Goal: Information Seeking & Learning: Learn about a topic

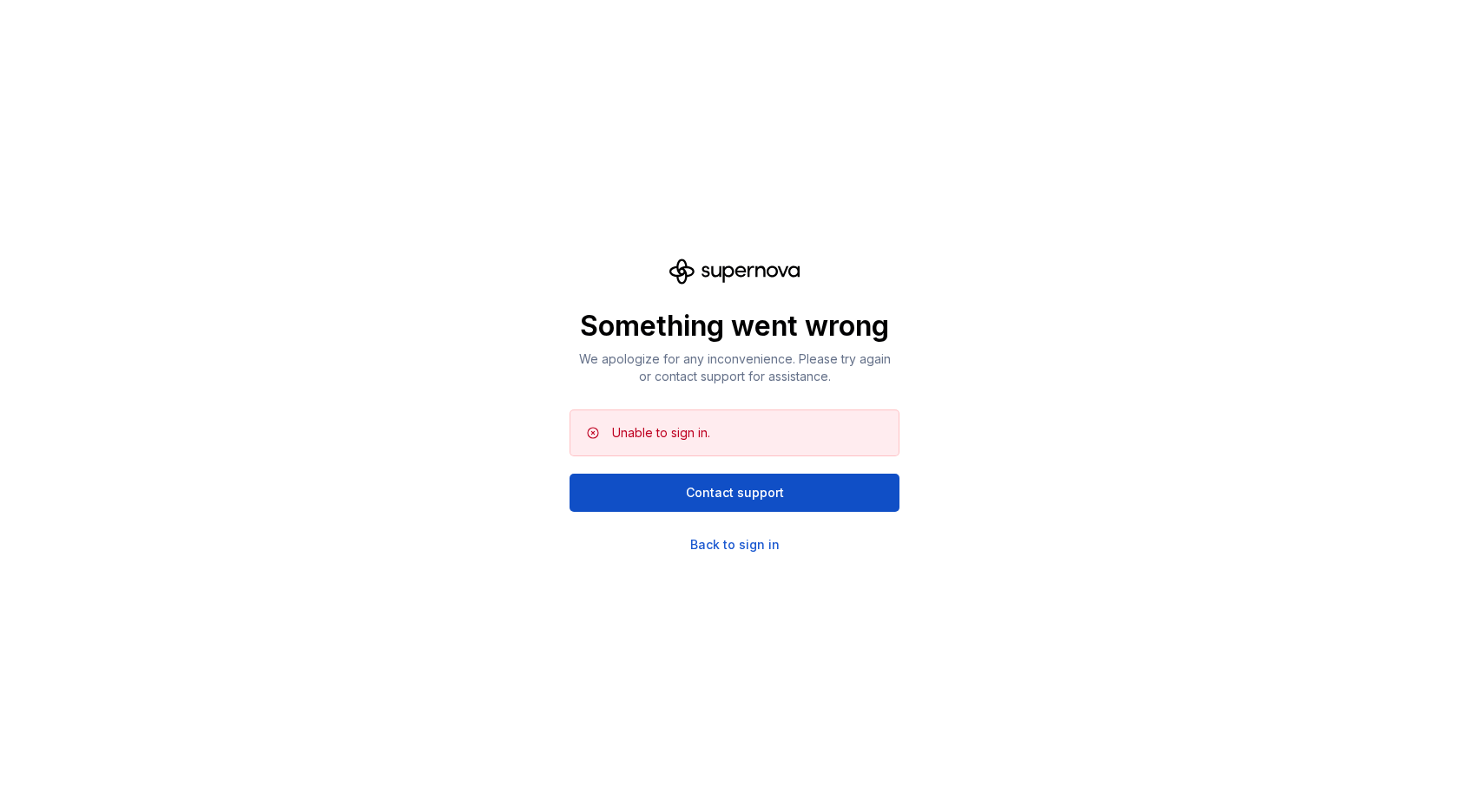
click at [394, 218] on div "Something went wrong We apologize for any inconvenience. Please try again or co…" at bounding box center [734, 406] width 1469 height 812
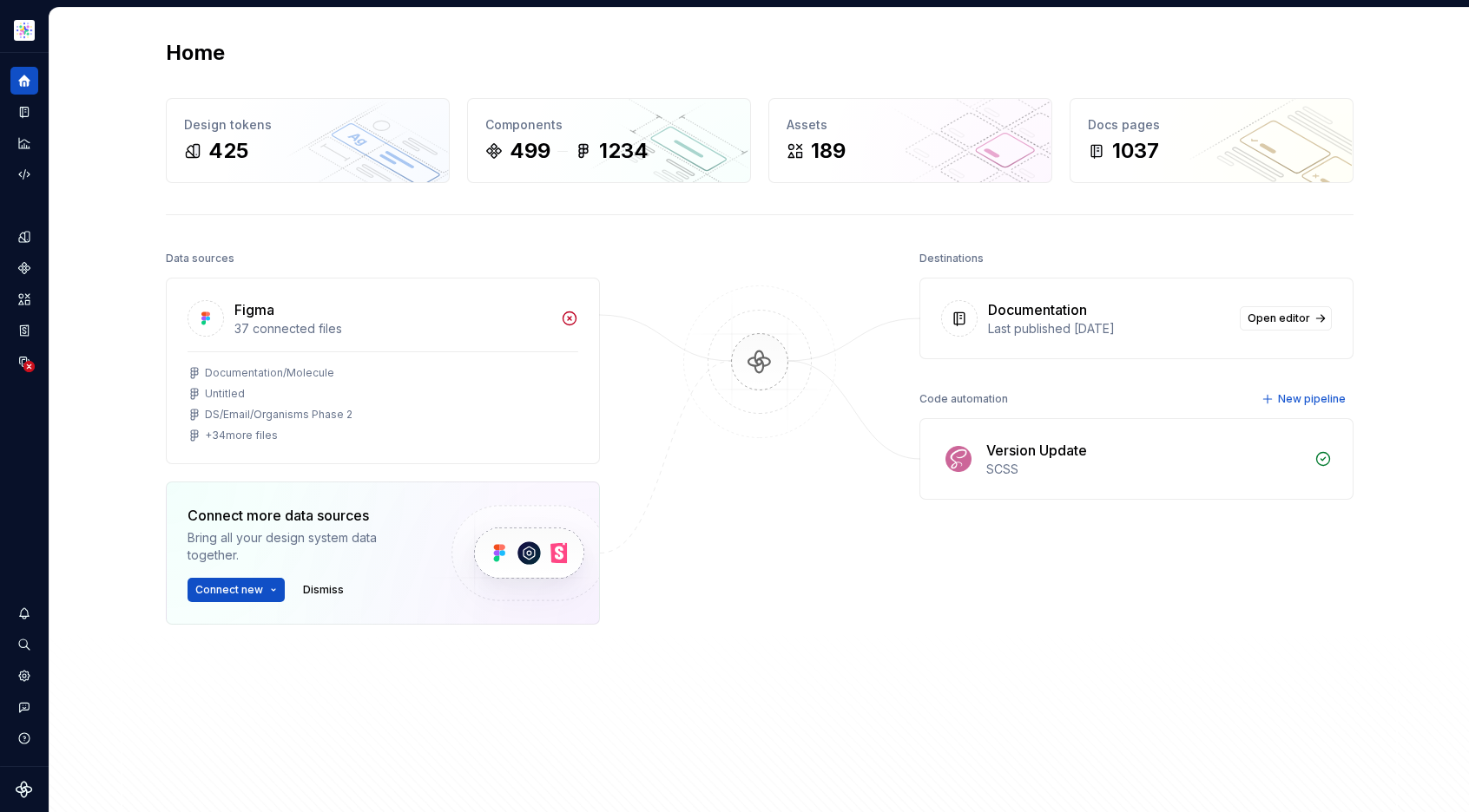
click at [288, 29] on div "Home Design tokens 425 Components 499 1234 Assets 189 Docs pages 1037 Data sour…" at bounding box center [760, 421] width 1250 height 827
click at [323, 51] on div "Home" at bounding box center [760, 53] width 1188 height 28
click at [14, 109] on div "Documentation" at bounding box center [24, 112] width 28 height 28
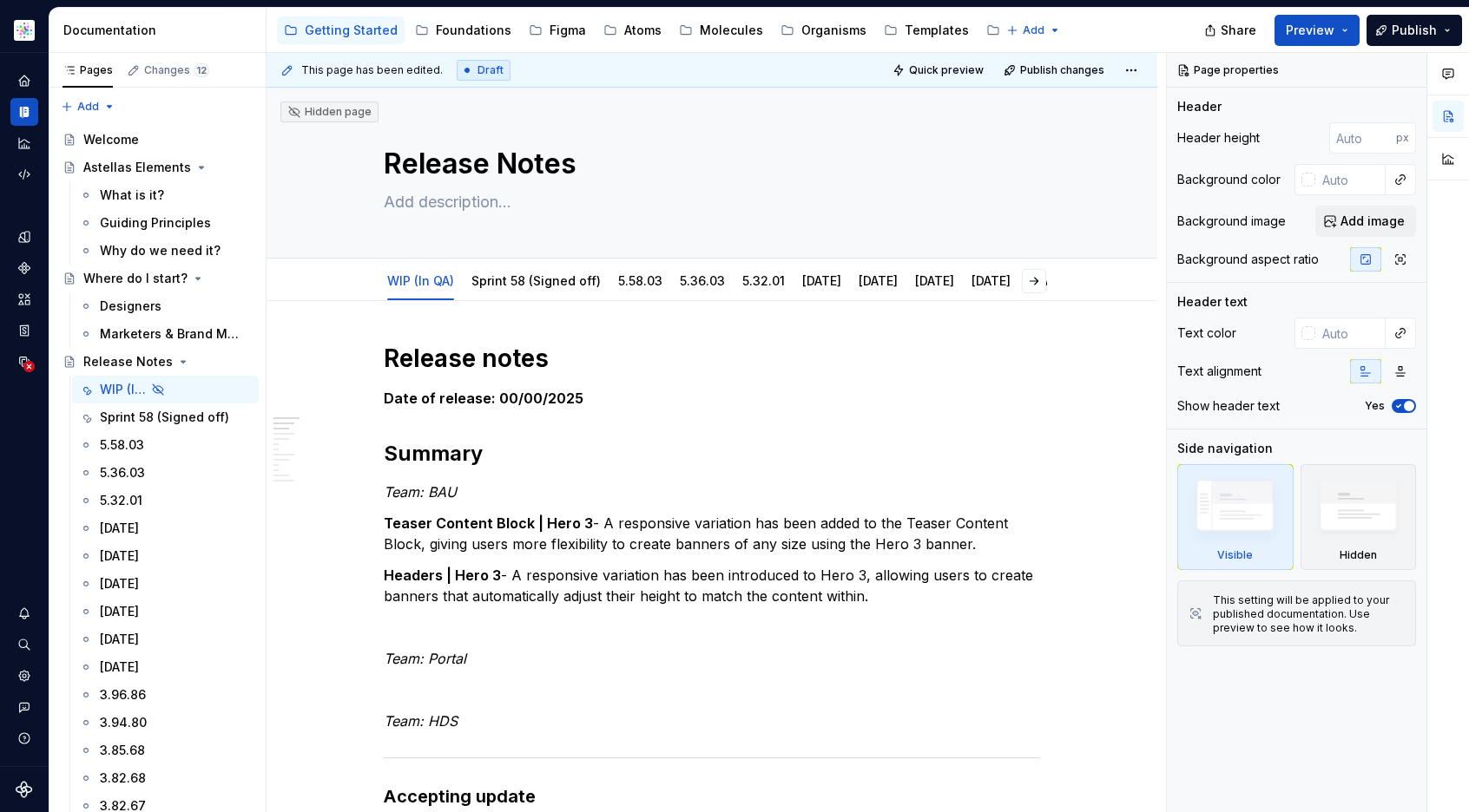
type textarea "*"
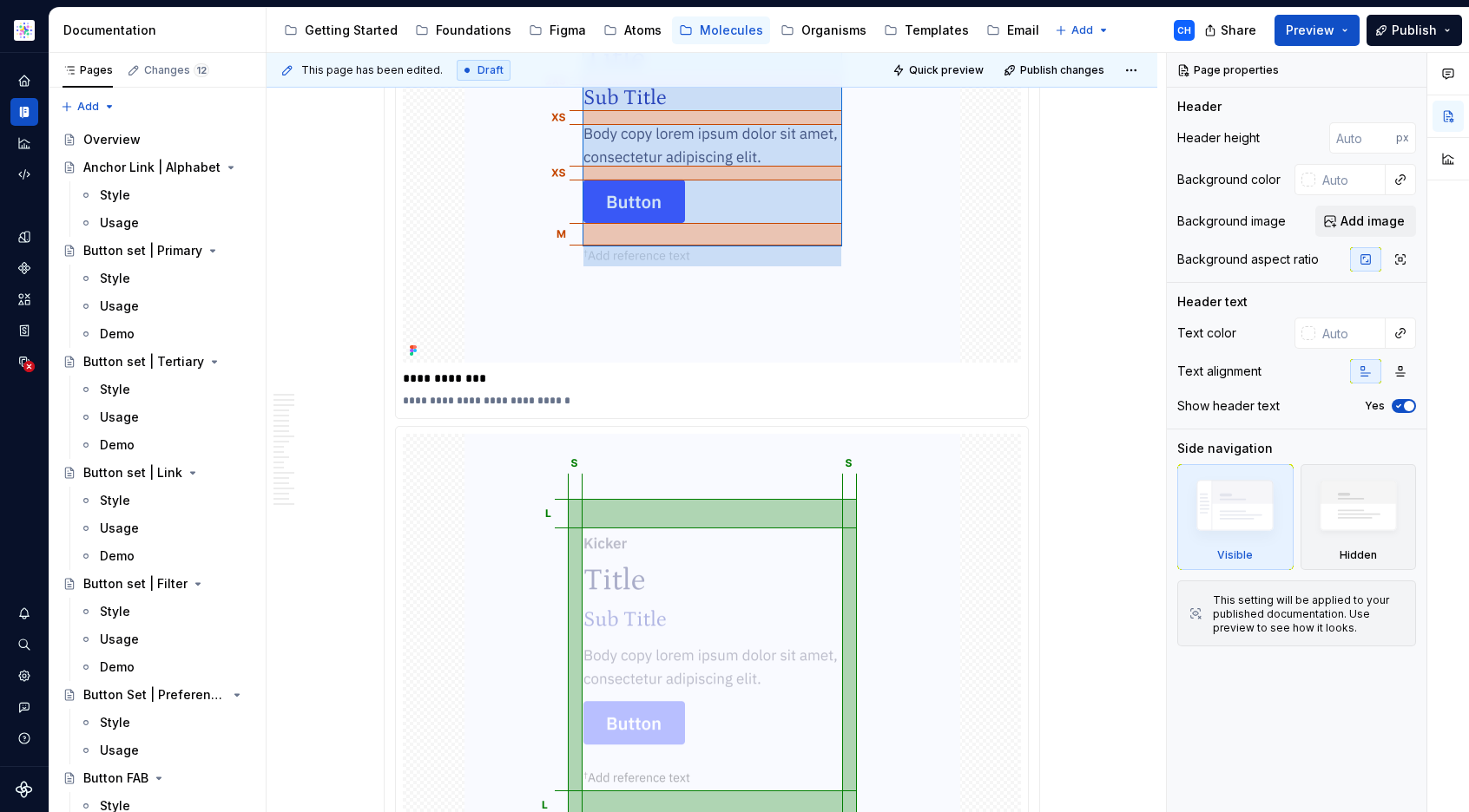
scroll to position [10916, 0]
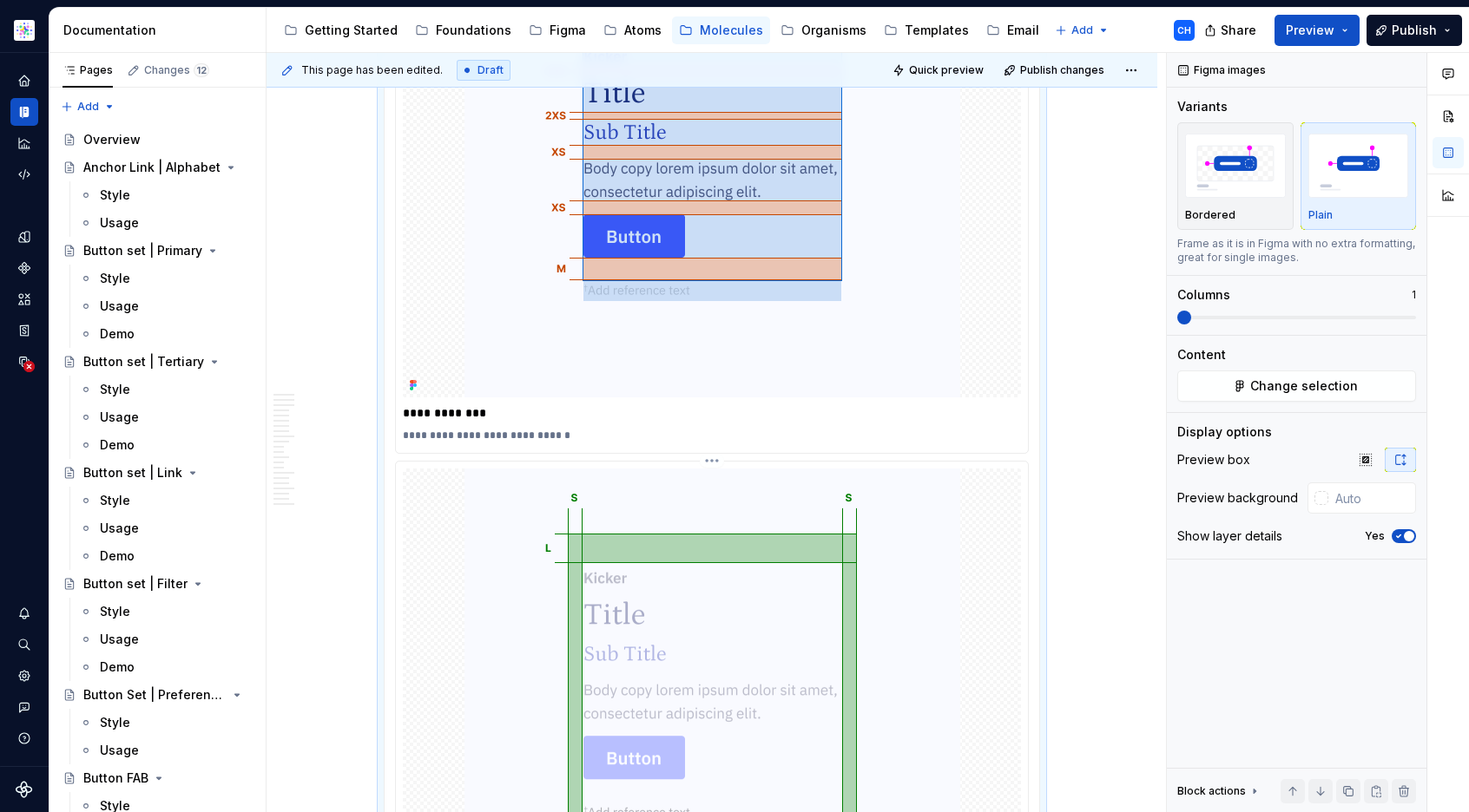
click at [620, 605] on img at bounding box center [712, 694] width 496 height 451
click at [1316, 379] on span "Change selection" at bounding box center [1304, 386] width 108 height 17
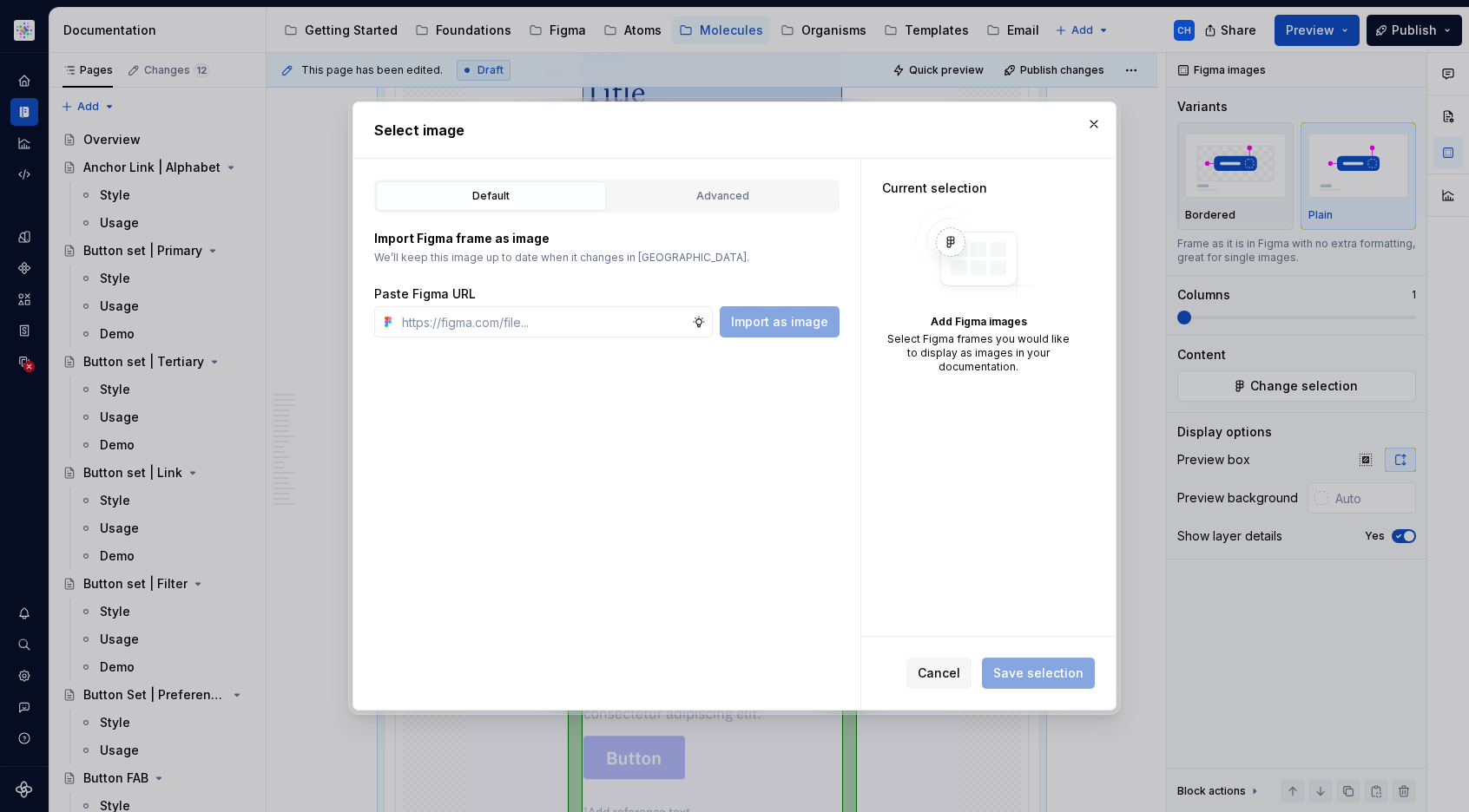
click at [749, 432] on div "Default Advanced Import Figma frame as image We’ll keep this image up to date w…" at bounding box center [606, 434] width 507 height 551
click at [935, 674] on span "Cancel" at bounding box center [939, 673] width 42 height 17
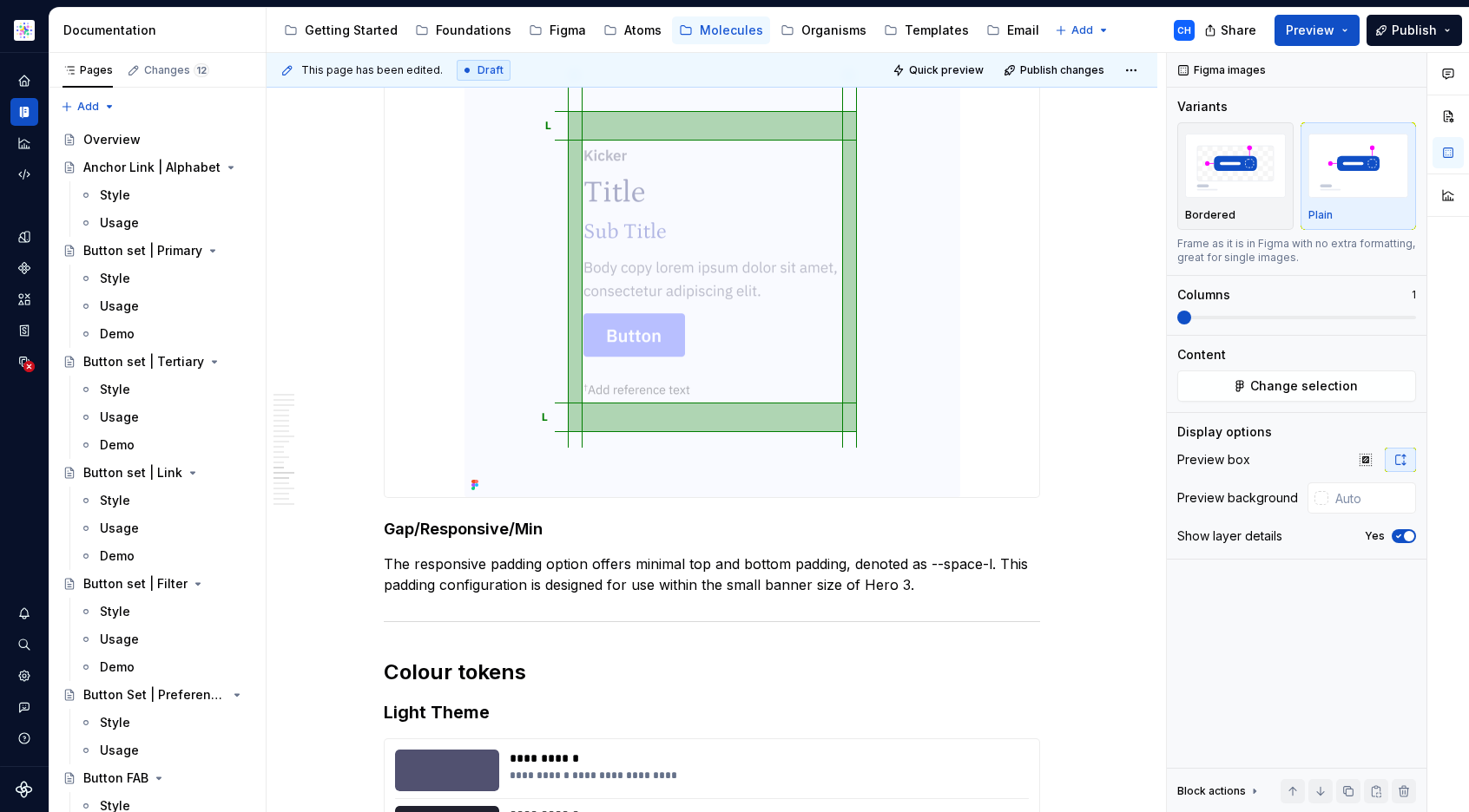
scroll to position [12957, 0]
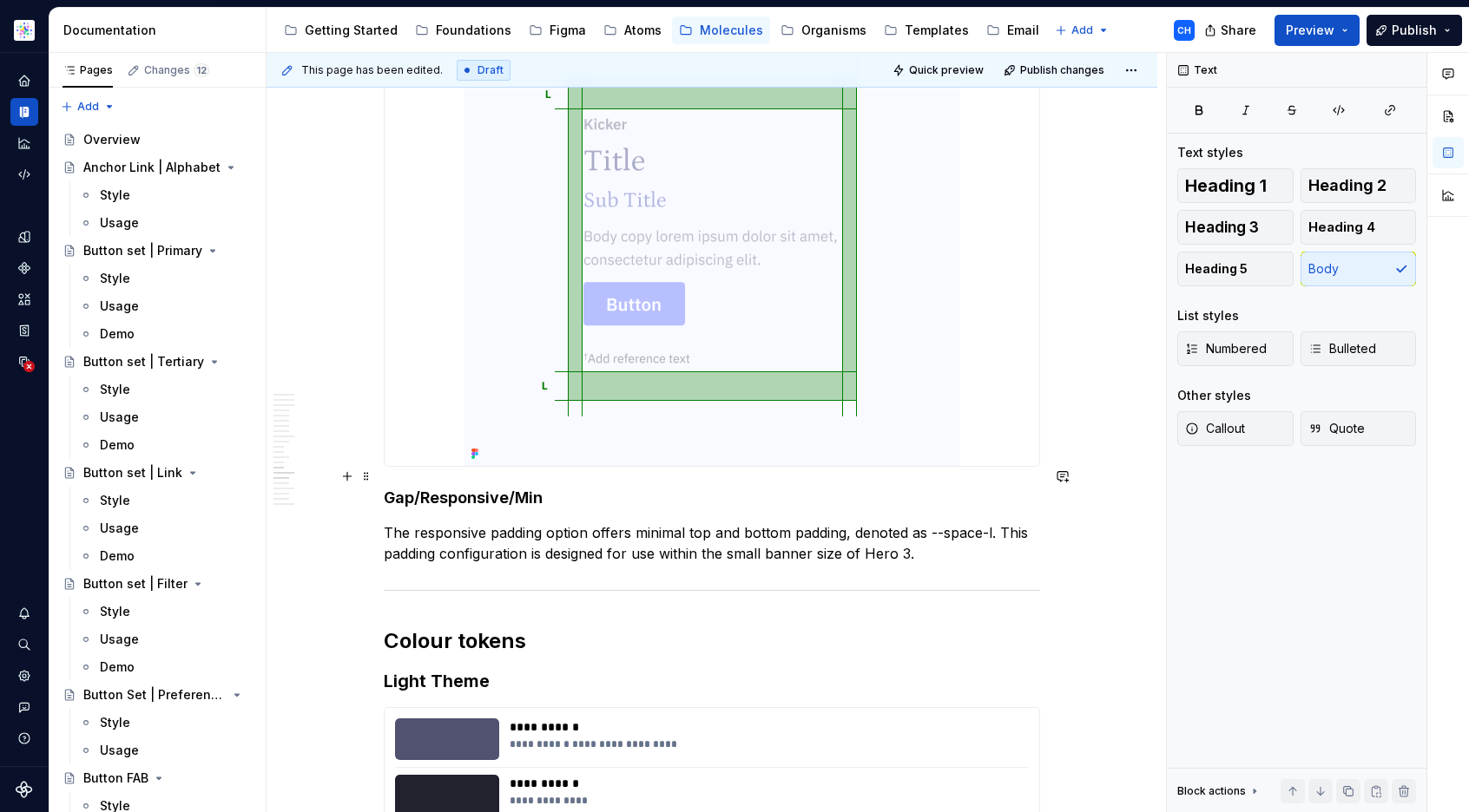
click at [976, 522] on p "The responsive padding option offers minimal top and bottom padding, denoted as…" at bounding box center [712, 543] width 657 height 41
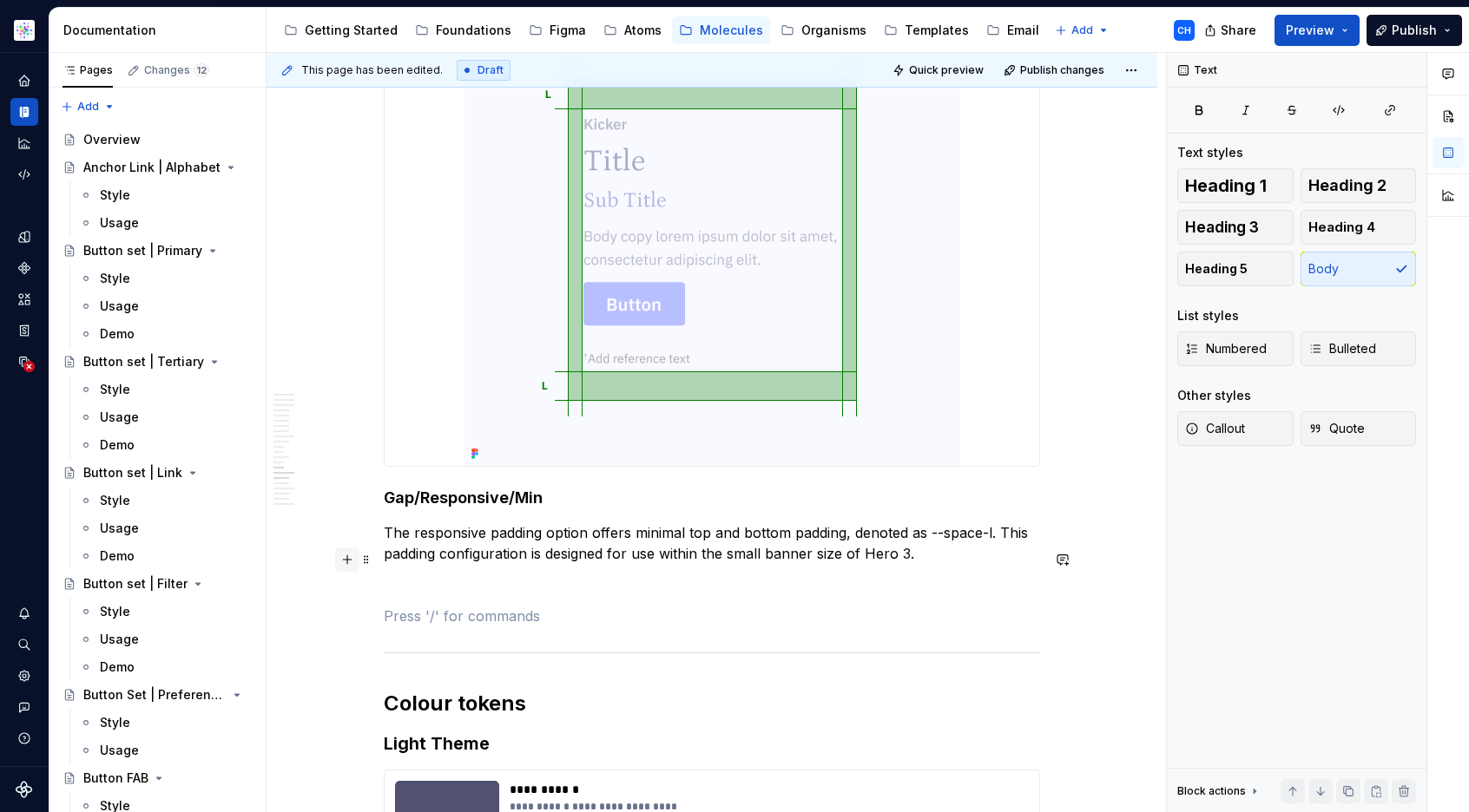
click at [348, 557] on button "button" at bounding box center [347, 559] width 24 height 24
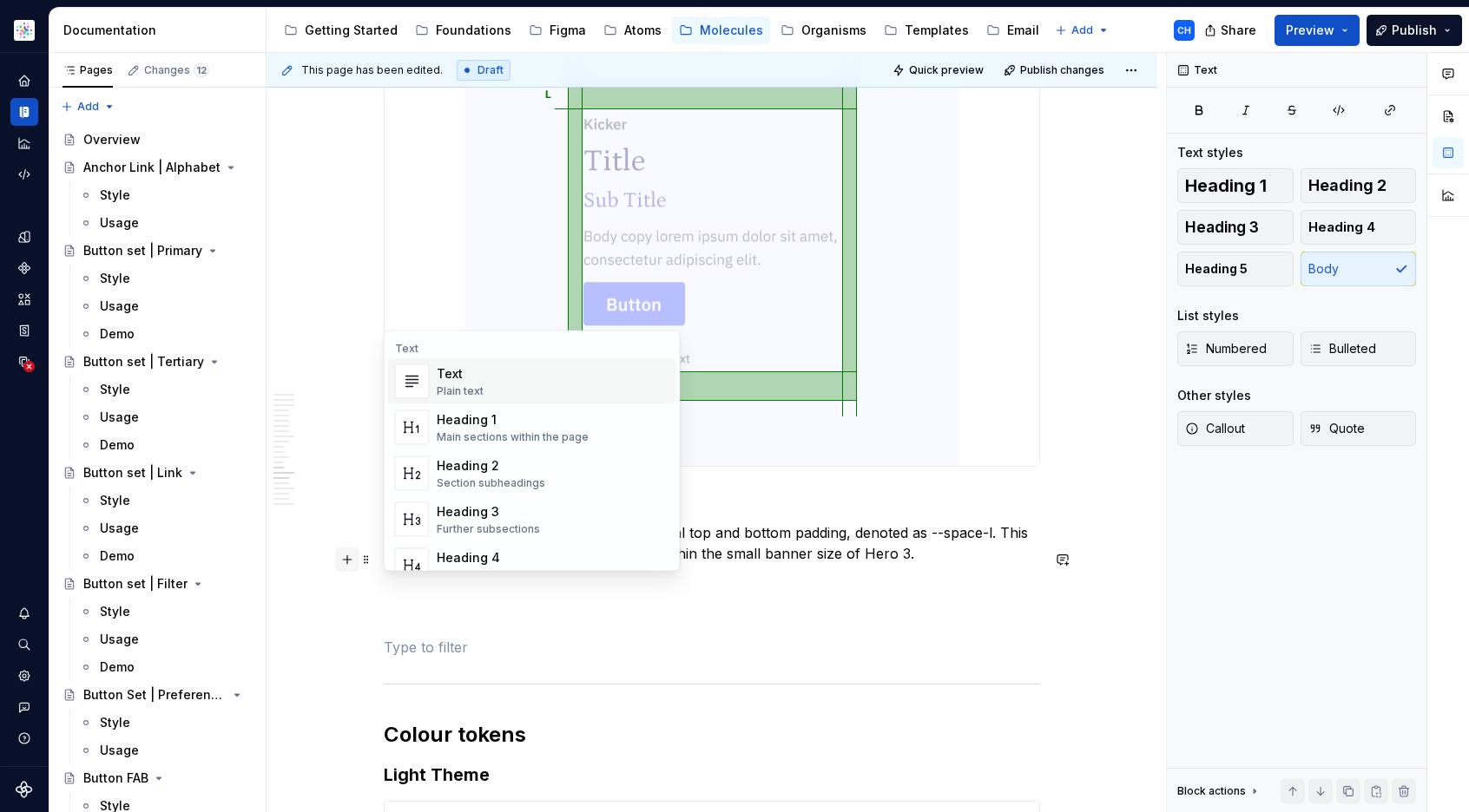
type textarea "*"
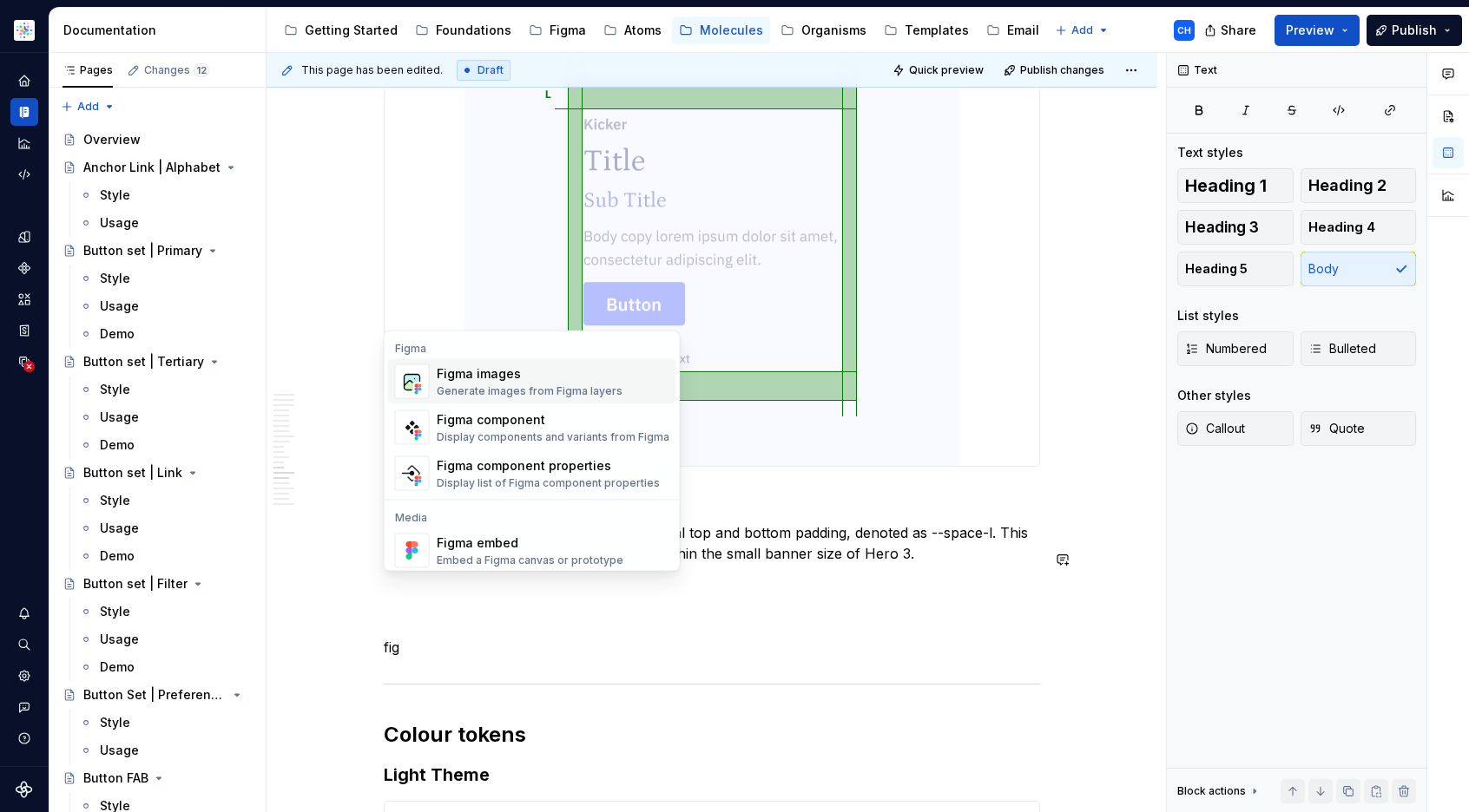
click at [455, 382] on div "Figma images" at bounding box center [529, 374] width 186 height 17
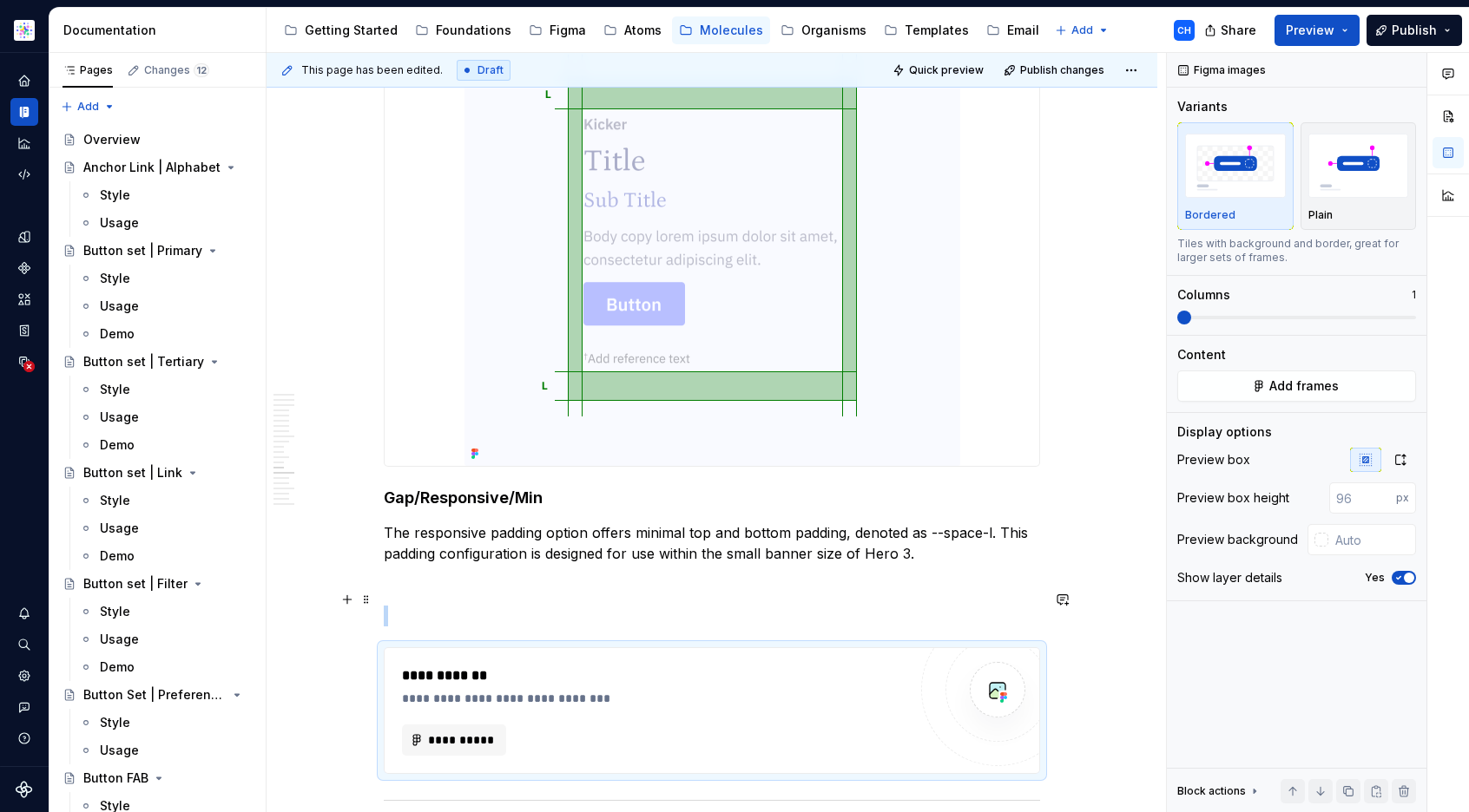
click at [500, 666] on div "**********" at bounding box center [655, 686] width 505 height 41
click at [477, 731] on span "**********" at bounding box center [461, 740] width 67 height 17
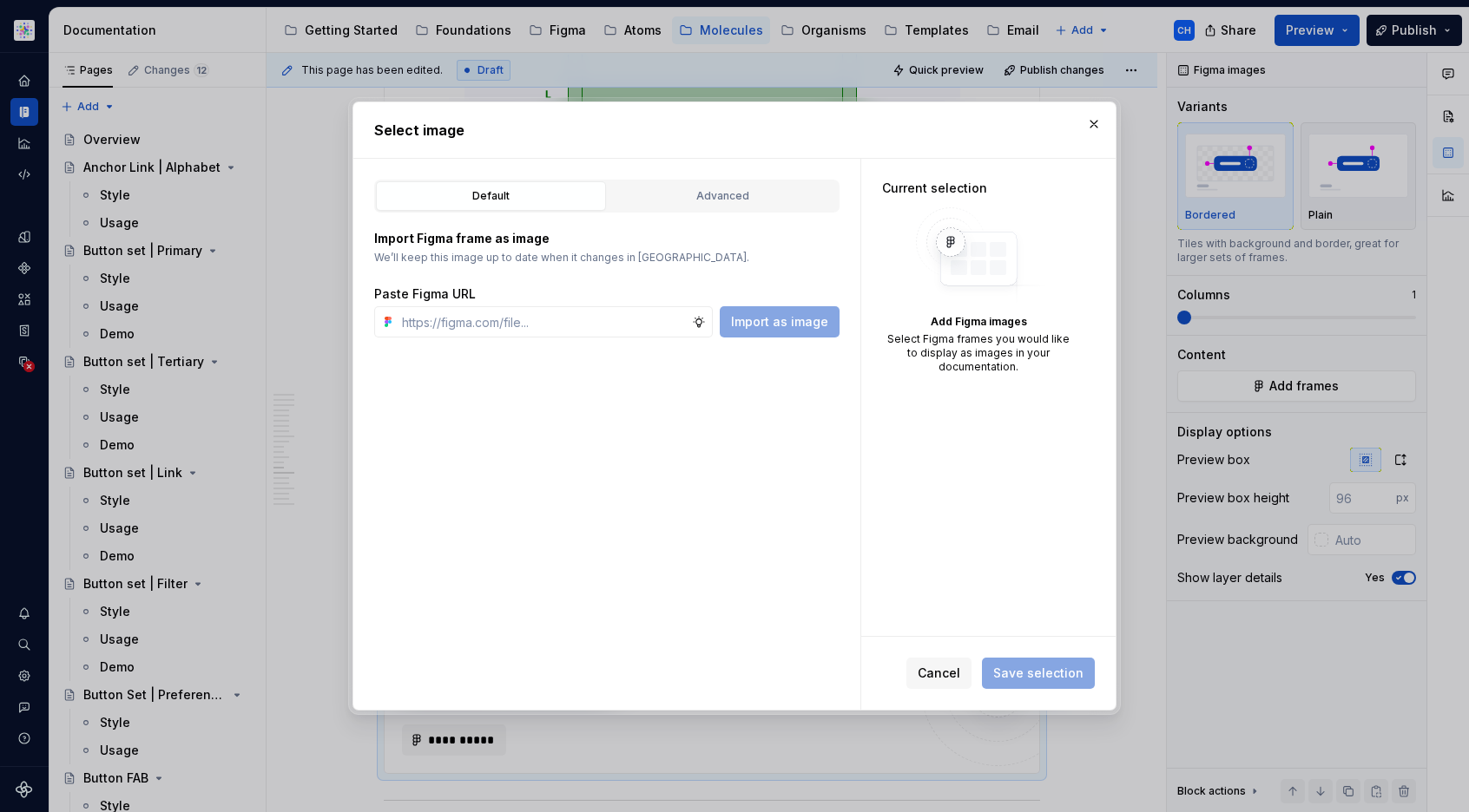
type textarea "*"
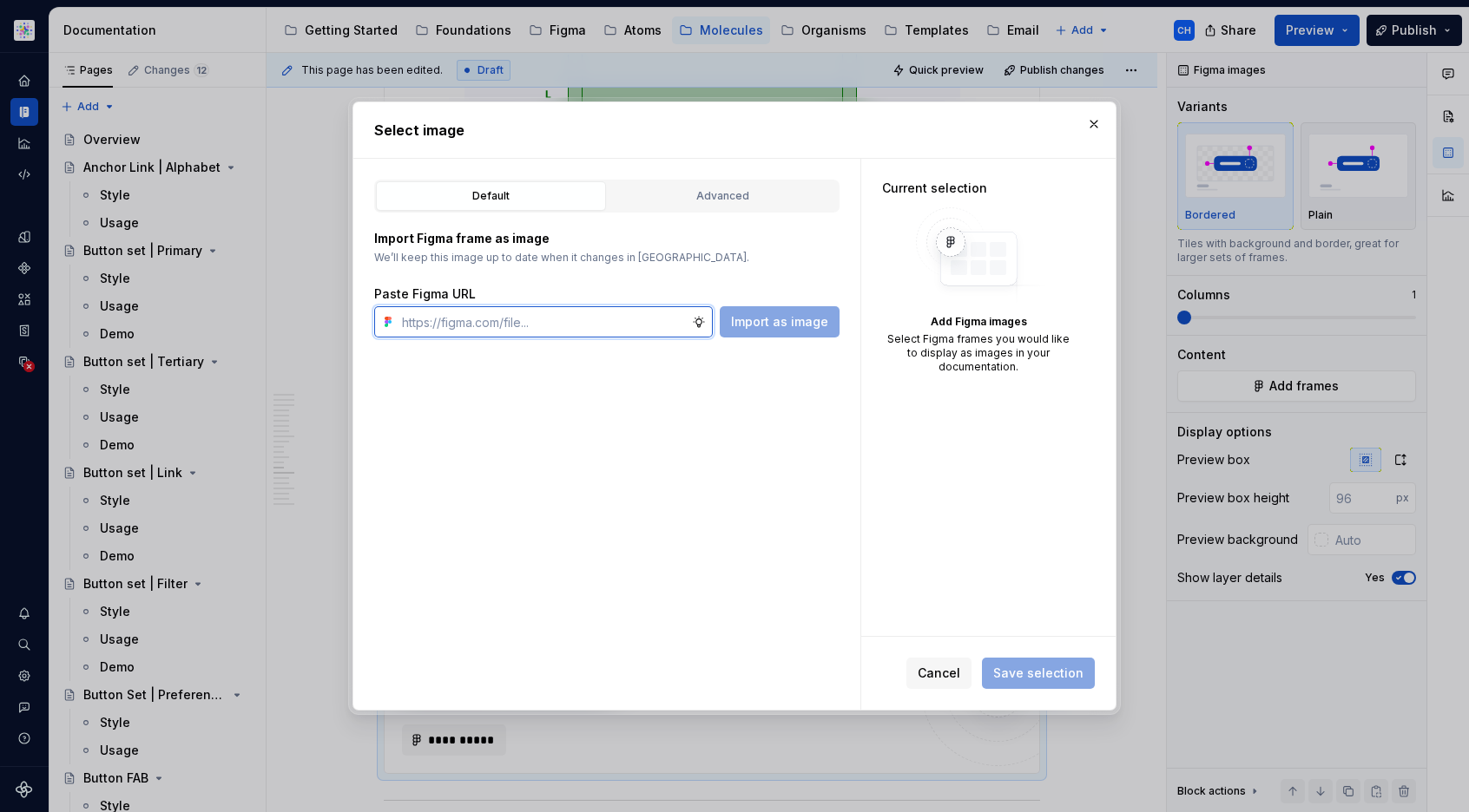
click at [454, 334] on input "text" at bounding box center [543, 321] width 296 height 31
click at [457, 322] on input "text" at bounding box center [543, 321] width 296 height 31
paste input "https://www.figma.com/design/pMGGIYw1Wba9jgLNxIEET8/Documentation-Template?node…"
type input "https://www.figma.com/design/pMGGIYw1Wba9jgLNxIEET8/Documentation-Template?node…"
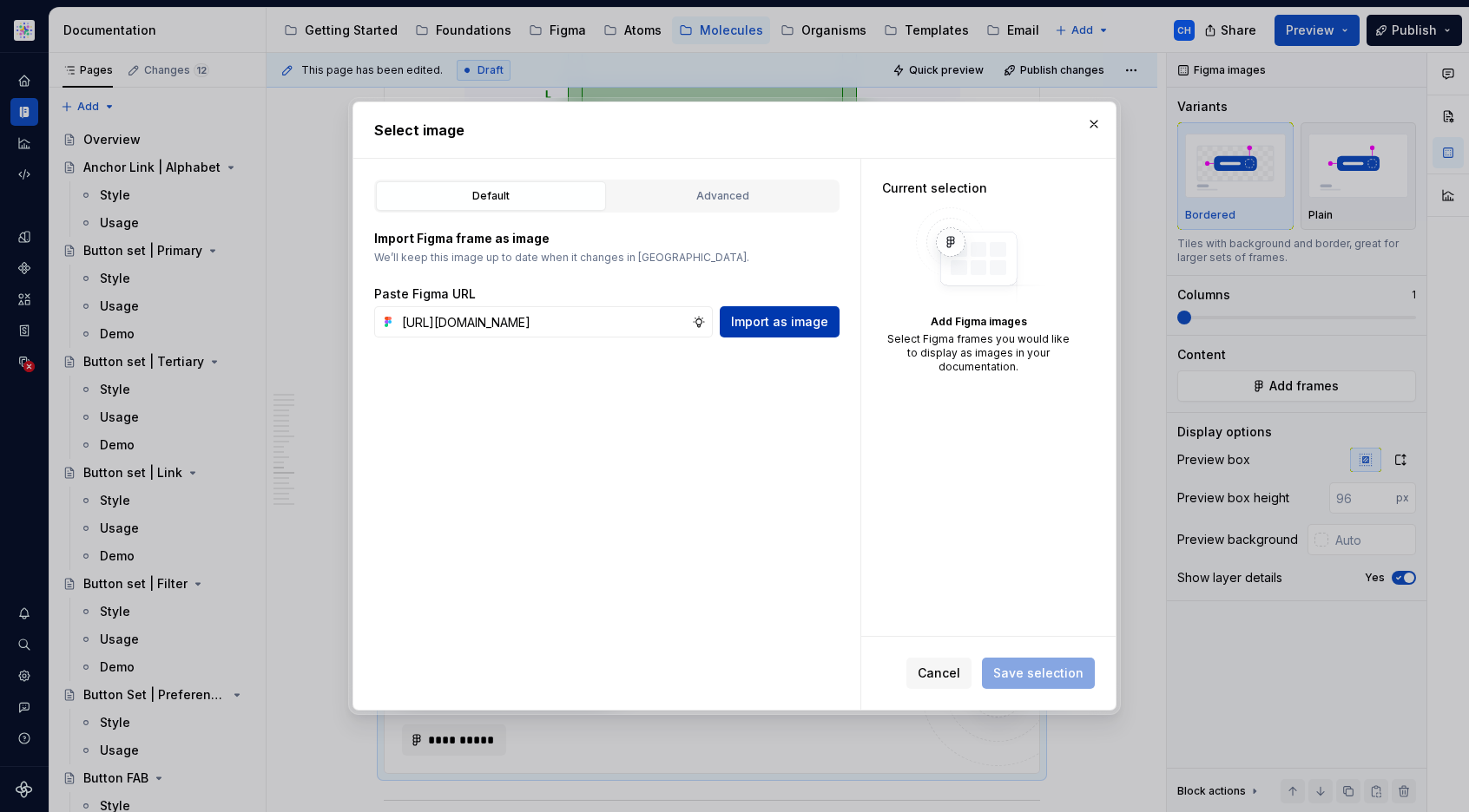
click at [818, 329] on span "Import as image" at bounding box center [779, 322] width 97 height 17
drag, startPoint x: 653, startPoint y: 461, endPoint x: 640, endPoint y: 451, distance: 16.4
click at [653, 459] on div "Default Advanced Import Figma frame as image We’ll keep this image up to date w…" at bounding box center [606, 434] width 507 height 551
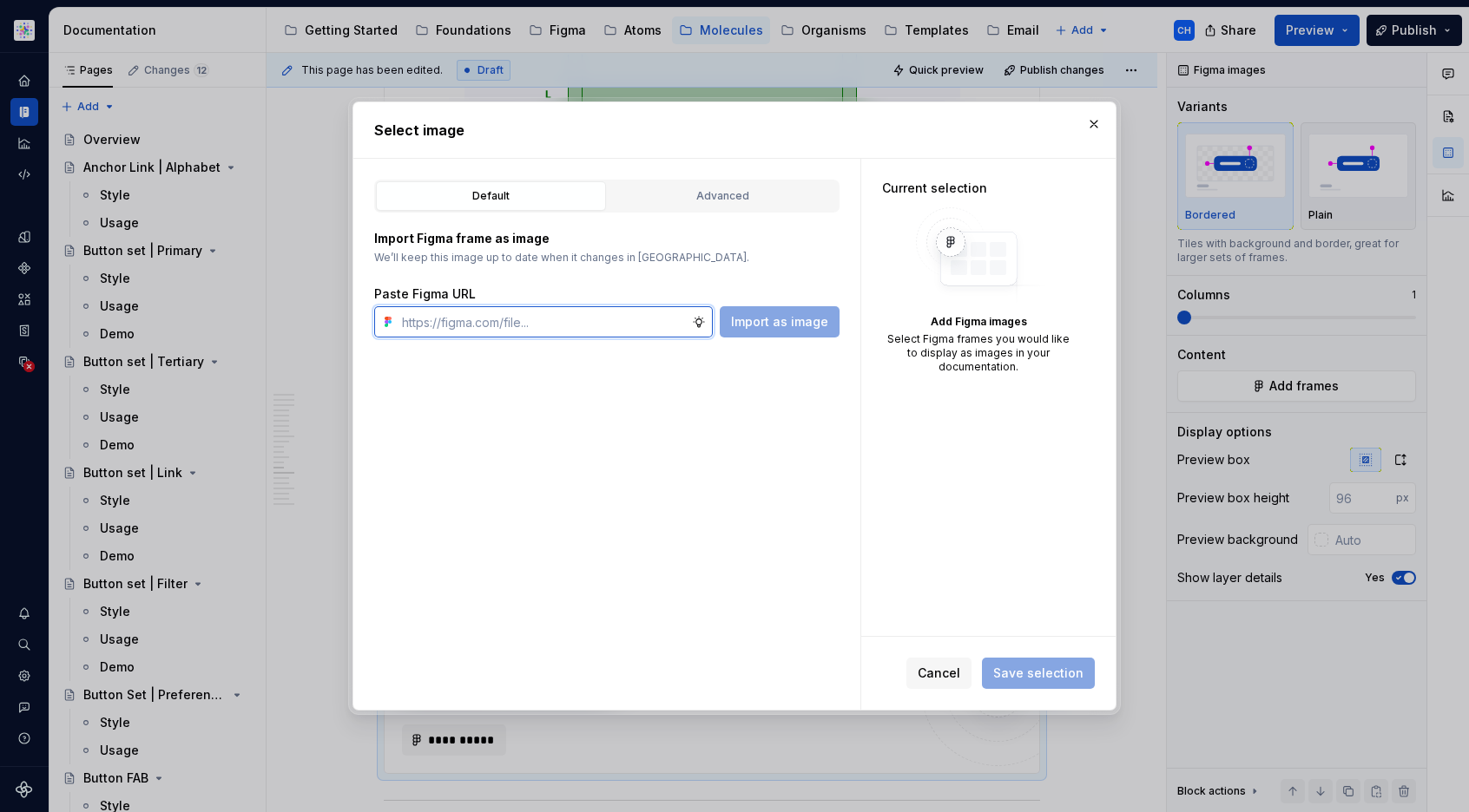
click at [585, 327] on input "text" at bounding box center [543, 321] width 296 height 31
paste input "https://www.figma.com/design/pMGGIYw1Wba9jgLNxIEET8/Documentation-Template?node…"
type input "https://www.figma.com/design/pMGGIYw1Wba9jgLNxIEET8/Documentation-Template?node…"
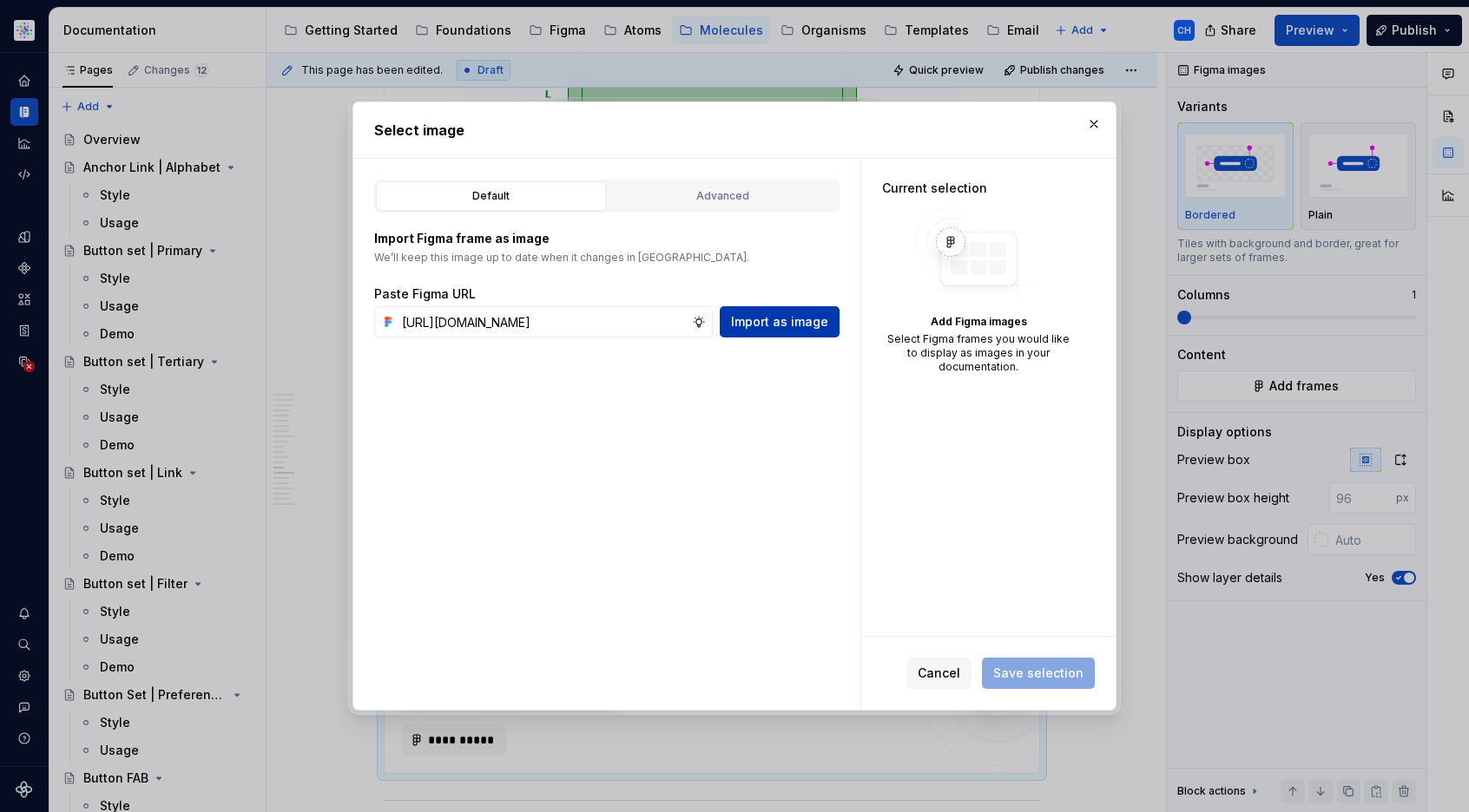
click at [814, 332] on button "Import as image" at bounding box center [780, 321] width 119 height 31
click at [739, 420] on div "Default Advanced Import Figma frame as image We’ll keep this image up to date w…" at bounding box center [606, 434] width 507 height 551
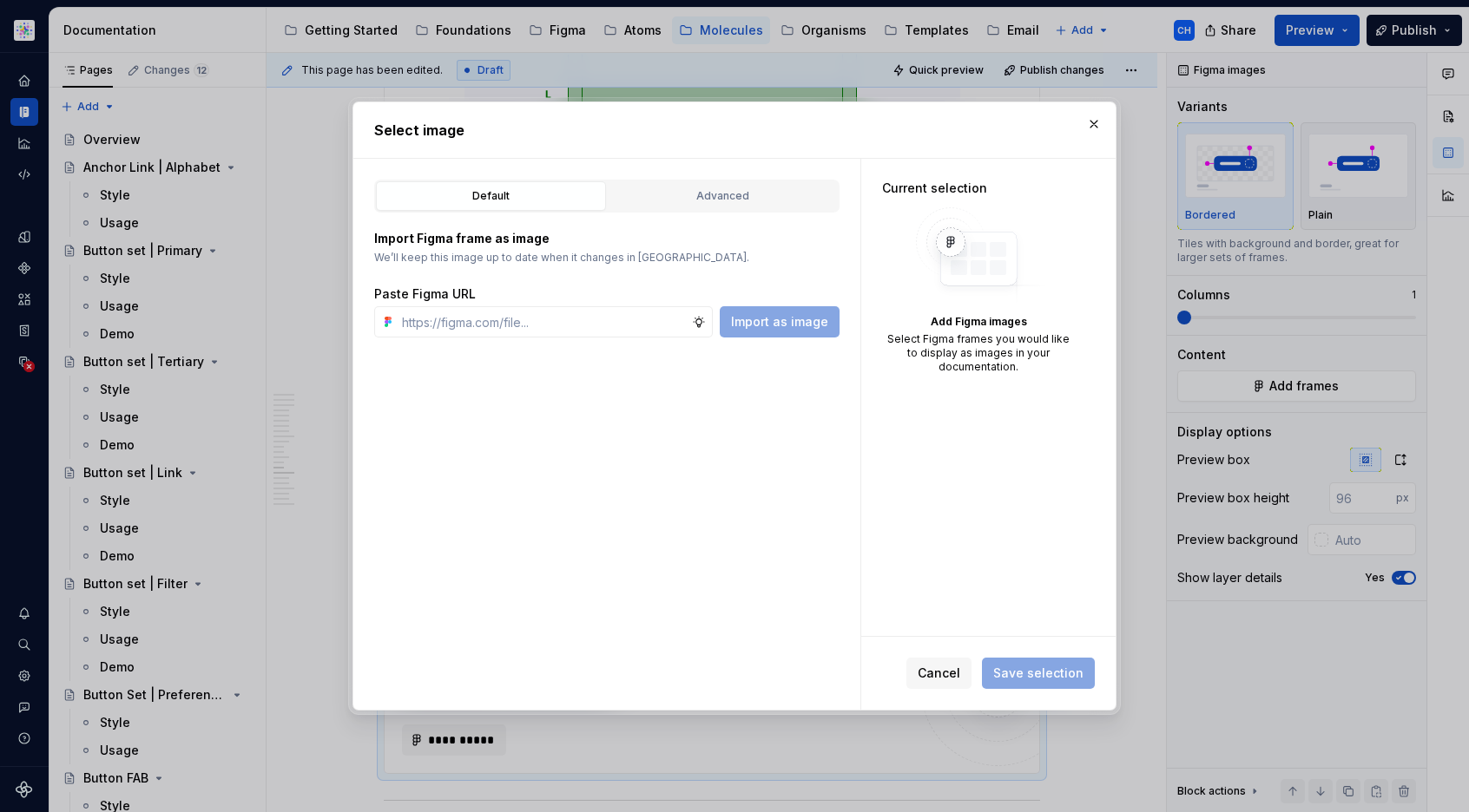
click at [726, 428] on div "Default Advanced Import Figma frame as image We’ll keep this image up to date w…" at bounding box center [606, 434] width 507 height 551
click at [1085, 126] on button "button" at bounding box center [1094, 123] width 24 height 24
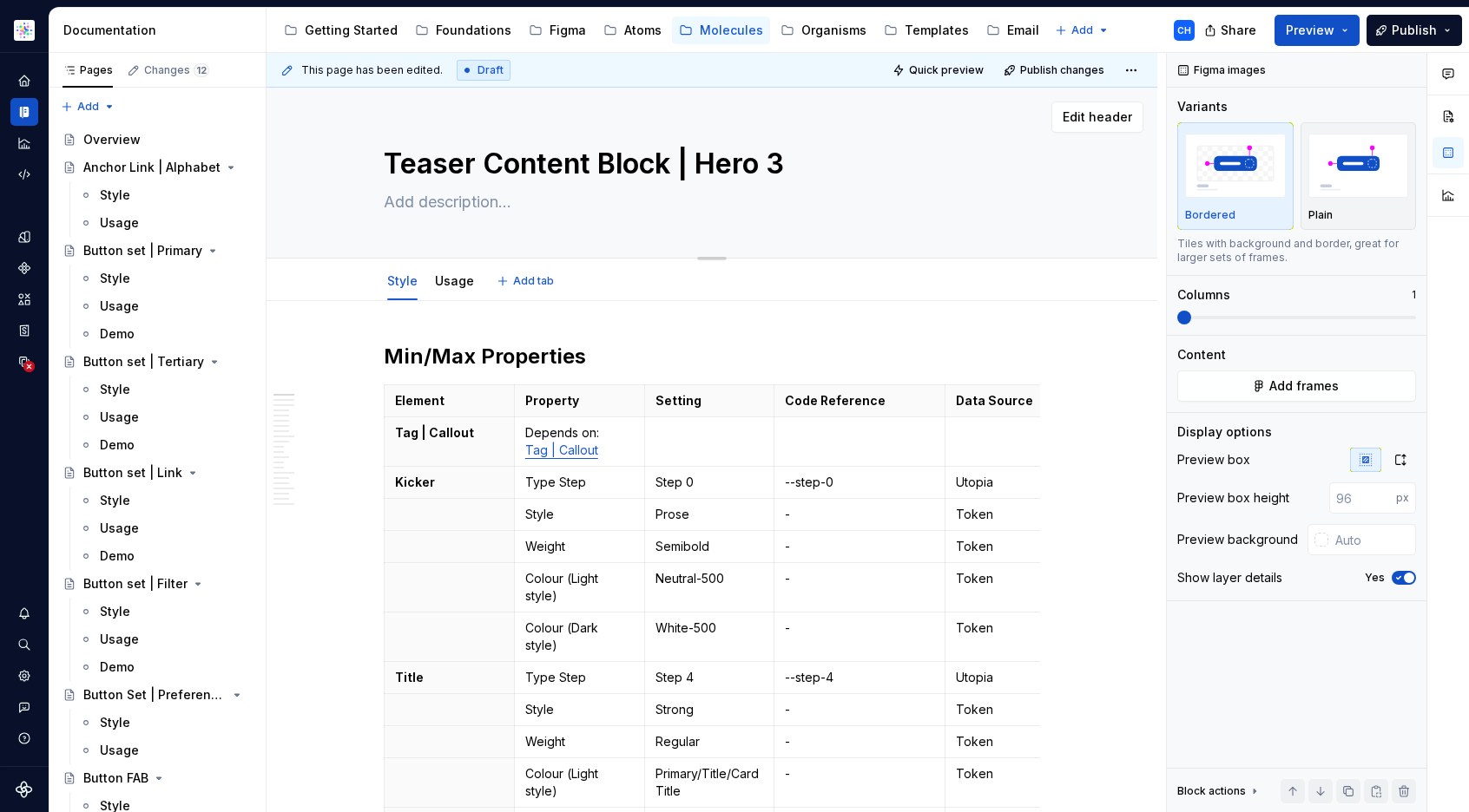
click at [512, 169] on textarea "Teaser Content Block | Hero 3" at bounding box center [709, 164] width 657 height 41
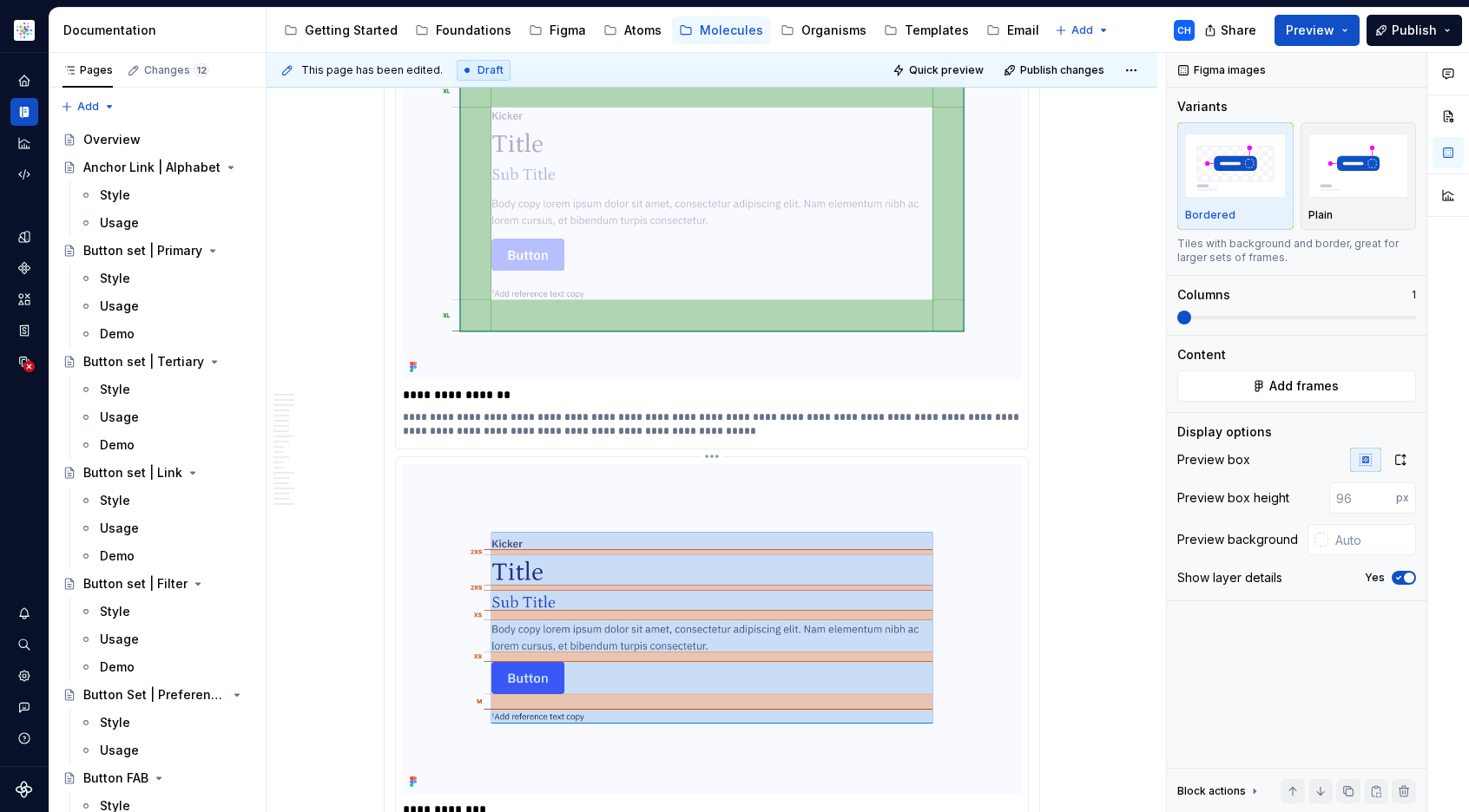
scroll to position [7168, 0]
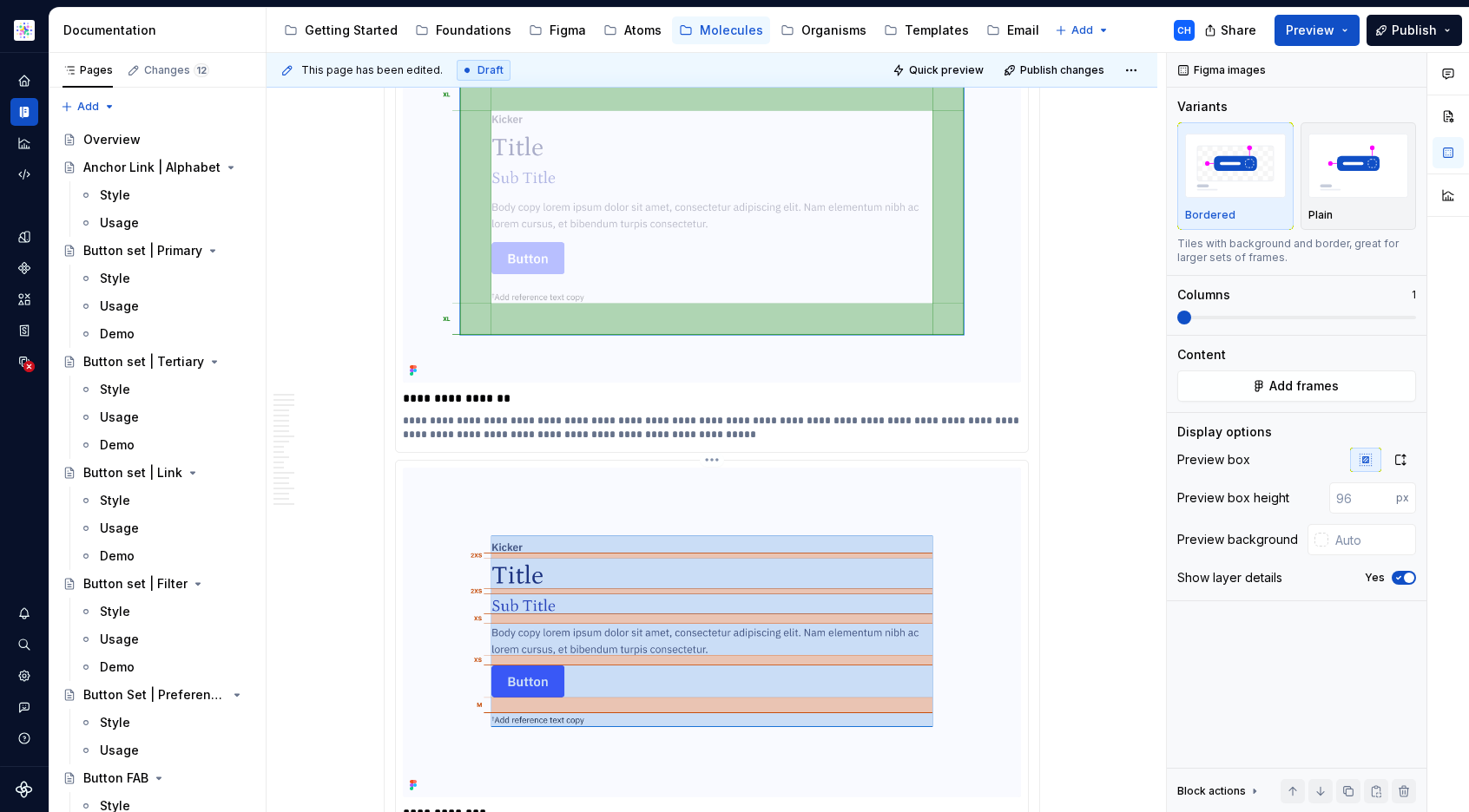
click at [803, 468] on img at bounding box center [712, 632] width 618 height 330
click at [1260, 392] on span "Change selection" at bounding box center [1304, 386] width 108 height 17
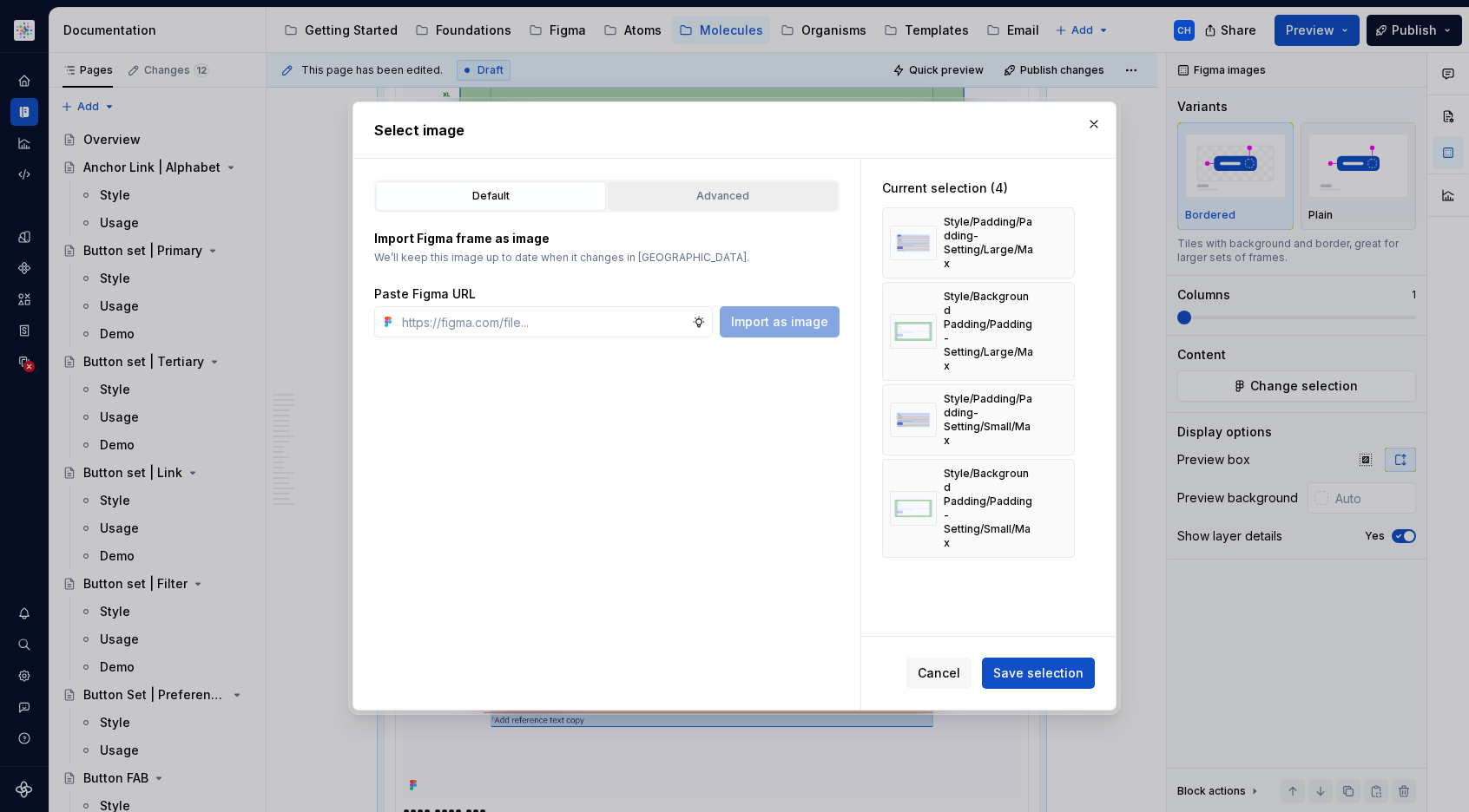
click at [738, 201] on div "Advanced" at bounding box center [723, 196] width 218 height 17
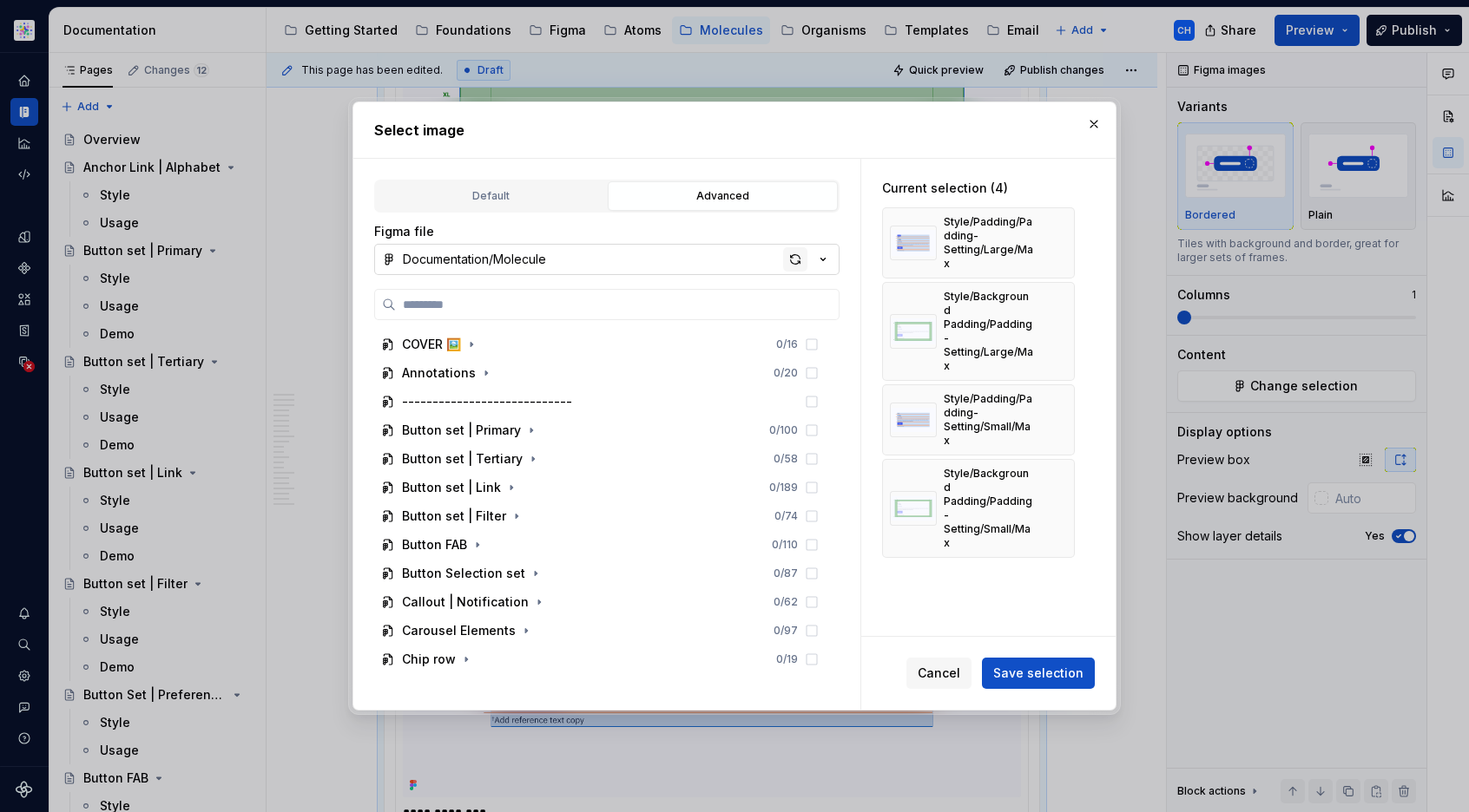
click at [794, 261] on div "button" at bounding box center [795, 259] width 24 height 24
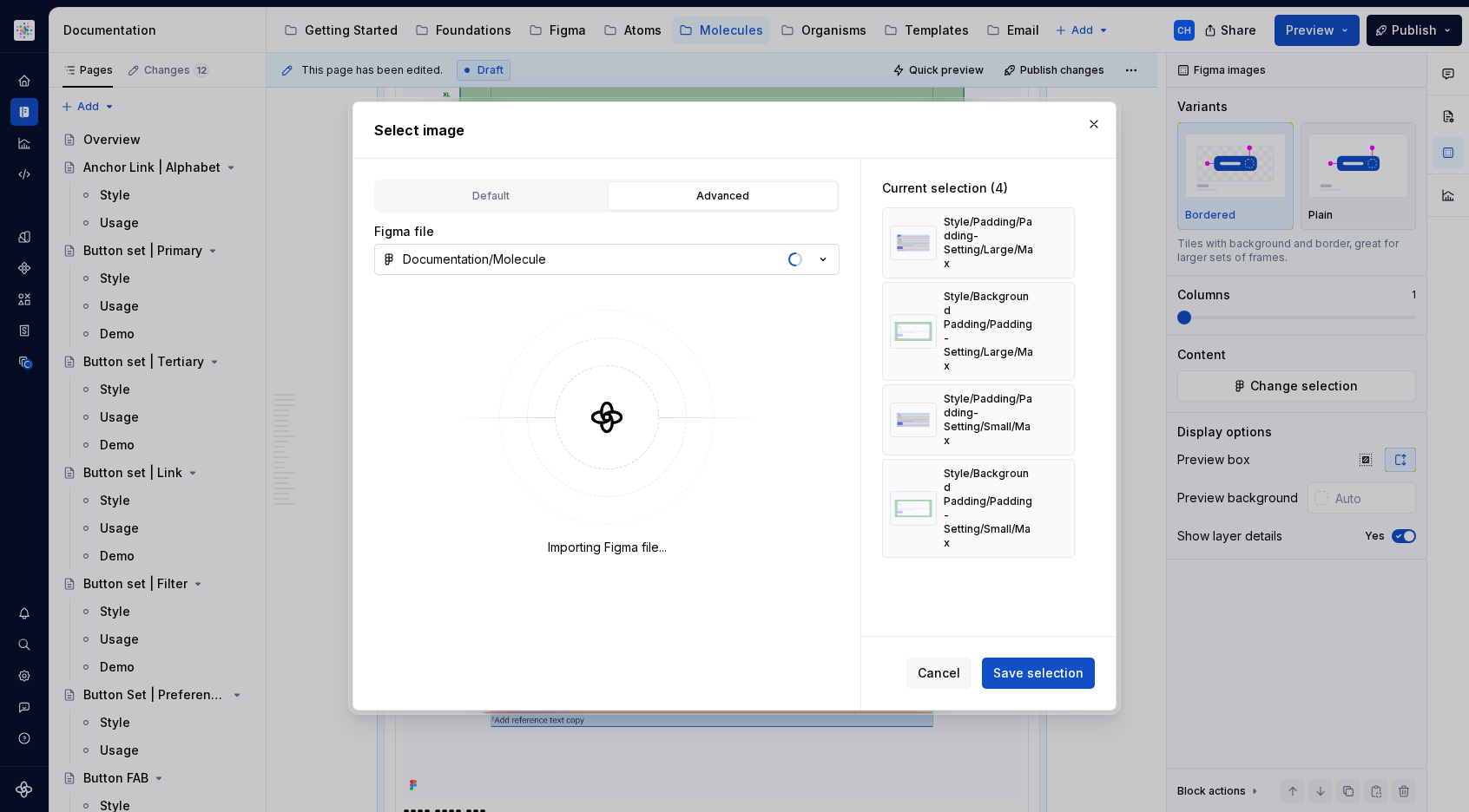
click at [719, 138] on h2 "Select image" at bounding box center [734, 130] width 721 height 21
click at [733, 270] on button "Documentation/Molecule" at bounding box center [606, 259] width 465 height 31
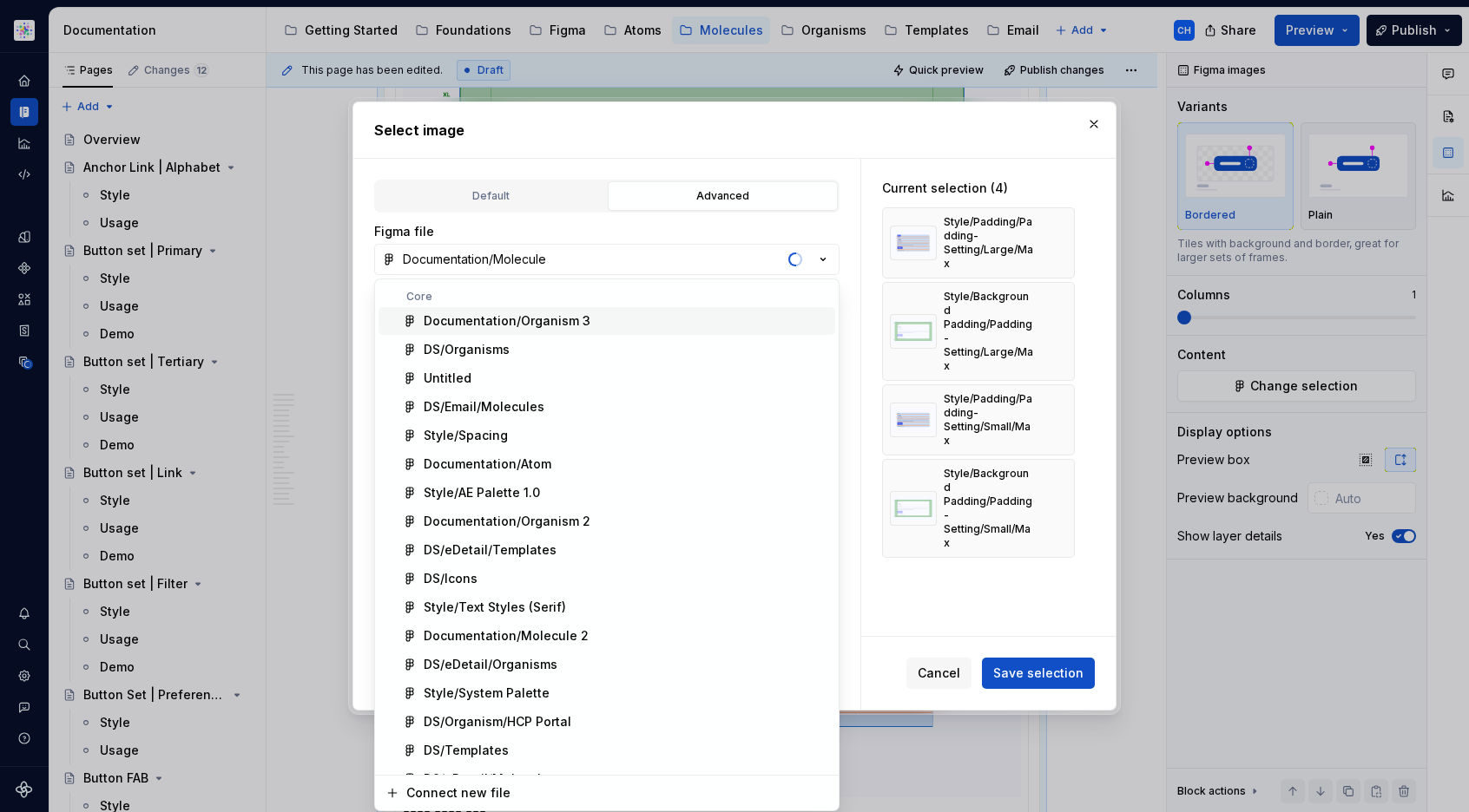
click at [734, 267] on div "Select image Default Advanced Import Figma frame as image We’ll keep this image…" at bounding box center [734, 406] width 1469 height 812
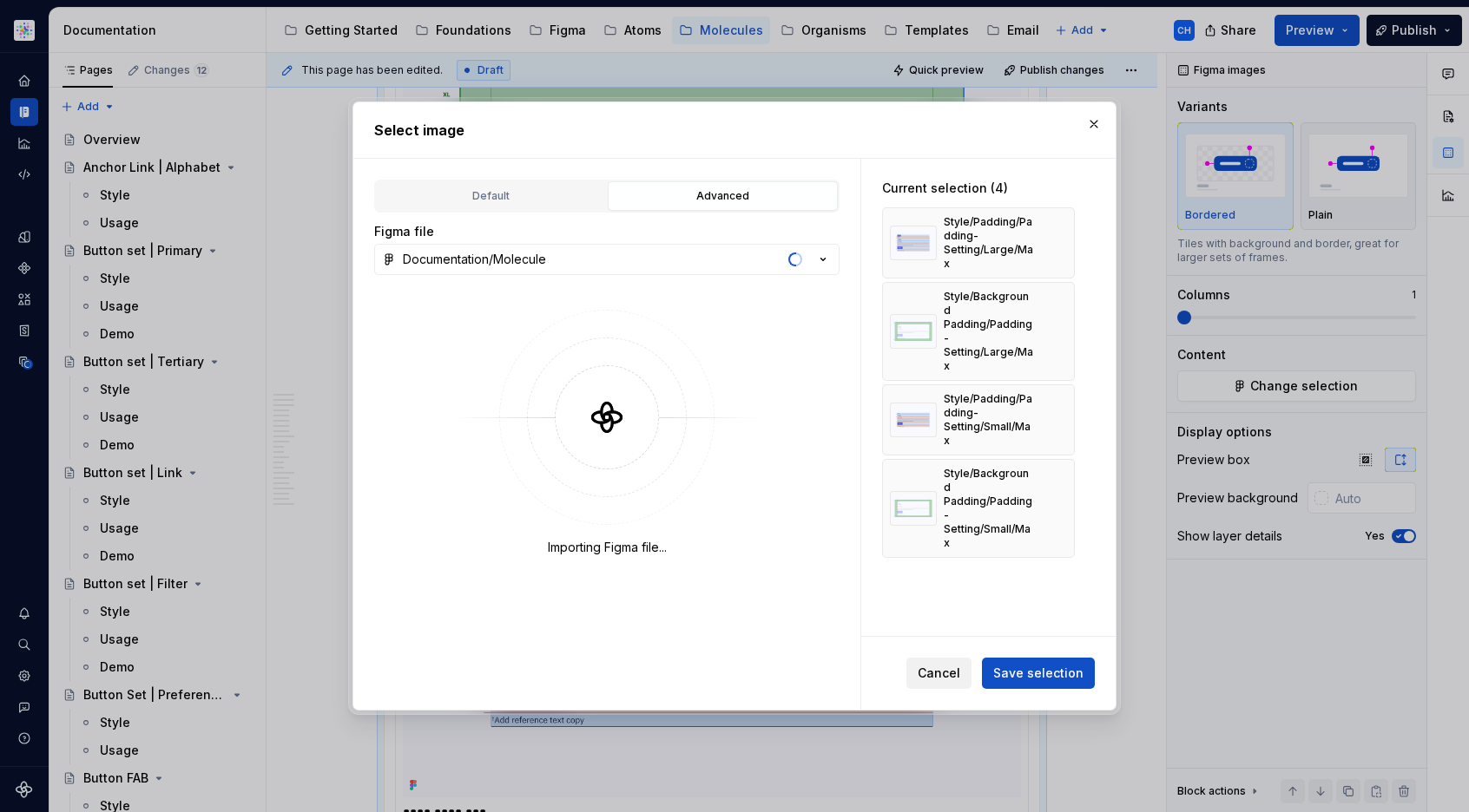
click at [940, 675] on span "Cancel" at bounding box center [939, 673] width 42 height 17
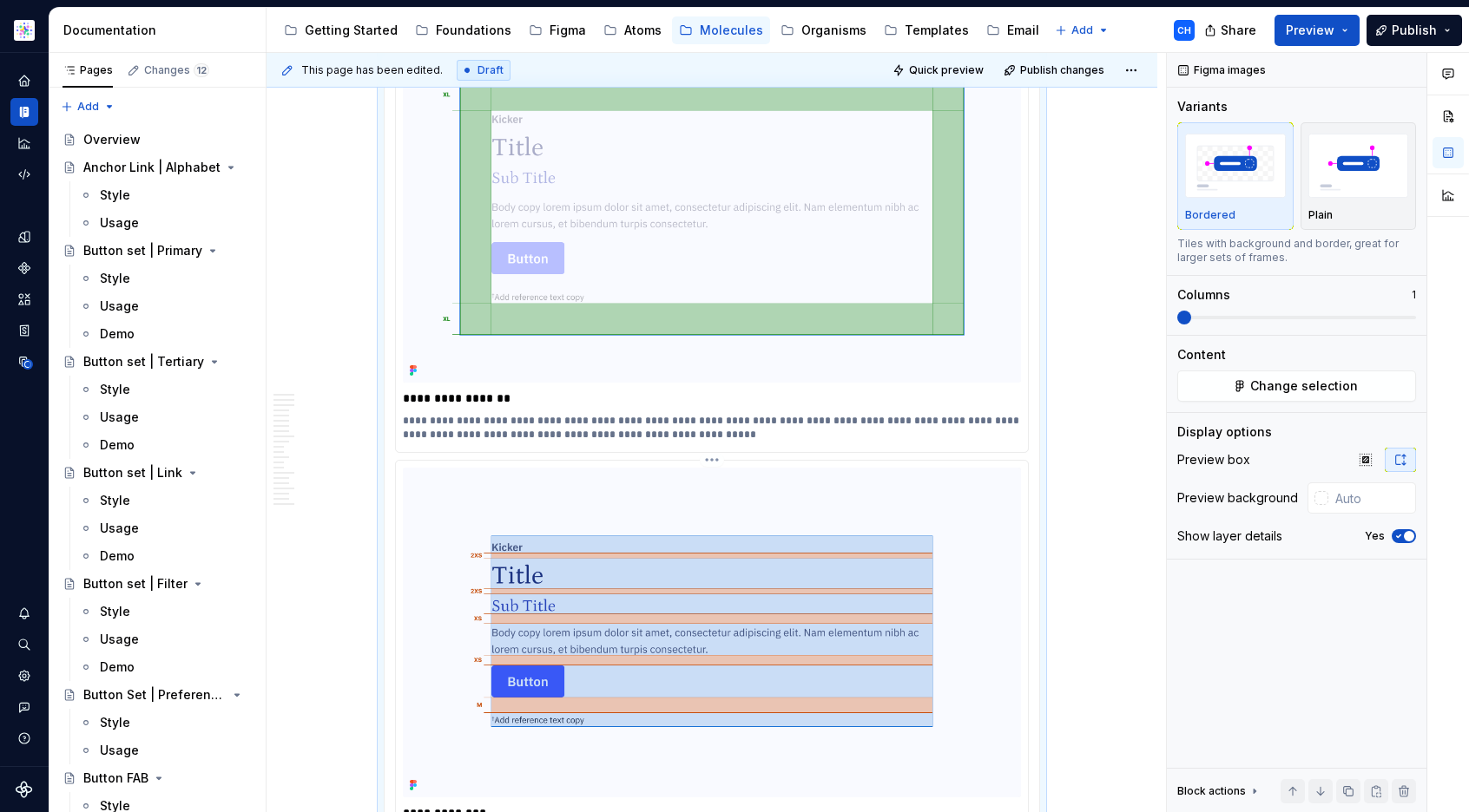
click at [827, 468] on img at bounding box center [712, 632] width 618 height 330
click at [1369, 389] on button "Change selection" at bounding box center [1297, 386] width 239 height 31
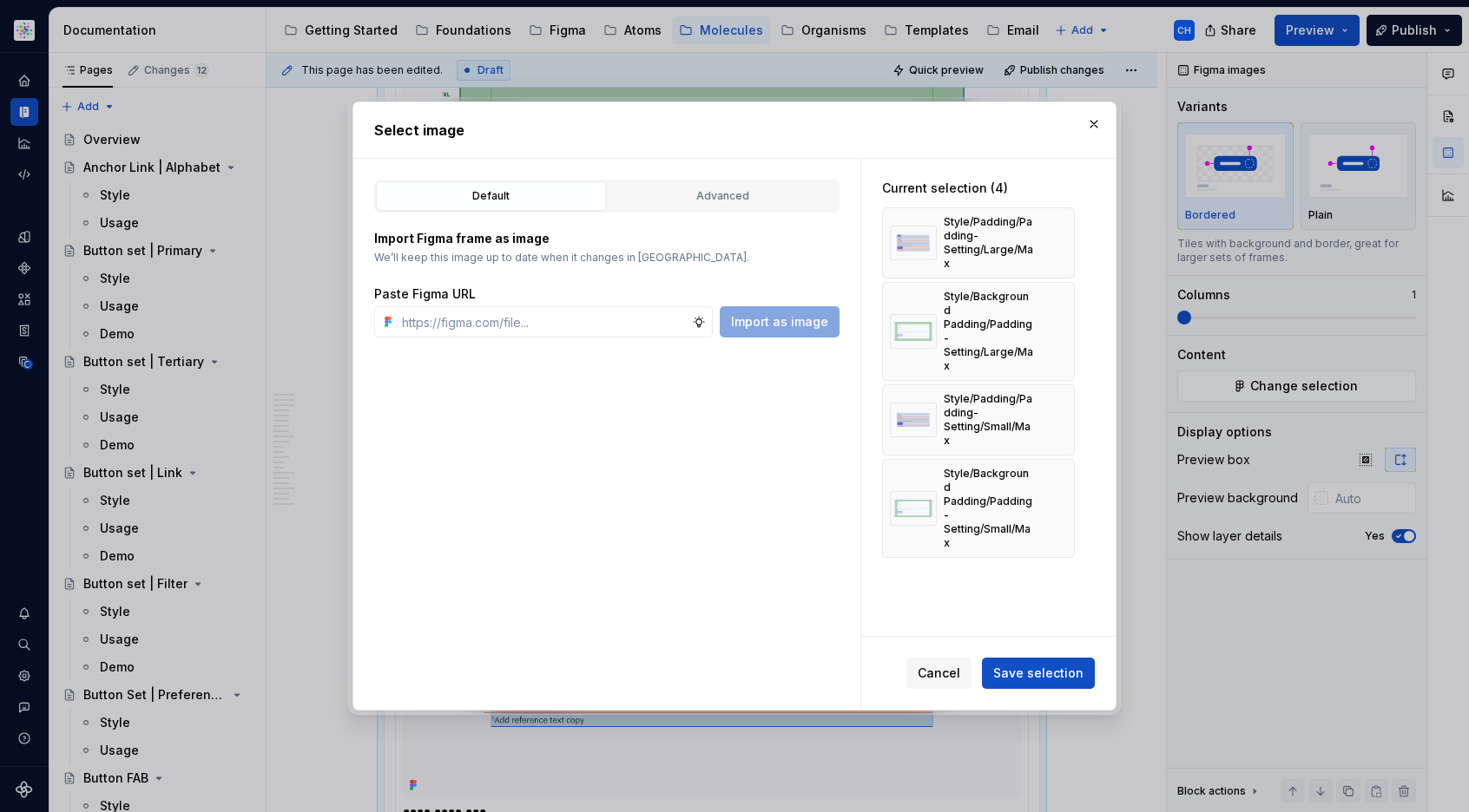
type textarea "*"
click at [739, 177] on div "Default Advanced Import Figma frame as image We’ll keep this image up to date w…" at bounding box center [606, 434] width 507 height 551
click at [733, 203] on div "Advanced" at bounding box center [723, 196] width 218 height 17
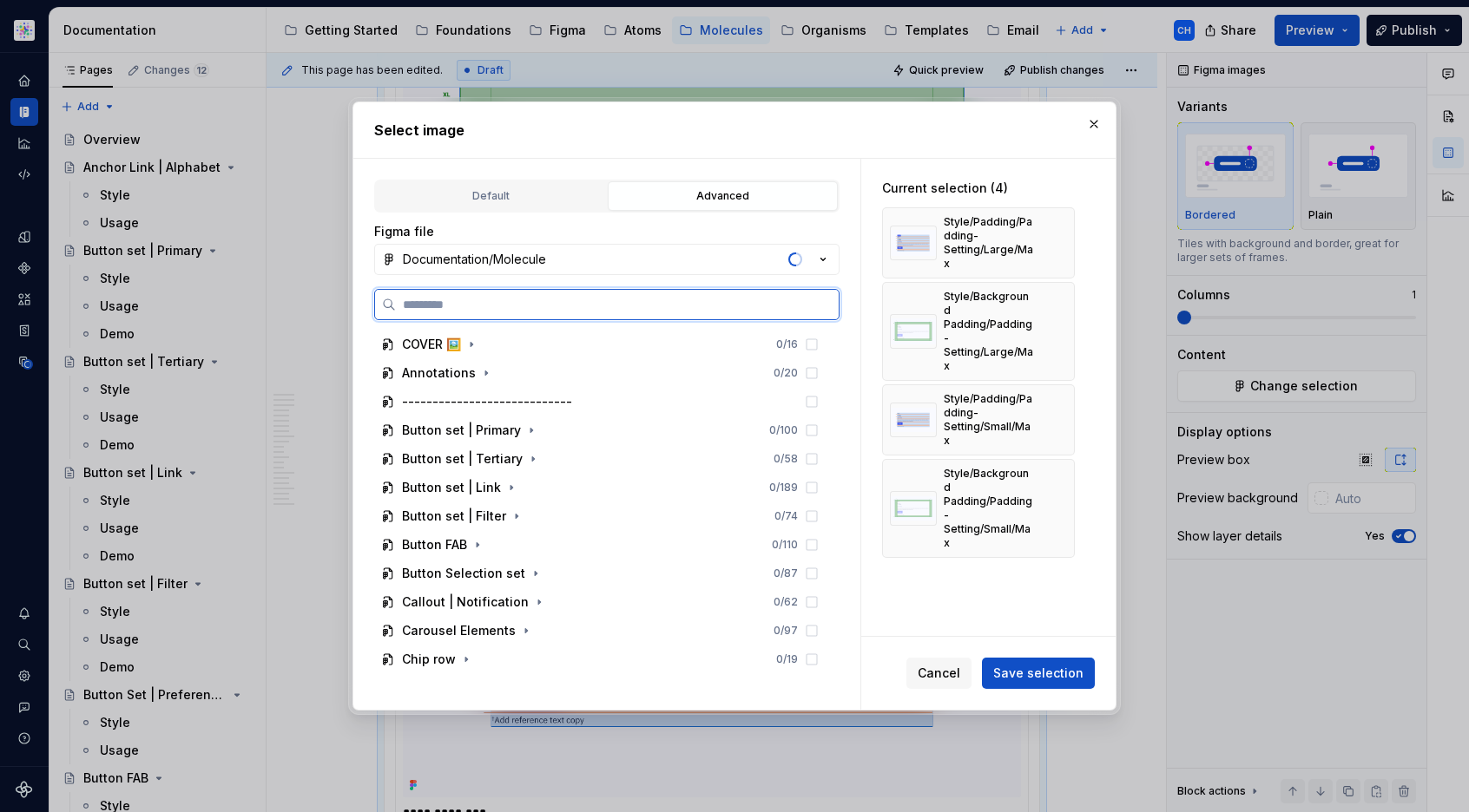
click at [633, 305] on input "search" at bounding box center [617, 305] width 443 height 17
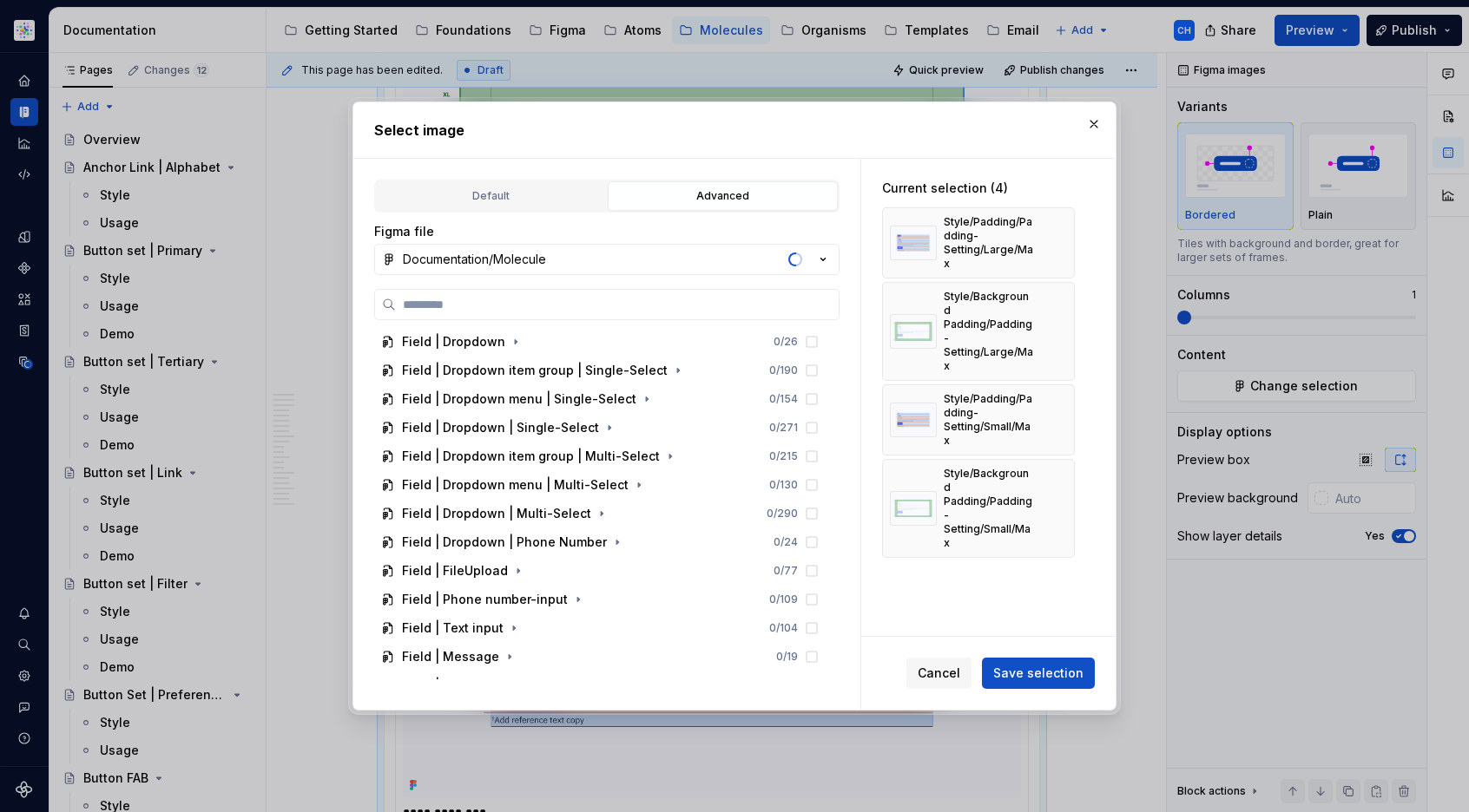
scroll to position [0, 0]
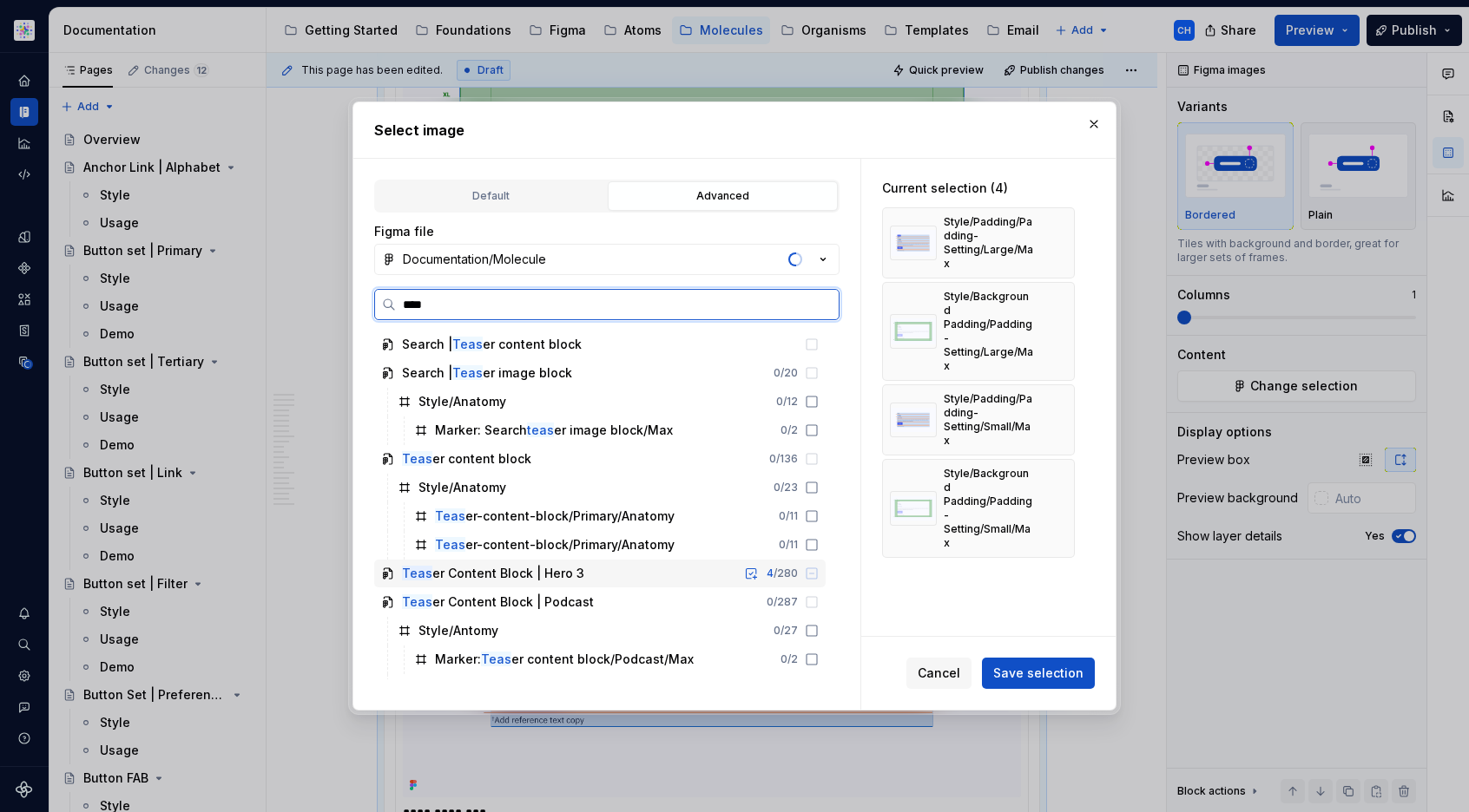
click at [387, 574] on icon at bounding box center [388, 573] width 9 height 11
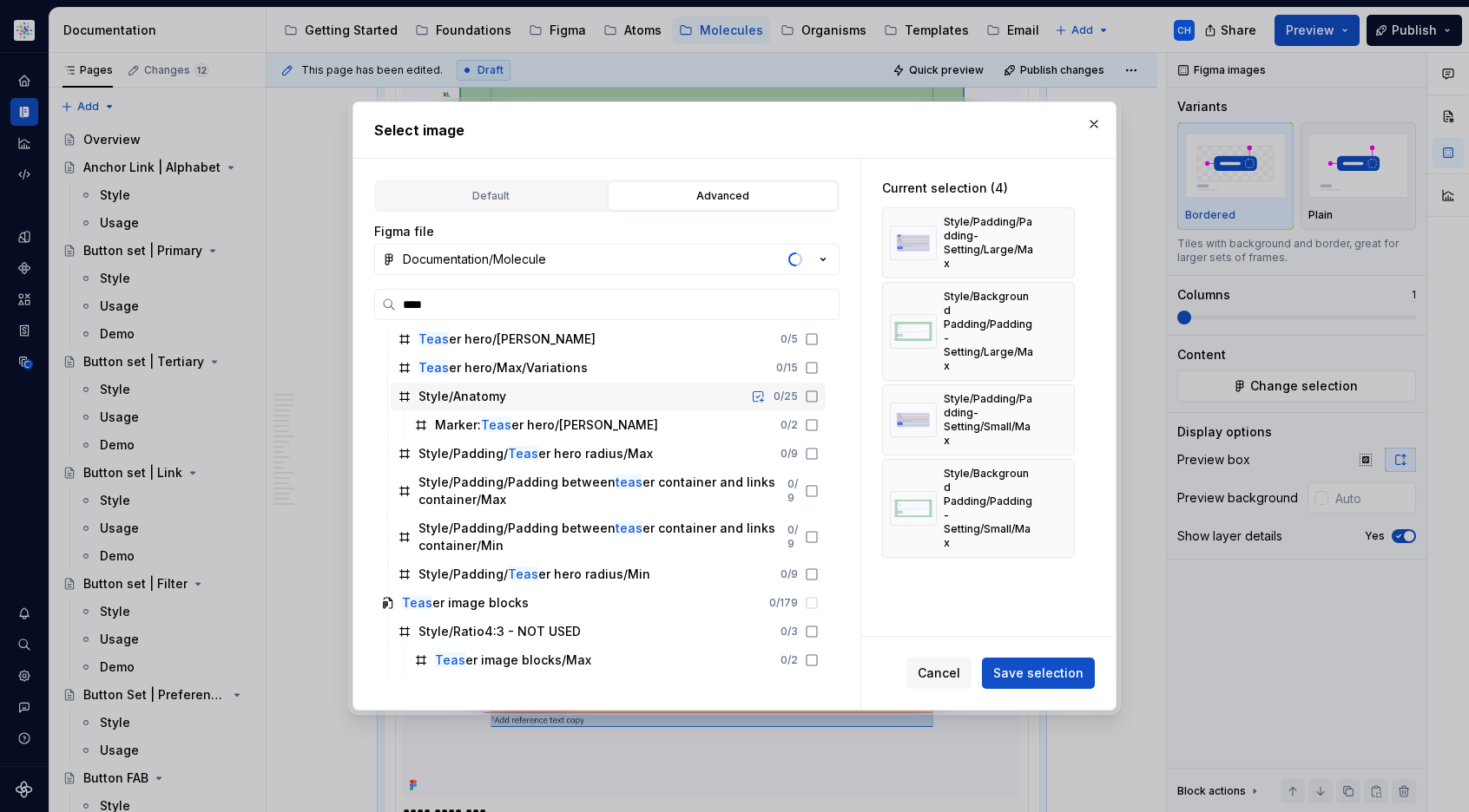
scroll to position [1204, 0]
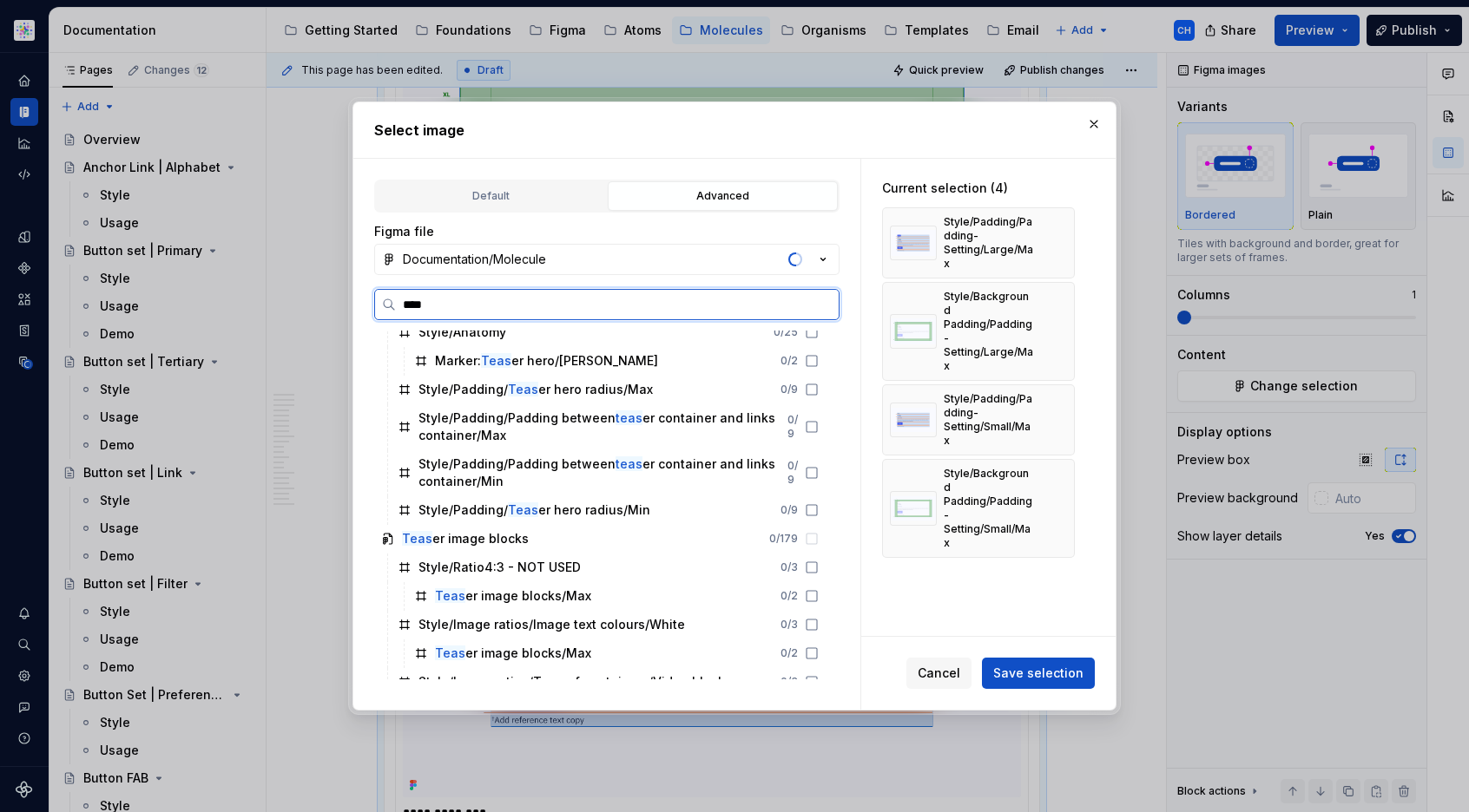
click at [503, 304] on input "****" at bounding box center [617, 305] width 443 height 17
paste input "**********"
type input "**********"
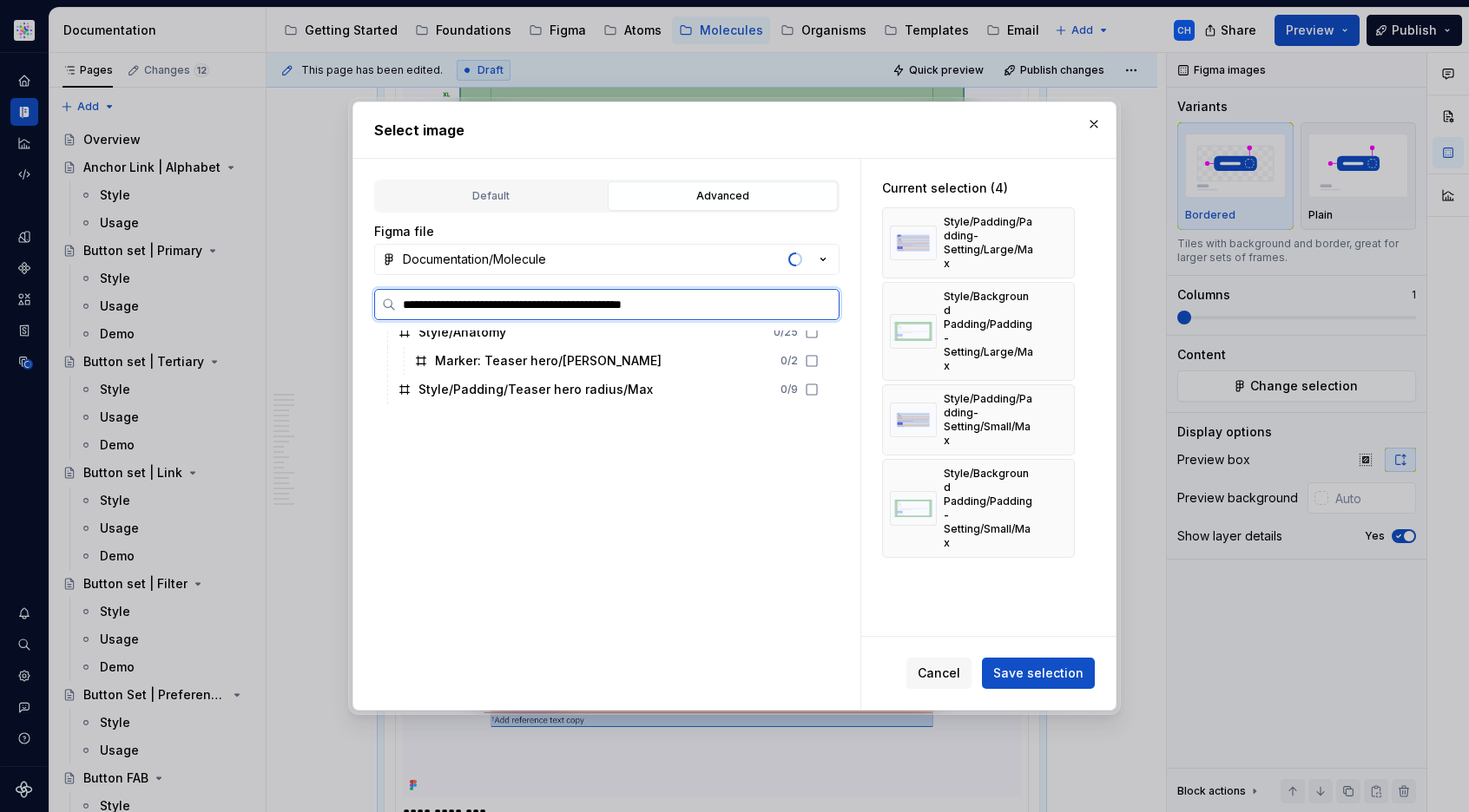
scroll to position [0, 0]
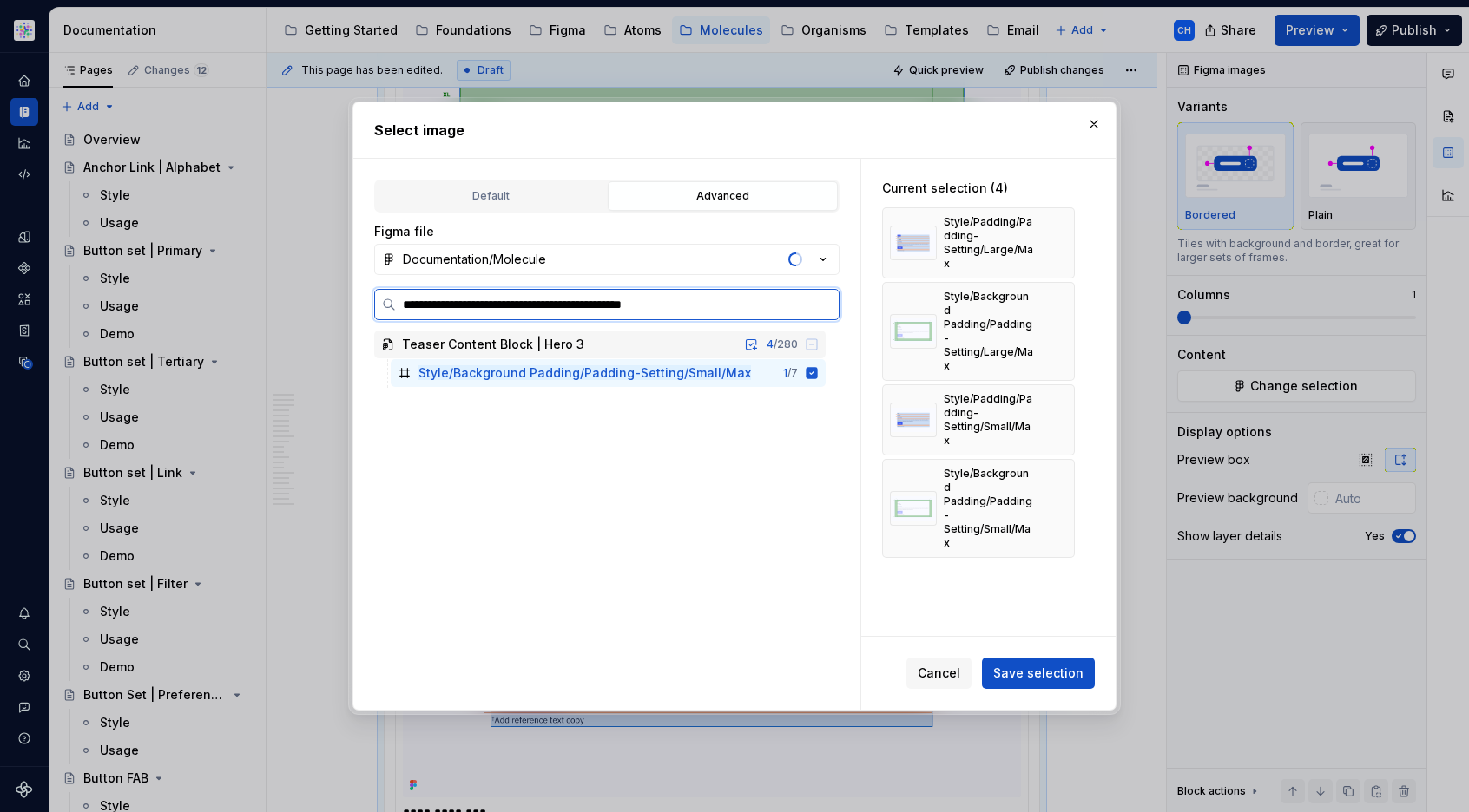
type textarea "*"
click at [516, 305] on input "**********" at bounding box center [617, 305] width 443 height 17
paste input "search"
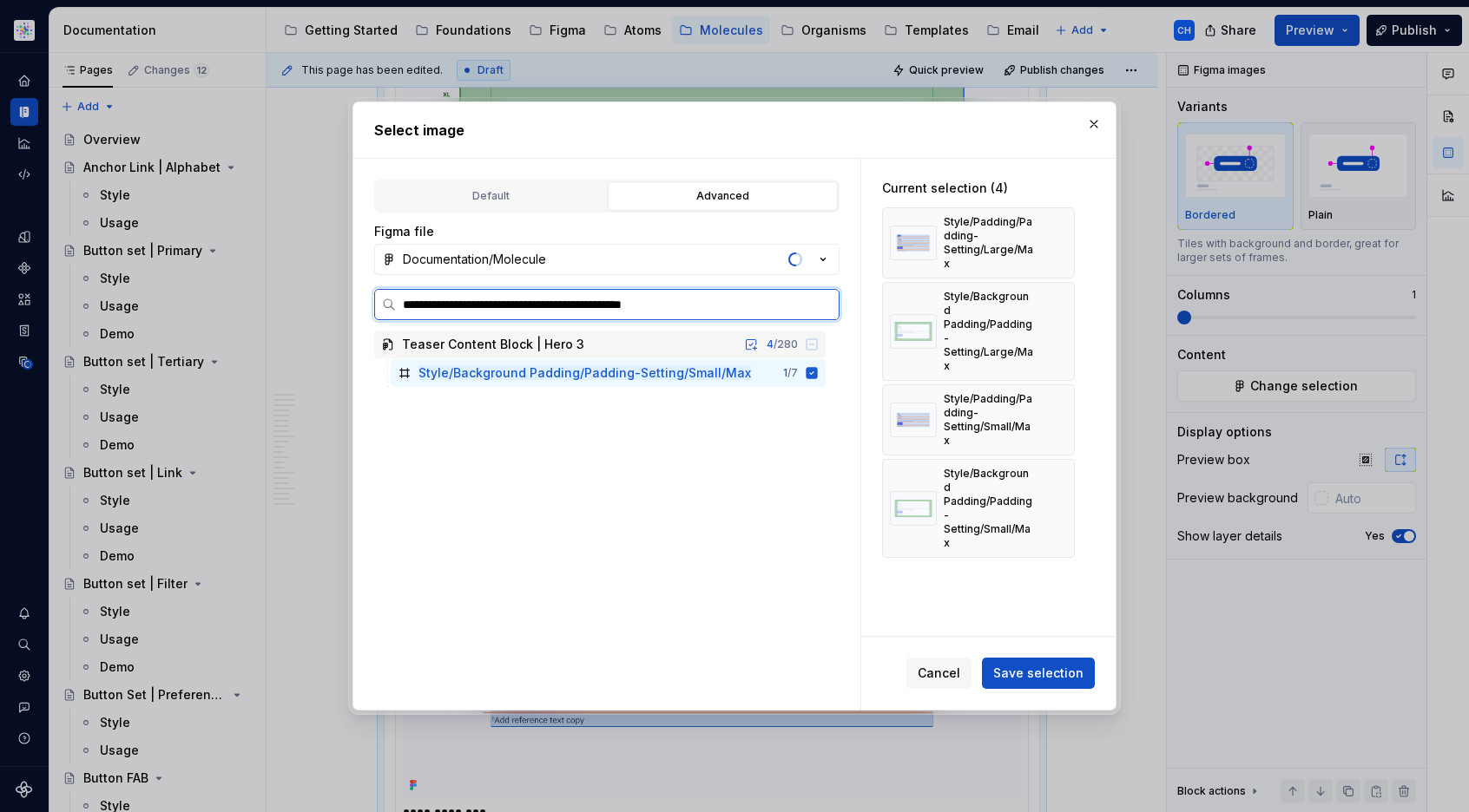
type input "**********"
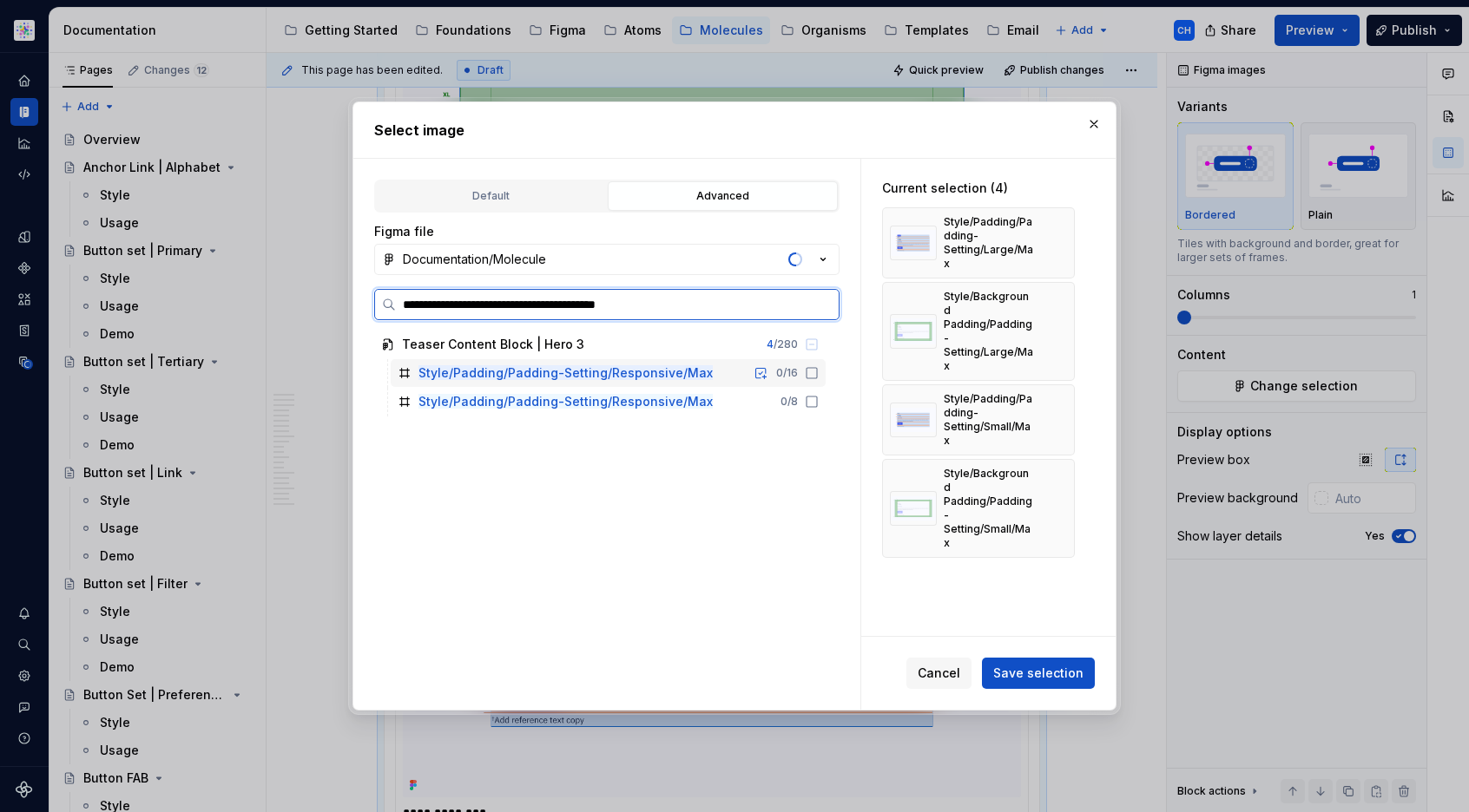
click at [810, 373] on icon at bounding box center [812, 373] width 13 height 13
click at [808, 404] on icon at bounding box center [812, 401] width 13 height 13
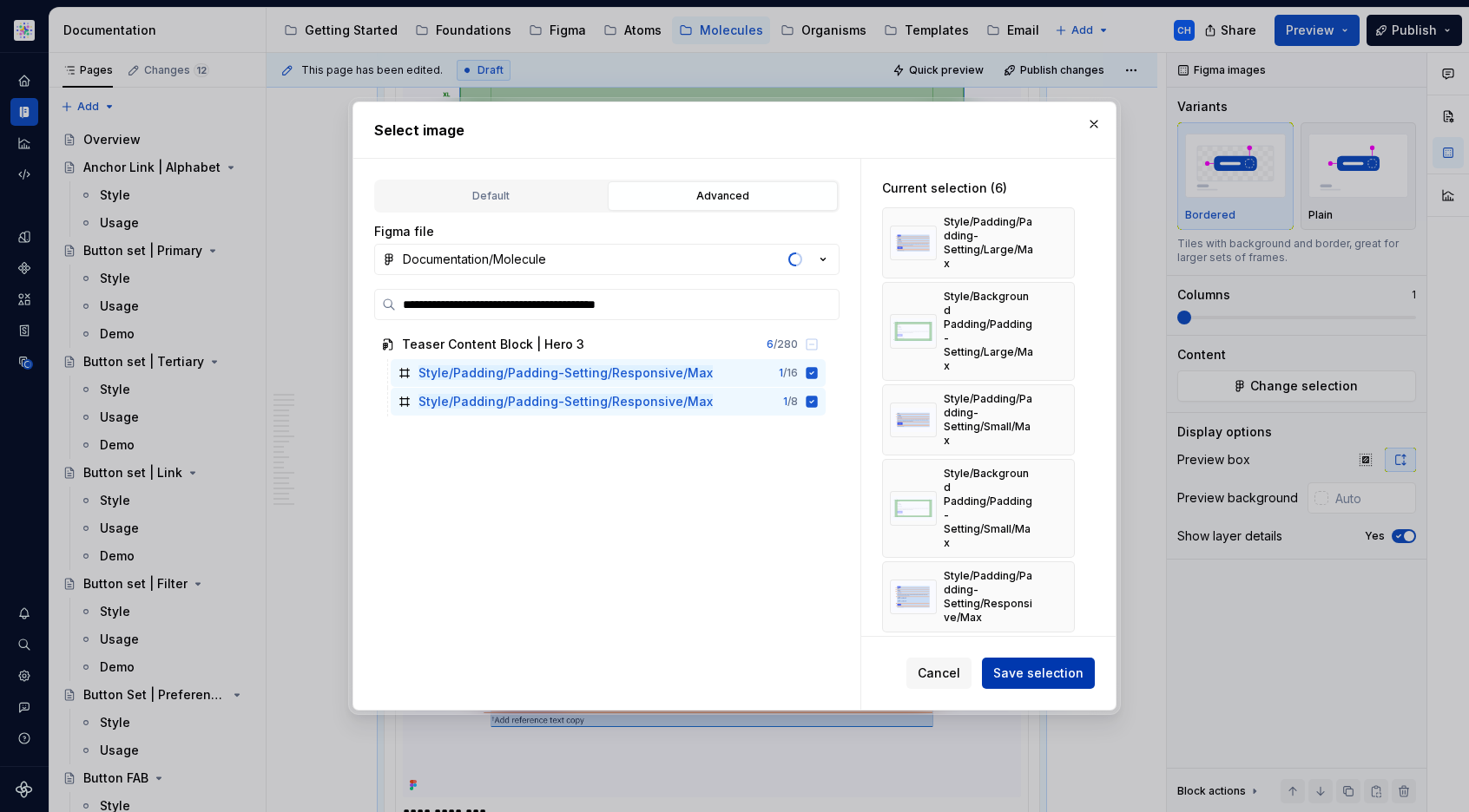
click at [1013, 682] on button "Save selection" at bounding box center [1038, 673] width 113 height 31
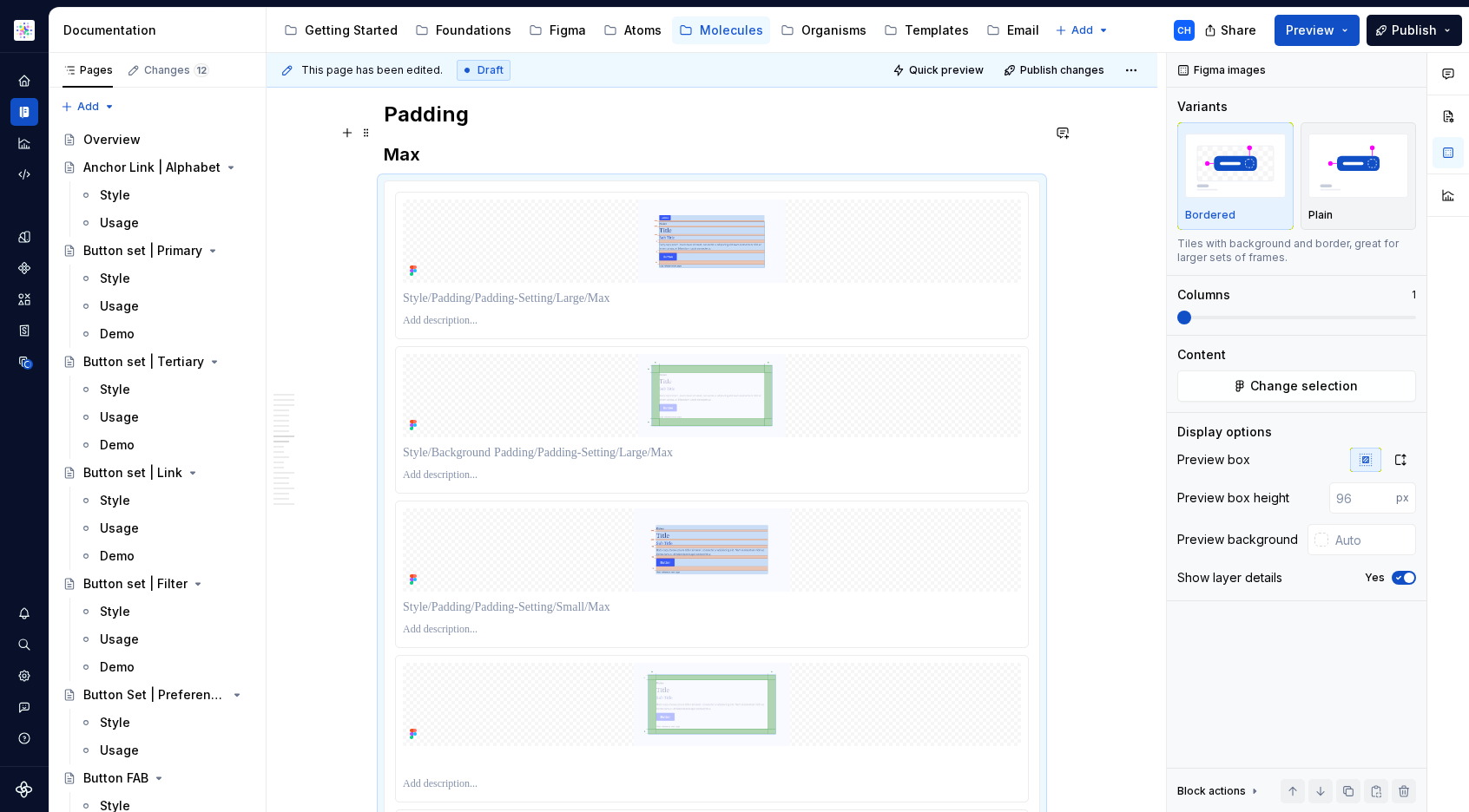
scroll to position [6572, 0]
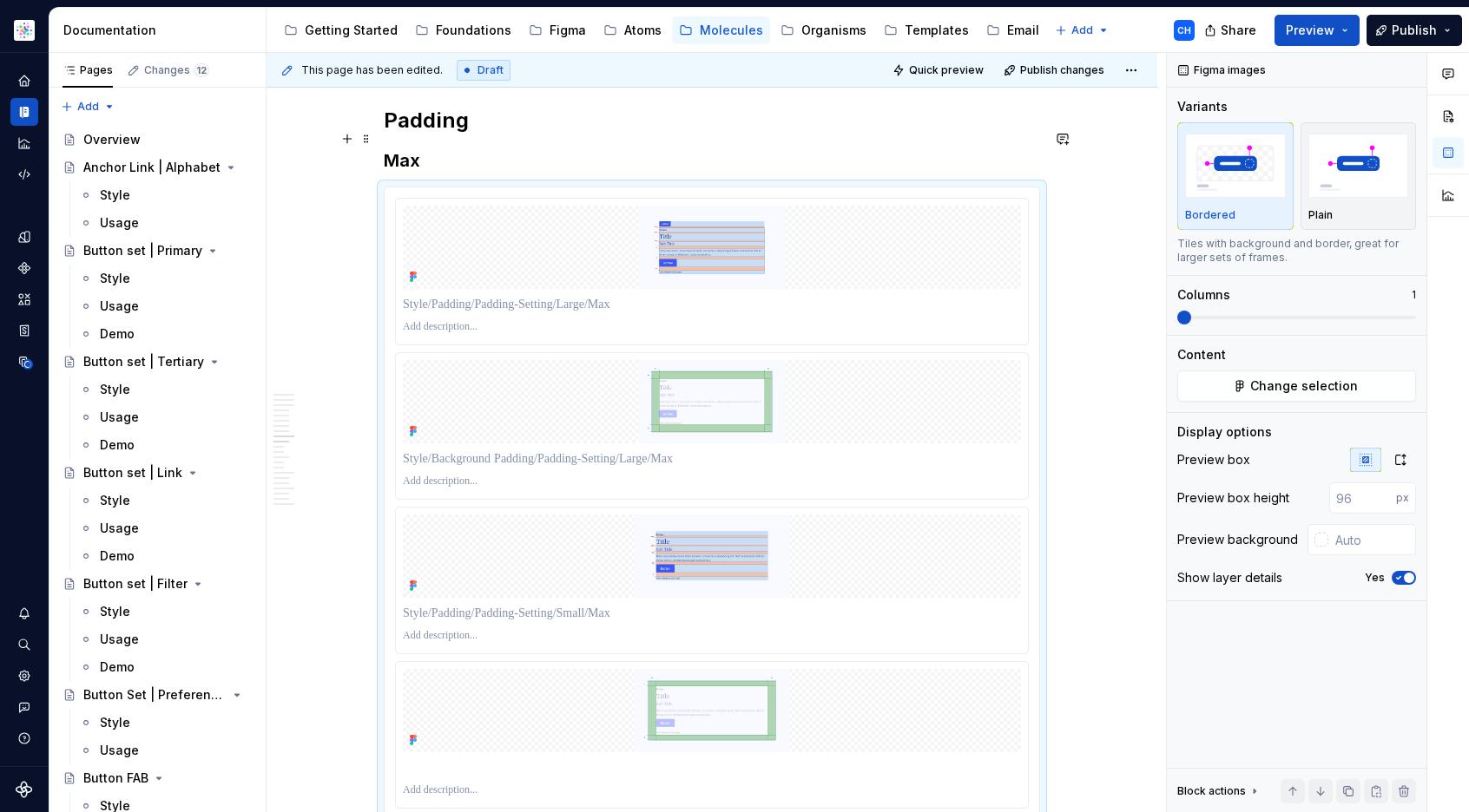
click at [531, 296] on p at bounding box center [712, 305] width 618 height 17
click at [647, 450] on p at bounding box center [712, 459] width 618 height 17
click at [517, 320] on p at bounding box center [712, 327] width 618 height 13
click at [545, 450] on p at bounding box center [712, 459] width 618 height 17
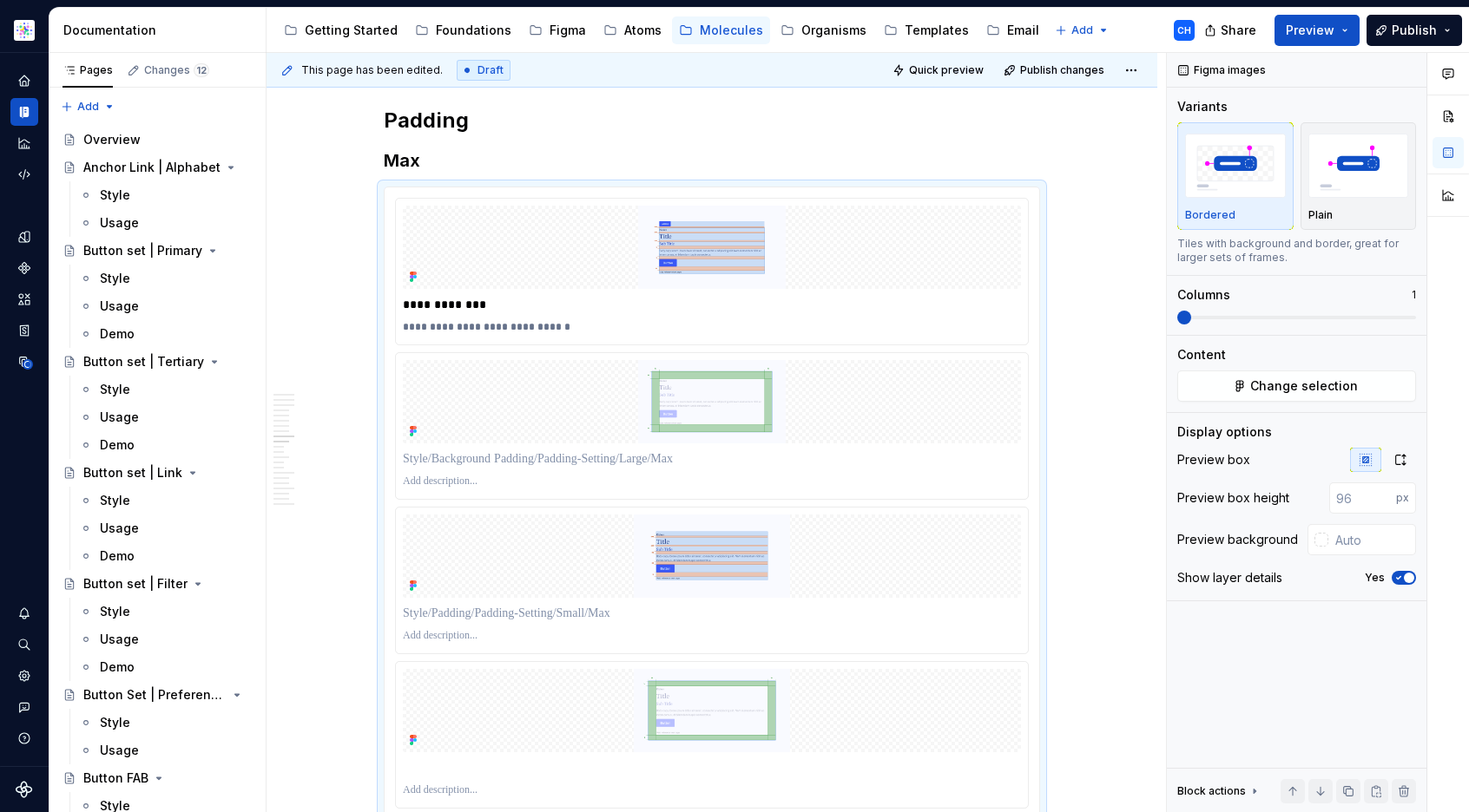
click at [545, 450] on p at bounding box center [712, 459] width 618 height 17
click at [443, 474] on p at bounding box center [712, 481] width 618 height 13
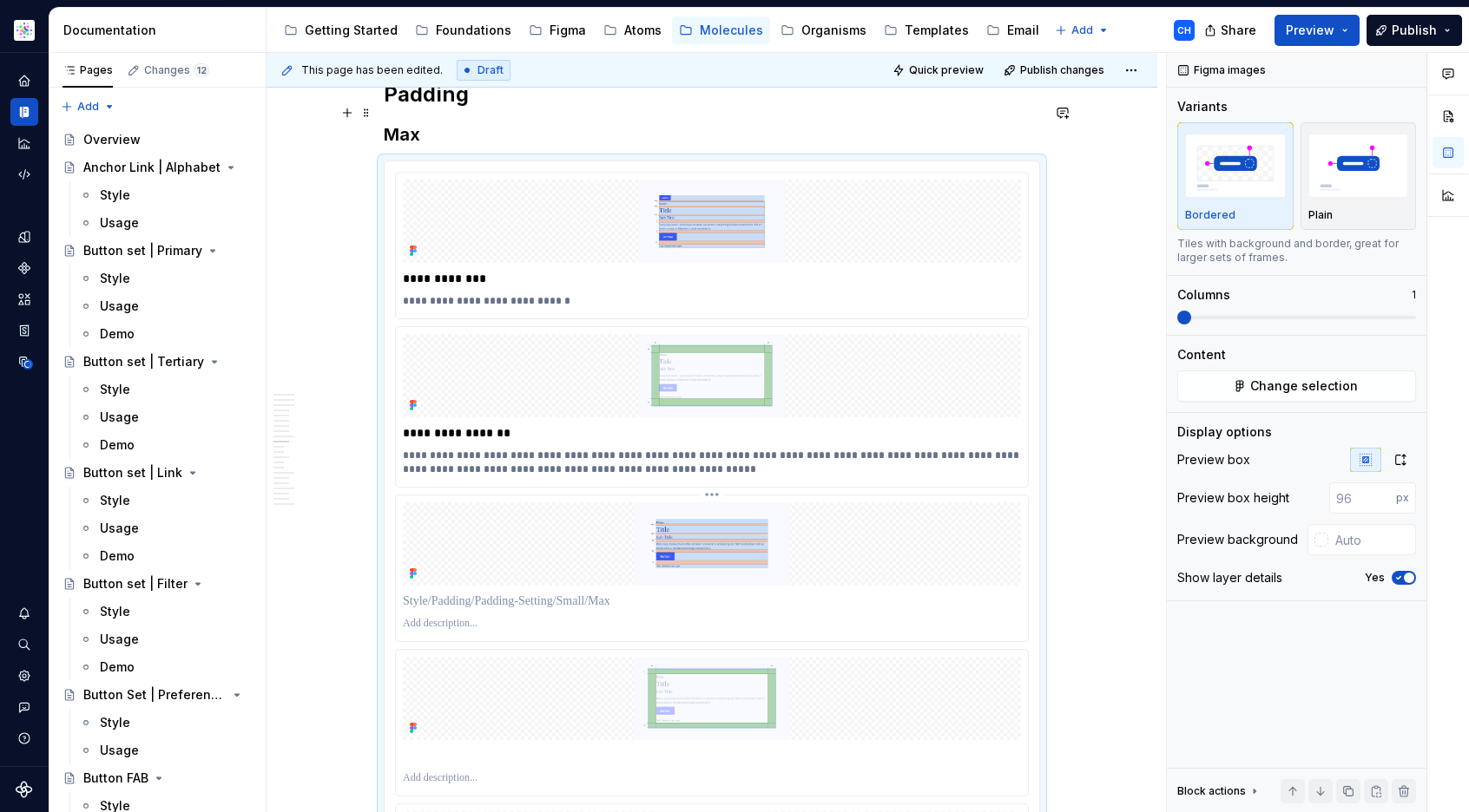
scroll to position [6601, 0]
click at [545, 589] on p at bounding box center [712, 597] width 618 height 17
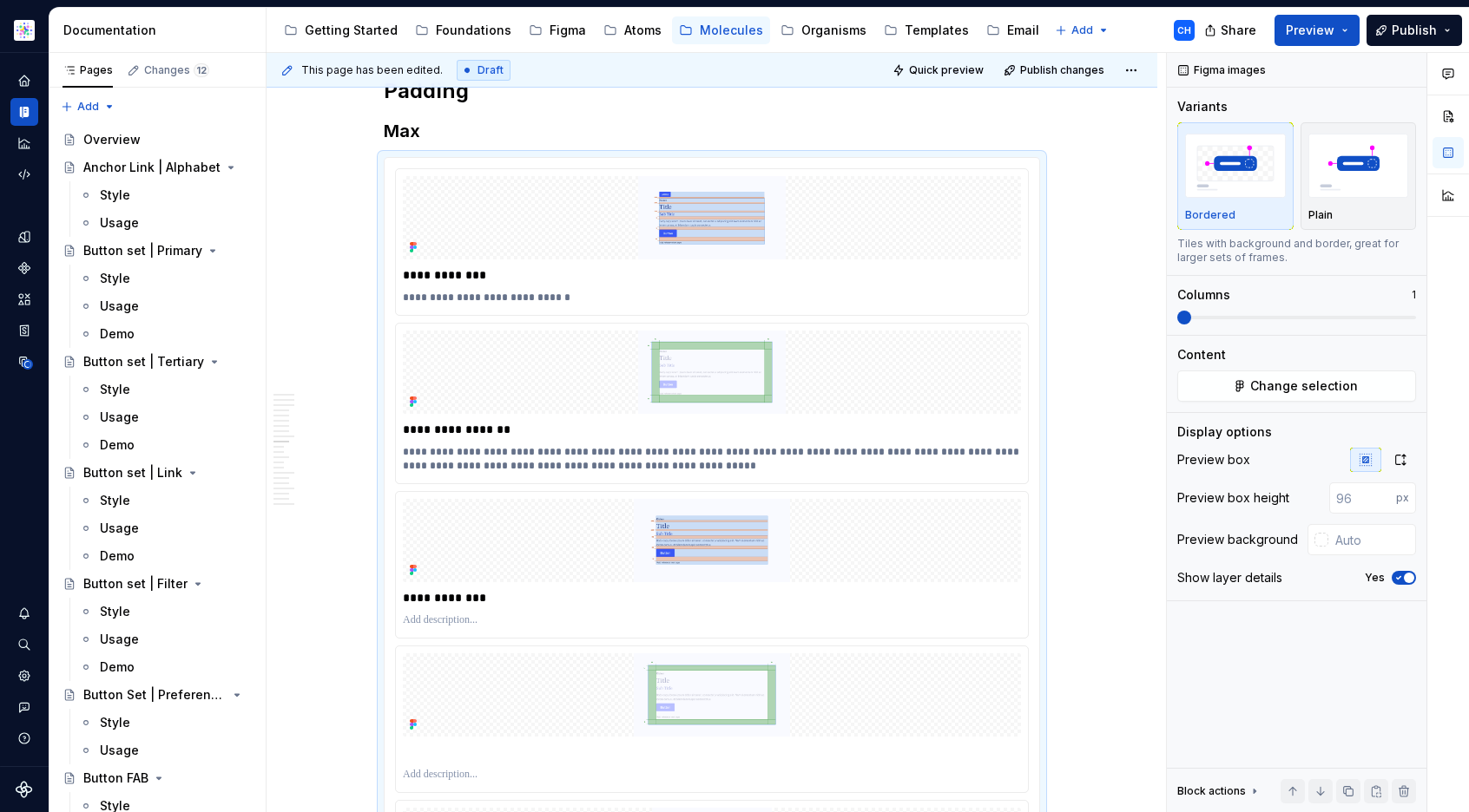
click at [440, 614] on p at bounding box center [712, 621] width 618 height 13
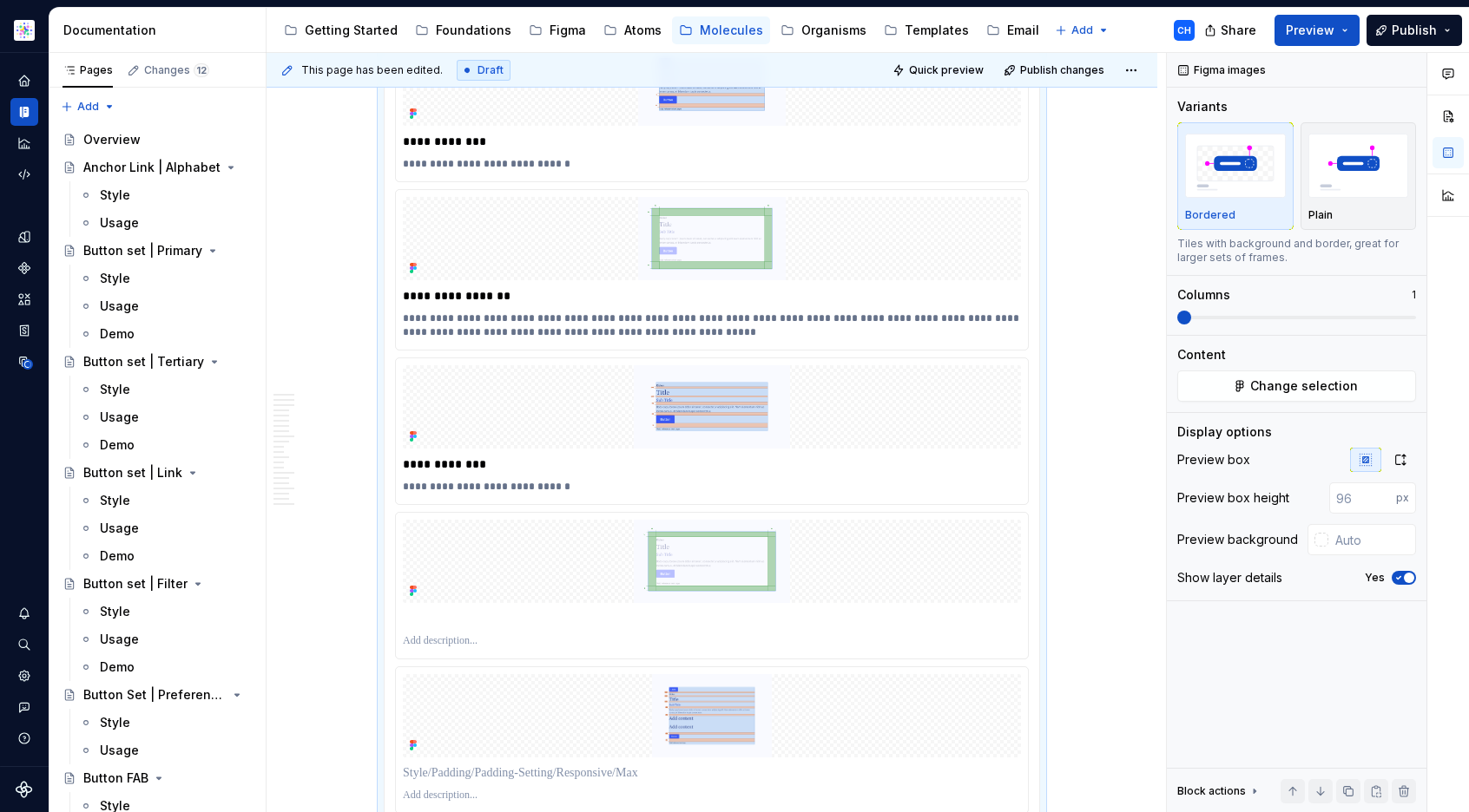
scroll to position [6746, 0]
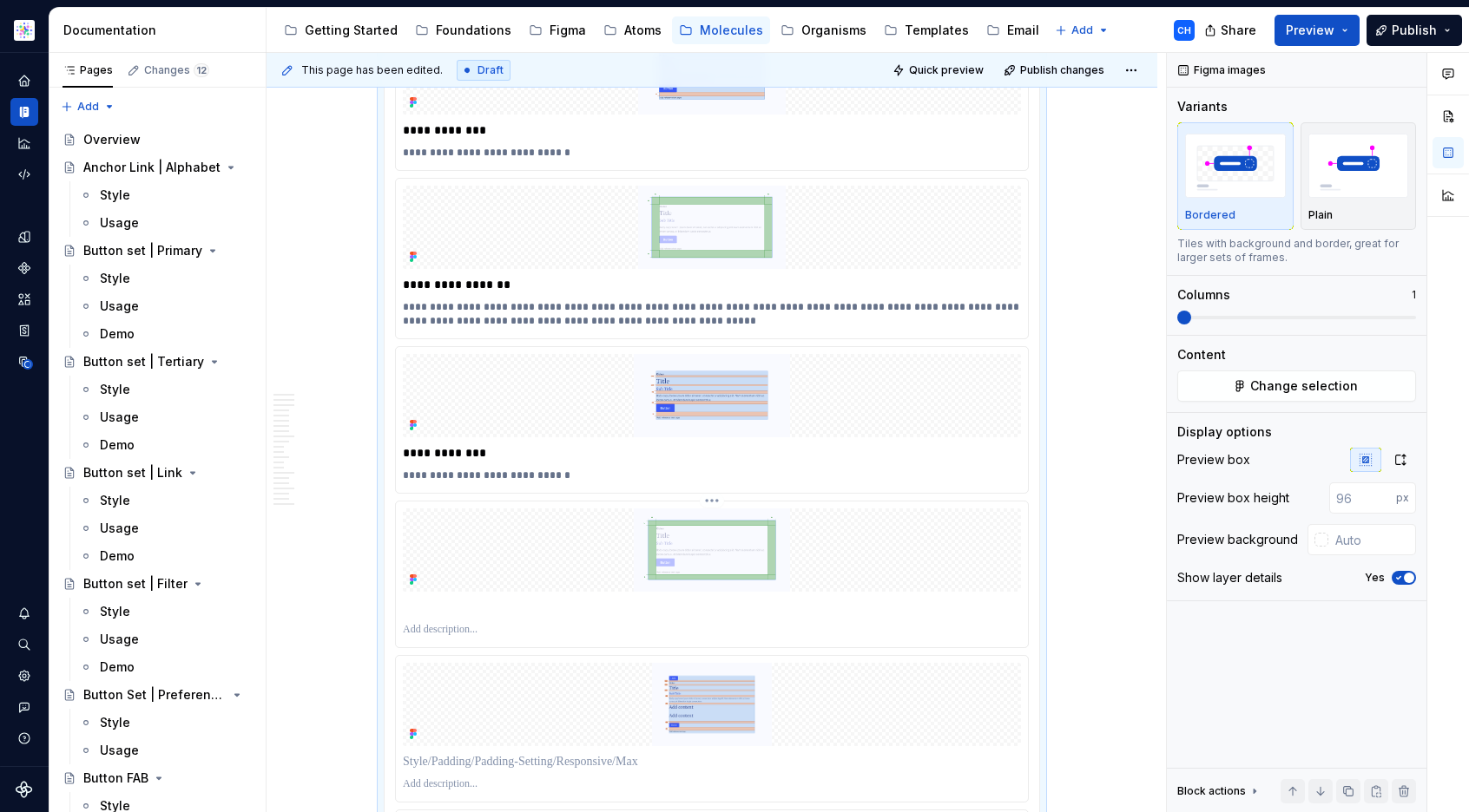
click at [474, 598] on p at bounding box center [712, 607] width 618 height 17
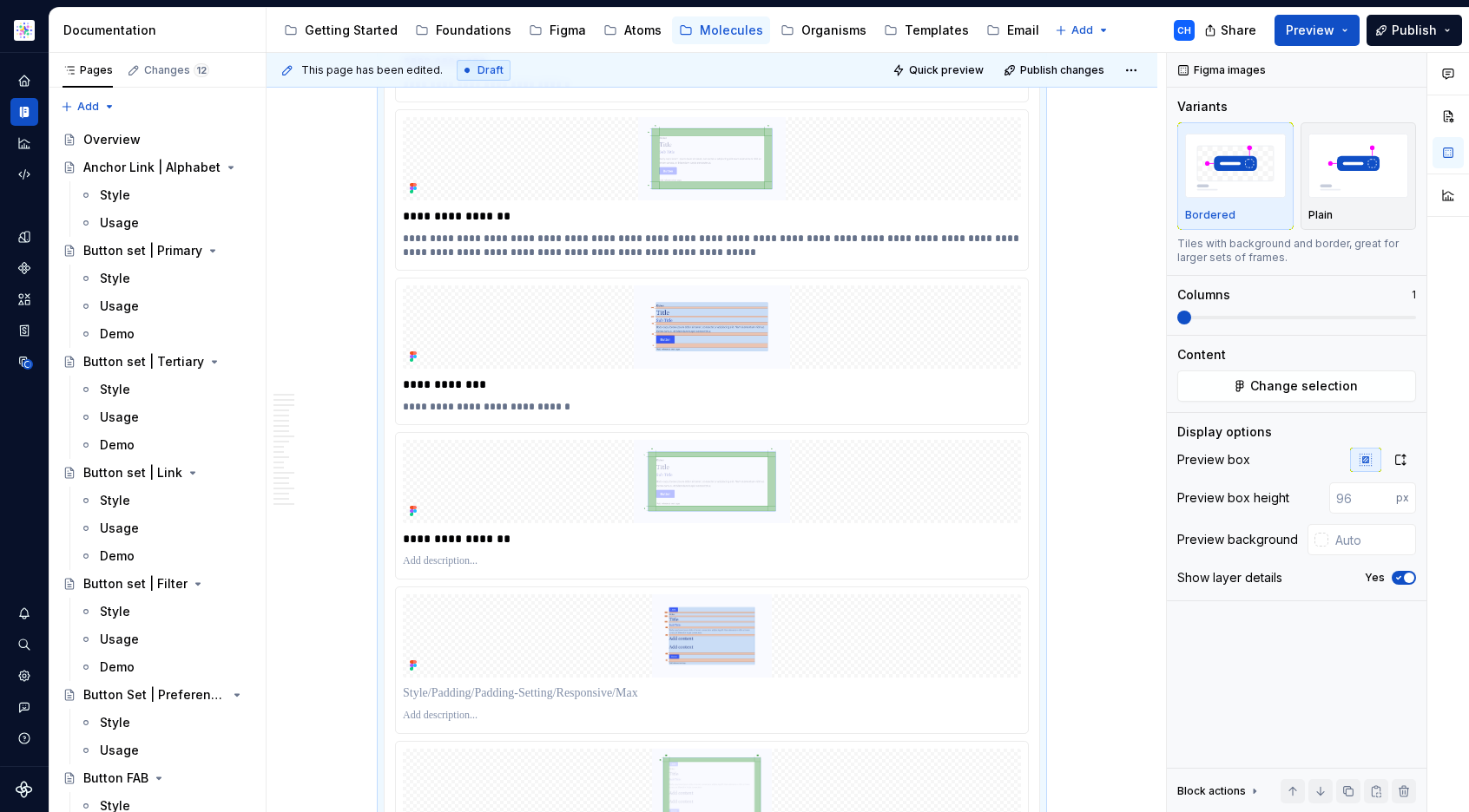
scroll to position [6857, 0]
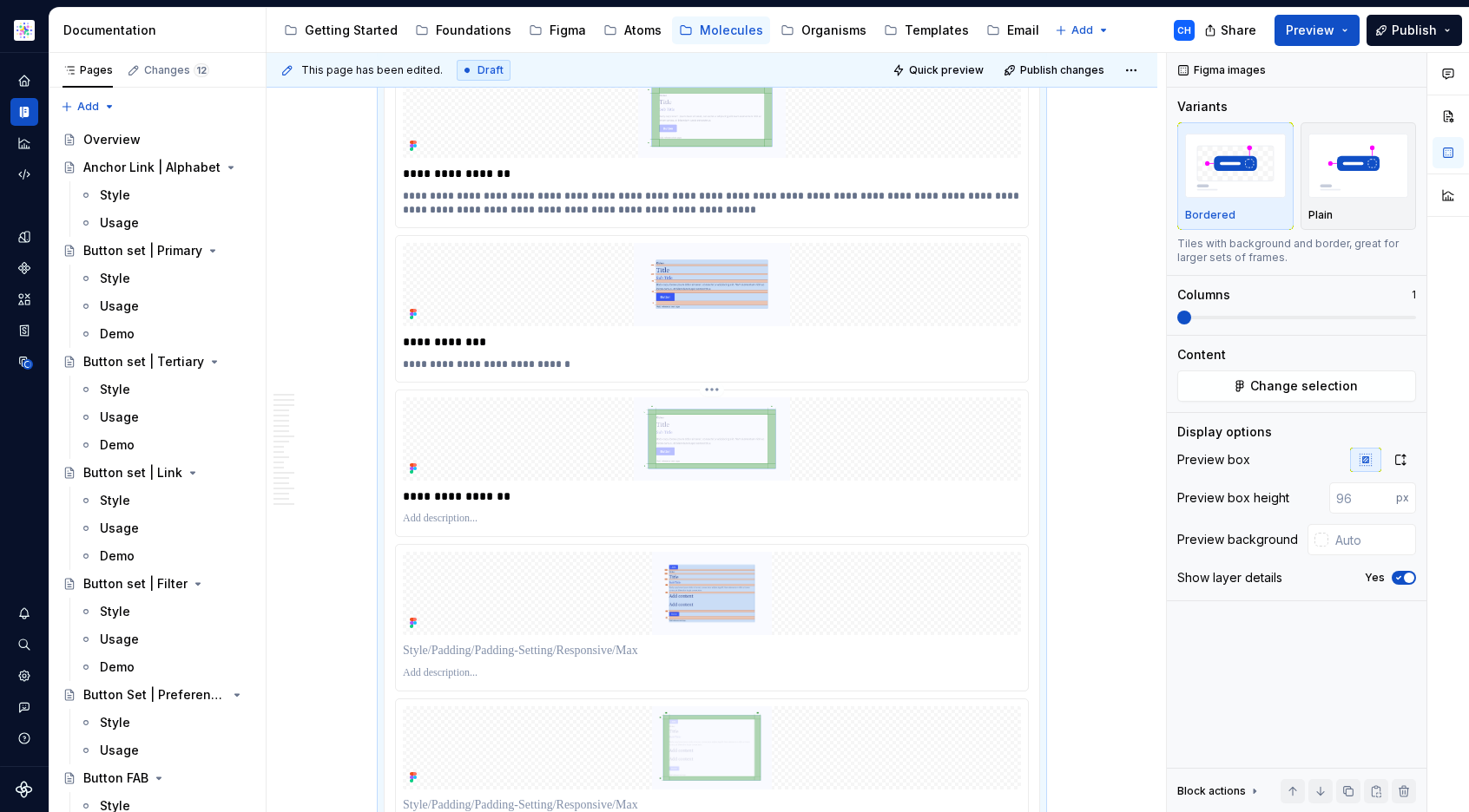
click at [471, 512] on p at bounding box center [712, 519] width 618 height 13
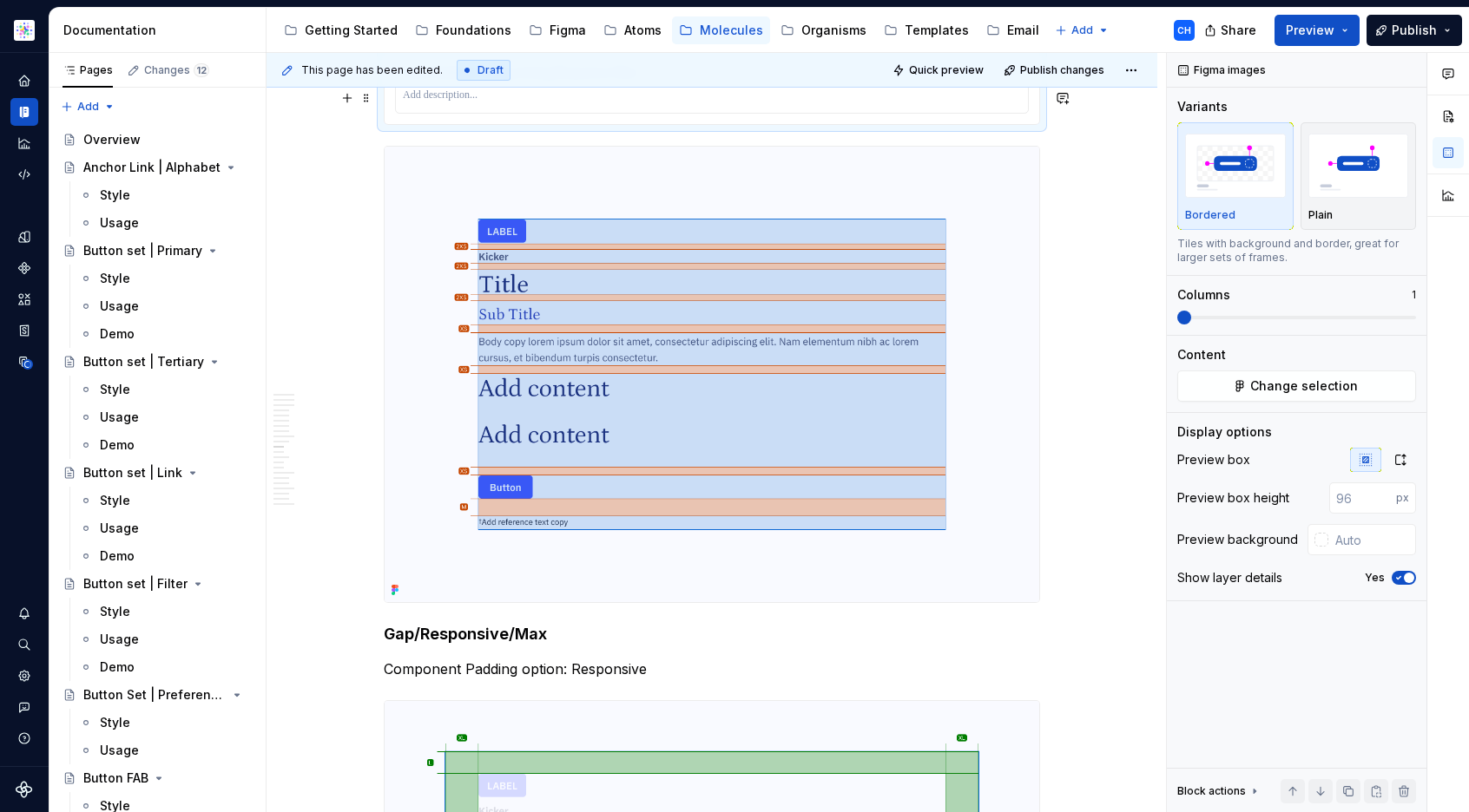
scroll to position [7670, 0]
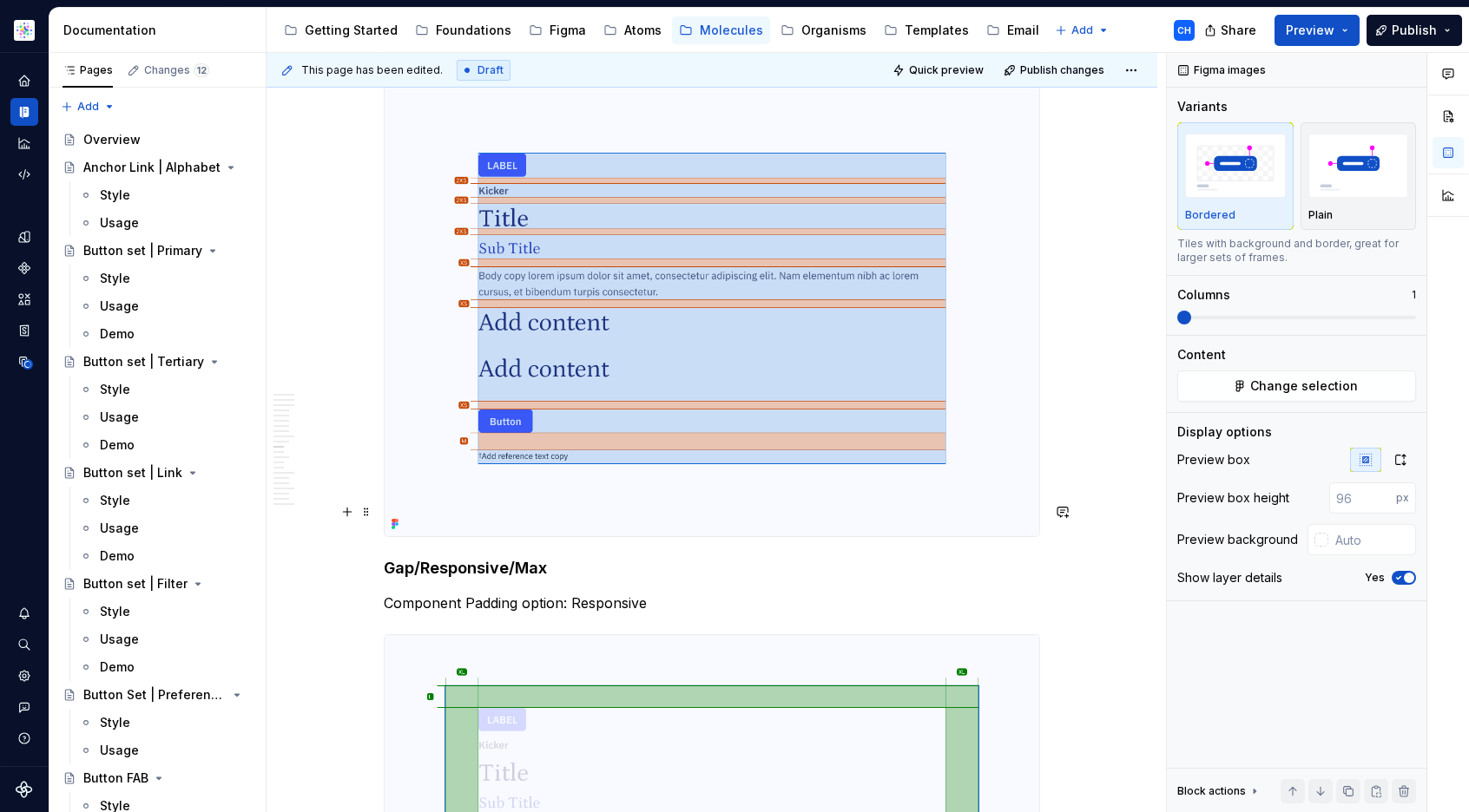
click at [495, 558] on h4 "Gap/Responsive/Max" at bounding box center [712, 569] width 657 height 21
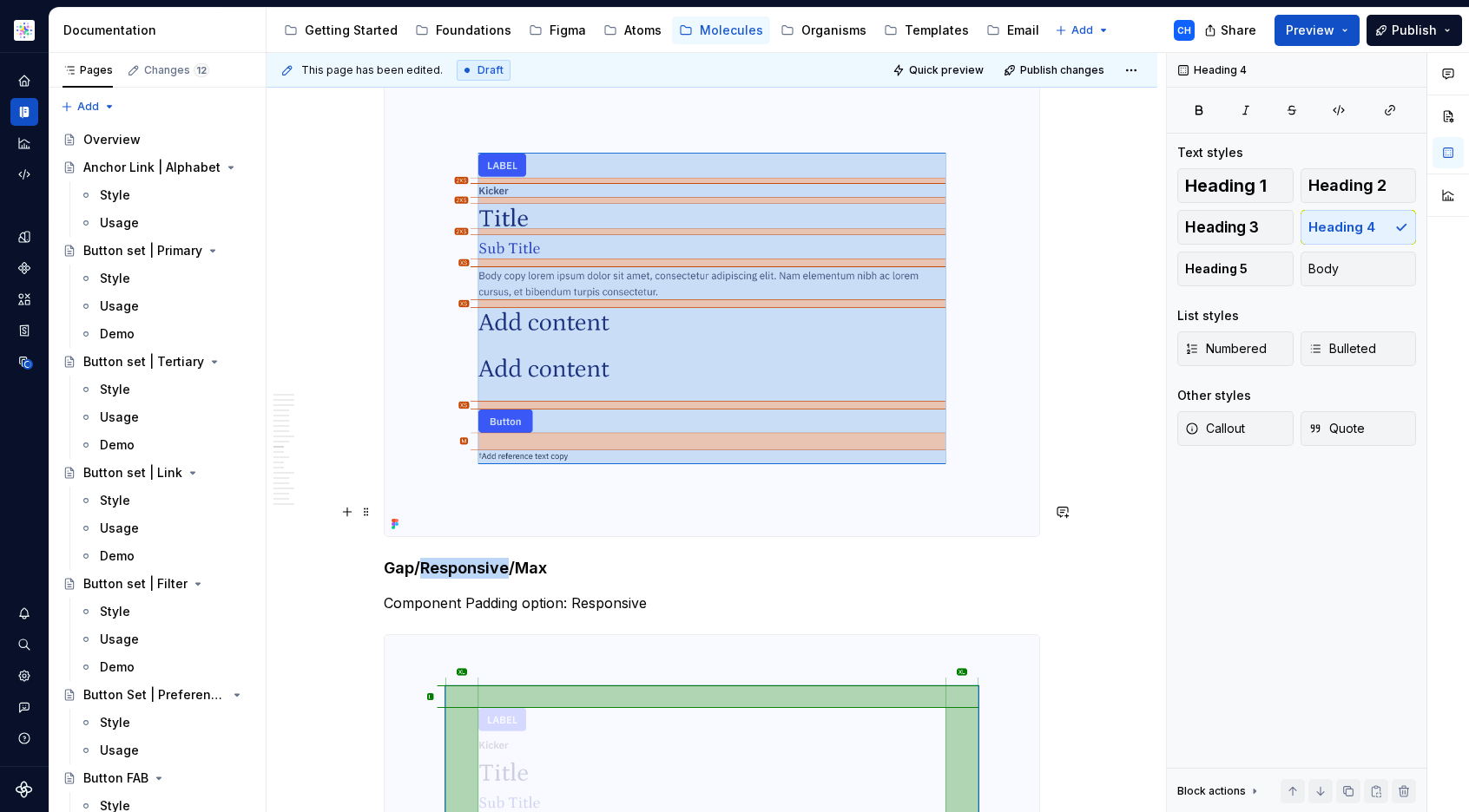
click at [495, 558] on h4 "Gap/Responsive/Max" at bounding box center [712, 569] width 657 height 21
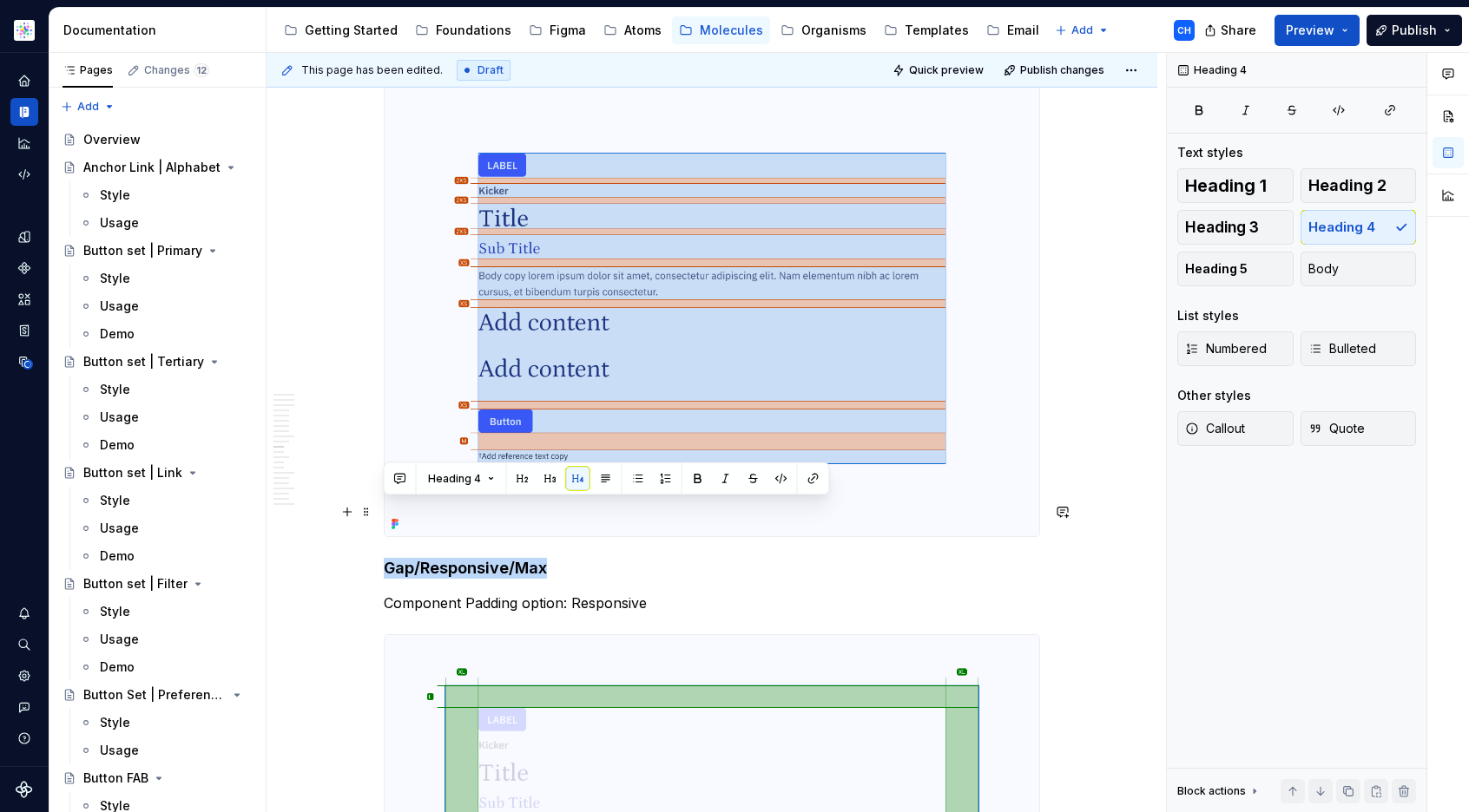
copy h4 "Gap/Responsive/Max"
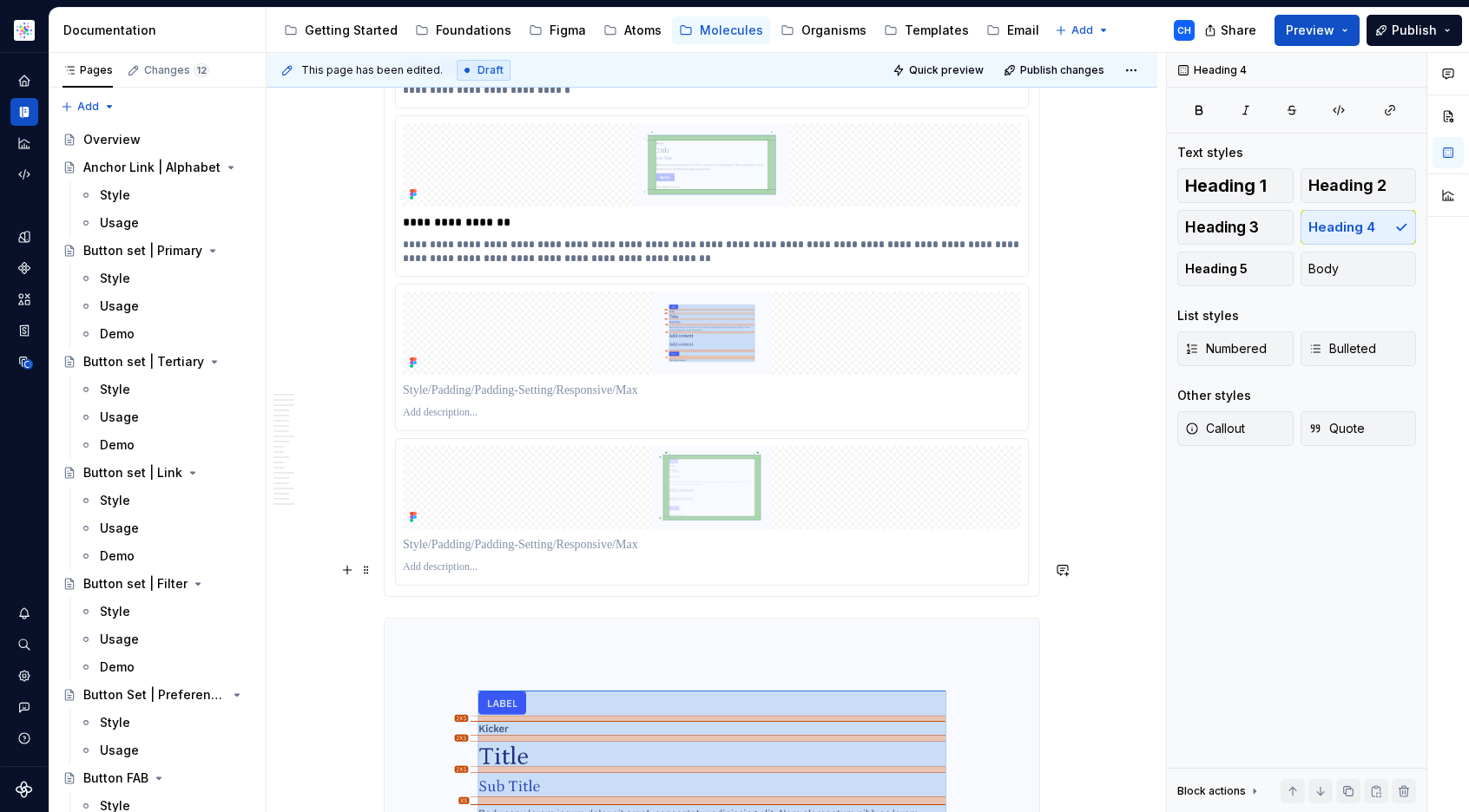
scroll to position [7078, 0]
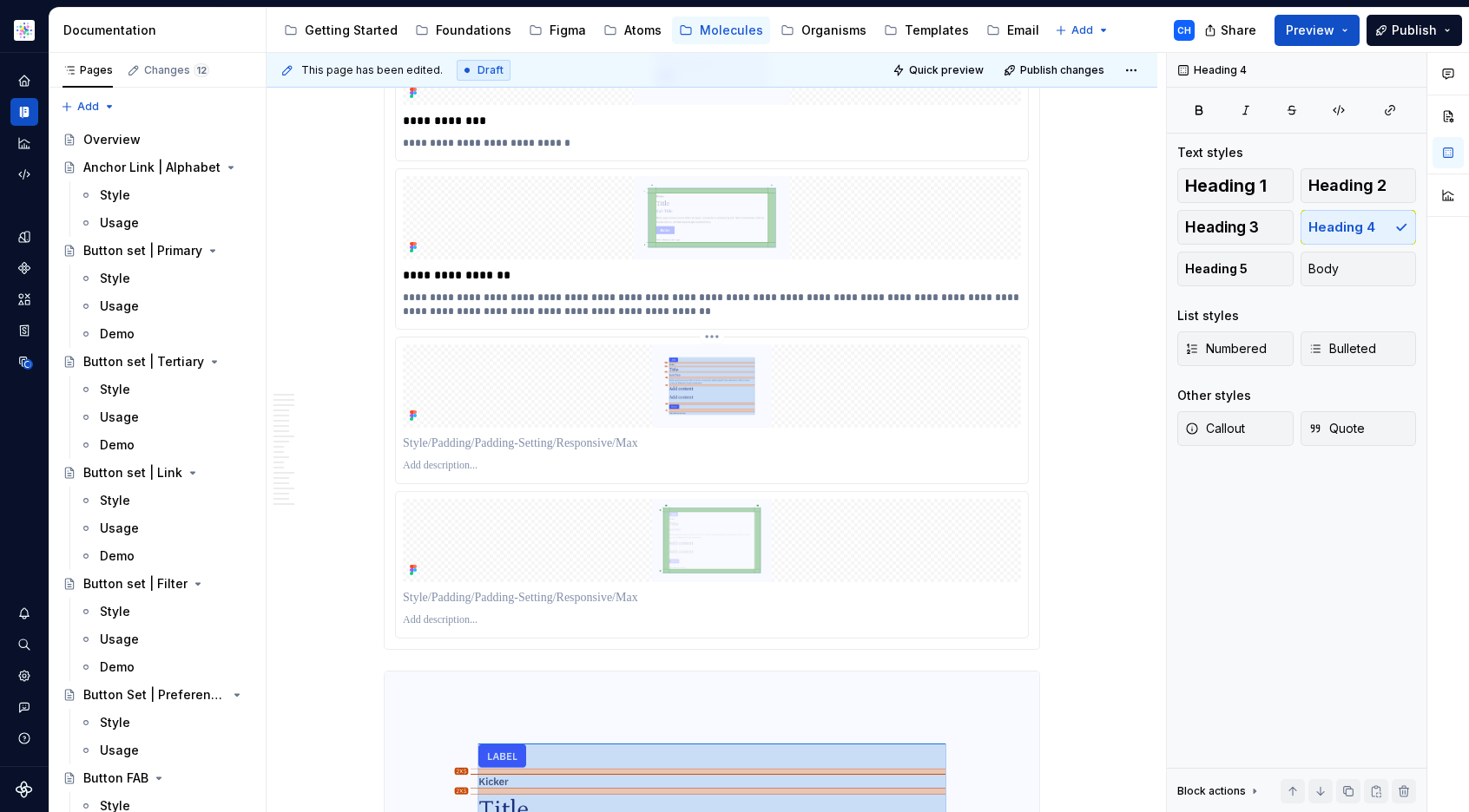
click at [526, 369] on img at bounding box center [712, 386] width 618 height 84
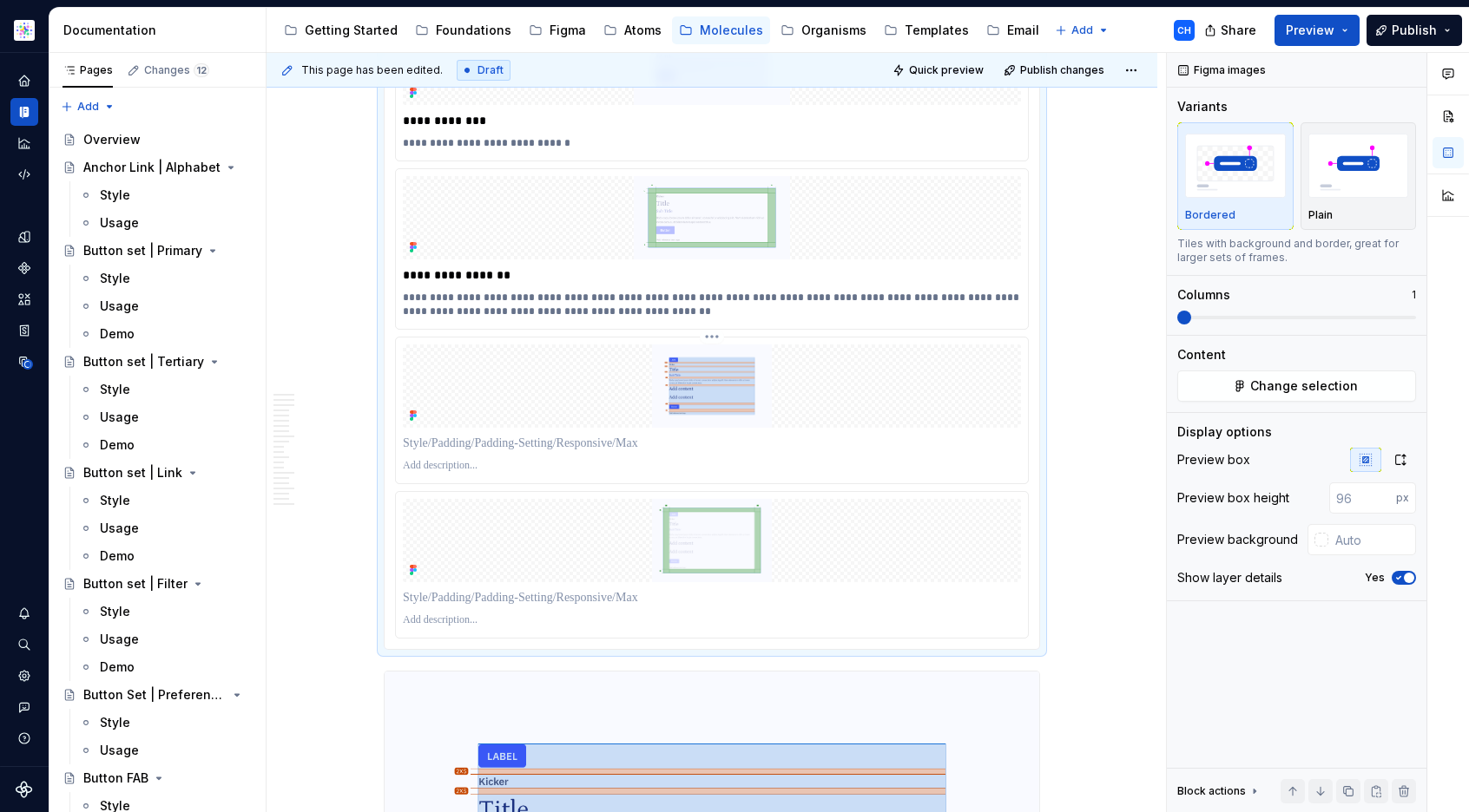
click at [521, 435] on p at bounding box center [712, 444] width 618 height 17
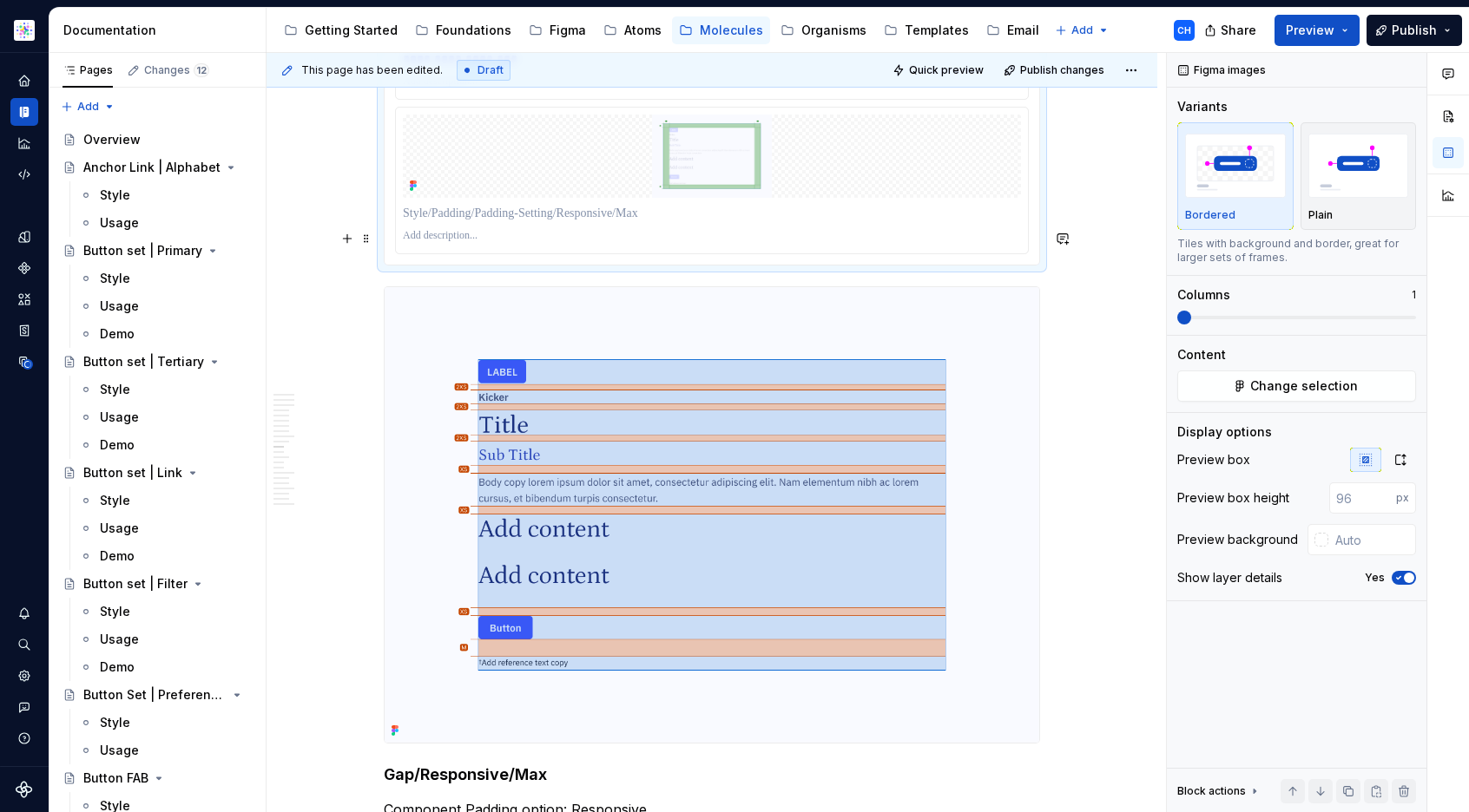
scroll to position [7470, 0]
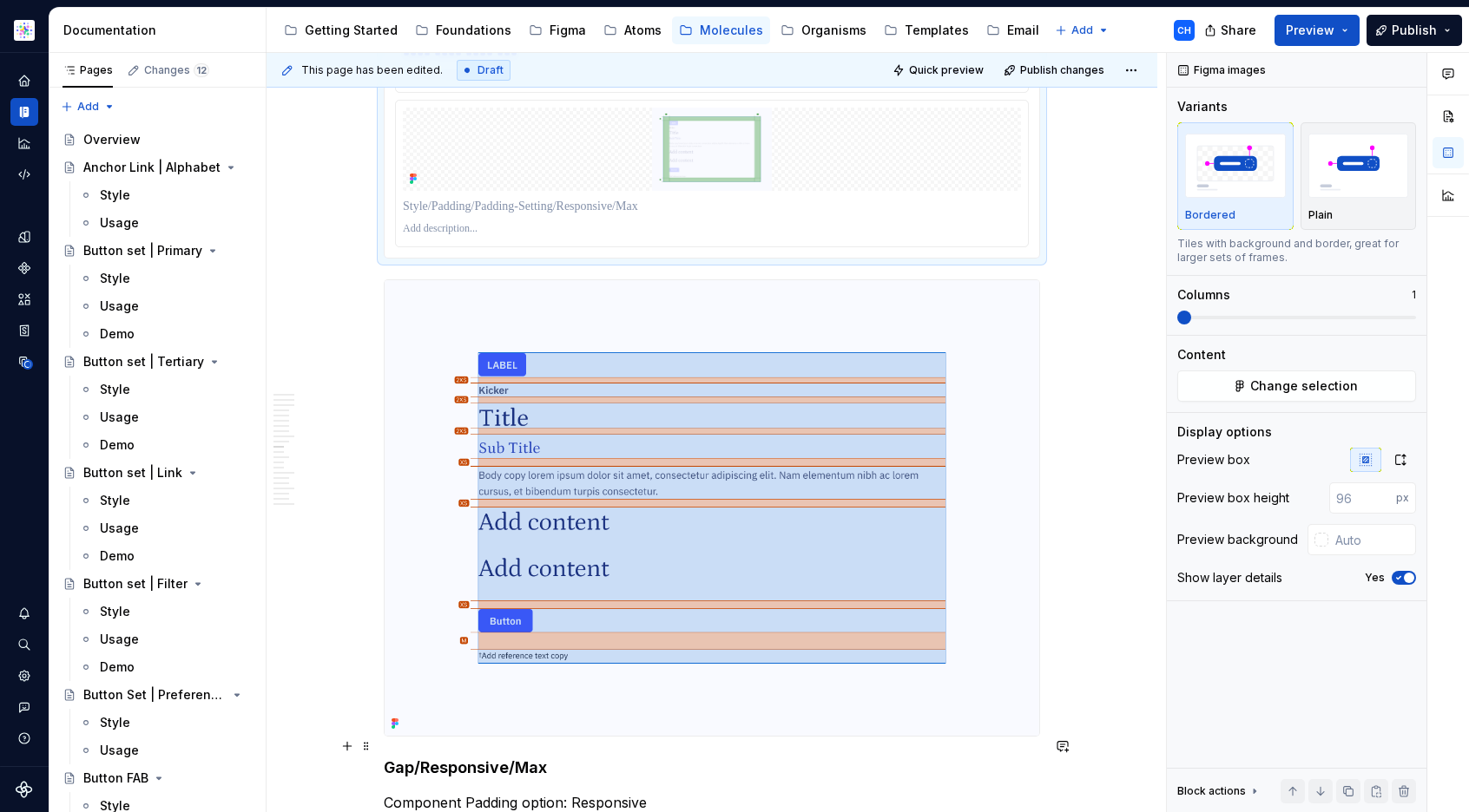
click at [495, 793] on p "Component Padding option: Responsive" at bounding box center [712, 803] width 657 height 21
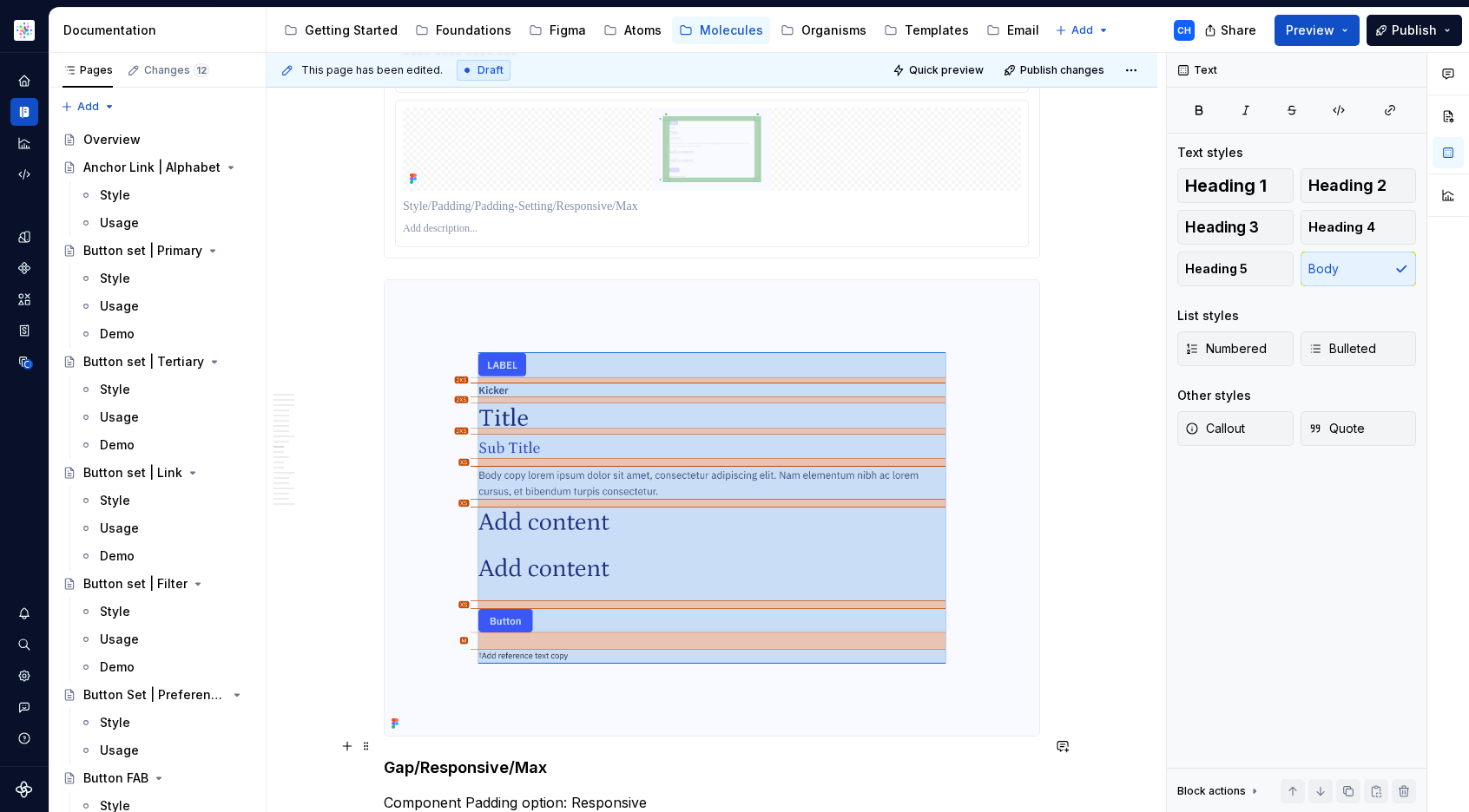
click at [495, 793] on p "Component Padding option: Responsive" at bounding box center [712, 803] width 657 height 21
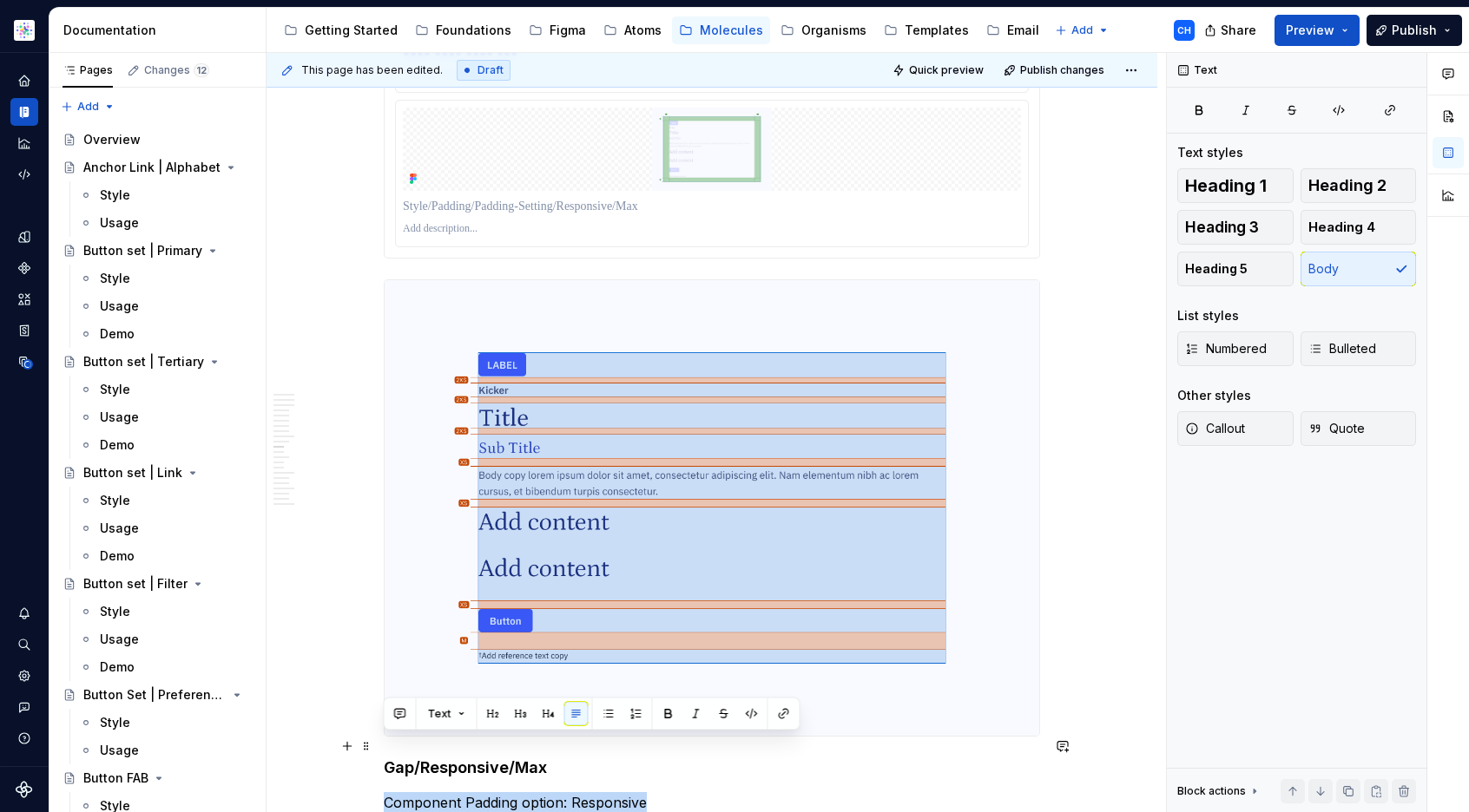
copy p "Component Padding option: Responsive"
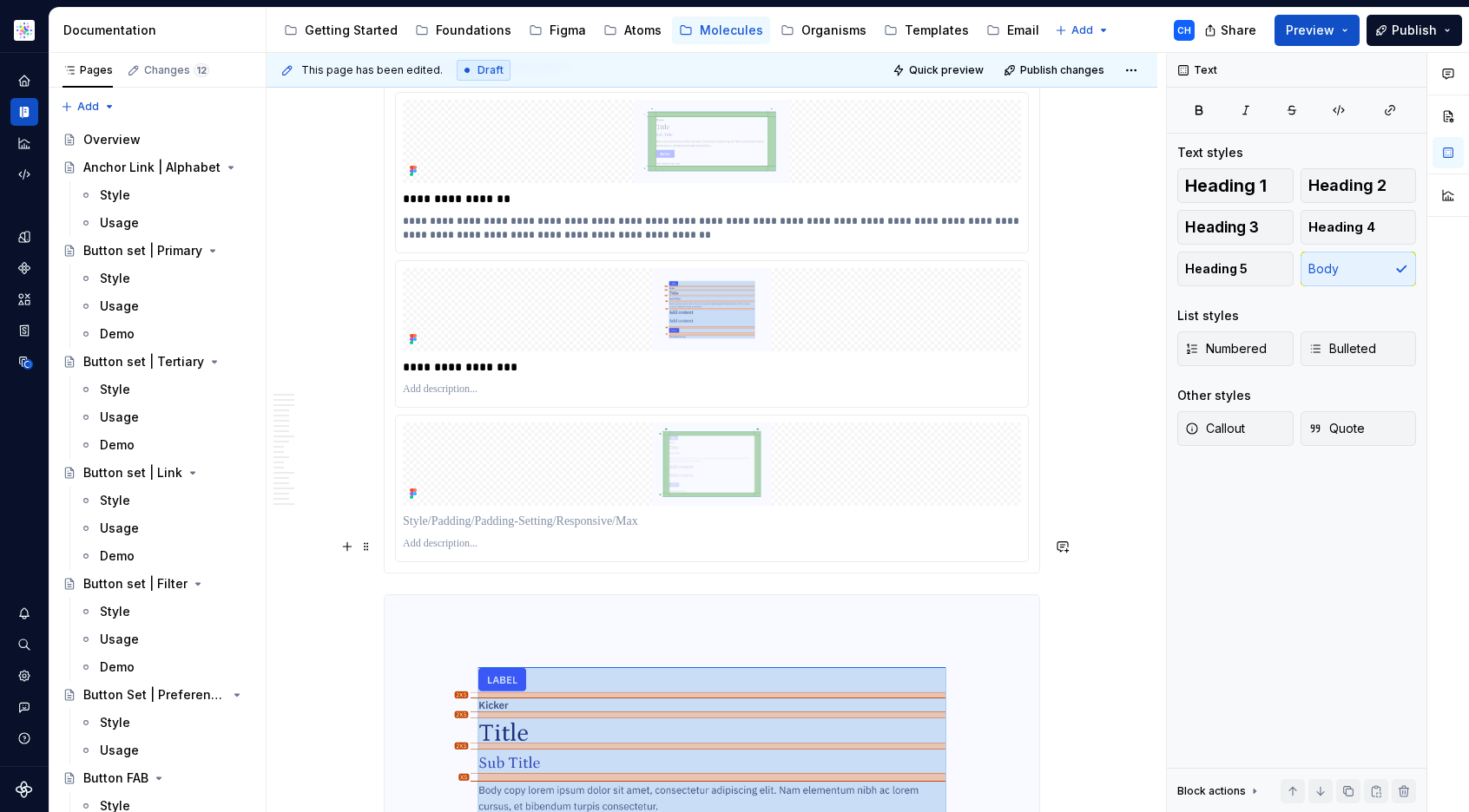
scroll to position [7138, 0]
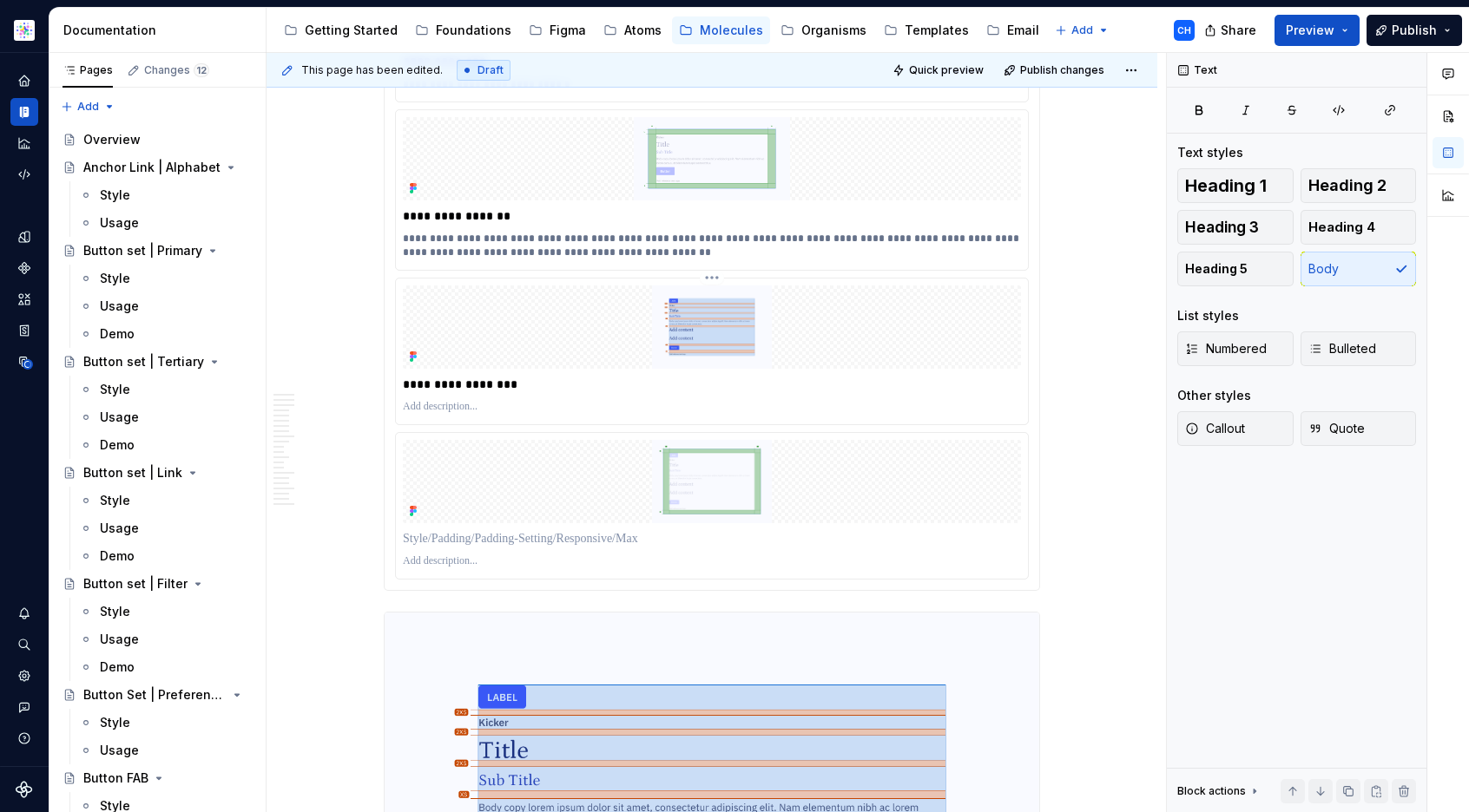
click at [521, 400] on p at bounding box center [712, 407] width 618 height 13
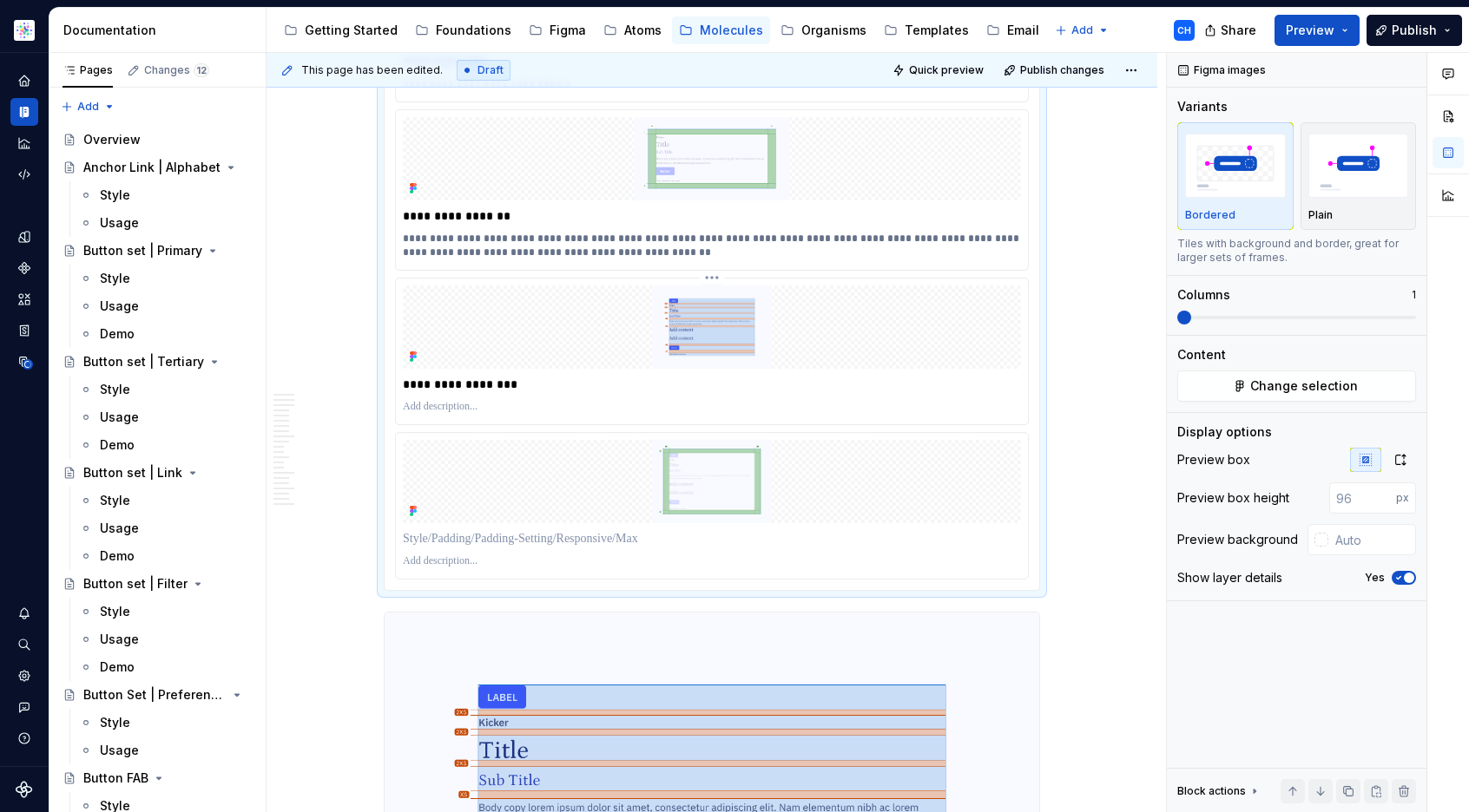
click at [521, 400] on p at bounding box center [712, 407] width 618 height 13
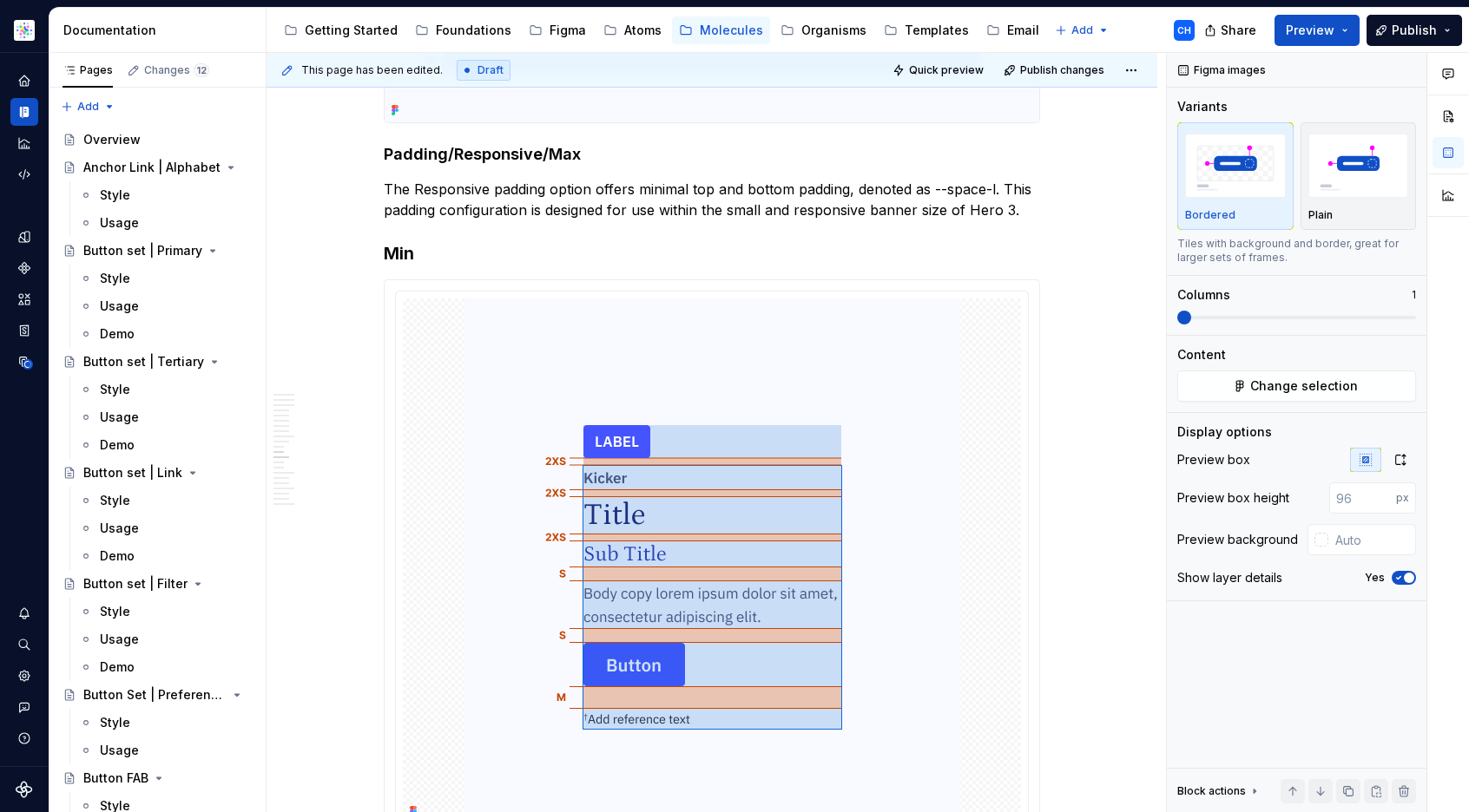
scroll to position [8049, 0]
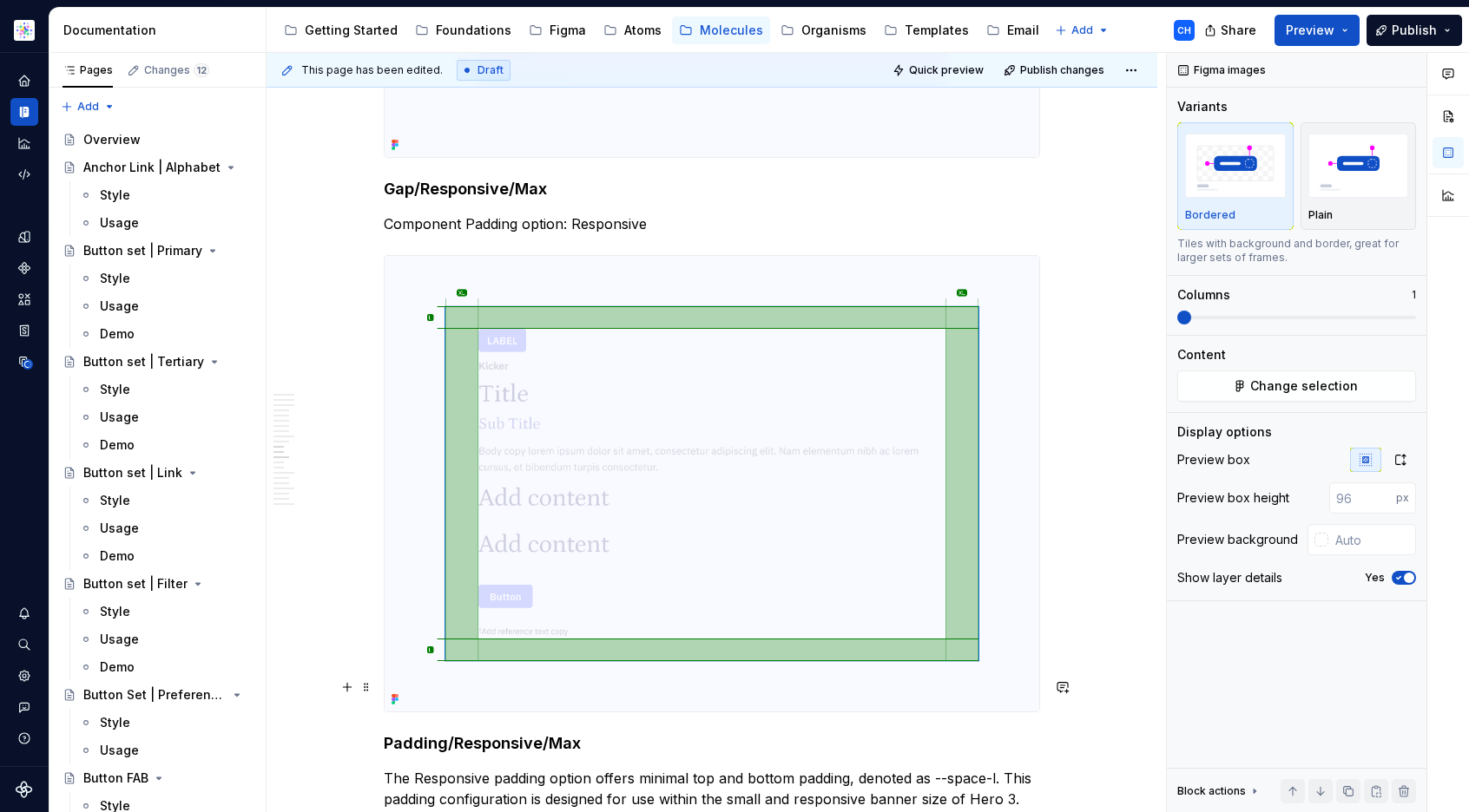
click at [464, 733] on h4 "Padding/Responsive/Max" at bounding box center [712, 744] width 657 height 21
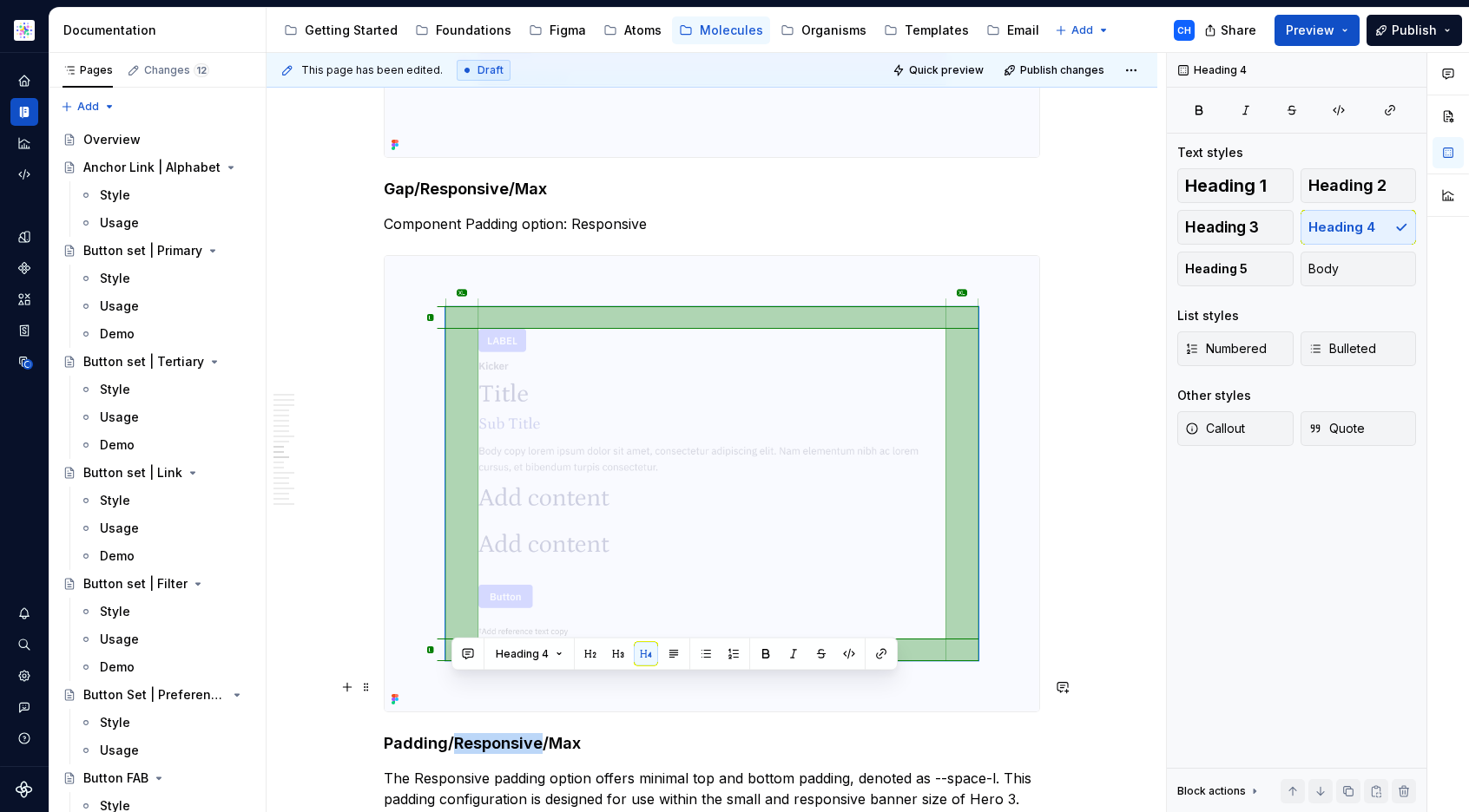
click at [464, 733] on h4 "Padding/Responsive/Max" at bounding box center [712, 744] width 657 height 21
copy h4 "Padding/Responsive/Max"
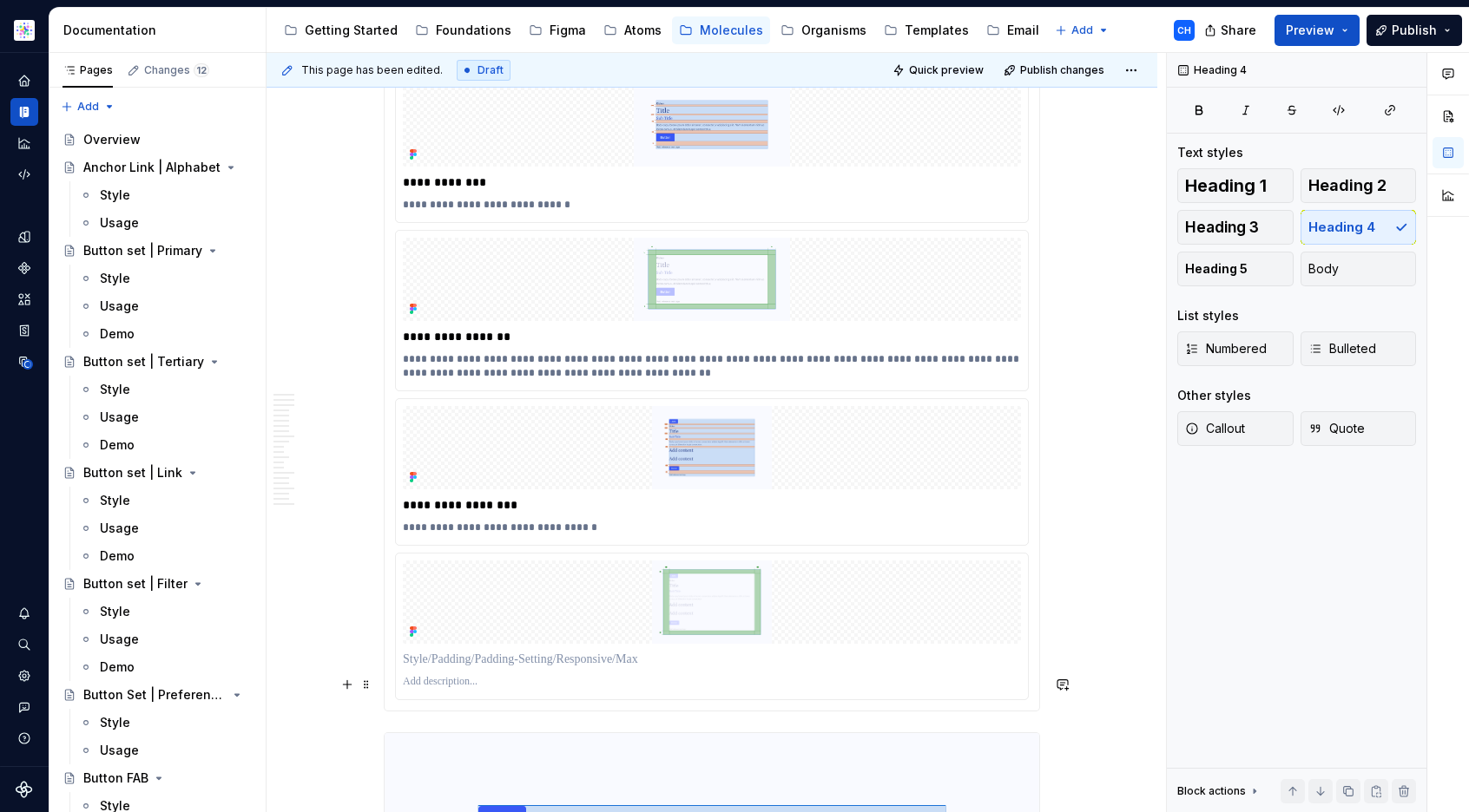
scroll to position [7012, 0]
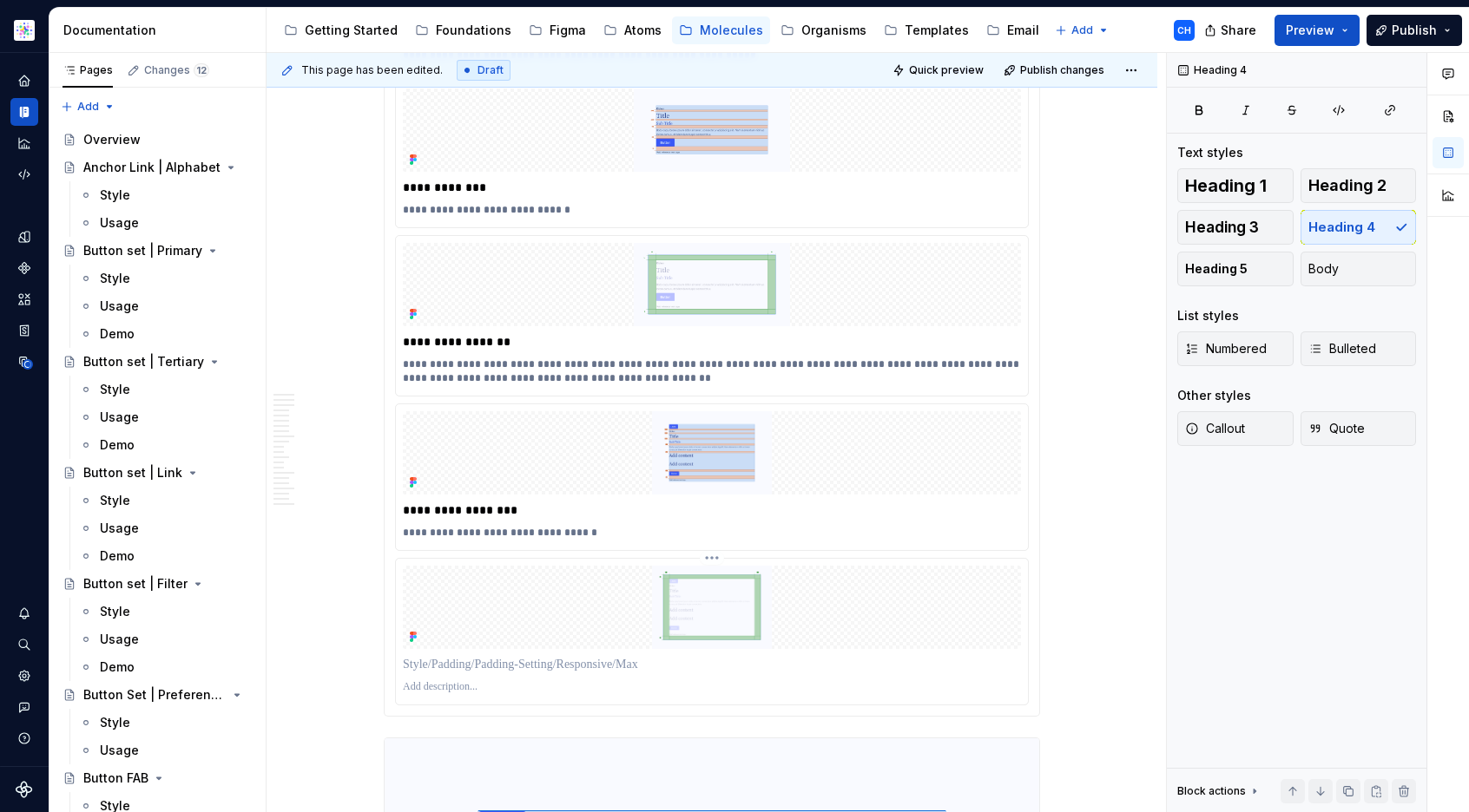
click at [515, 656] on p at bounding box center [712, 665] width 618 height 17
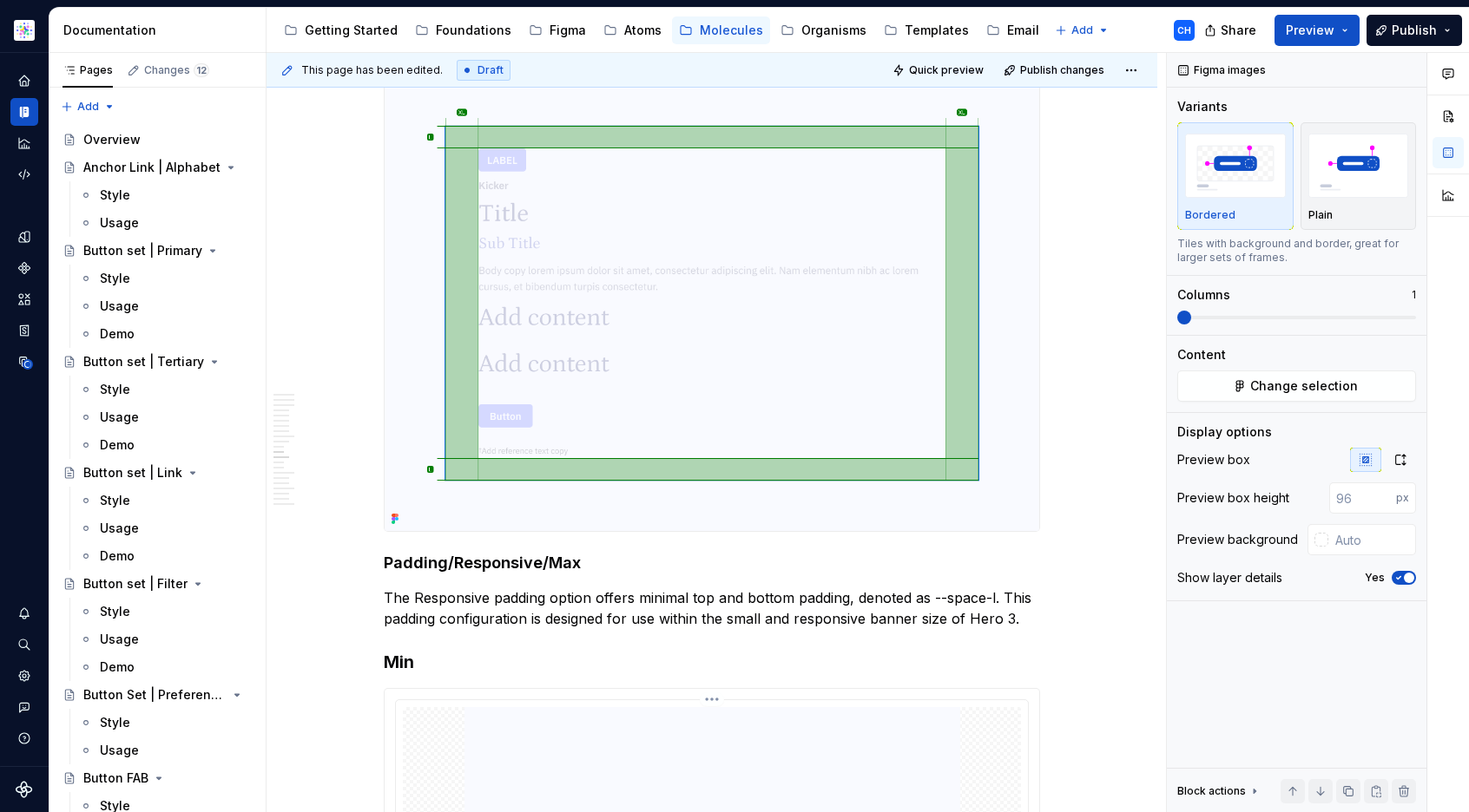
scroll to position [8318, 0]
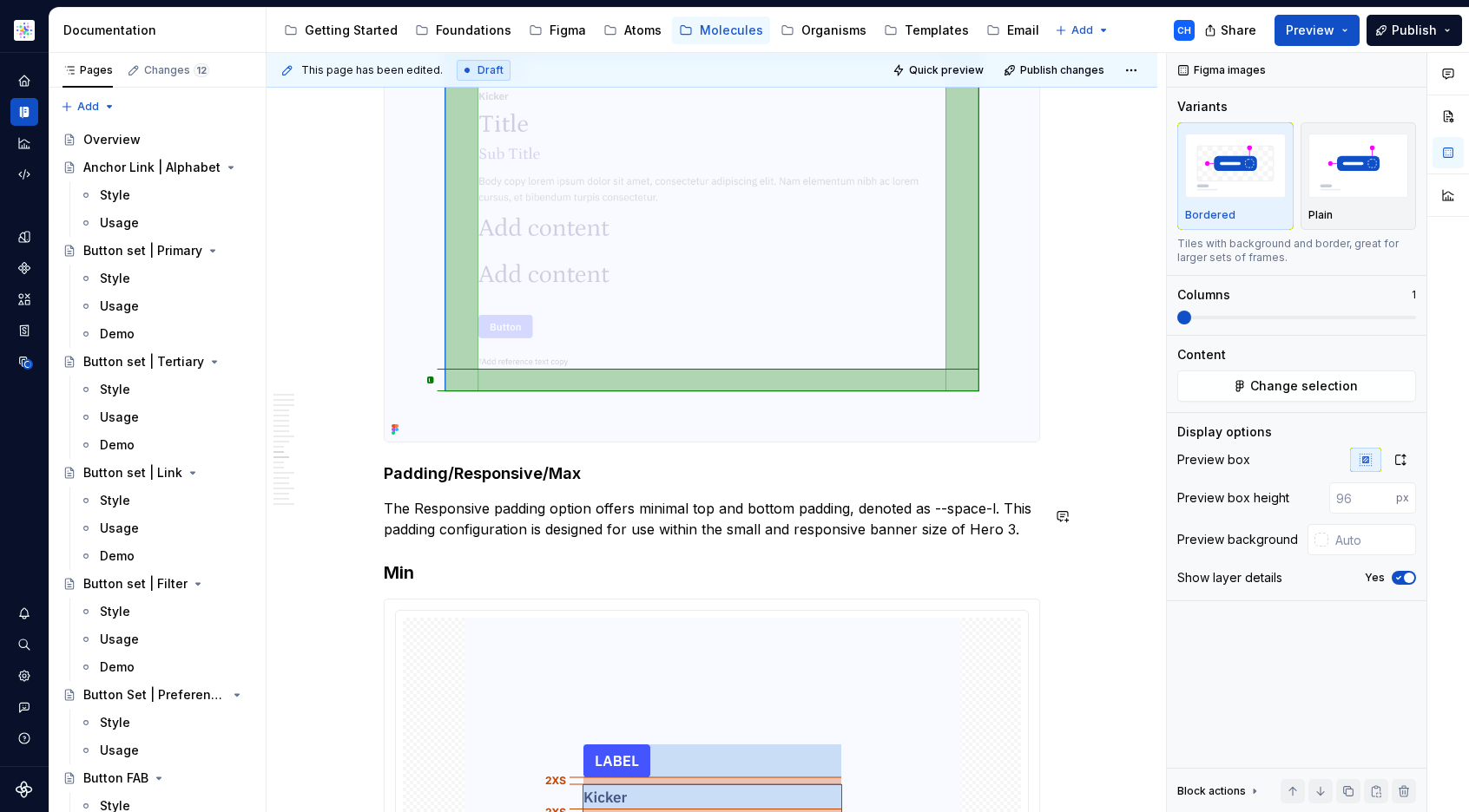
click at [491, 498] on p "The Responsive padding option offers minimal top and bottom padding, denoted as…" at bounding box center [712, 519] width 657 height 41
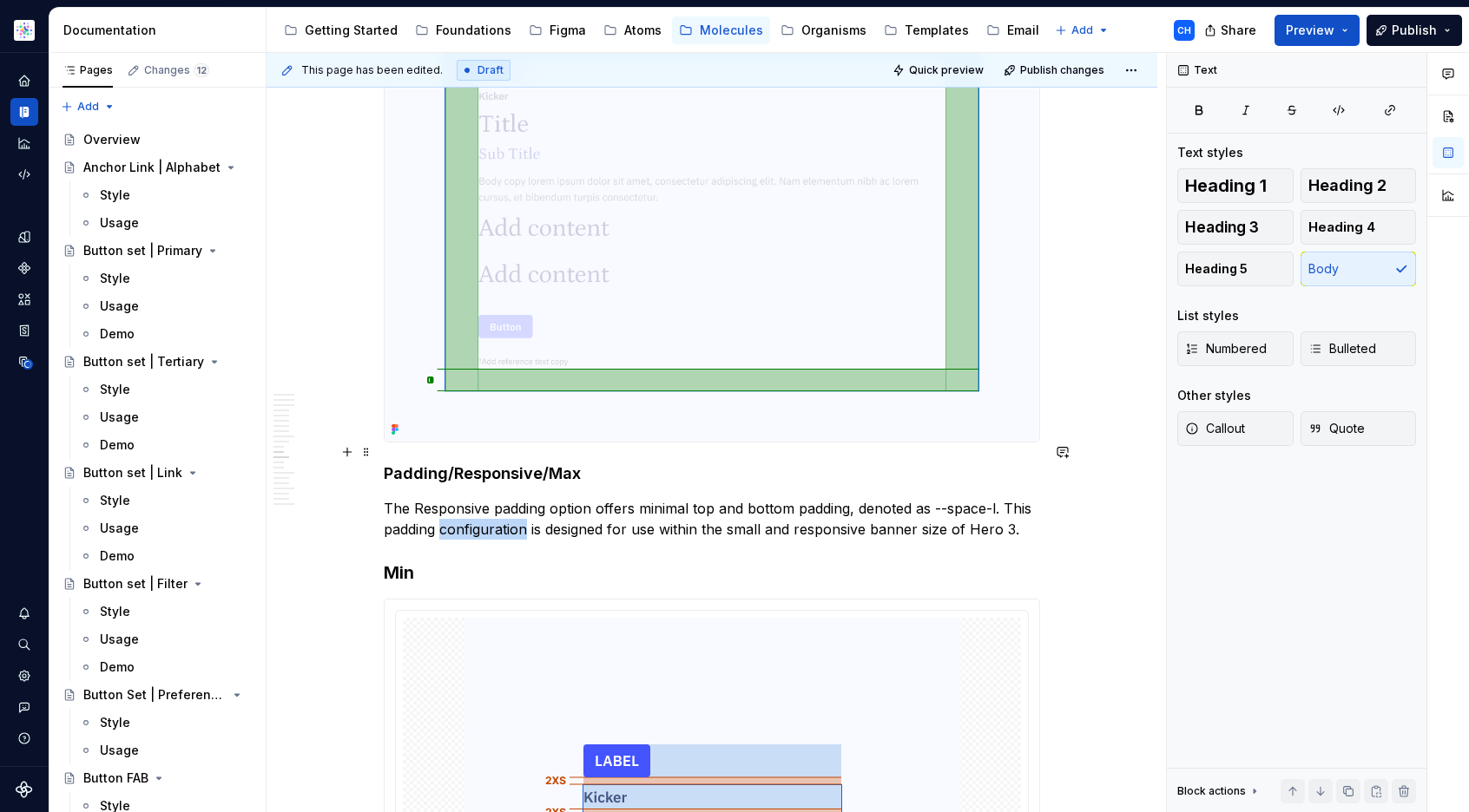
click at [491, 498] on p "The Responsive padding option offers minimal top and bottom padding, denoted as…" at bounding box center [712, 519] width 657 height 41
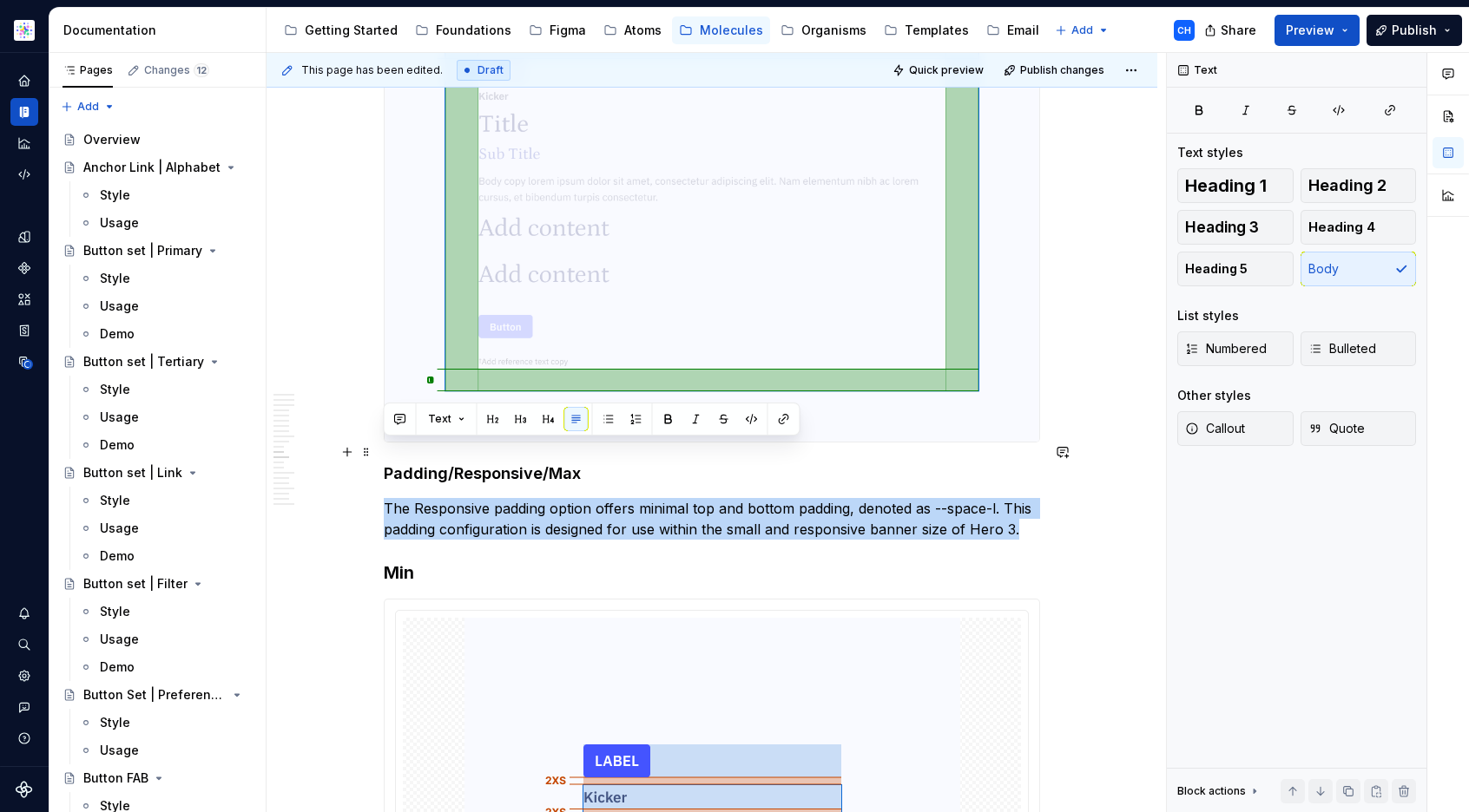
click at [491, 498] on p "The Responsive padding option offers minimal top and bottom padding, denoted as…" at bounding box center [712, 519] width 657 height 41
copy p "The Responsive padding option offers minimal top and bottom padding, denoted as…"
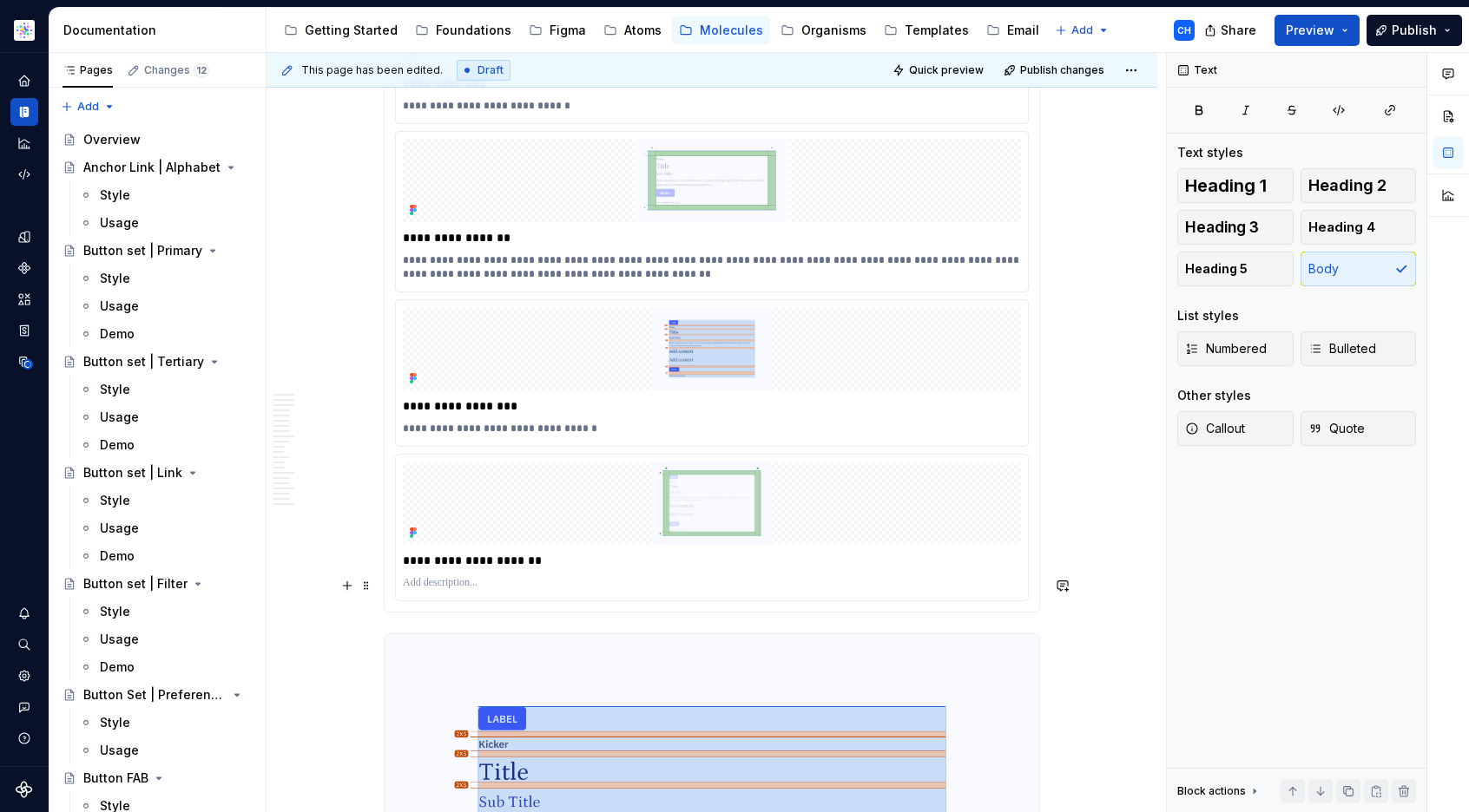
scroll to position [7025, 0]
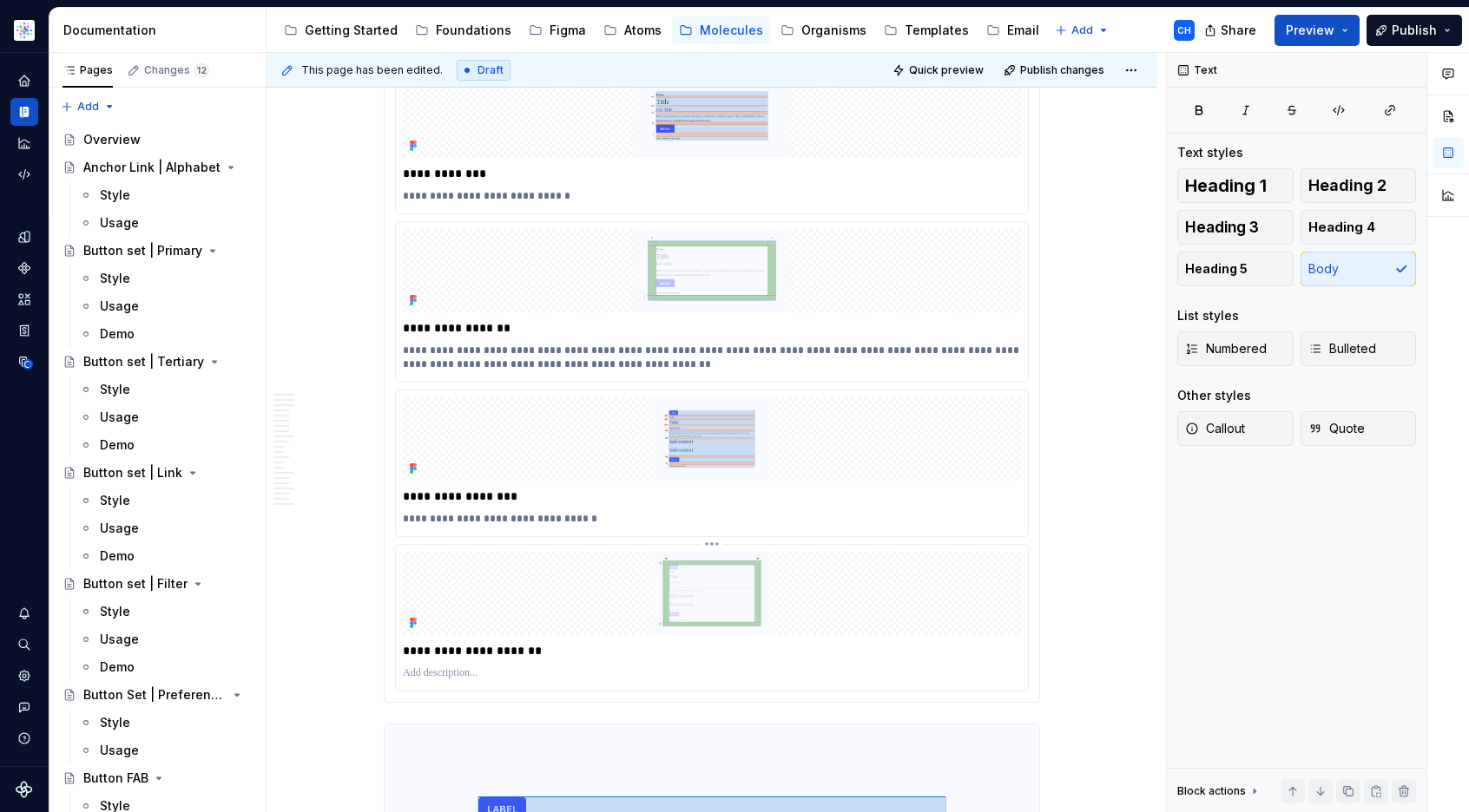
click at [496, 667] on p at bounding box center [712, 673] width 618 height 13
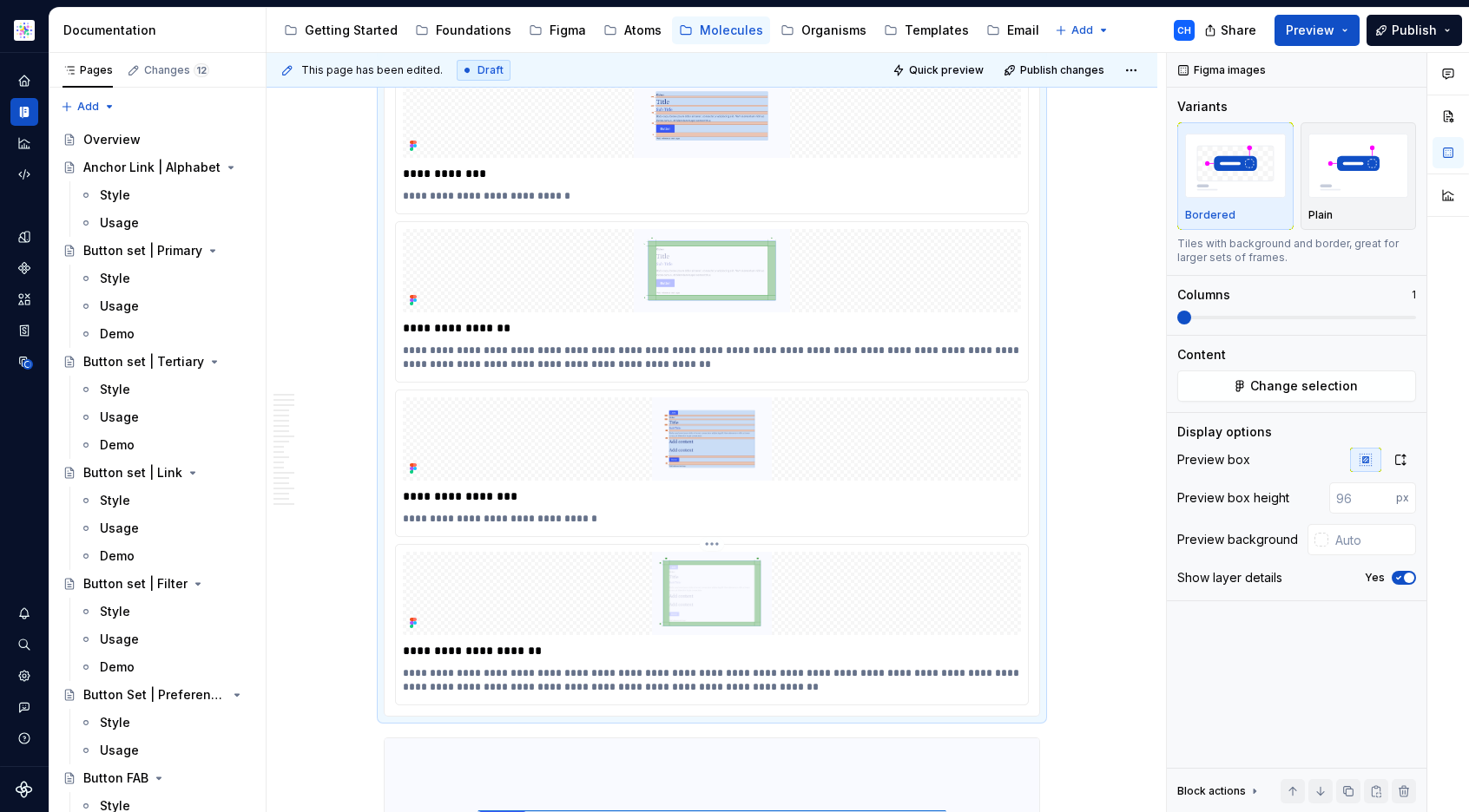
scroll to position [7380, 0]
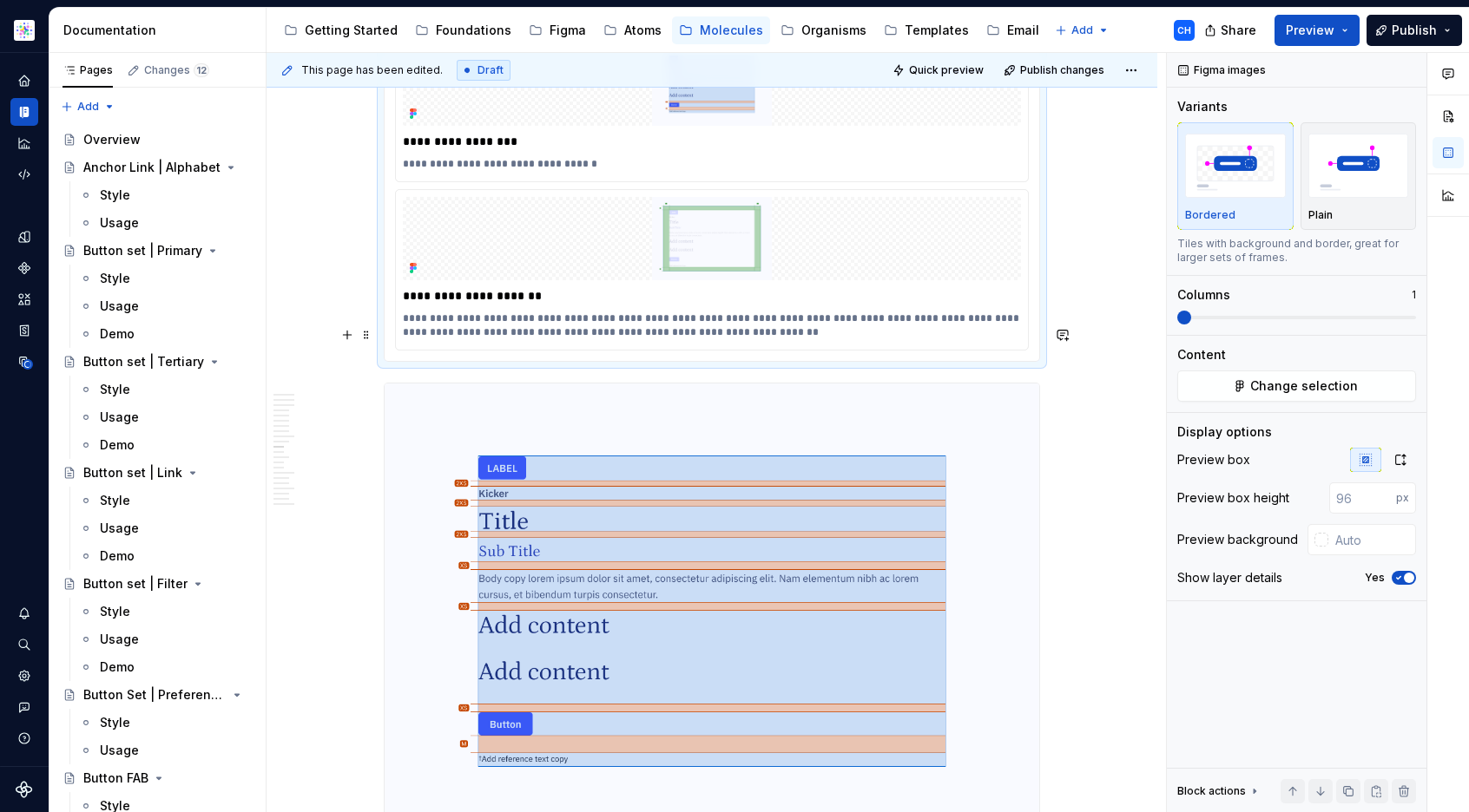
click at [636, 534] on img at bounding box center [712, 612] width 655 height 456
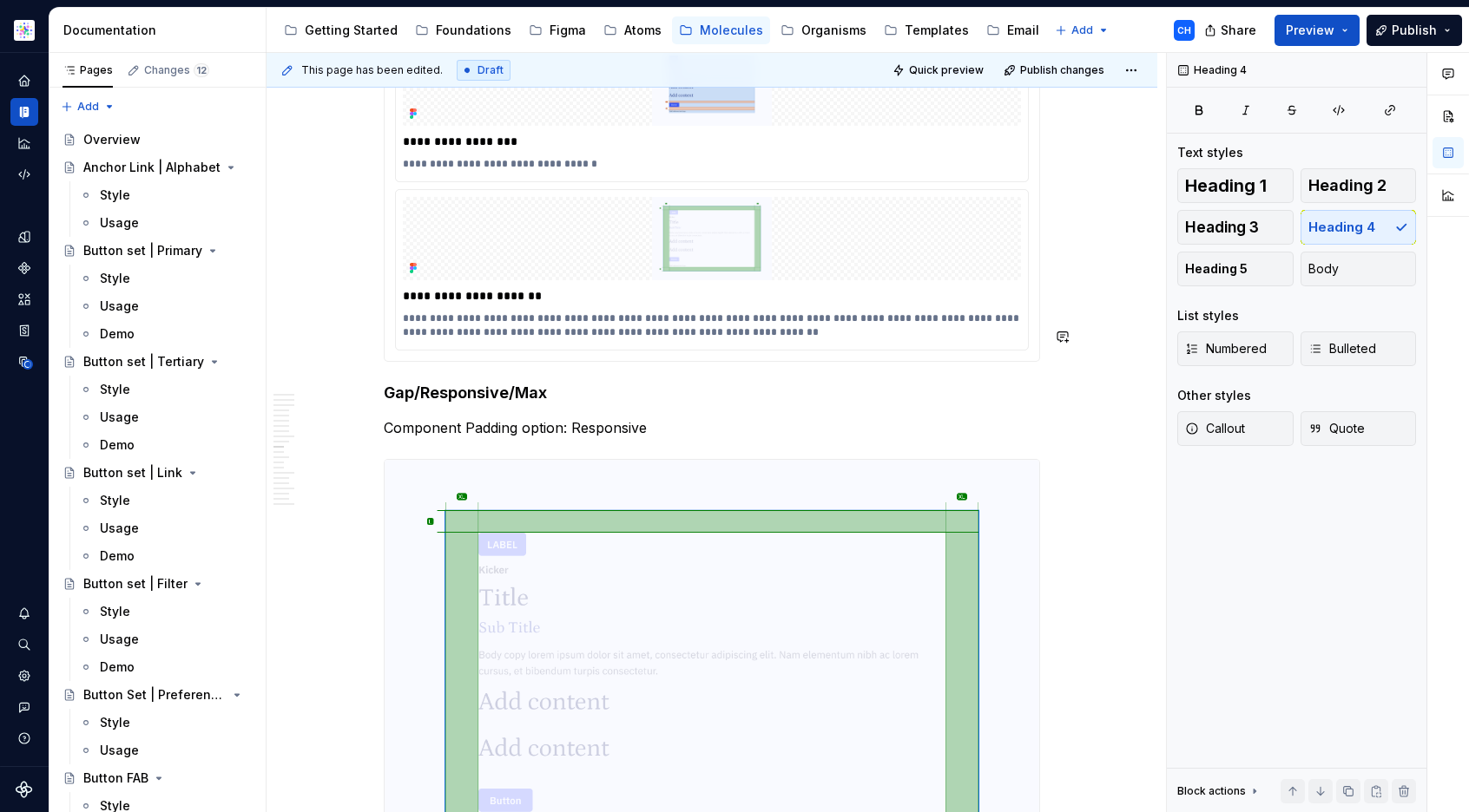
click at [331, 315] on div "Min/Max Properties Element Property Setting Code Reference Data Source Tag | Ca…" at bounding box center [711, 84] width 890 height 14325
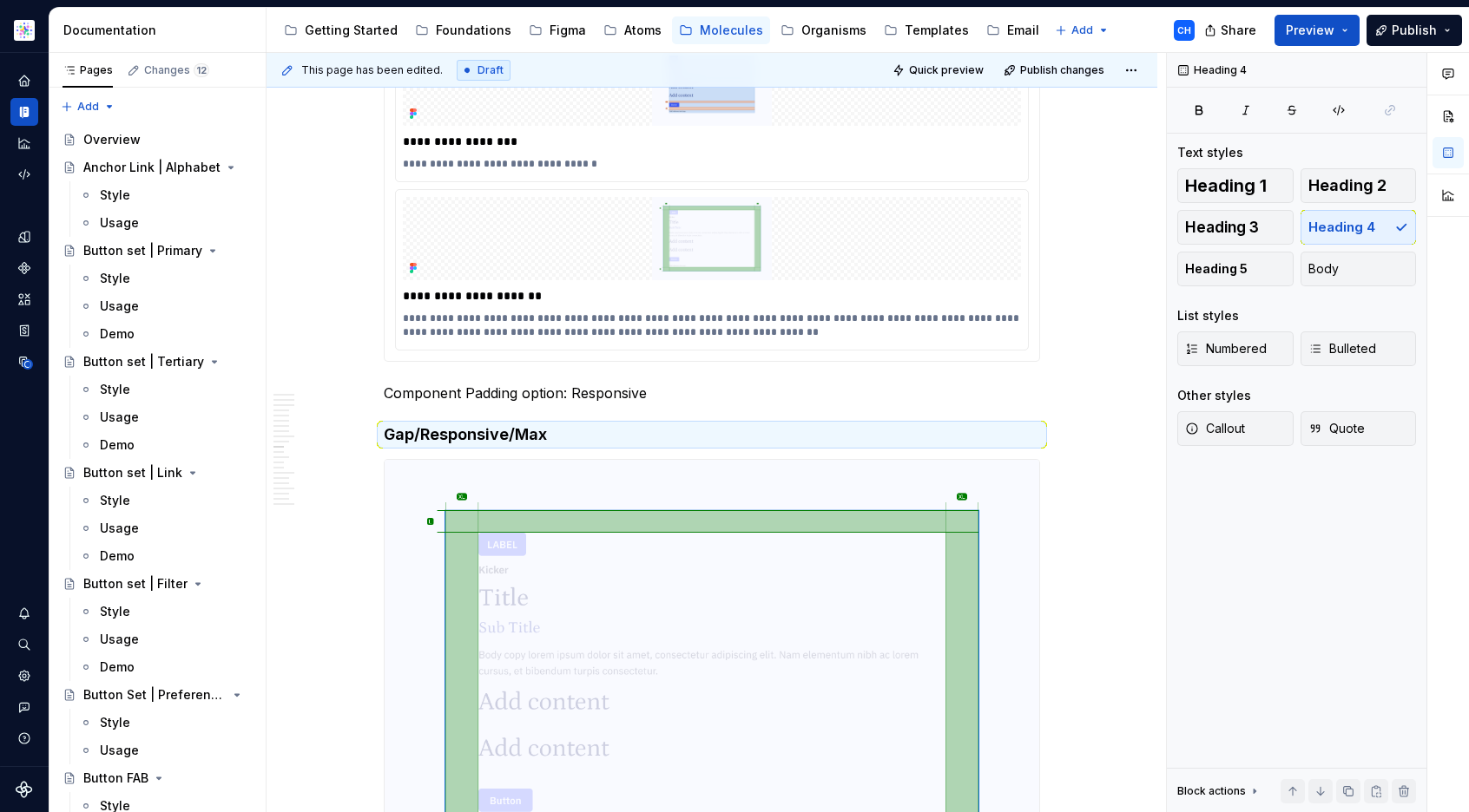
click at [324, 312] on div "Min/Max Properties Element Property Setting Code Reference Data Source Tag | Ca…" at bounding box center [711, 84] width 890 height 14325
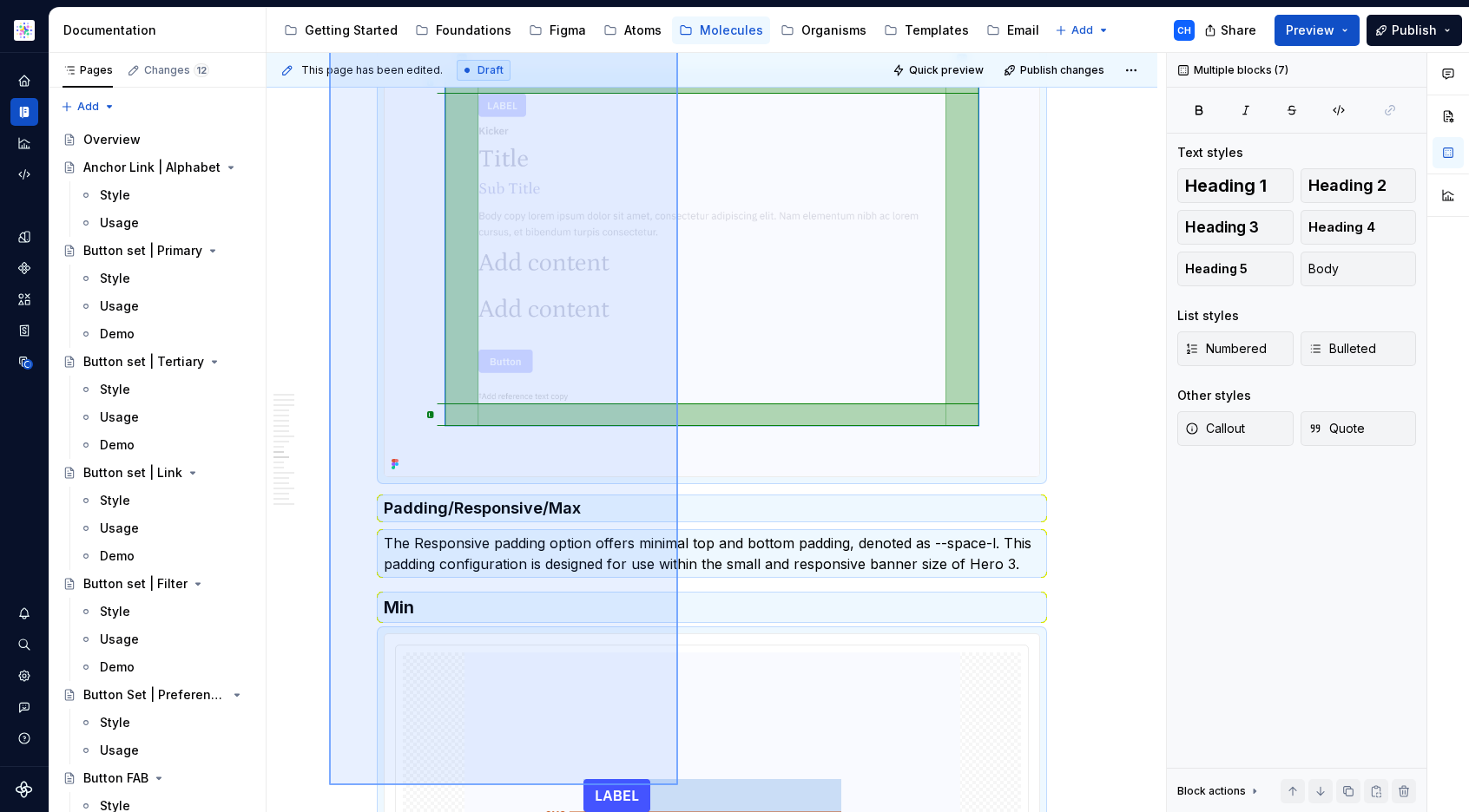
scroll to position [7837, 0]
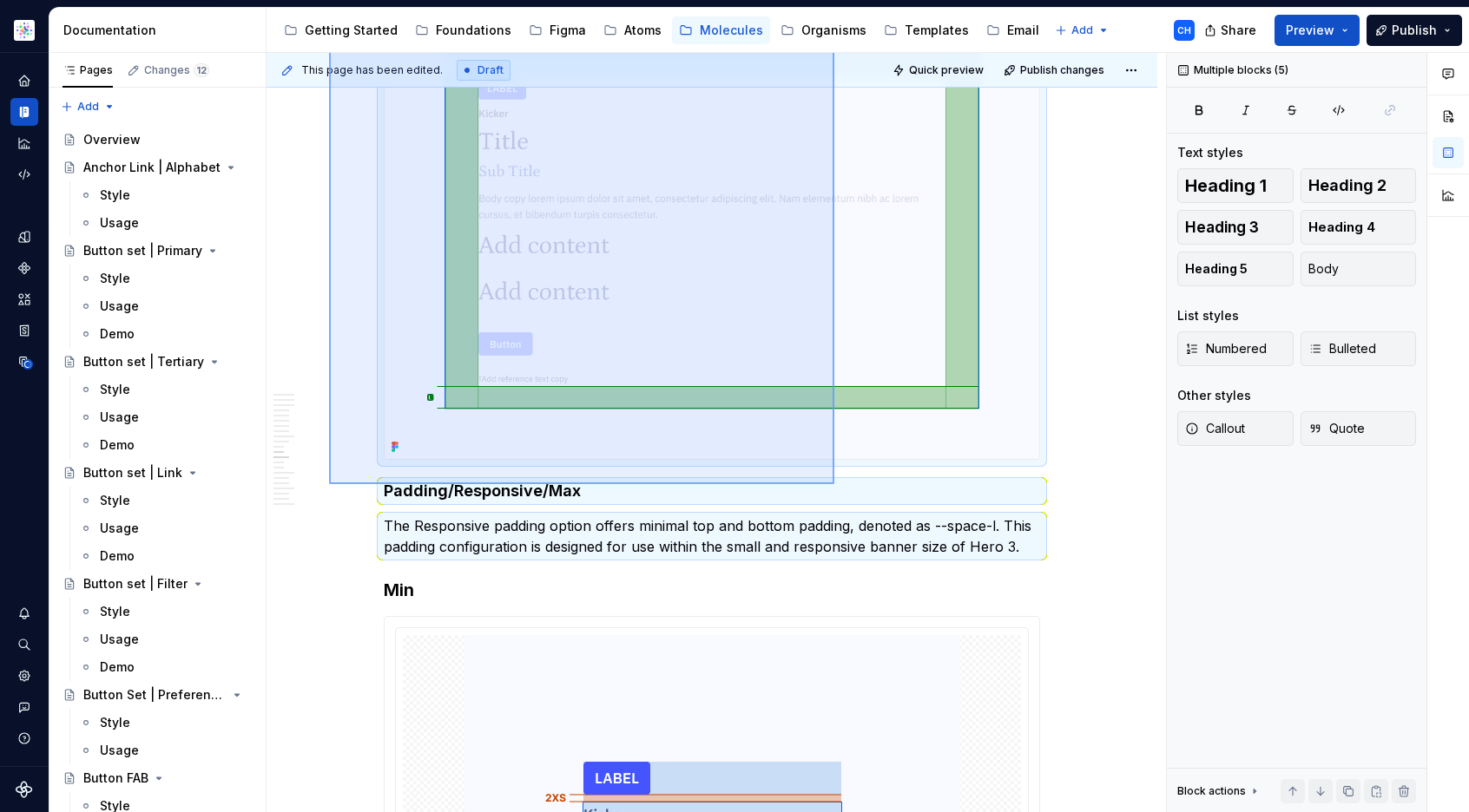
drag, startPoint x: 358, startPoint y: 361, endPoint x: 835, endPoint y: 484, distance: 492.6
click at [835, 484] on div "This page has been edited. Draft Quick preview Publish changes Teaser Content B…" at bounding box center [716, 433] width 899 height 760
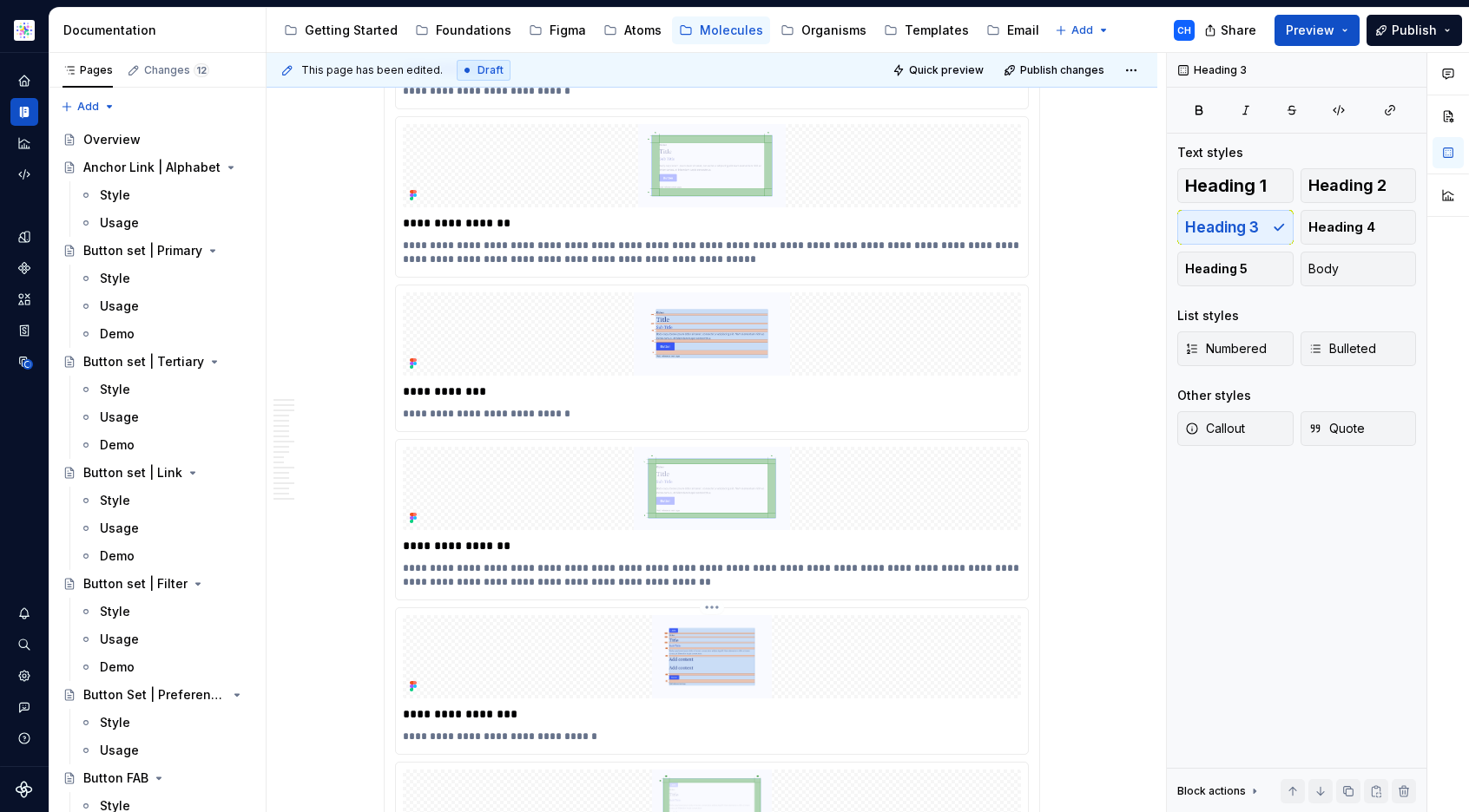
scroll to position [6776, 0]
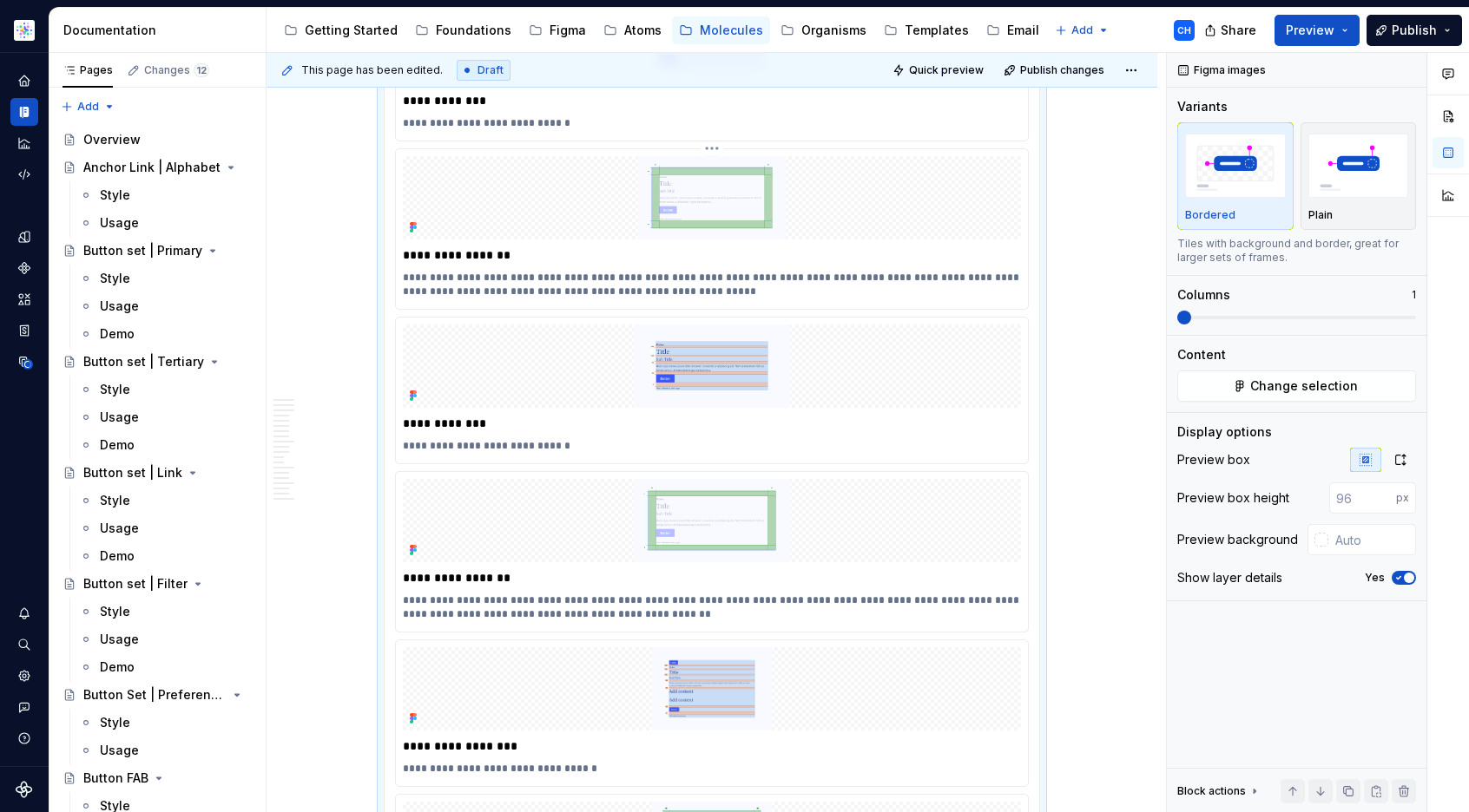
click at [999, 252] on div "**********" at bounding box center [711, 229] width 632 height 160
click at [1404, 465] on icon "button" at bounding box center [1401, 460] width 13 height 13
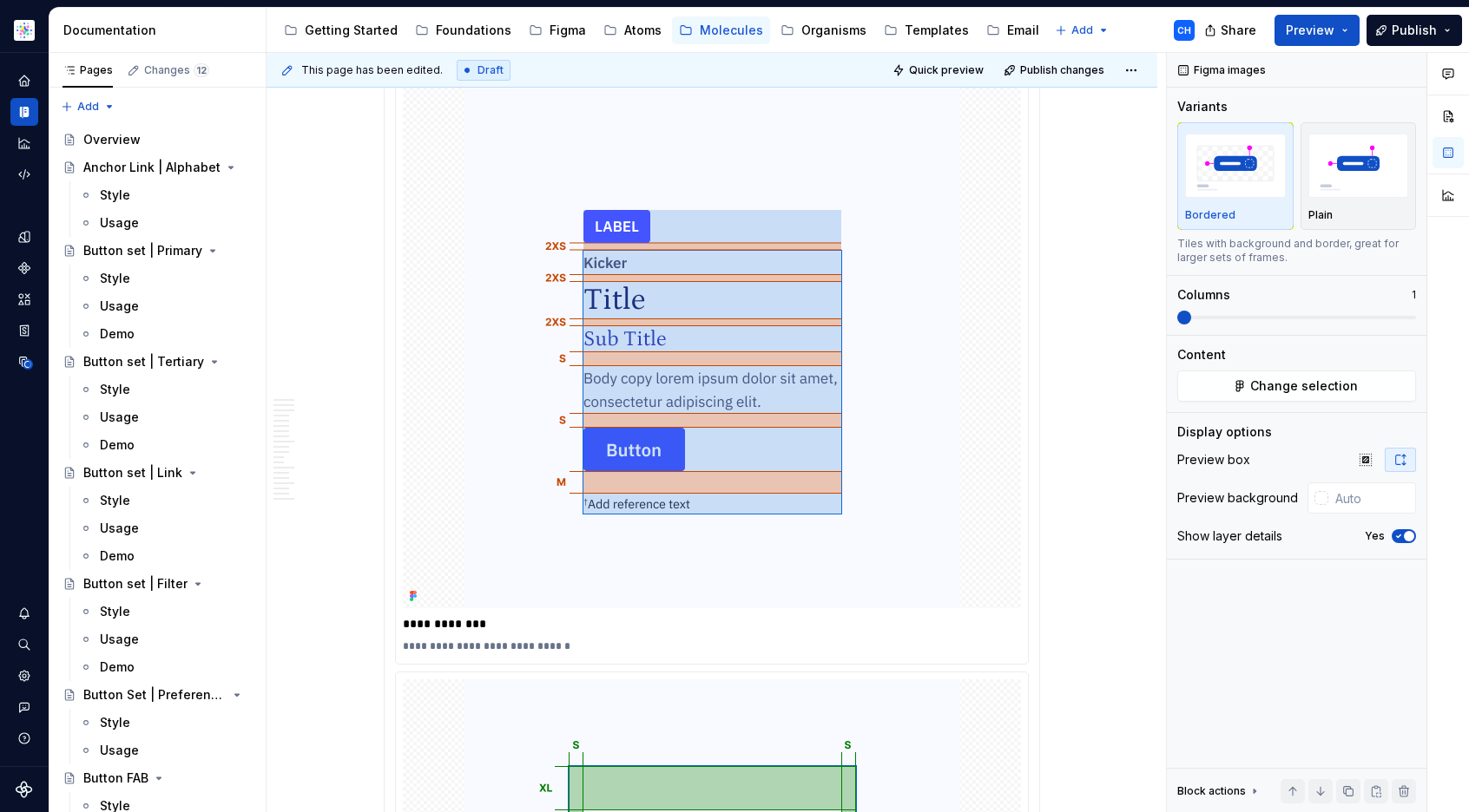
scroll to position [9432, 0]
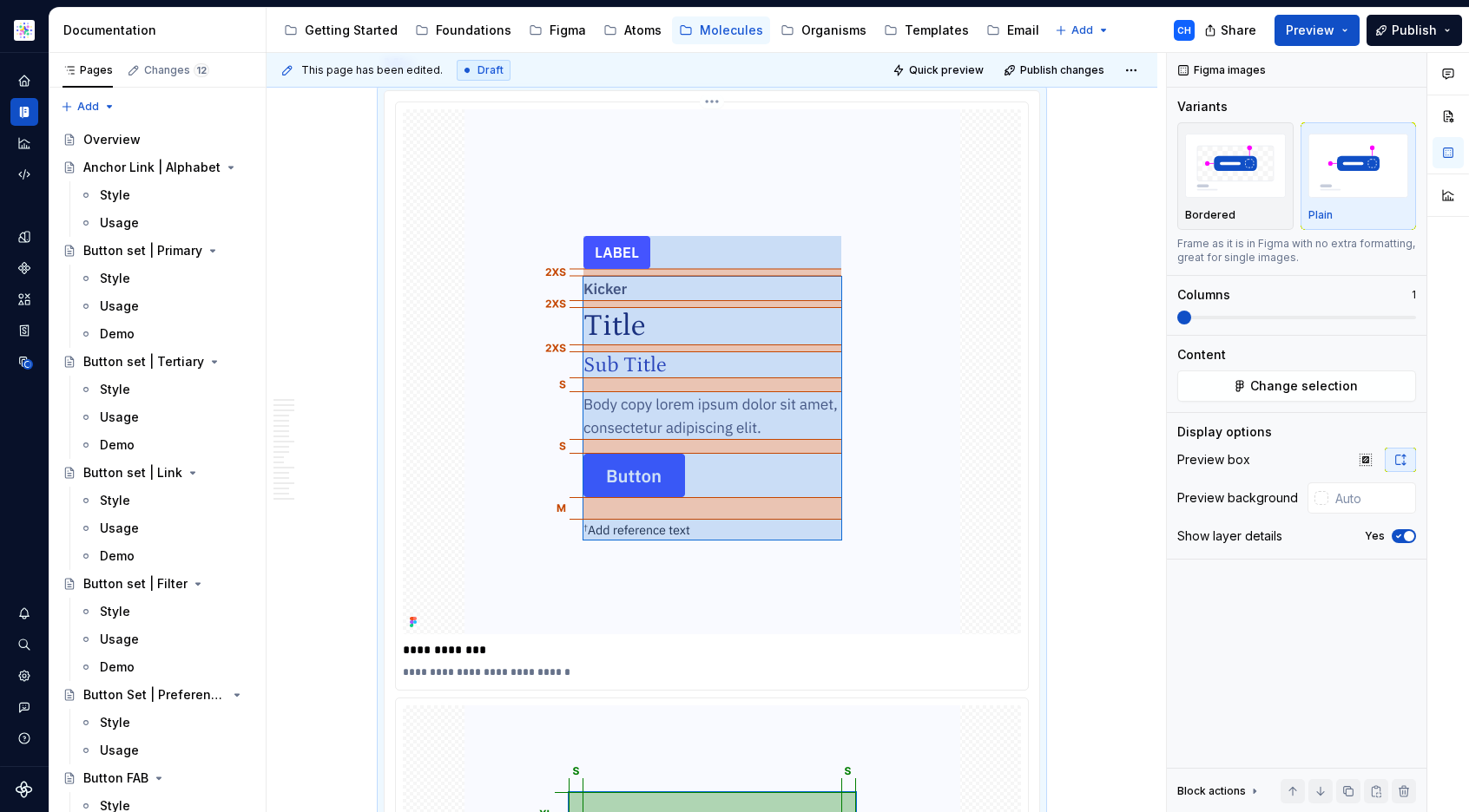
click at [888, 469] on img at bounding box center [712, 372] width 496 height 525
click at [1227, 381] on button "Change selection" at bounding box center [1297, 386] width 239 height 31
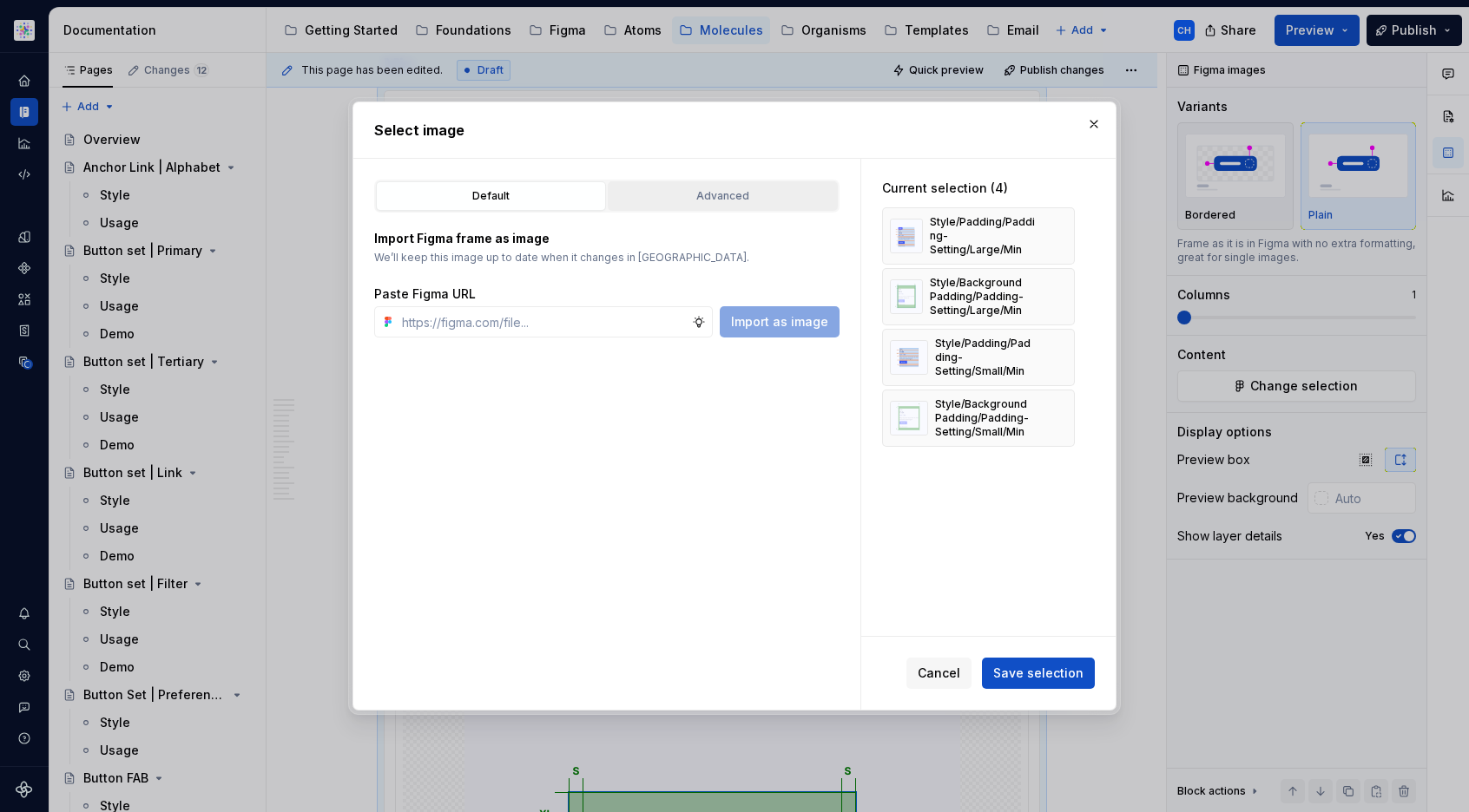
click at [695, 209] on button "Advanced" at bounding box center [722, 196] width 230 height 30
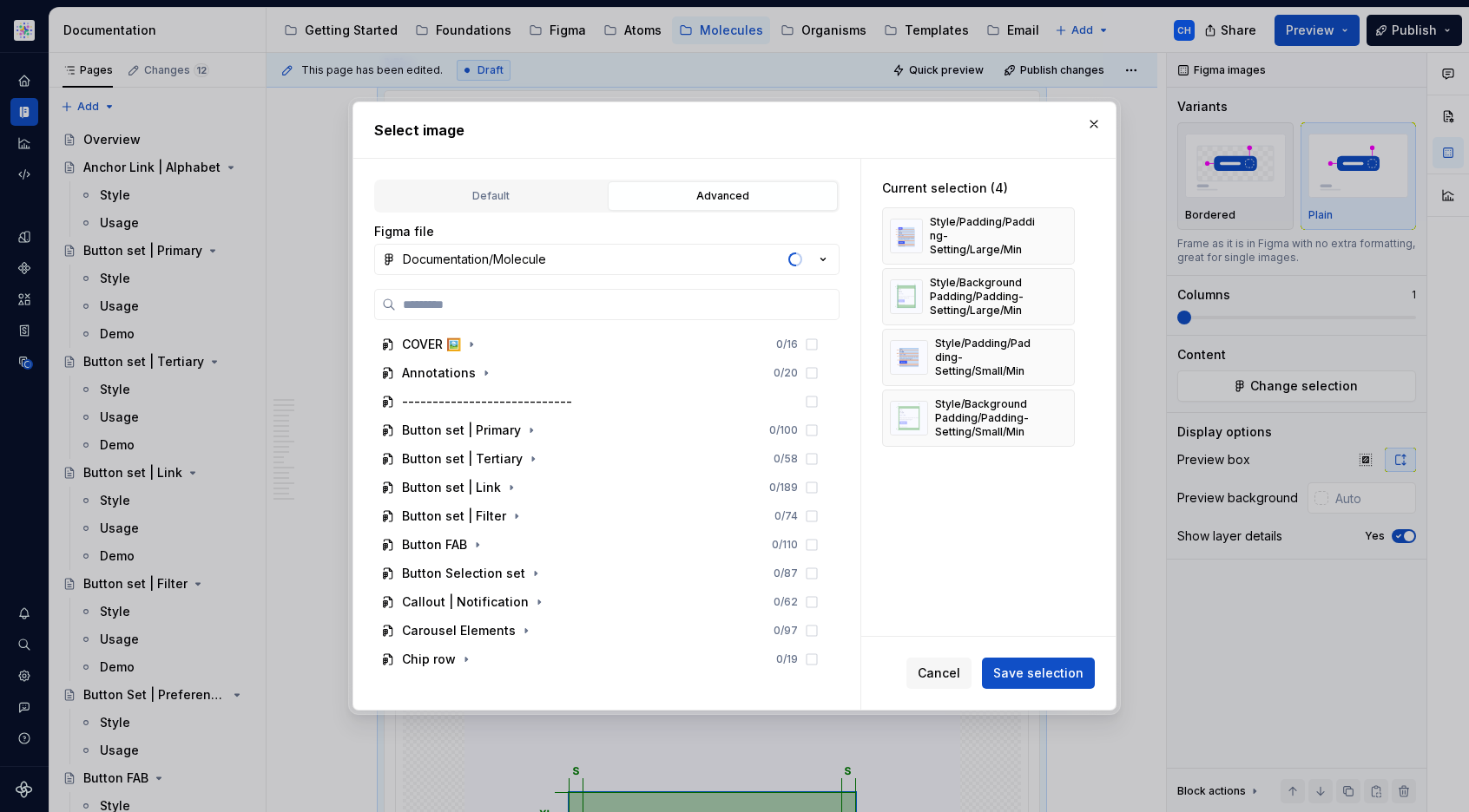
type textarea "*"
click at [519, 314] on label at bounding box center [606, 304] width 465 height 31
click at [519, 314] on input "search" at bounding box center [617, 305] width 443 height 17
click at [519, 314] on label at bounding box center [606, 304] width 465 height 31
click at [519, 314] on input "search" at bounding box center [617, 305] width 443 height 17
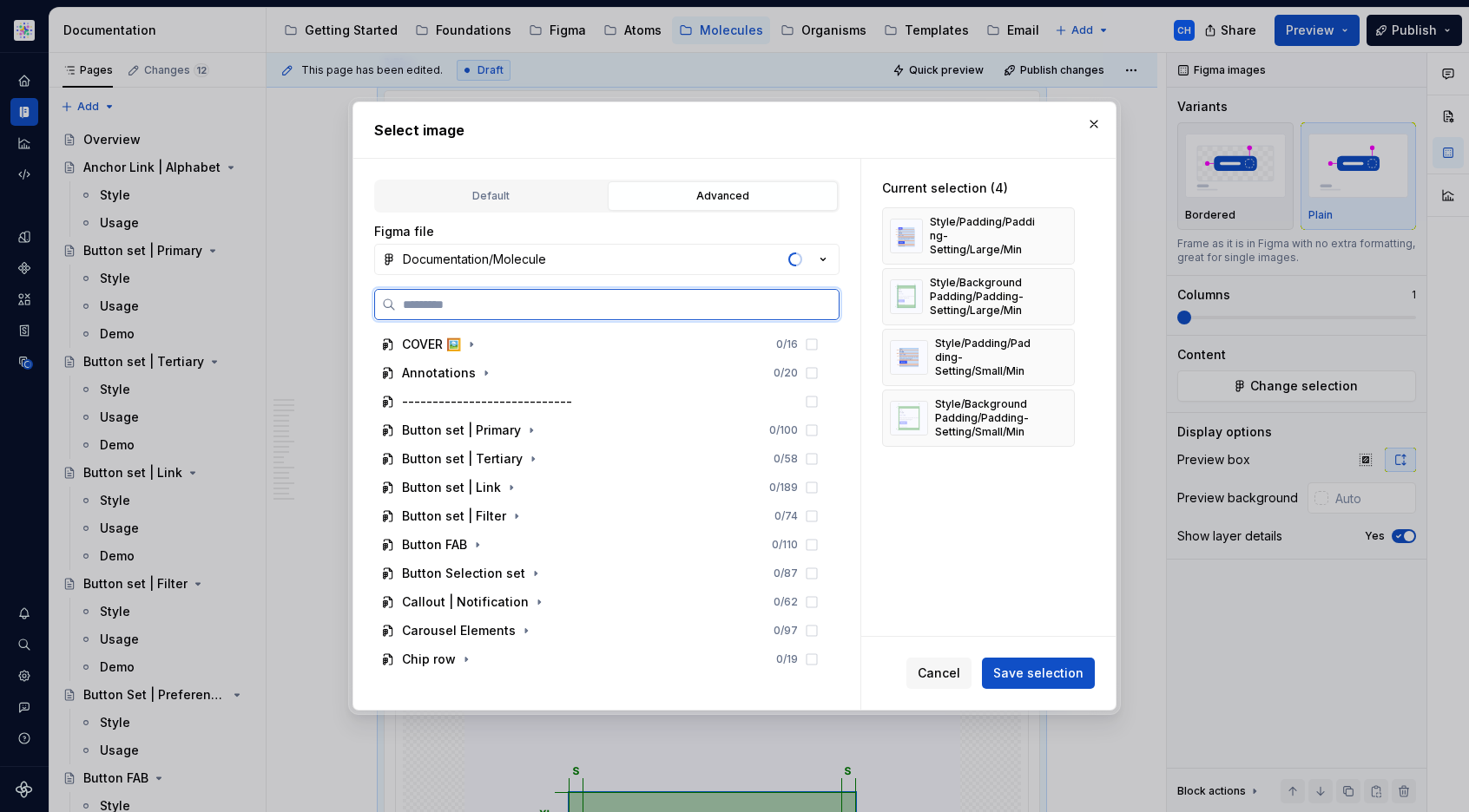
paste input "**********"
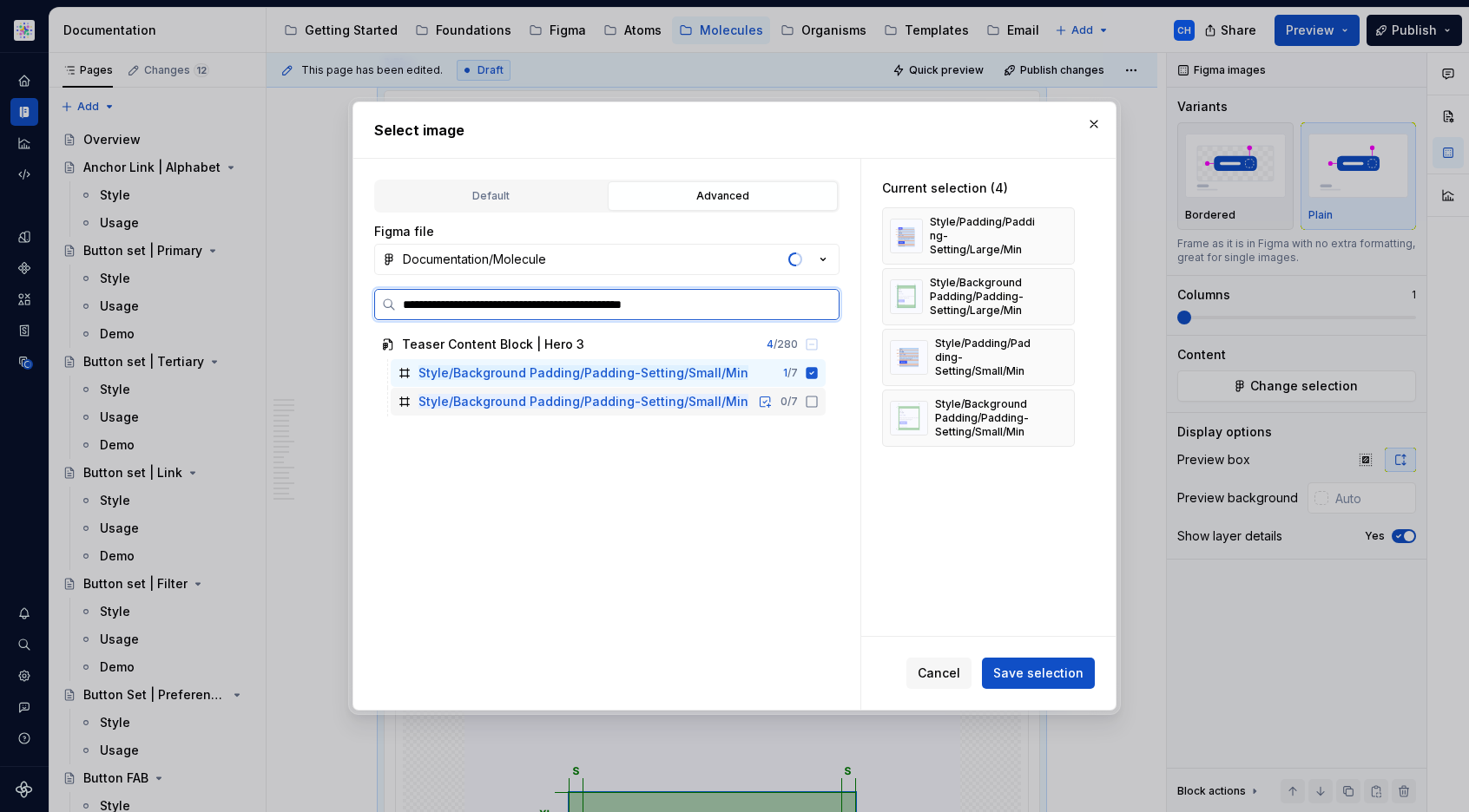
click at [810, 399] on icon at bounding box center [812, 401] width 13 height 13
click at [571, 305] on input "**********" at bounding box center [617, 305] width 443 height 17
paste input "search"
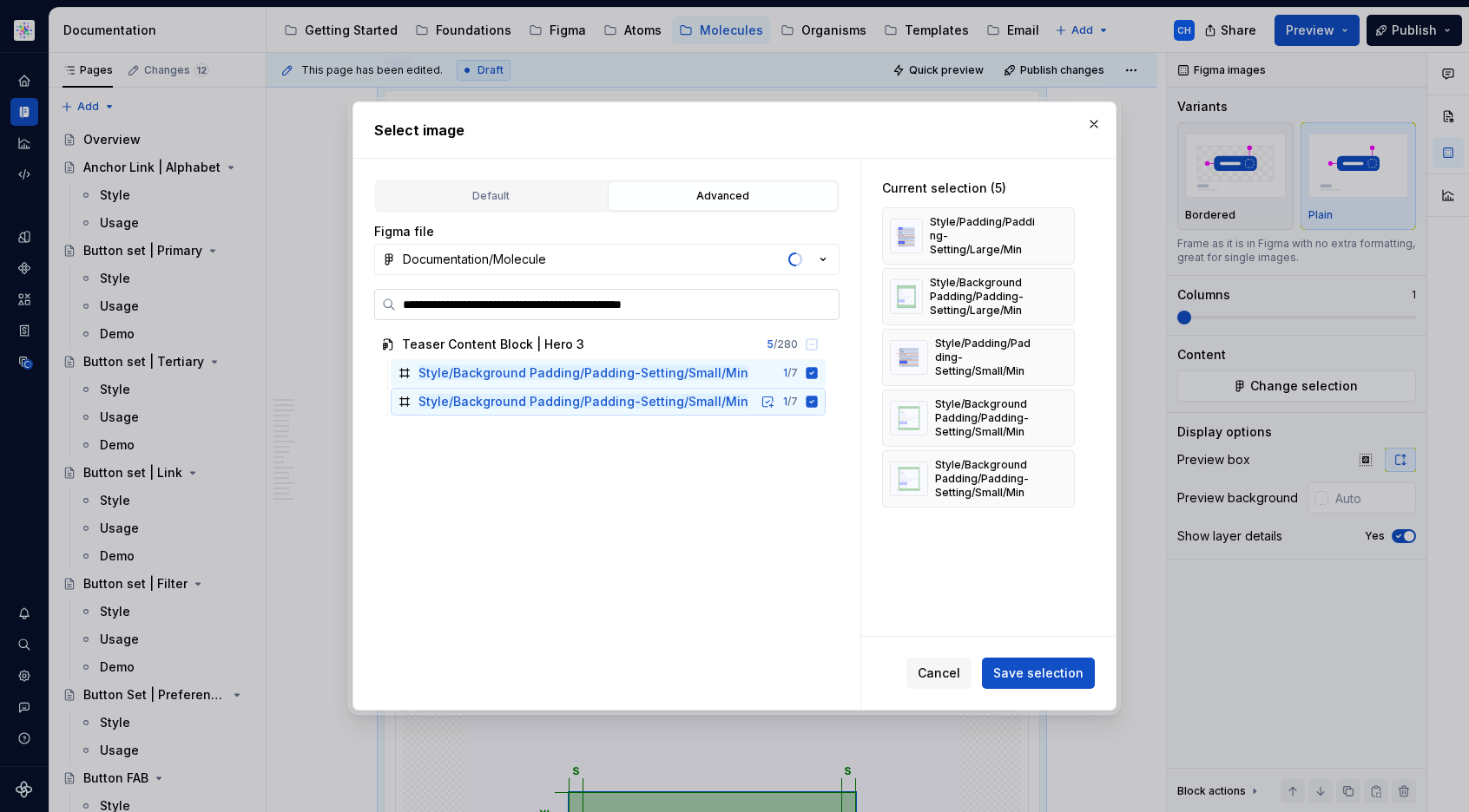
type input "**********"
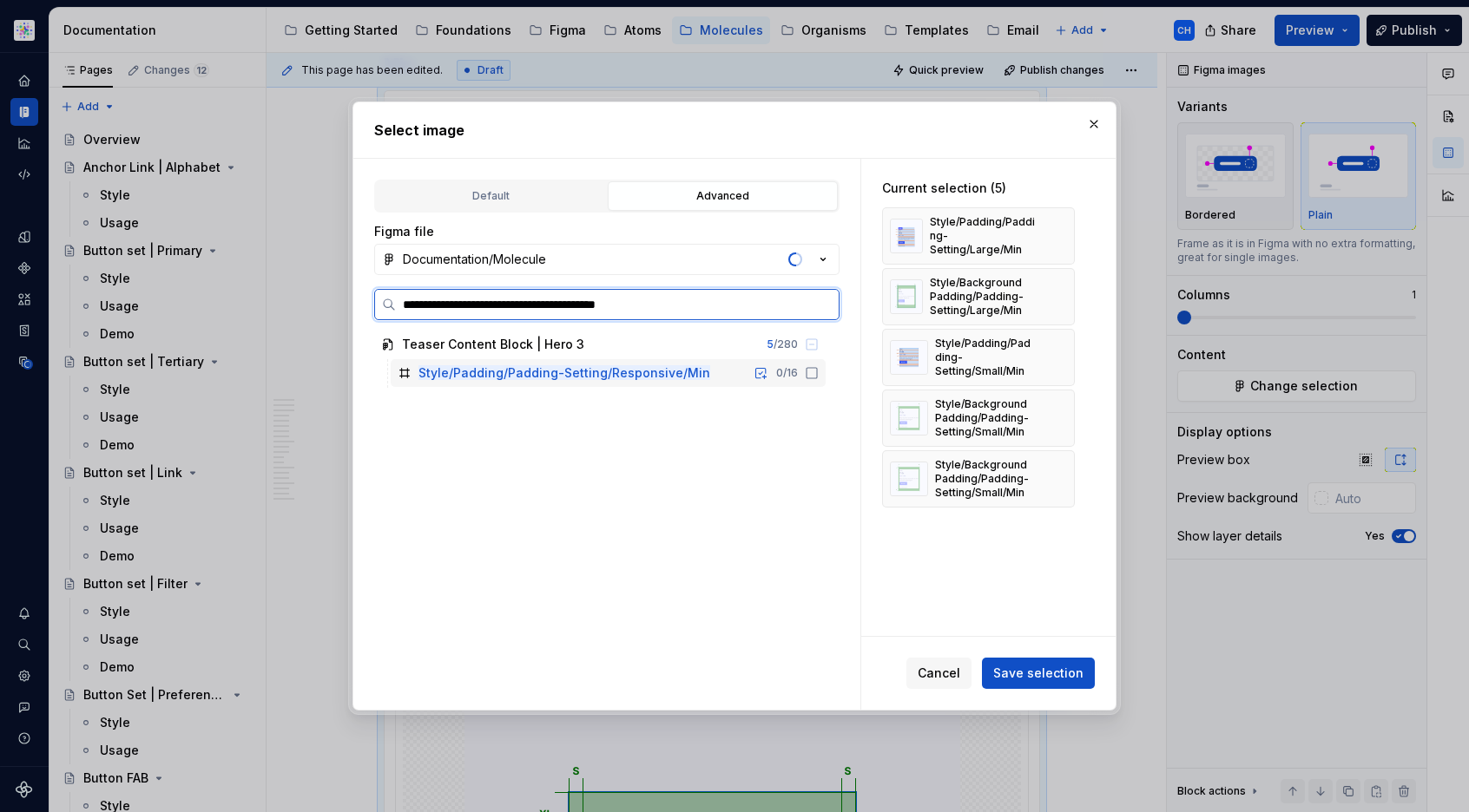
click at [810, 370] on icon at bounding box center [812, 373] width 13 height 13
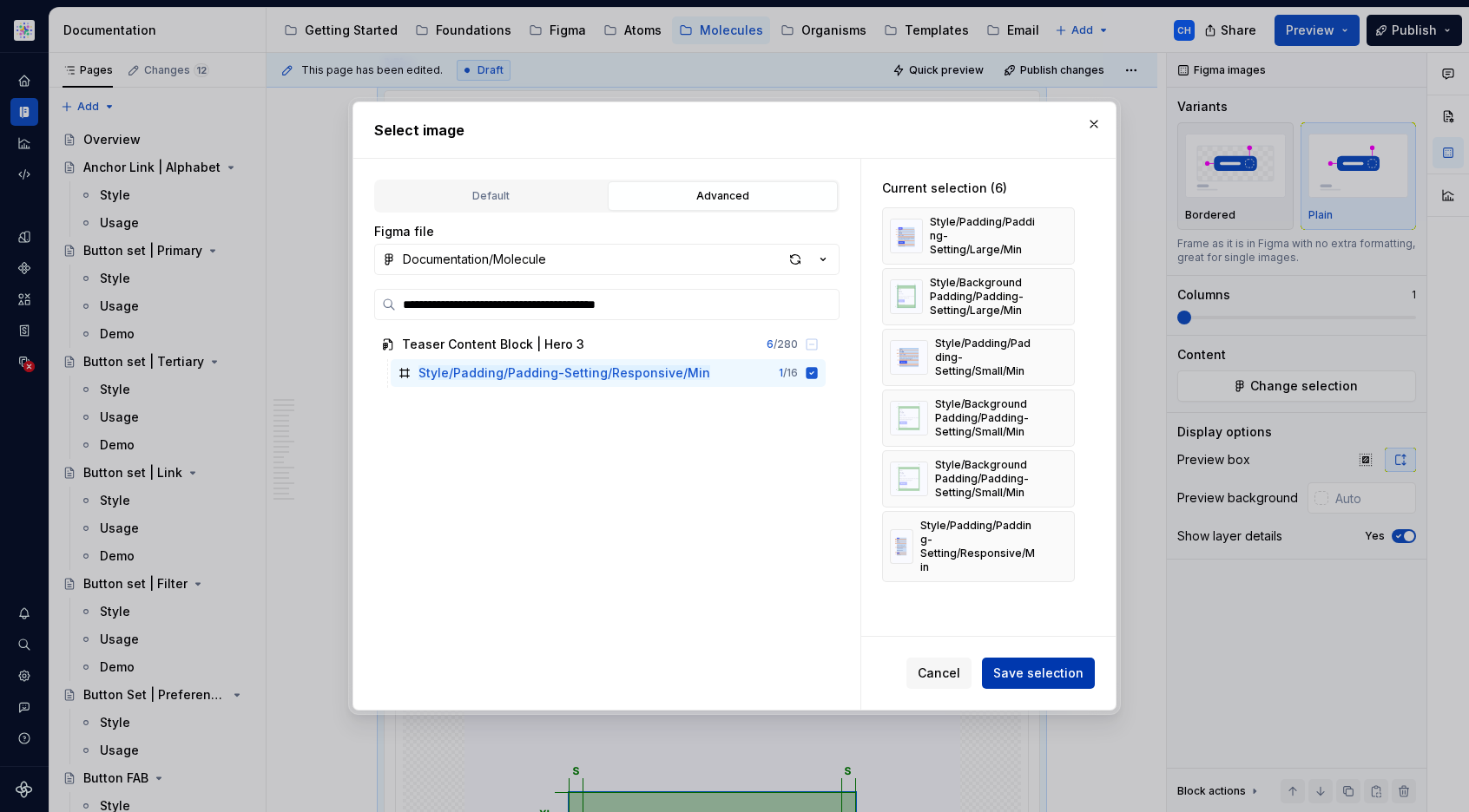
click at [1018, 671] on span "Save selection" at bounding box center [1039, 673] width 90 height 17
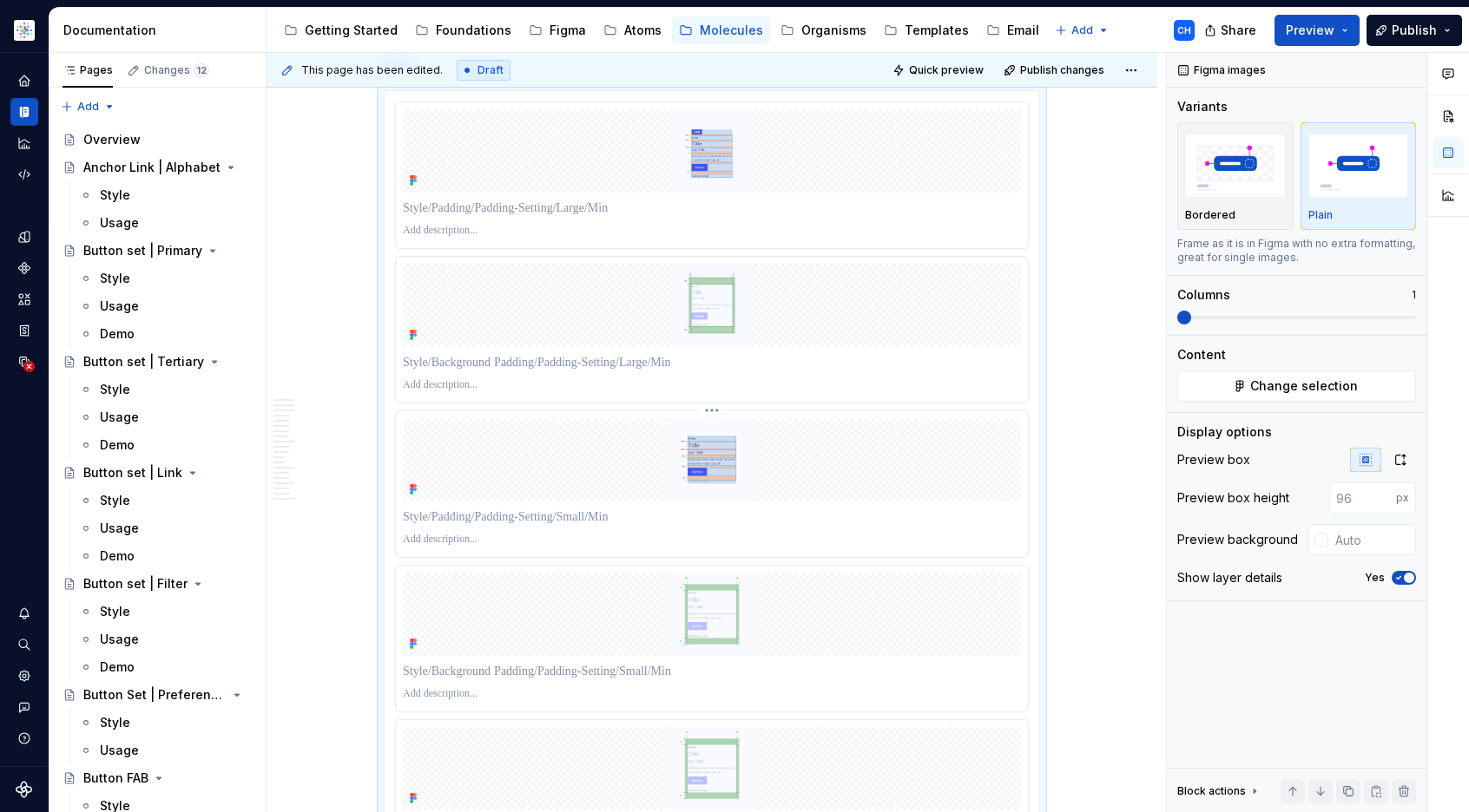
click at [905, 509] on p at bounding box center [712, 518] width 618 height 17
click at [1399, 453] on icon "button" at bounding box center [1401, 460] width 13 height 13
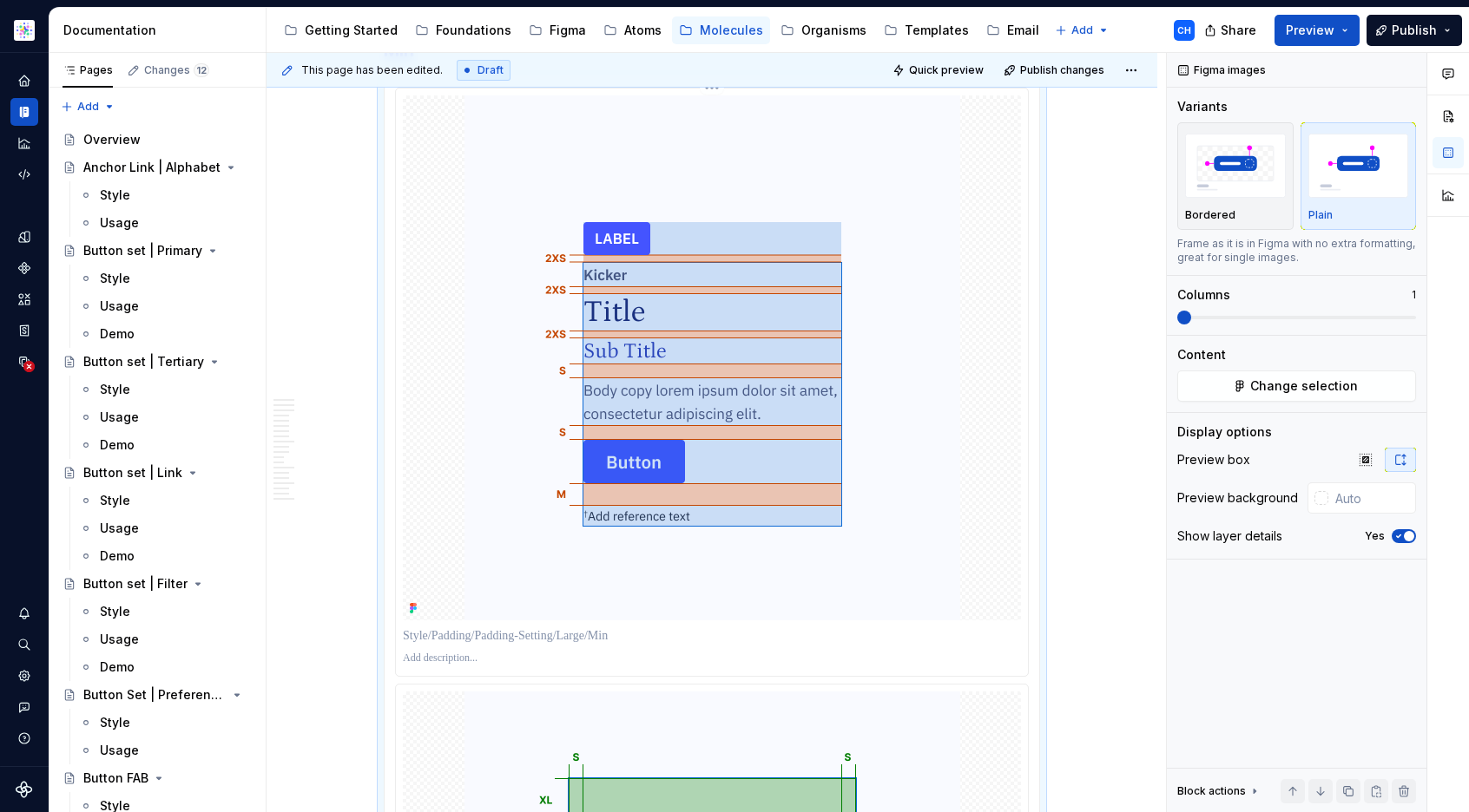
scroll to position [9449, 0]
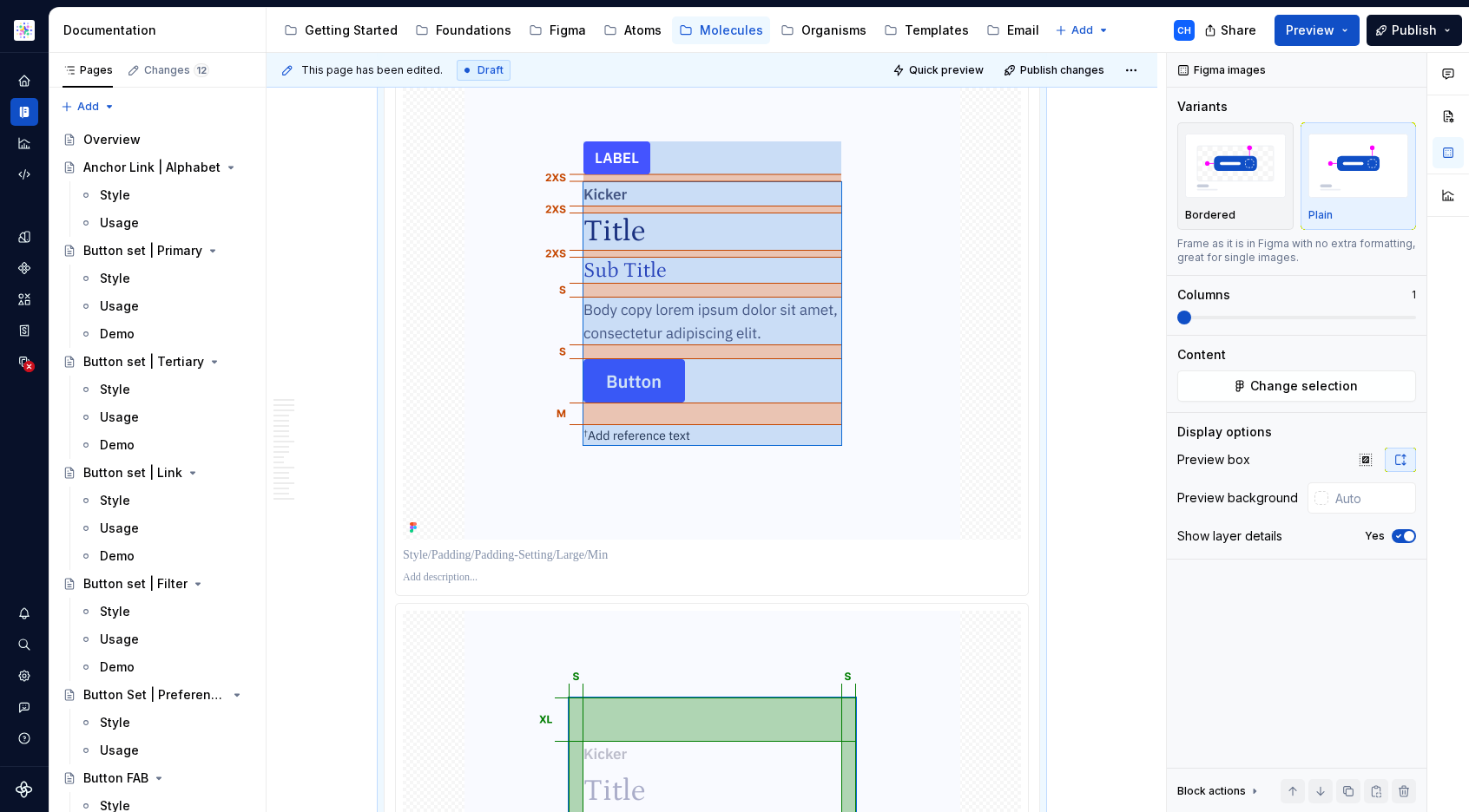
scroll to position [9552, 0]
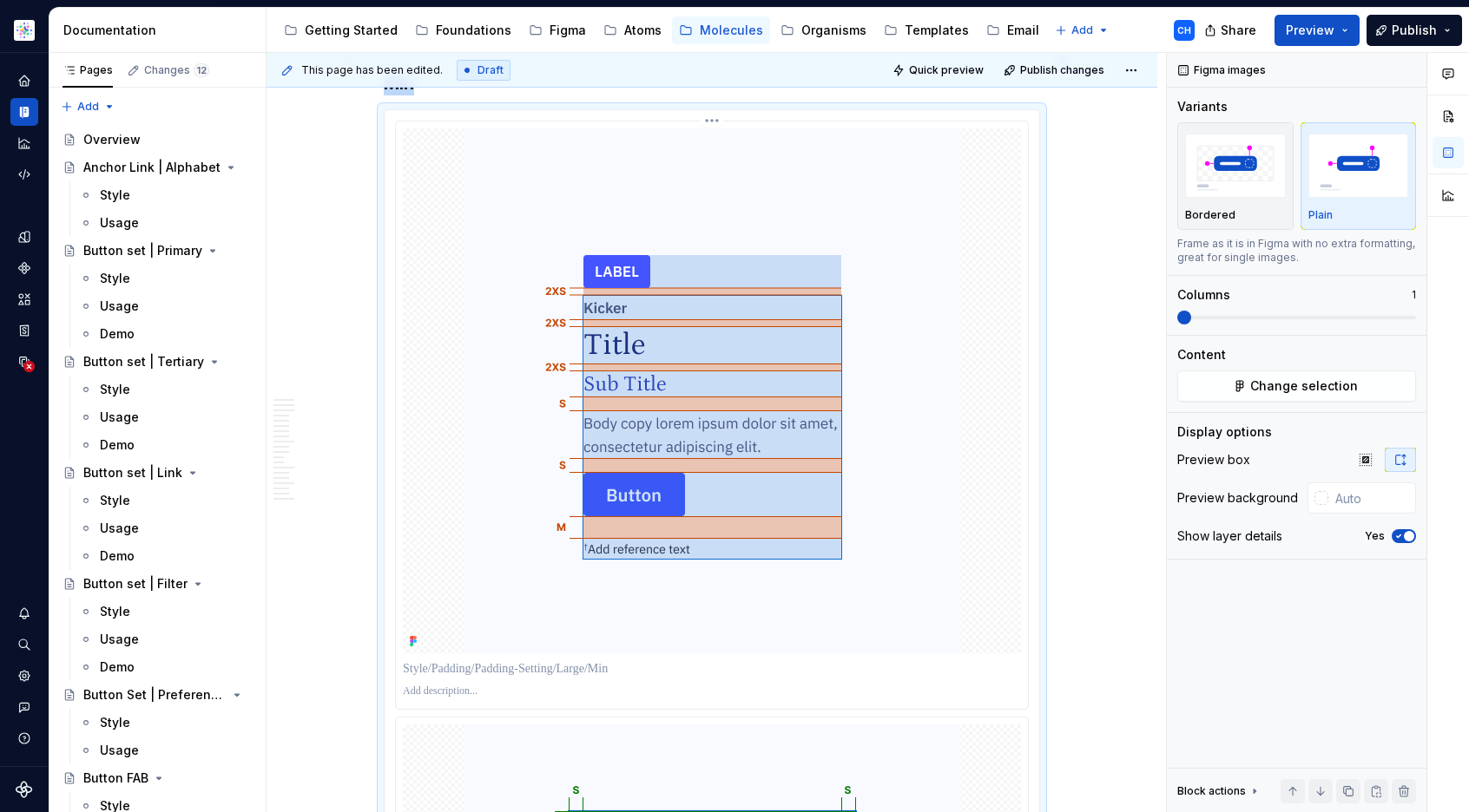
click at [1021, 652] on div at bounding box center [711, 415] width 633 height 589
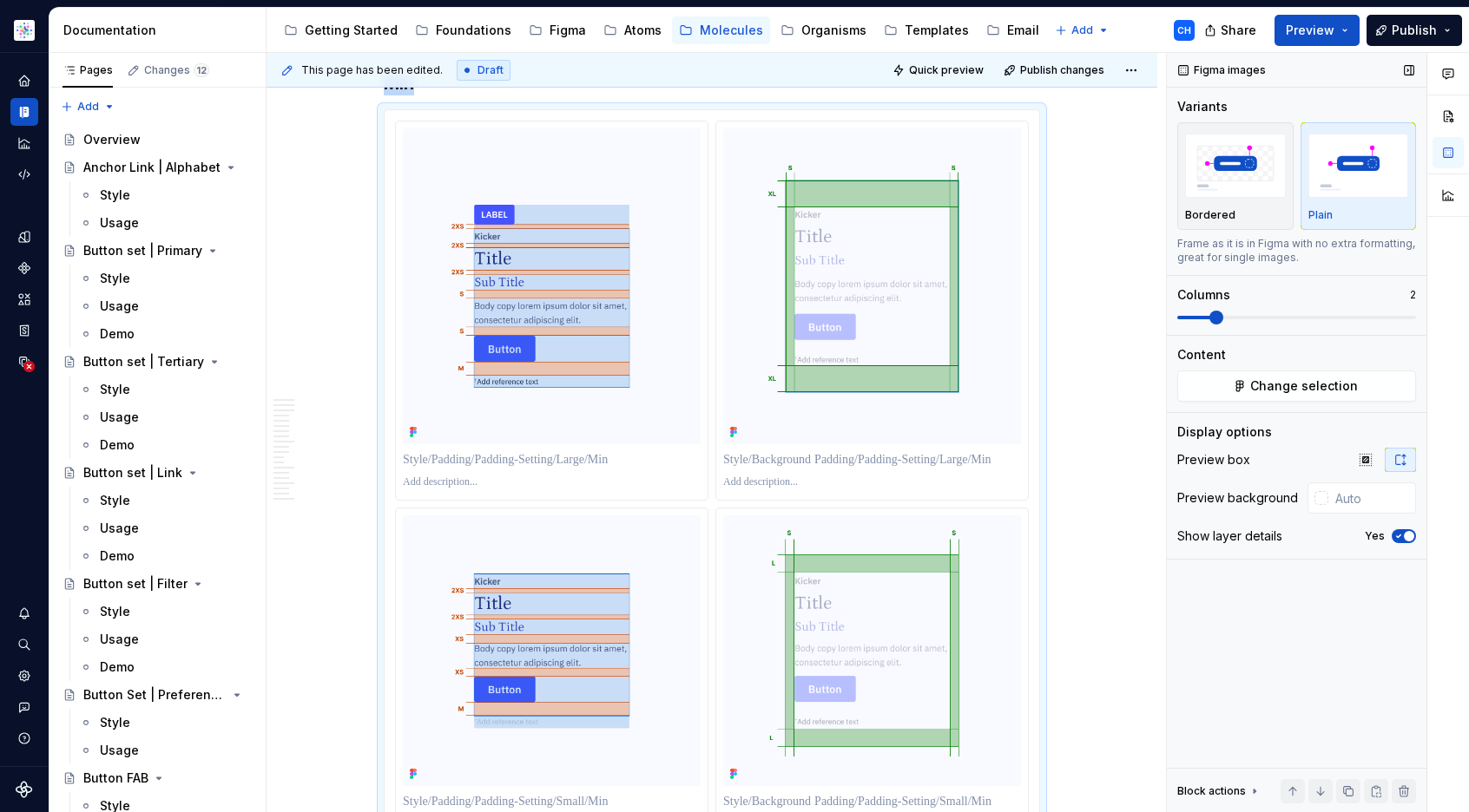
click at [1209, 317] on span at bounding box center [1216, 317] width 13 height 13
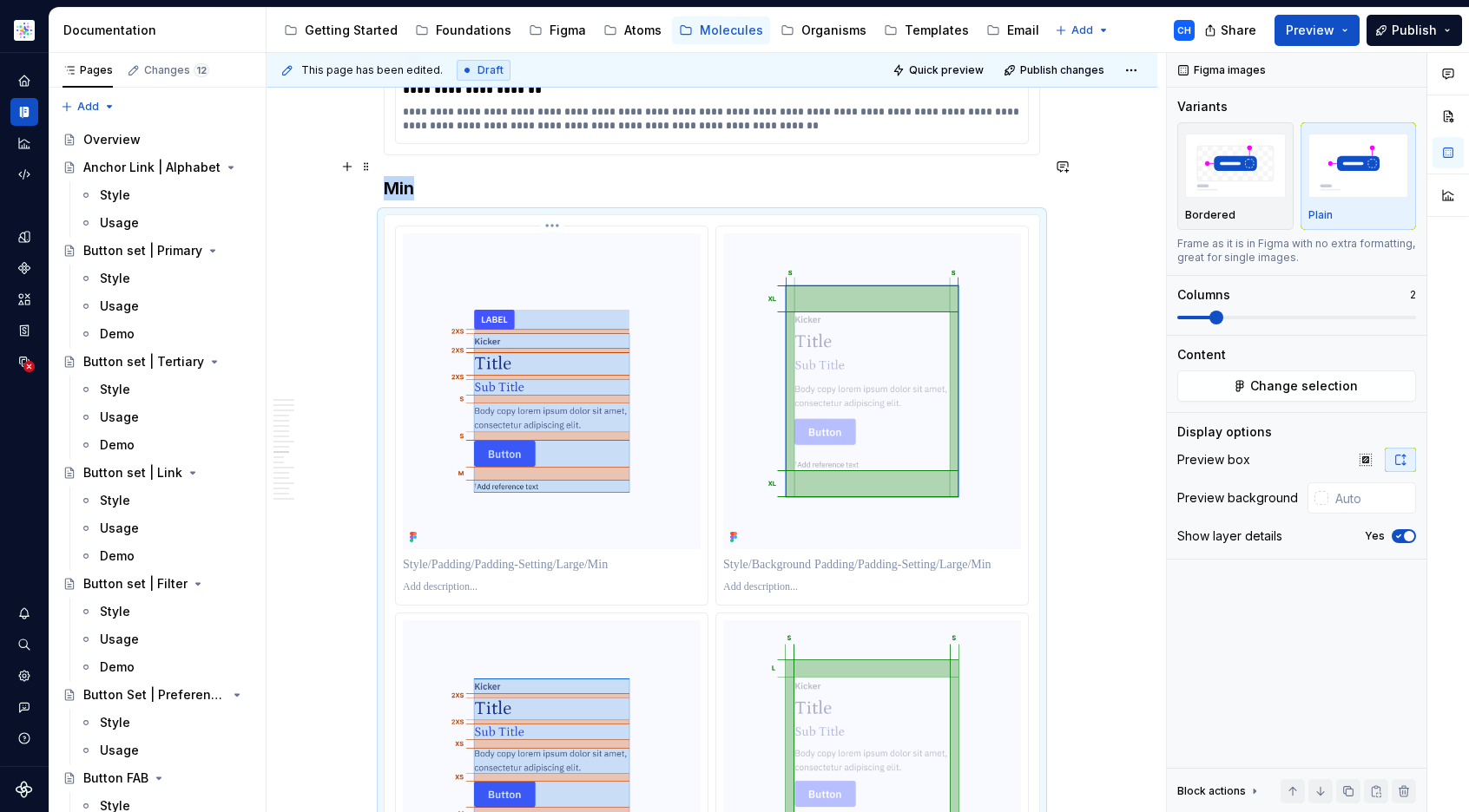
scroll to position [9308, 0]
click at [567, 556] on p at bounding box center [552, 565] width 297 height 17
click at [566, 556] on p at bounding box center [552, 565] width 297 height 17
click at [454, 580] on p at bounding box center [552, 587] width 297 height 13
click at [833, 556] on p at bounding box center [871, 565] width 297 height 17
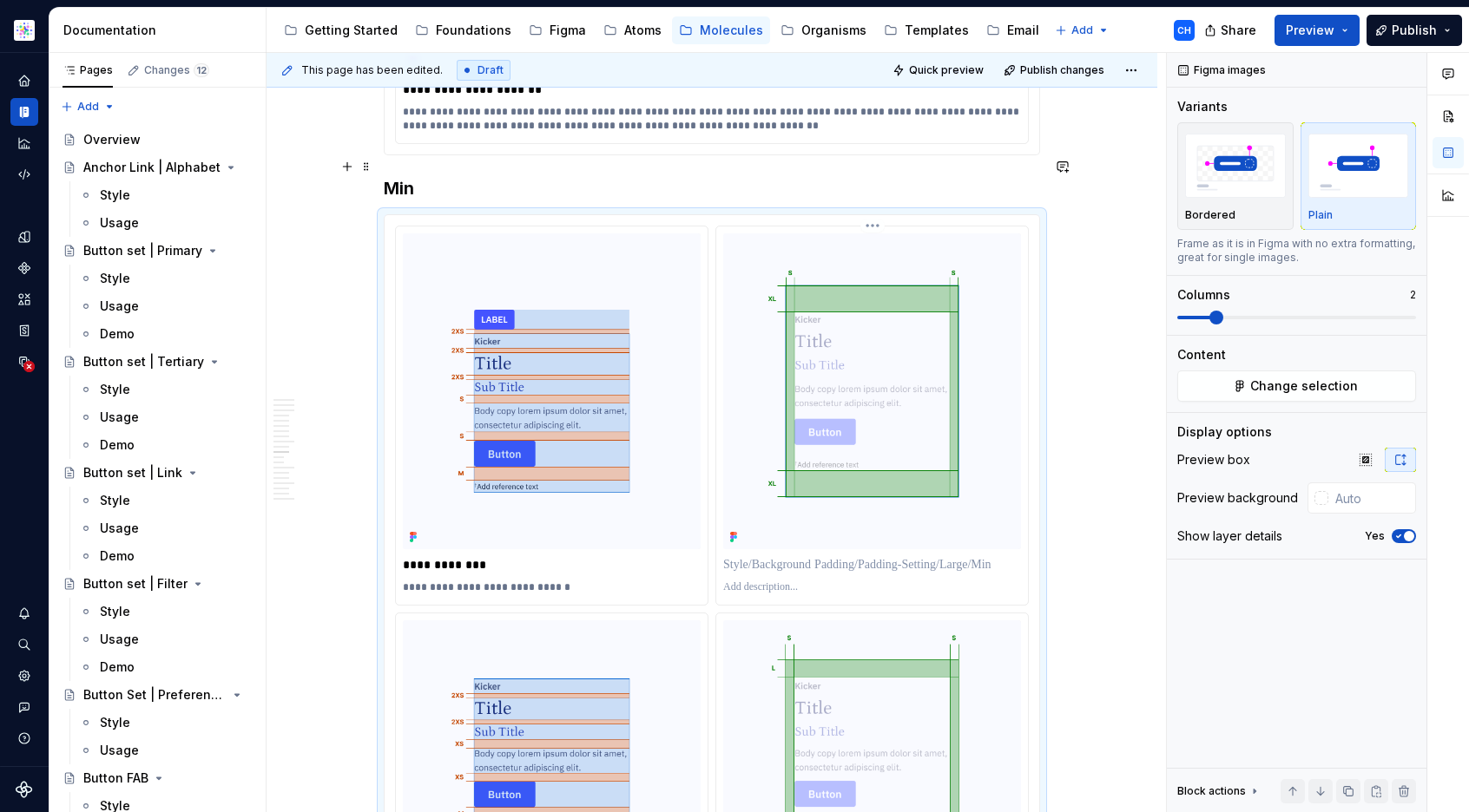
click at [833, 556] on p at bounding box center [871, 565] width 297 height 17
click at [789, 580] on p at bounding box center [871, 587] width 297 height 13
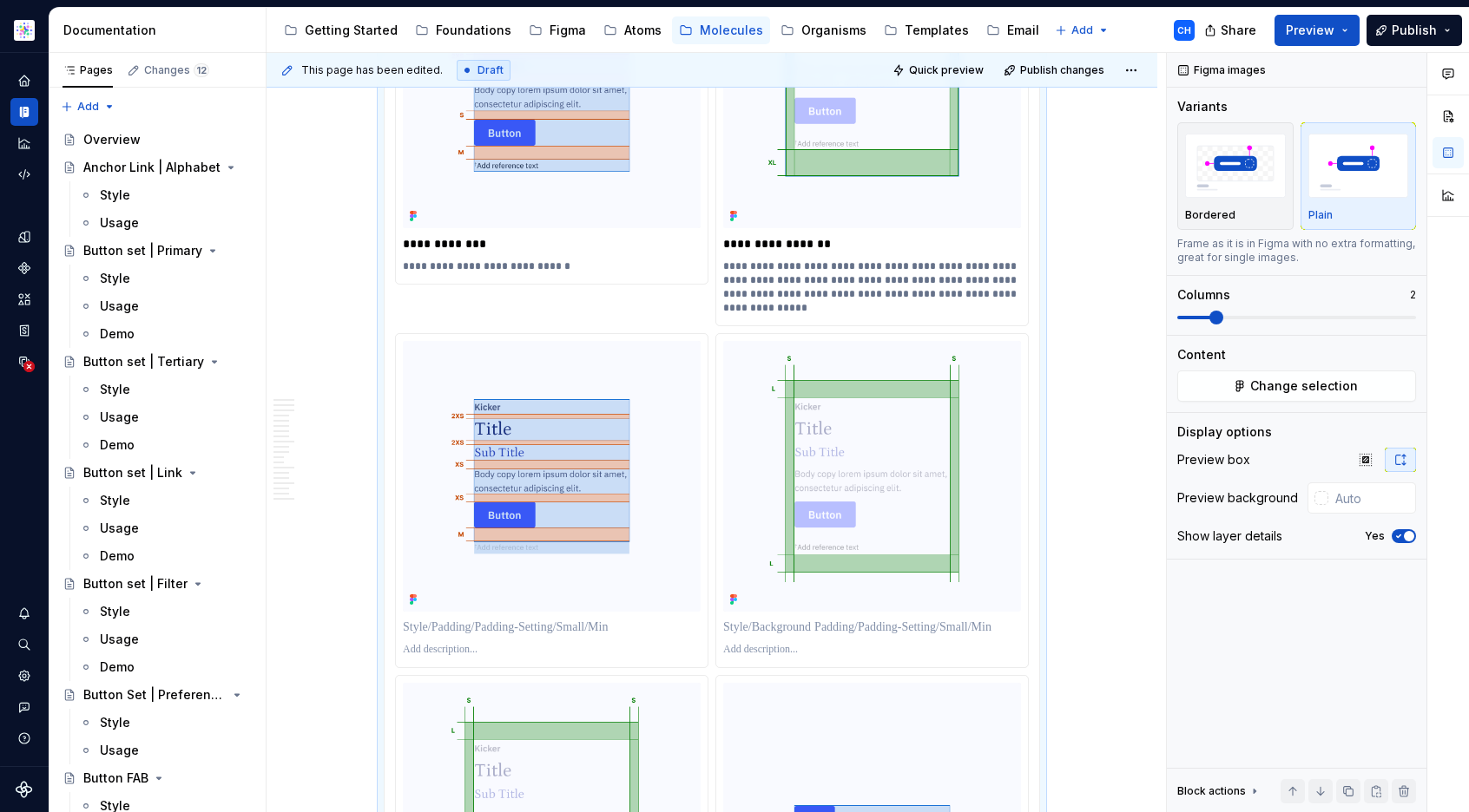
scroll to position [9648, 0]
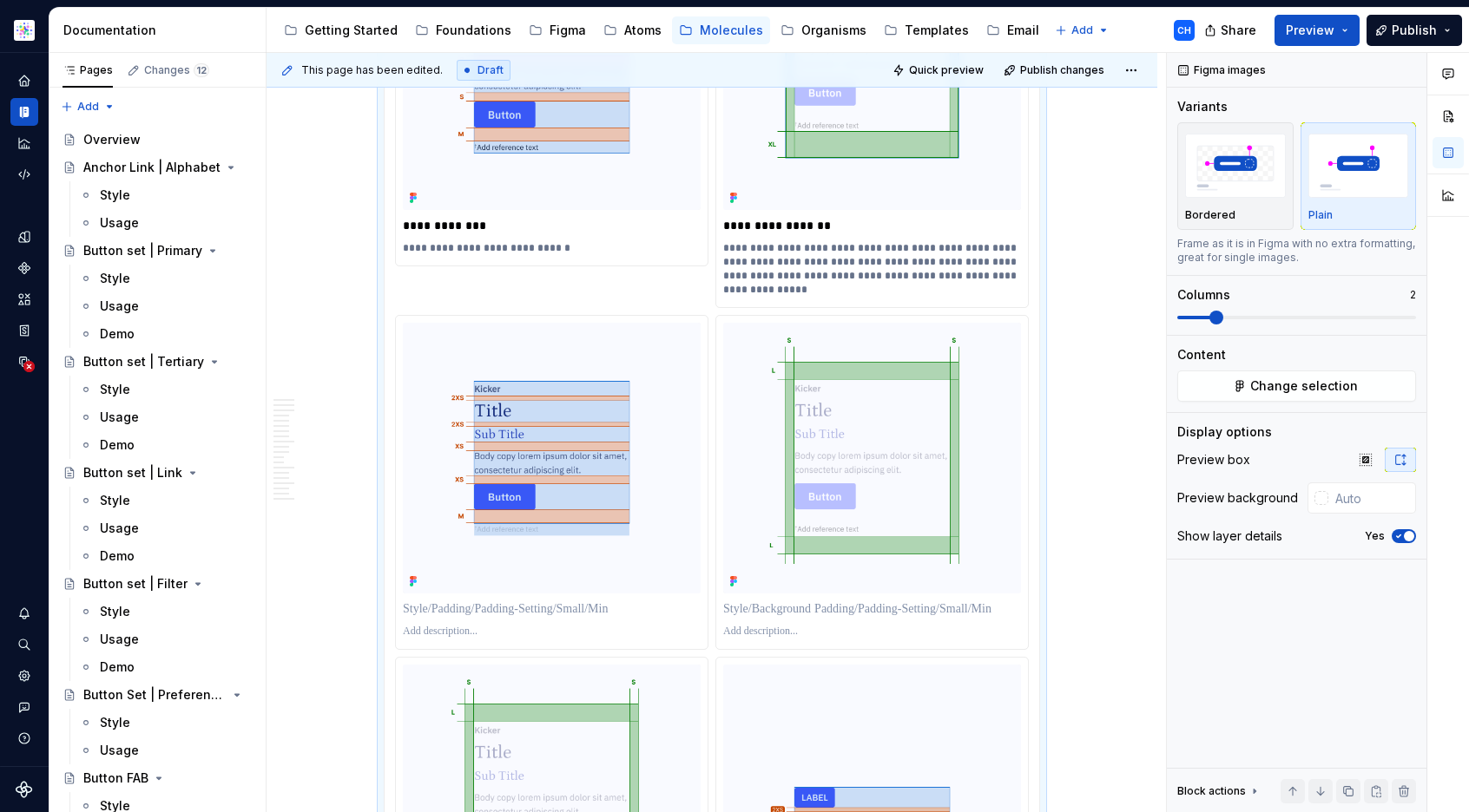
click at [465, 600] on p at bounding box center [552, 609] width 297 height 17
click at [473, 600] on p at bounding box center [552, 609] width 297 height 17
click at [436, 624] on p at bounding box center [552, 631] width 297 height 13
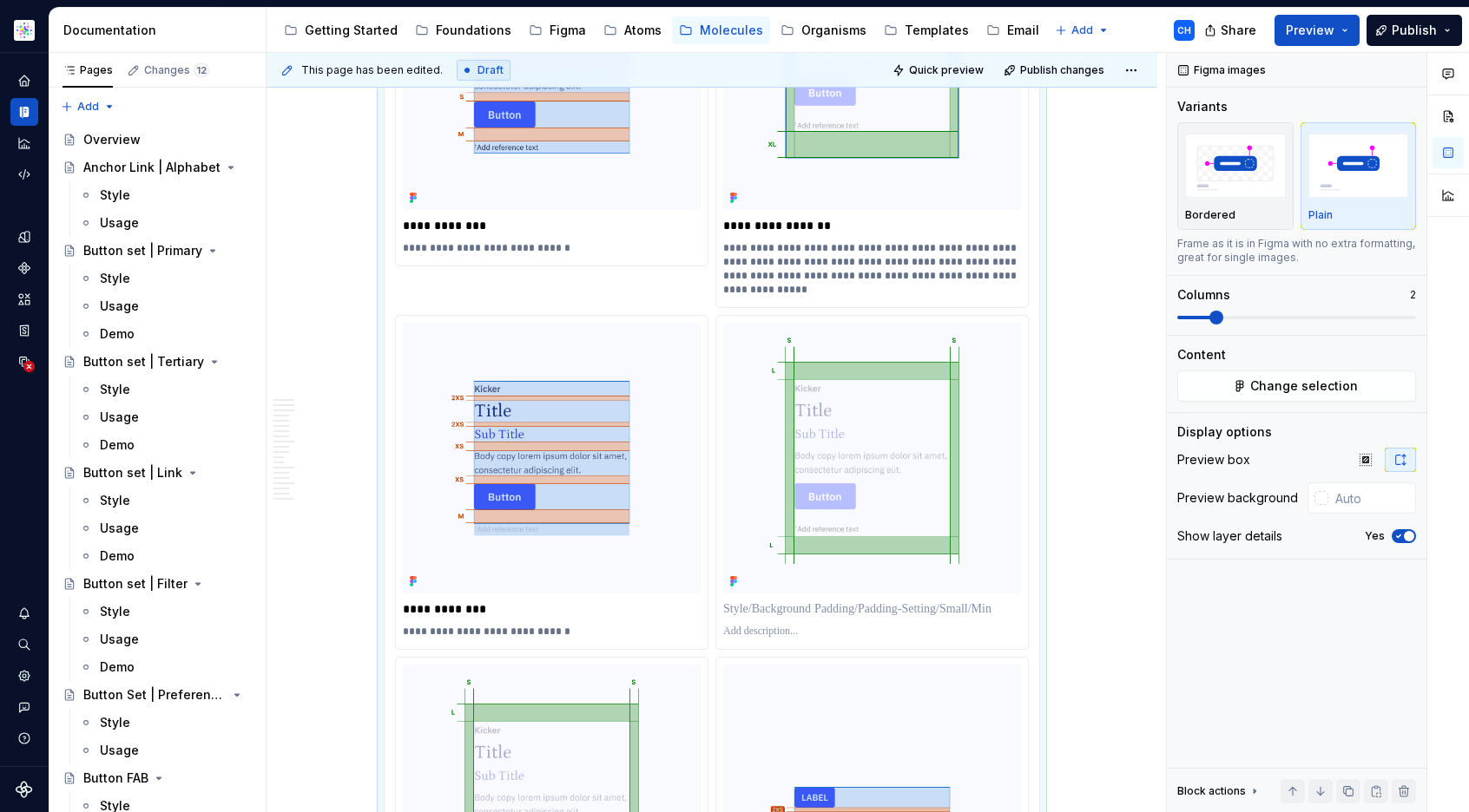
click at [830, 600] on p at bounding box center [871, 609] width 297 height 17
click at [806, 624] on p at bounding box center [871, 631] width 297 height 13
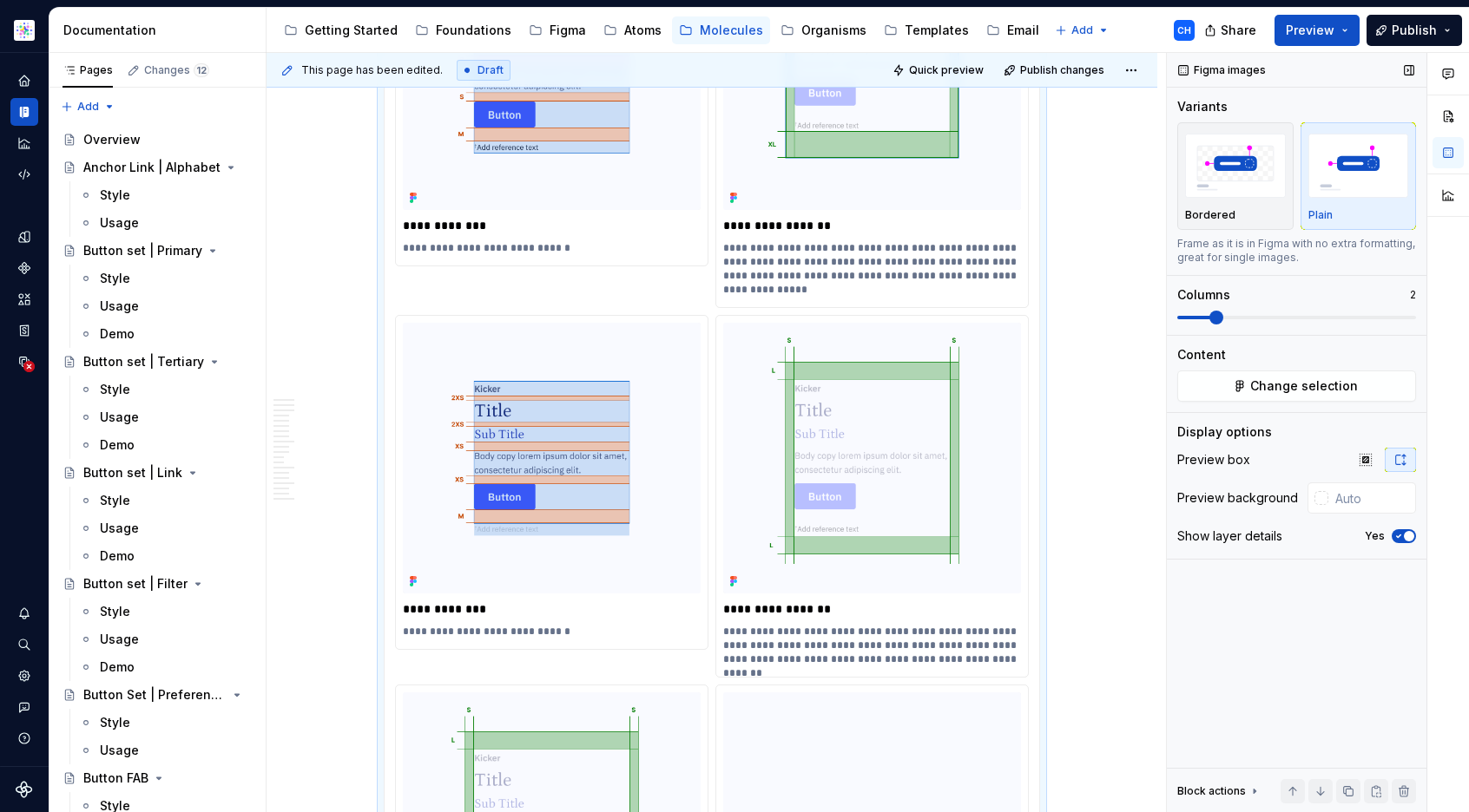
click at [1171, 589] on div "Figma images Variants Bordered Plain Frame as it is in Figma with no extra form…" at bounding box center [1297, 433] width 260 height 760
type textarea "*"
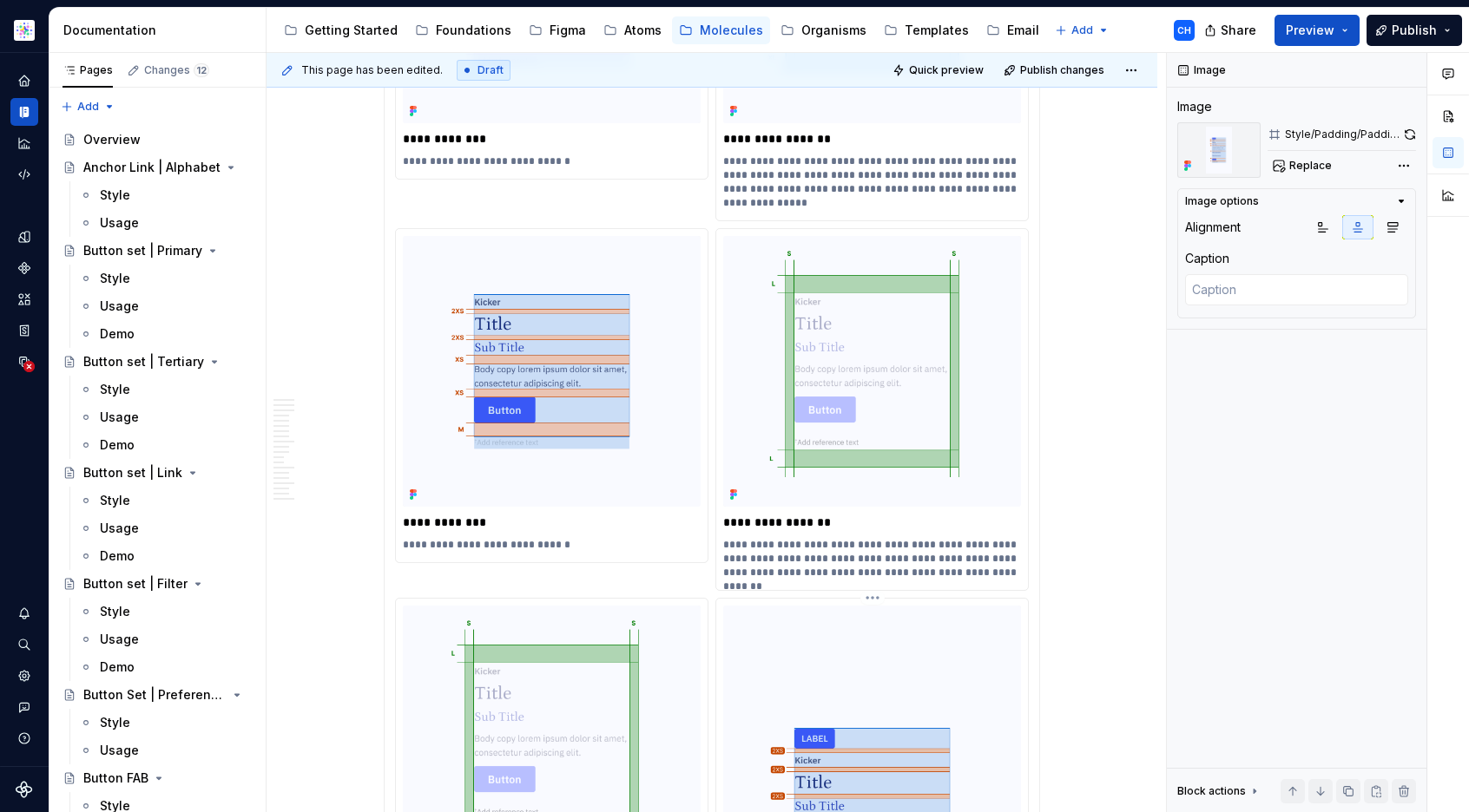
scroll to position [9720, 0]
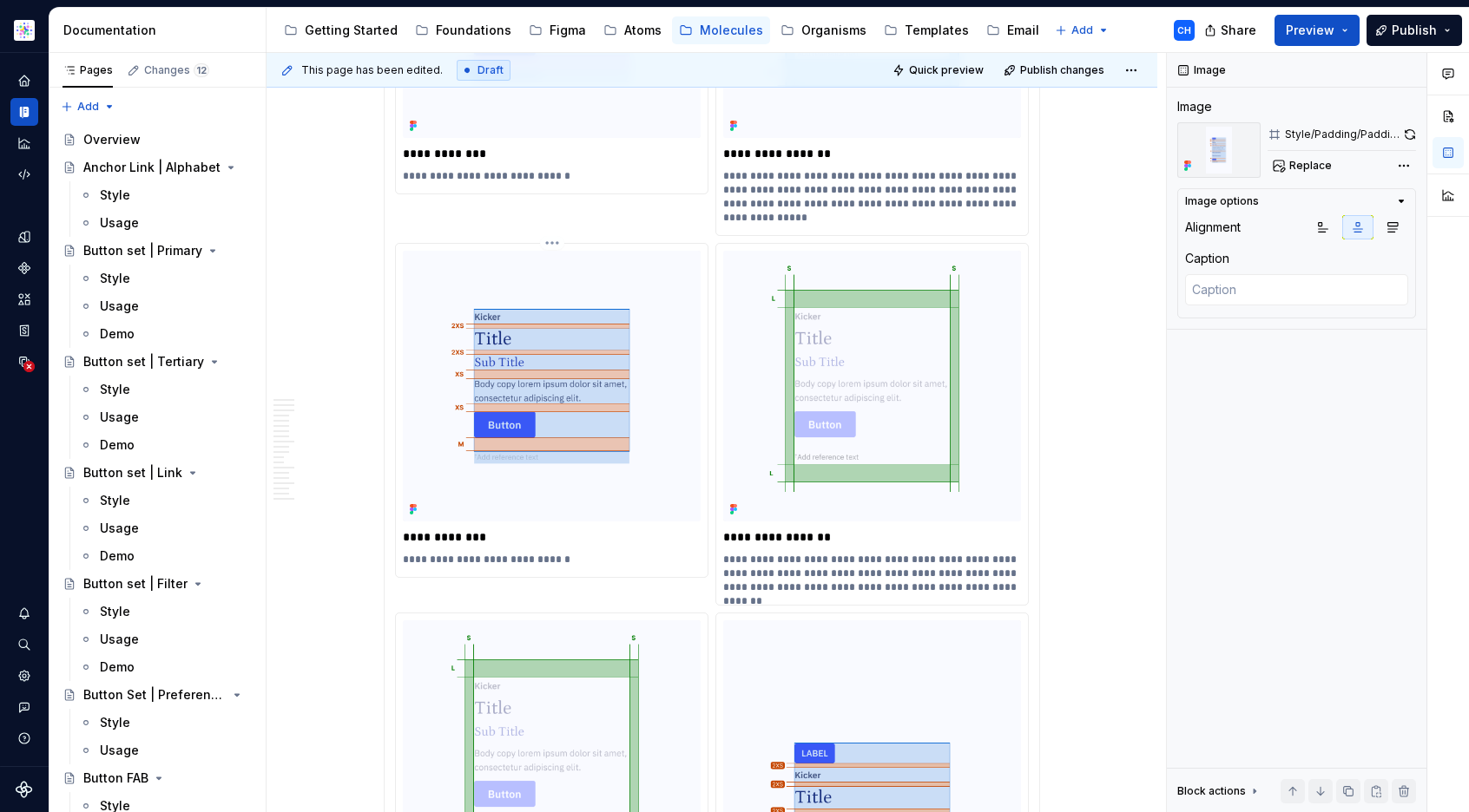
click at [429, 528] on p "**********" at bounding box center [552, 537] width 297 height 17
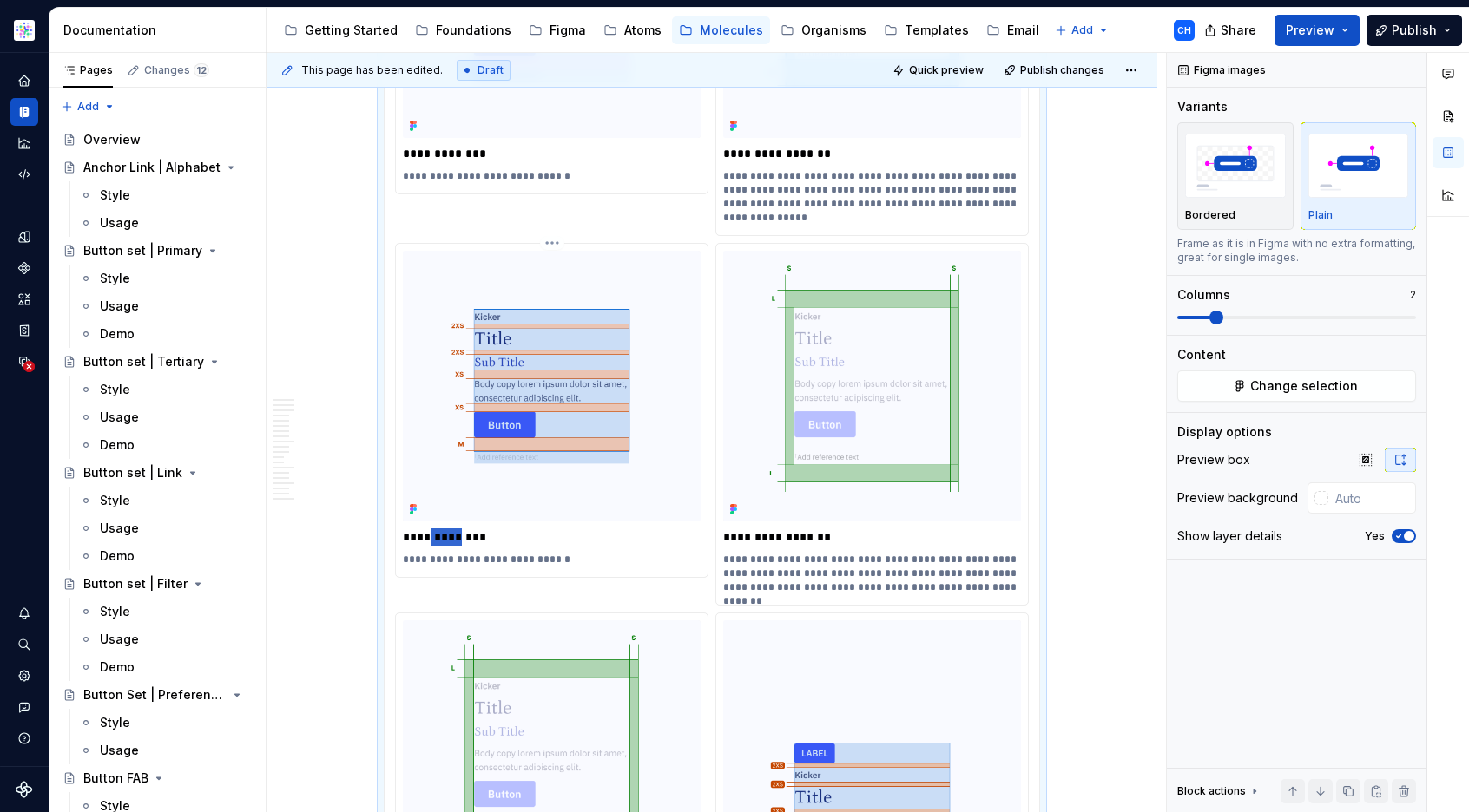
click at [429, 528] on p "**********" at bounding box center [552, 537] width 297 height 17
click at [764, 528] on p "**********" at bounding box center [871, 537] width 297 height 17
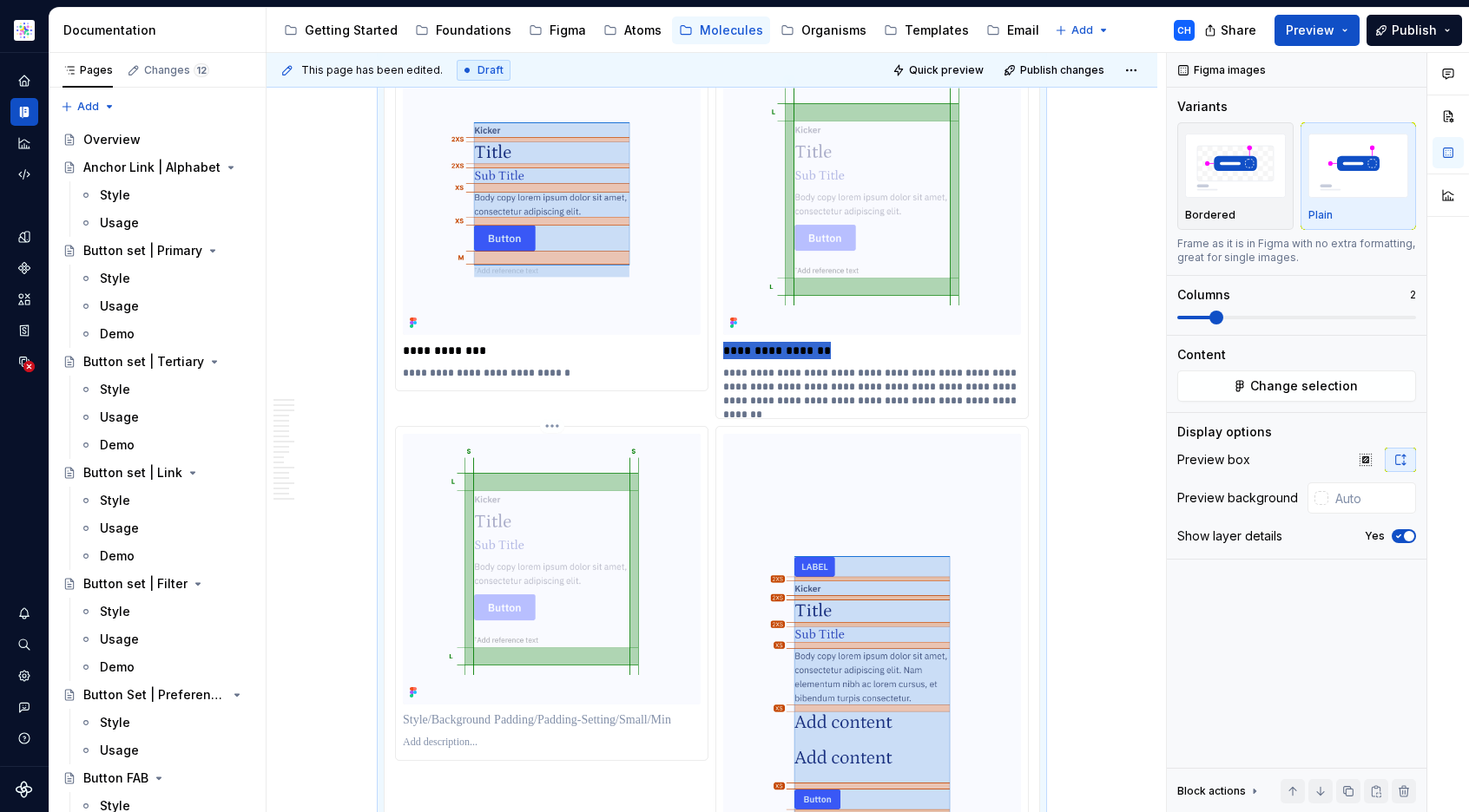
scroll to position [9911, 0]
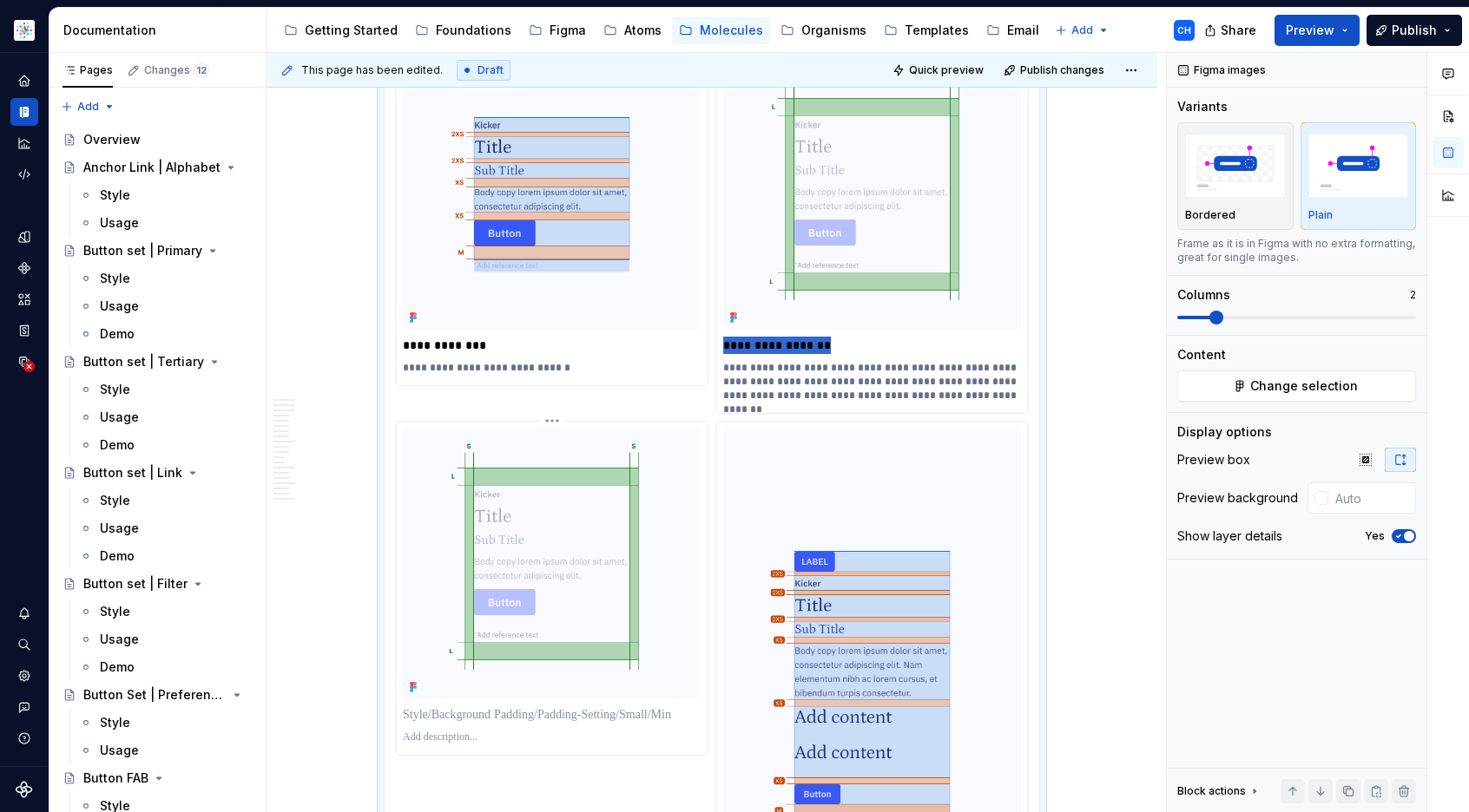
click at [482, 706] on p at bounding box center [552, 715] width 297 height 17
click at [474, 706] on p "**********" at bounding box center [552, 715] width 297 height 17
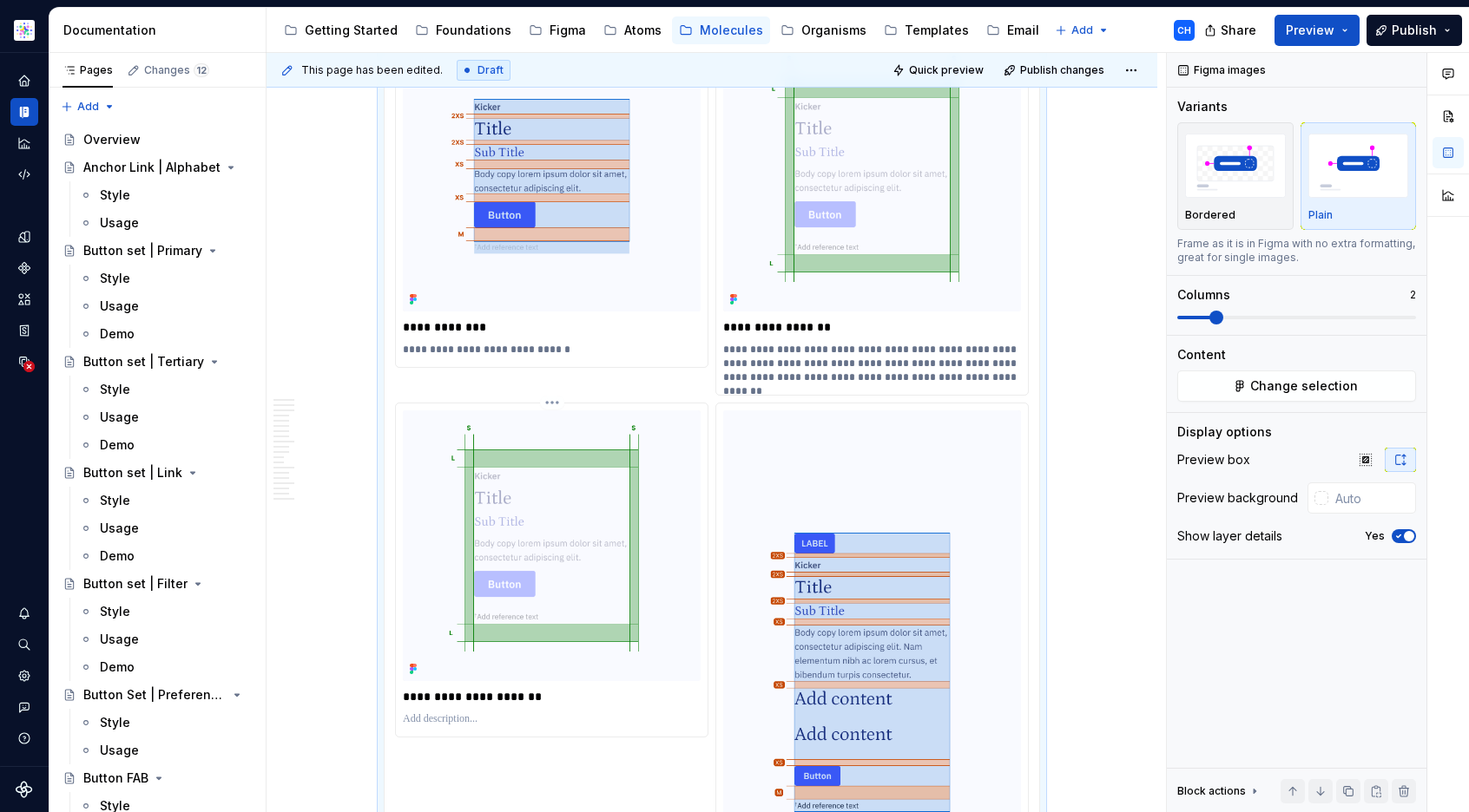
scroll to position [9938, 0]
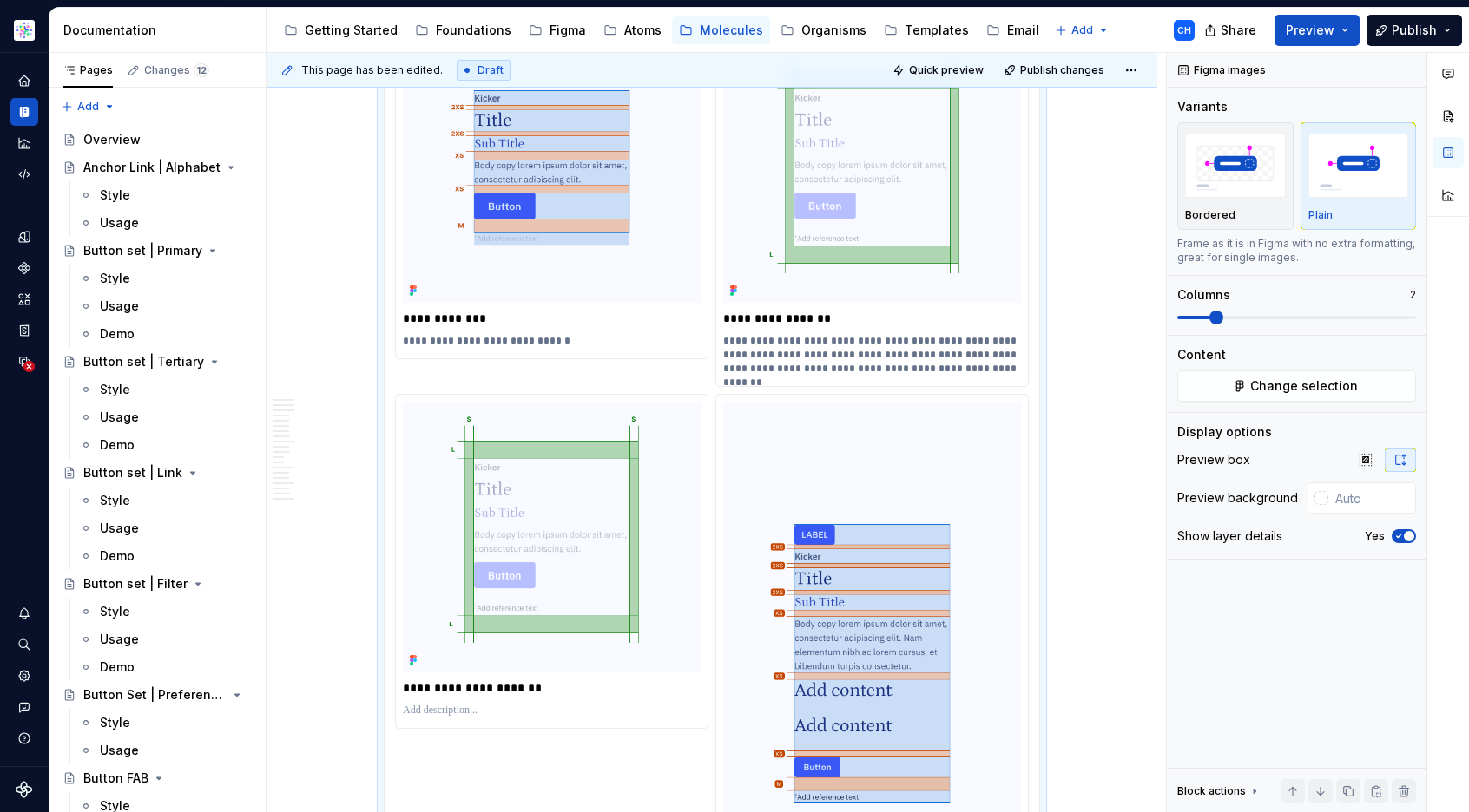
click at [460, 310] on p "**********" at bounding box center [552, 318] width 297 height 17
type textarea "*"
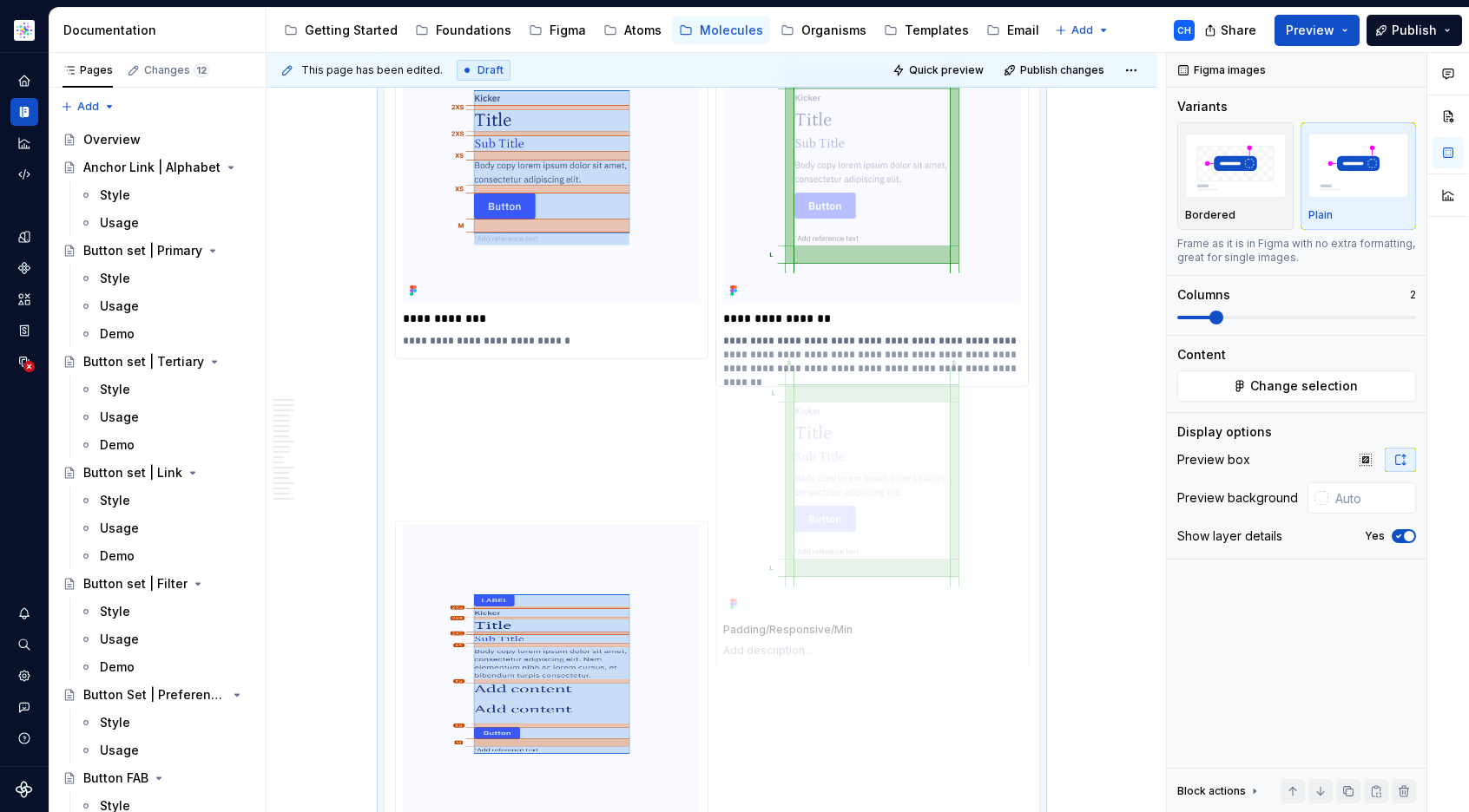
drag, startPoint x: 634, startPoint y: 342, endPoint x: 849, endPoint y: 370, distance: 216.8
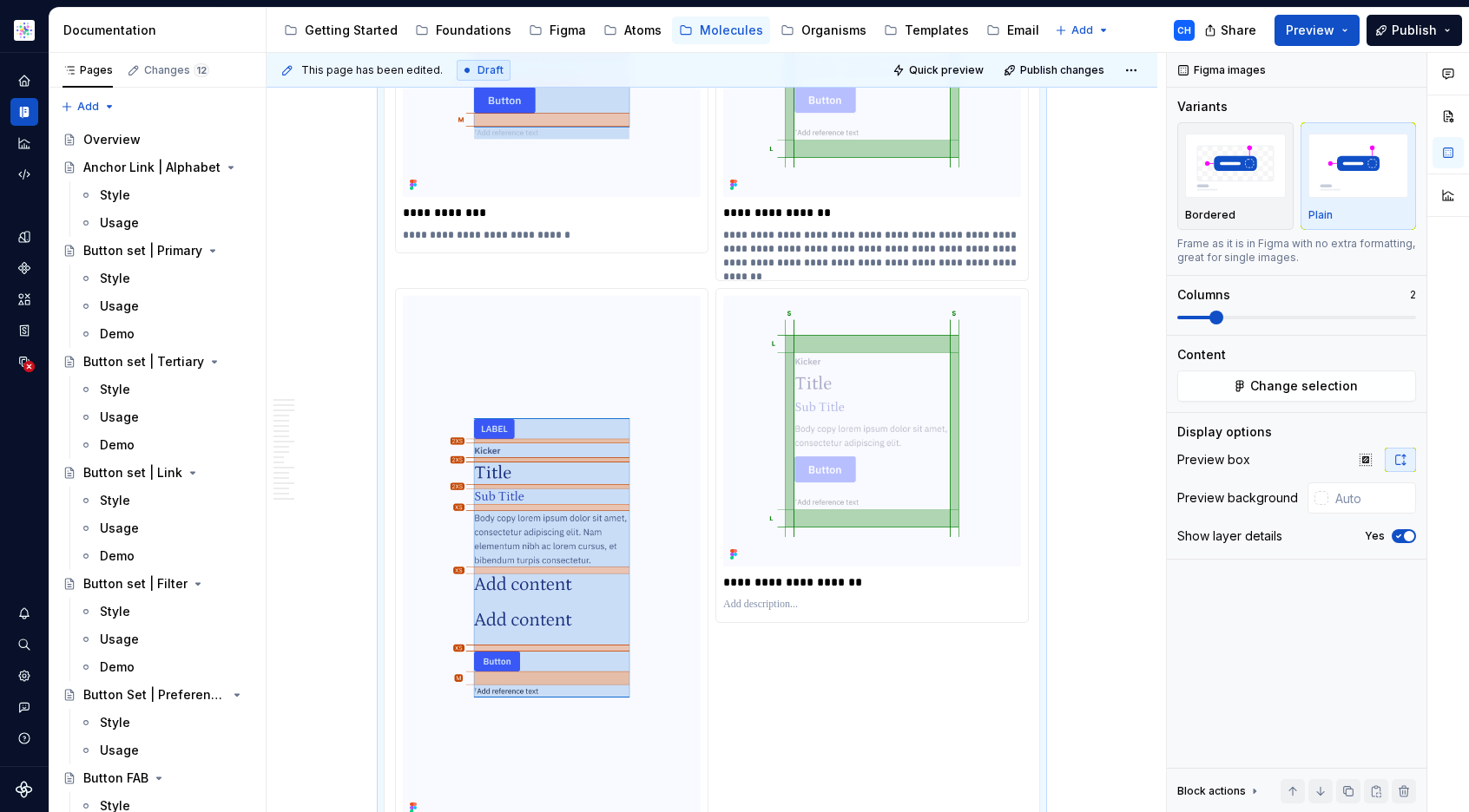
scroll to position [10160, 0]
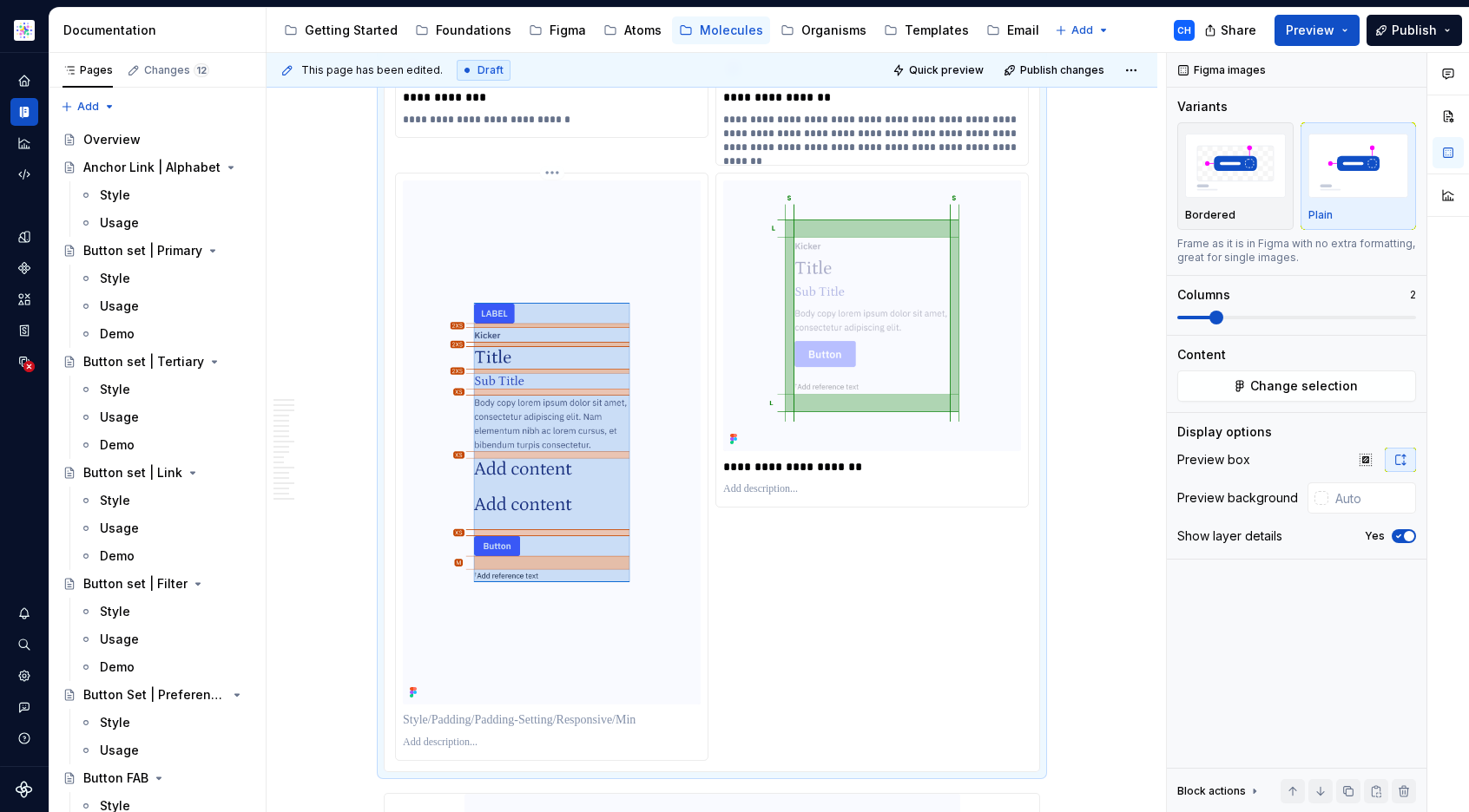
click at [490, 712] on p at bounding box center [552, 721] width 297 height 17
paste div
click at [444, 712] on p "**********" at bounding box center [552, 721] width 297 height 17
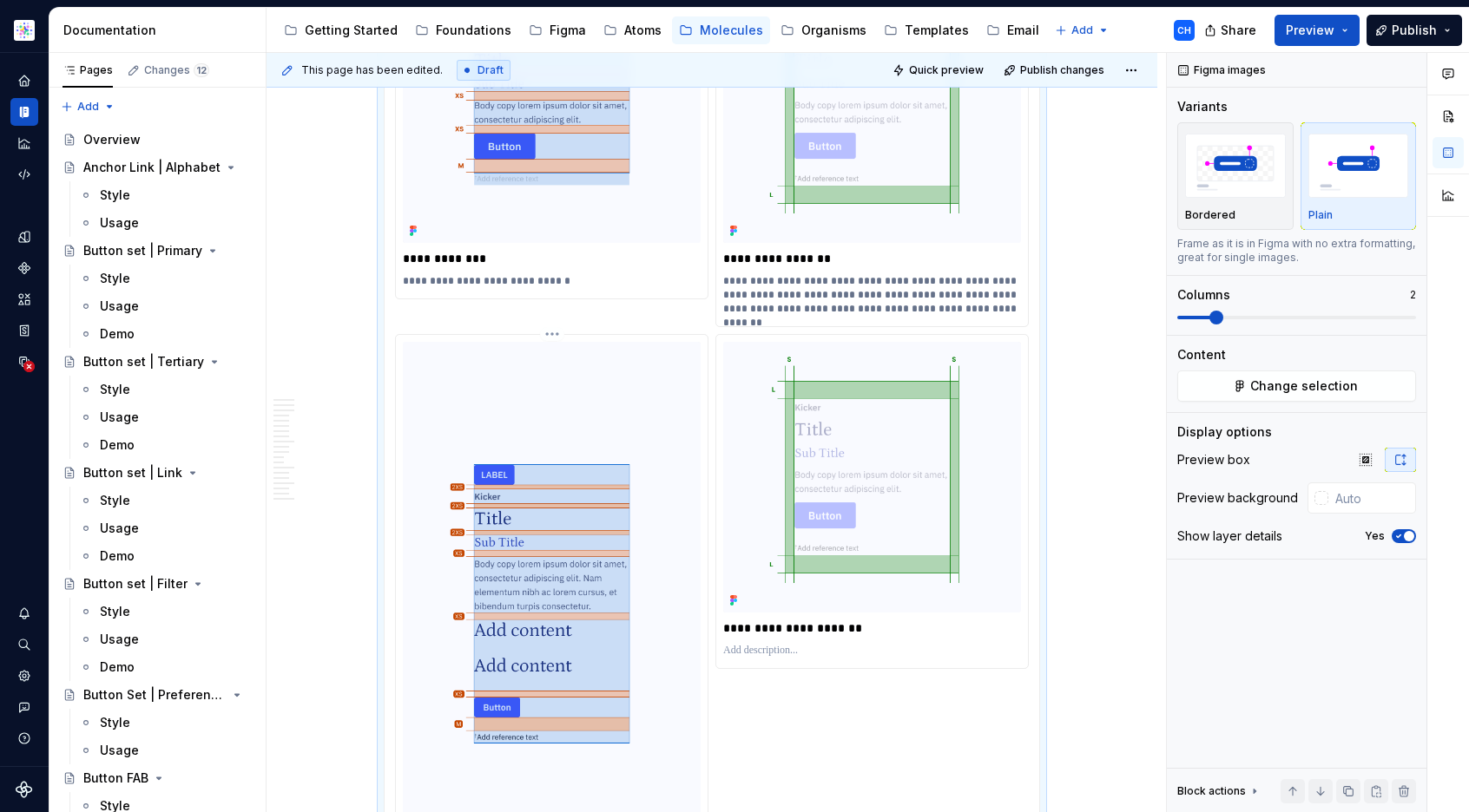
scroll to position [9986, 0]
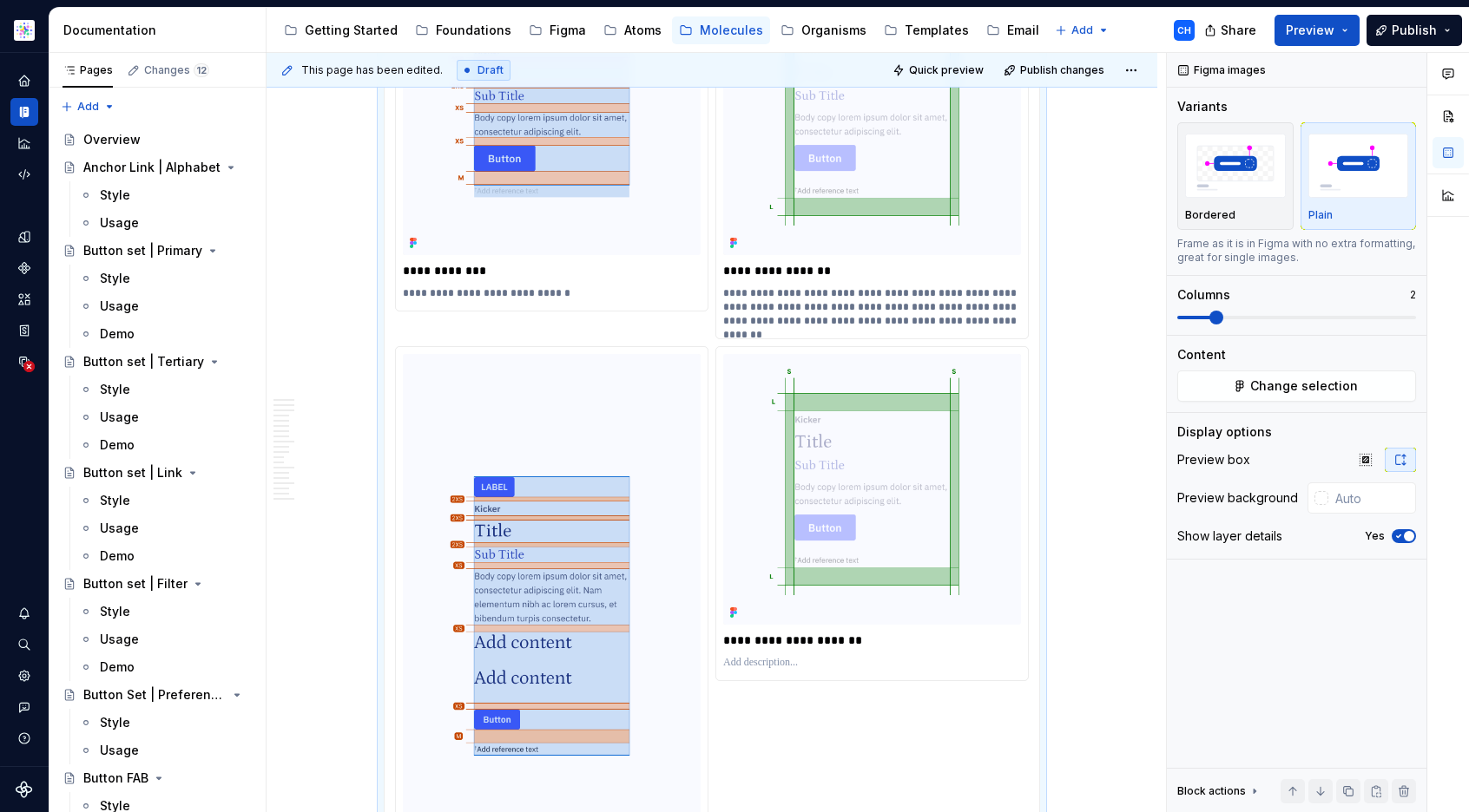
click at [466, 287] on p "**********" at bounding box center [552, 293] width 297 height 13
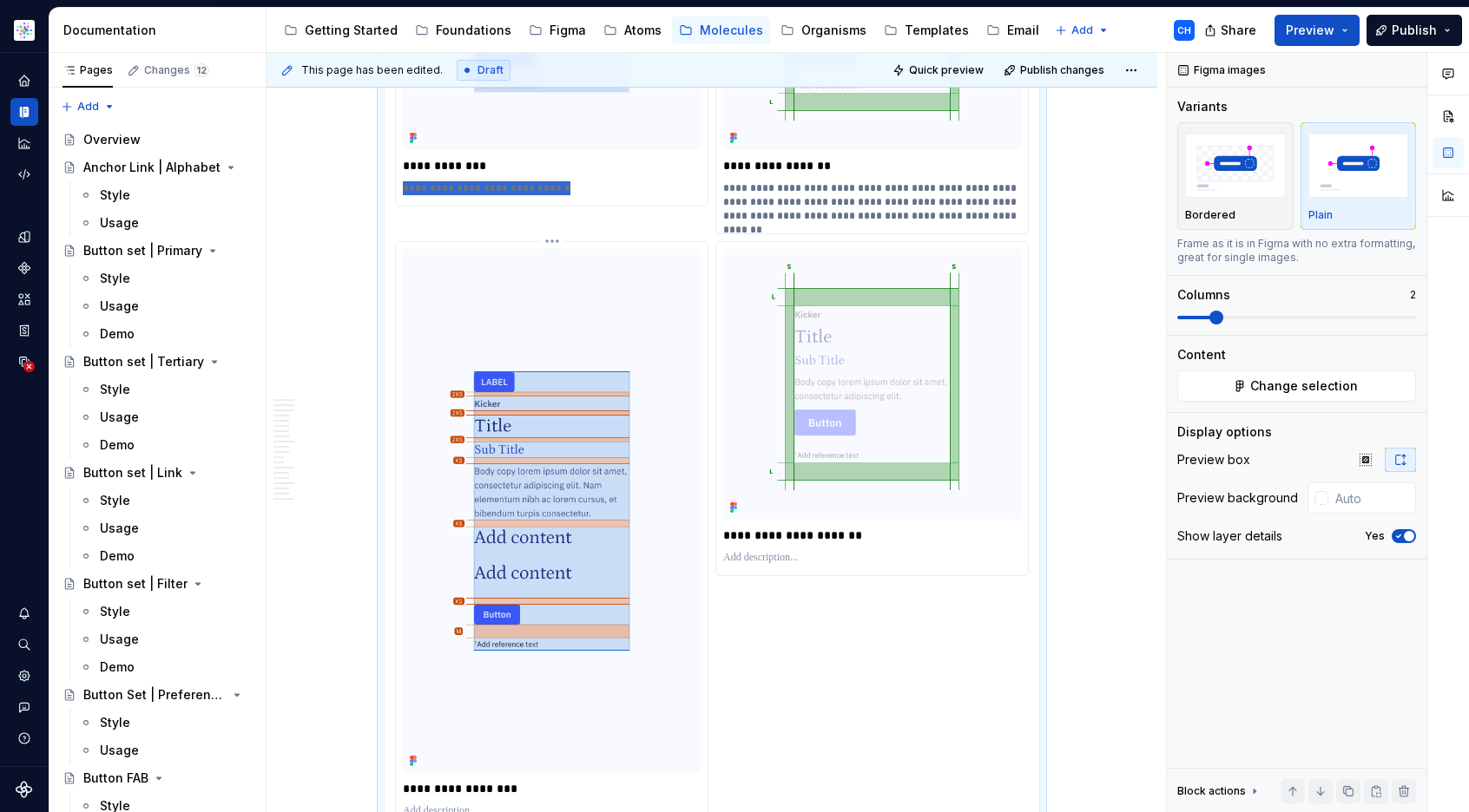
scroll to position [10114, 0]
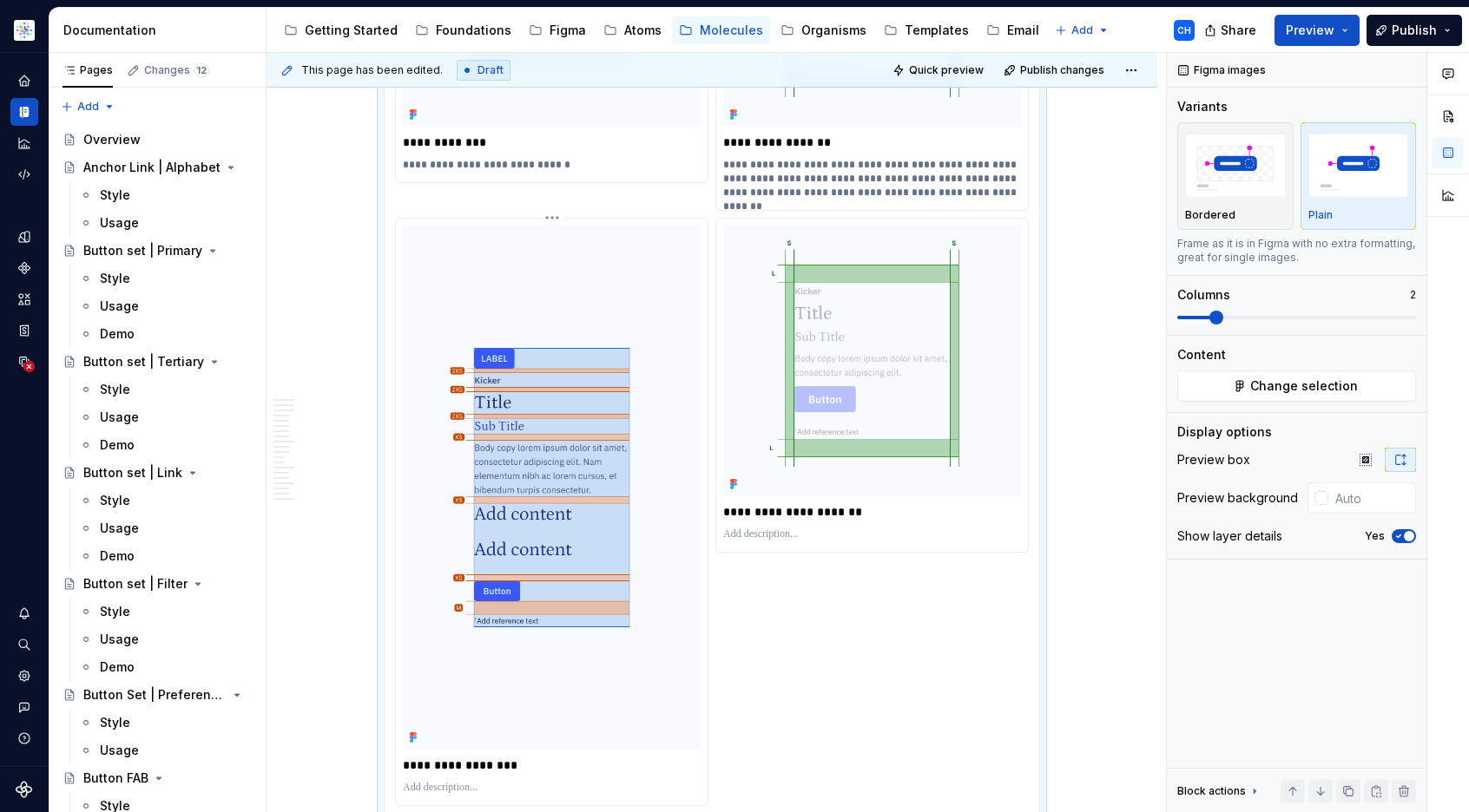
click at [472, 781] on p at bounding box center [552, 788] width 297 height 13
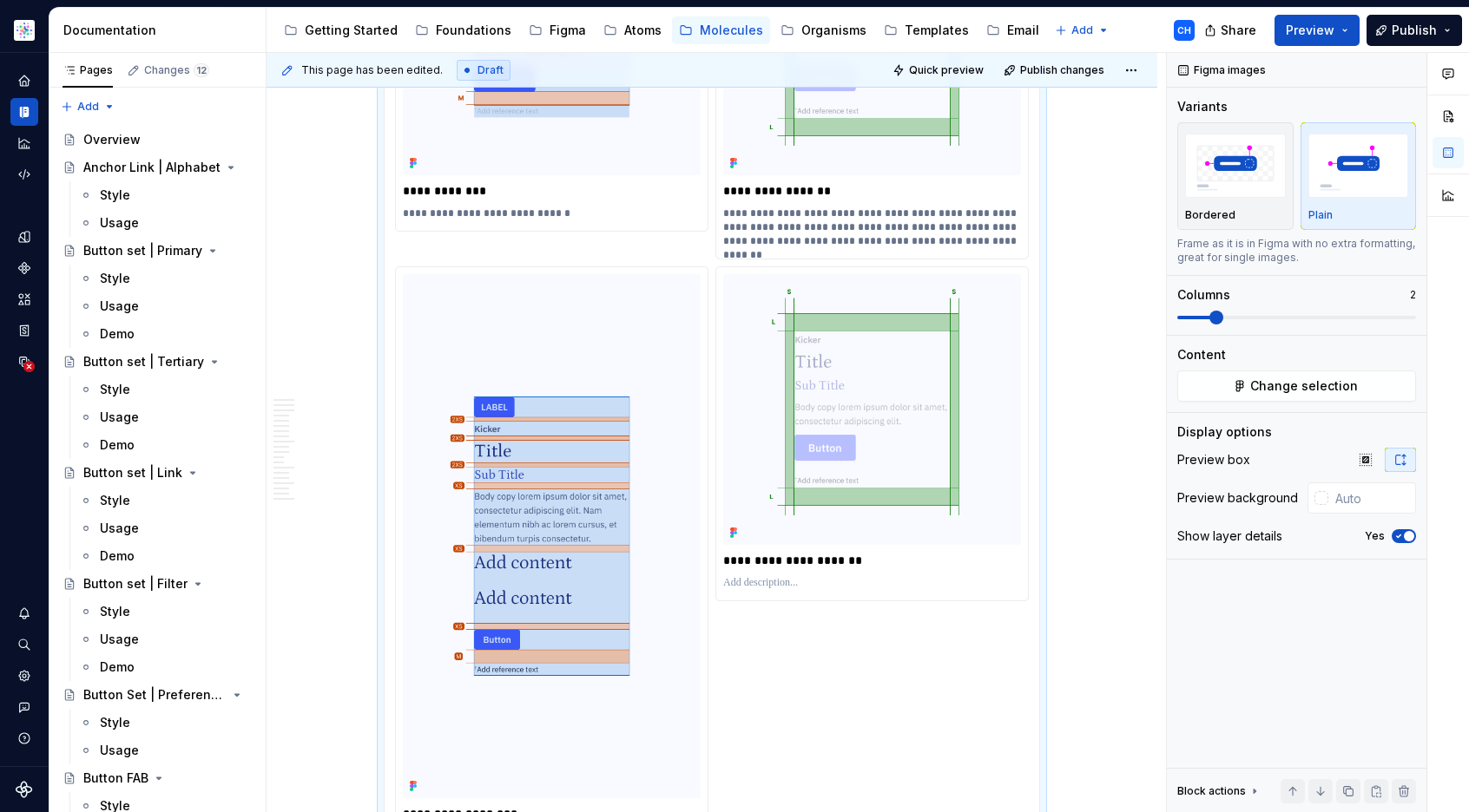
scroll to position [10063, 0]
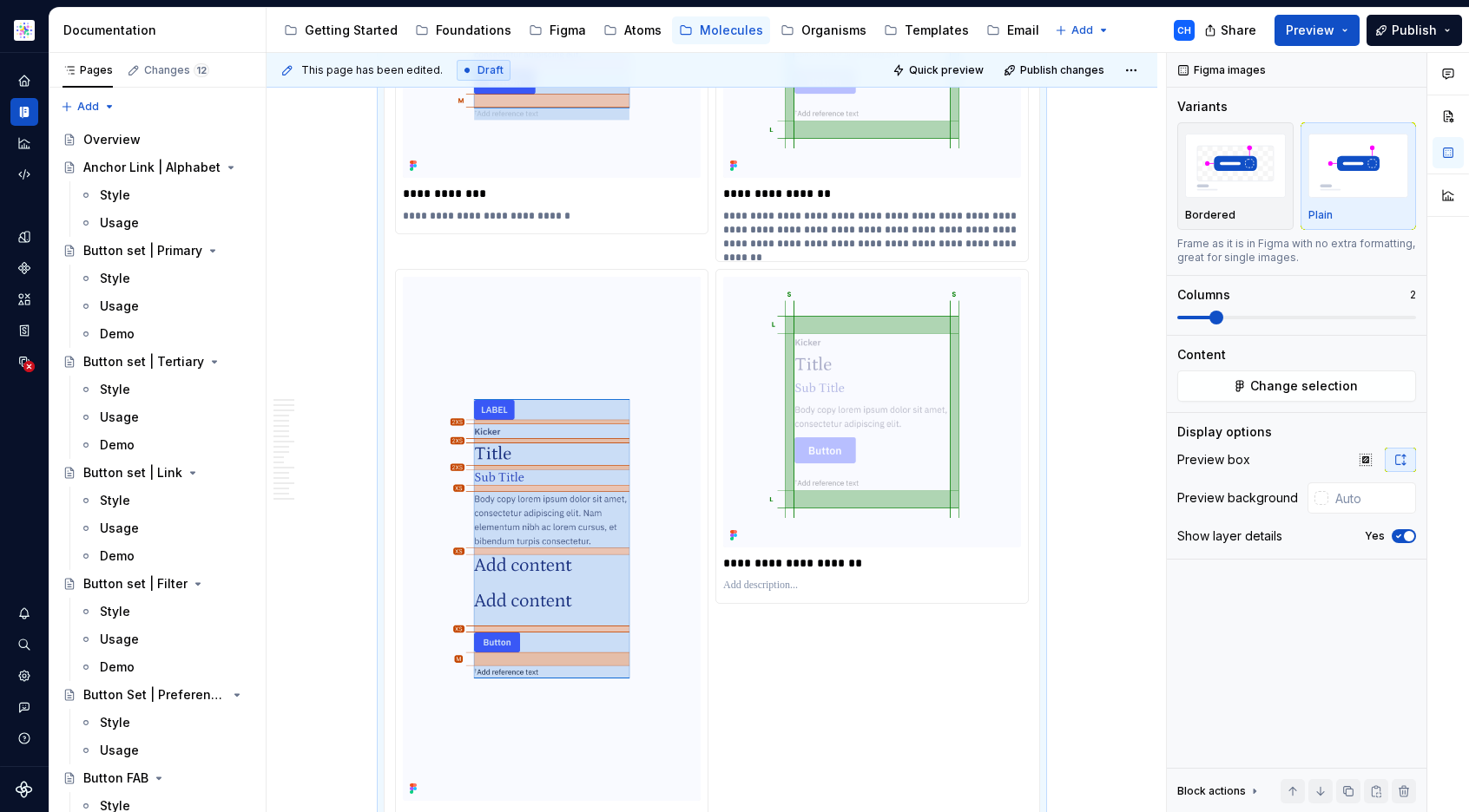
click at [798, 209] on p "**********" at bounding box center [871, 229] width 297 height 41
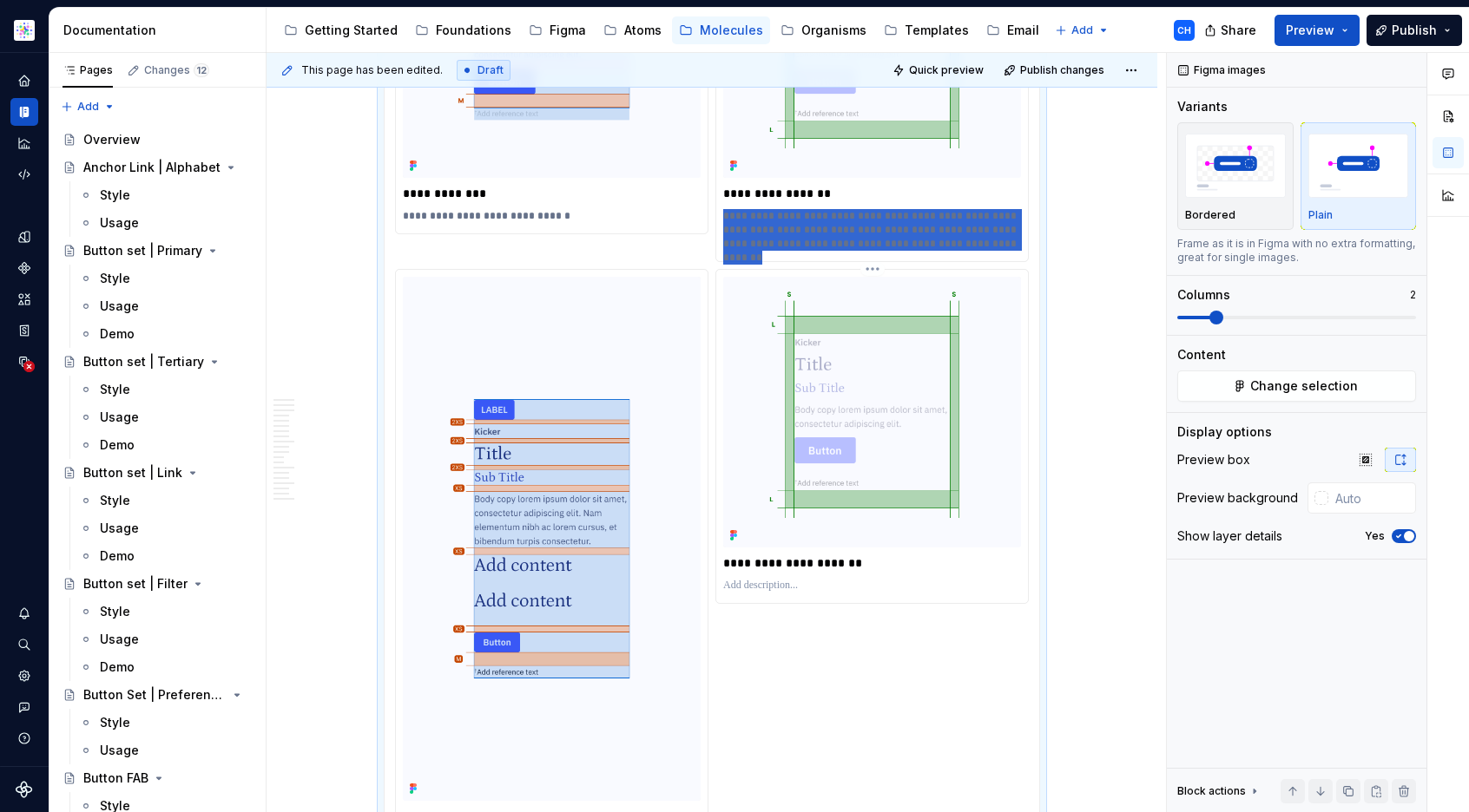
click at [796, 579] on p at bounding box center [871, 586] width 297 height 13
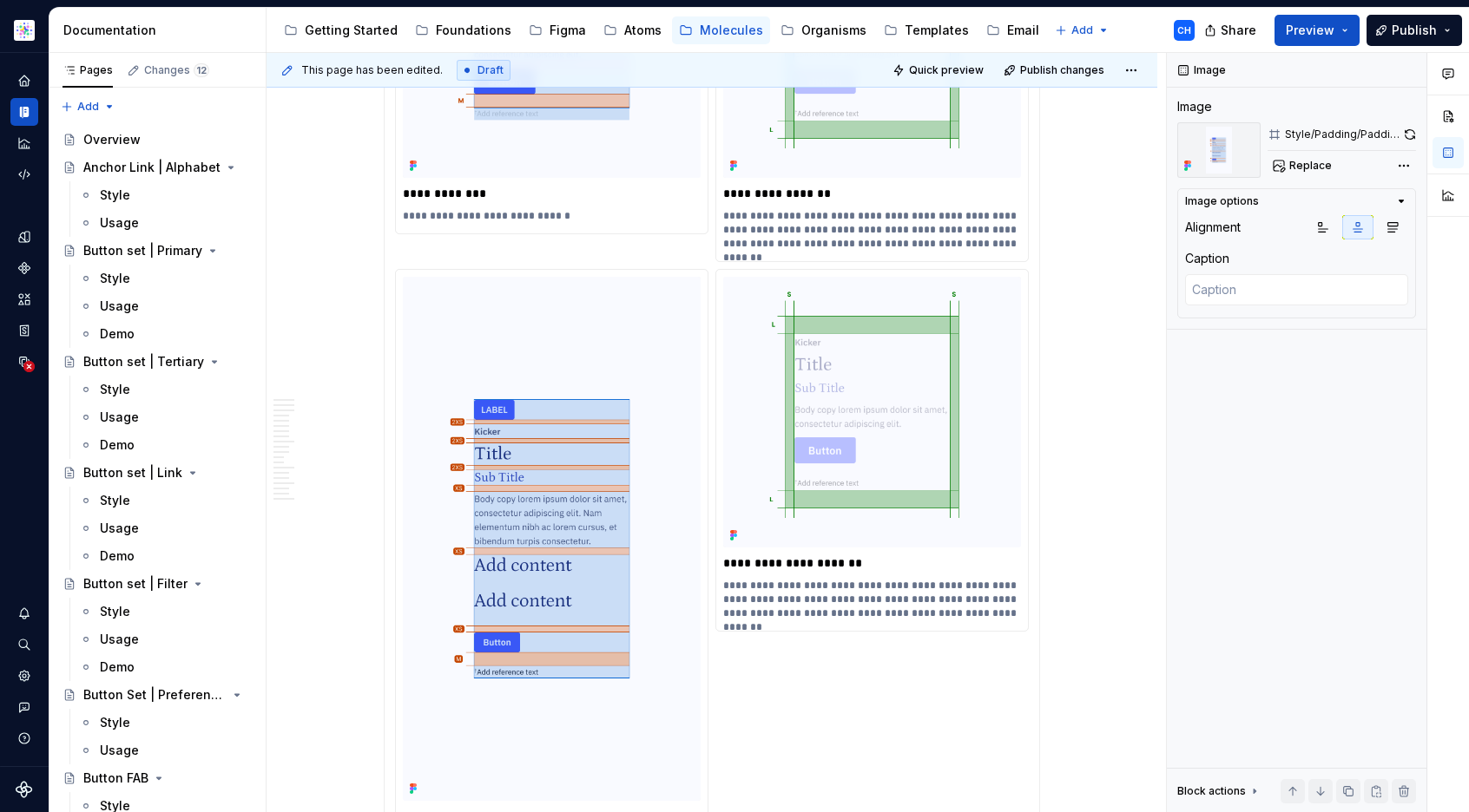
scroll to position [10844, 0]
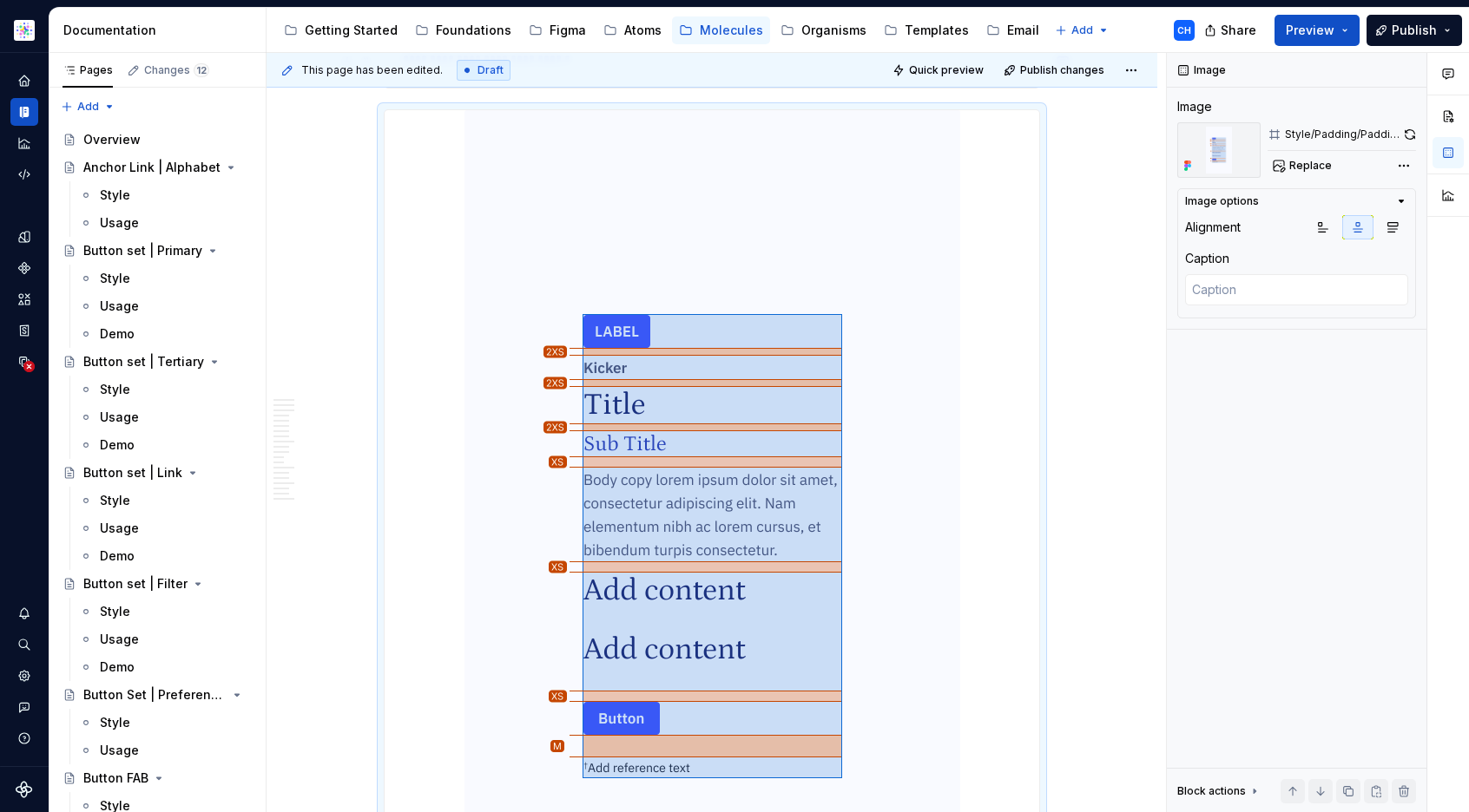
click at [975, 521] on div at bounding box center [712, 546] width 655 height 872
click at [991, 390] on div at bounding box center [712, 546] width 655 height 872
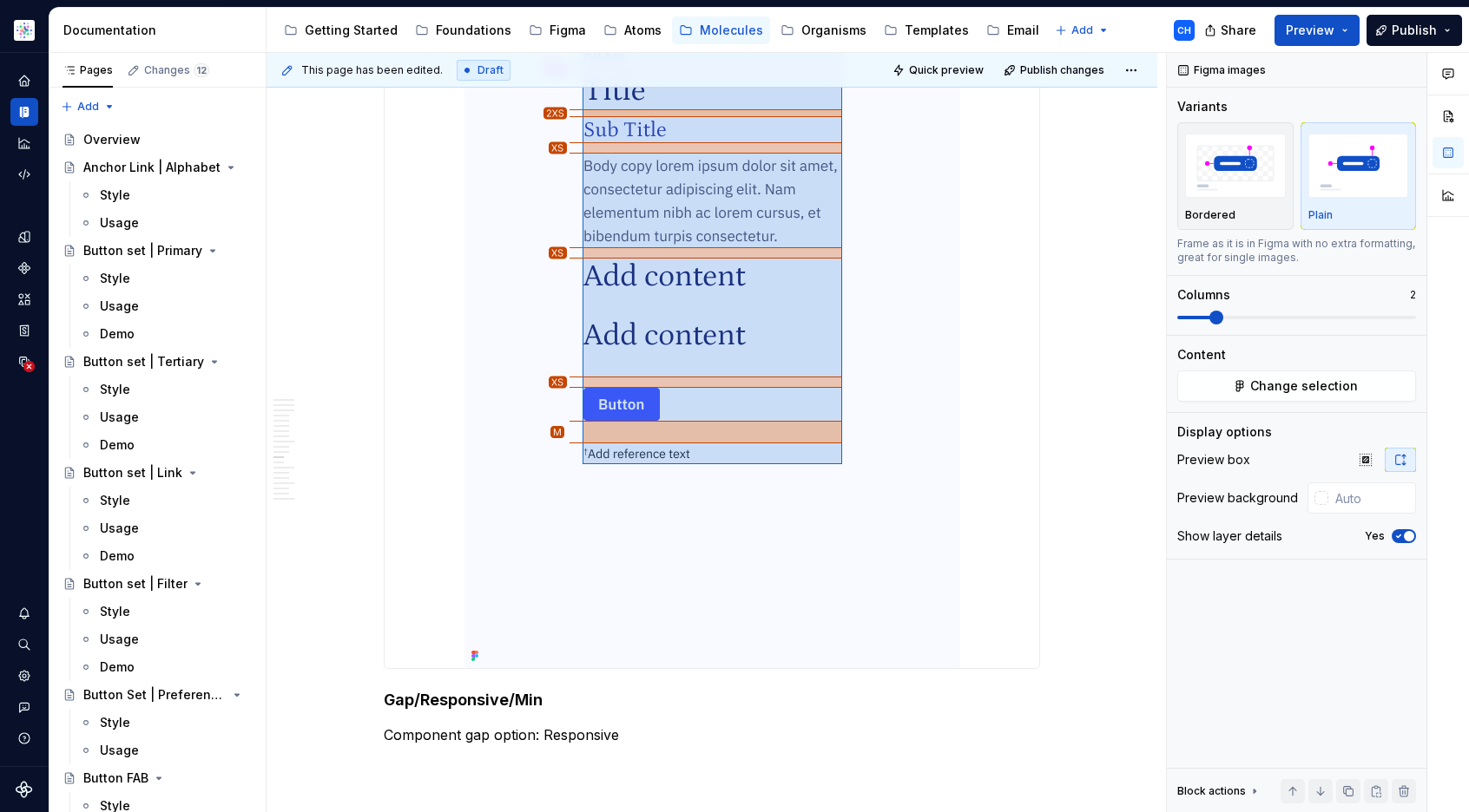
scroll to position [11183, 0]
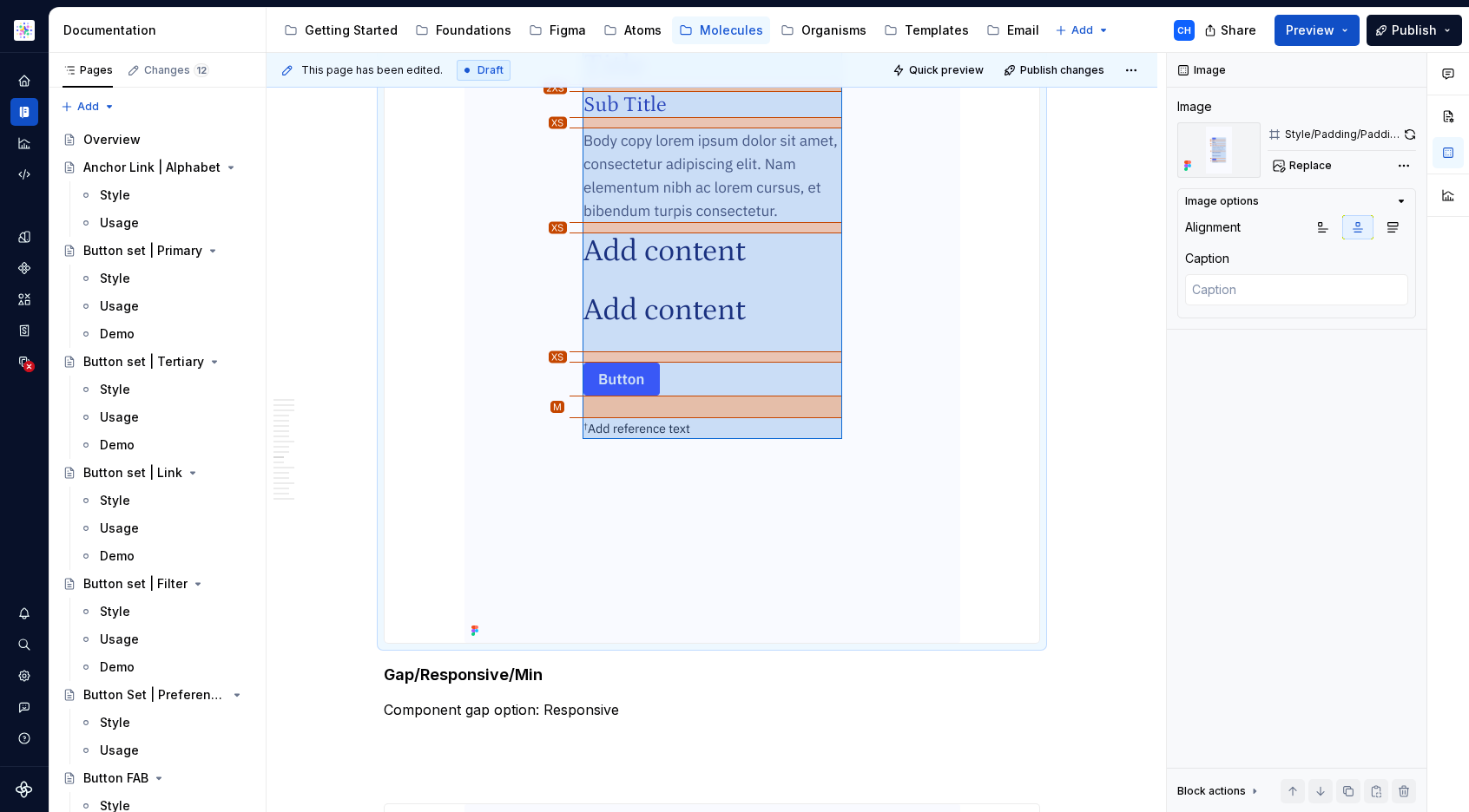
click at [832, 492] on img at bounding box center [712, 207] width 496 height 872
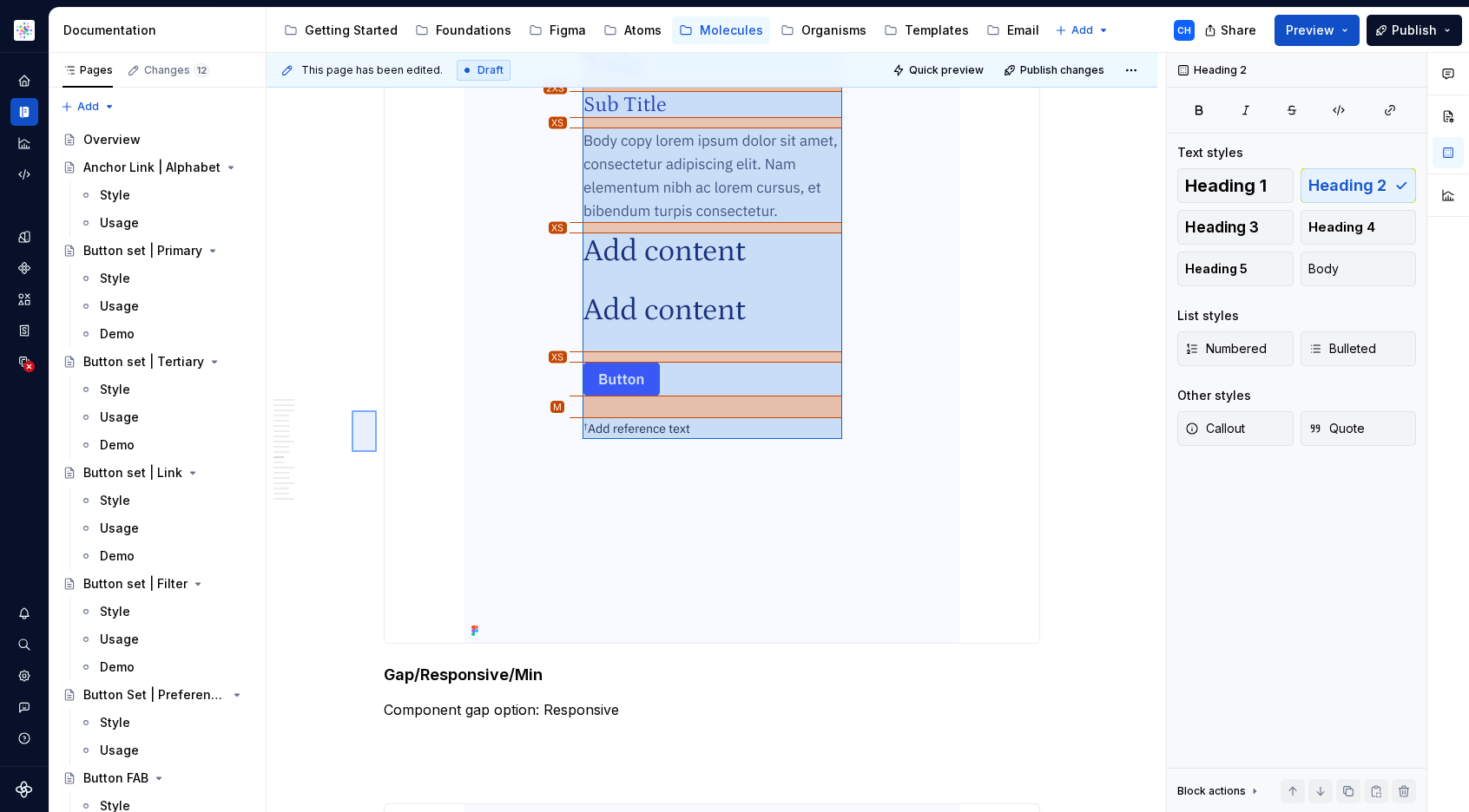
type textarea "*"
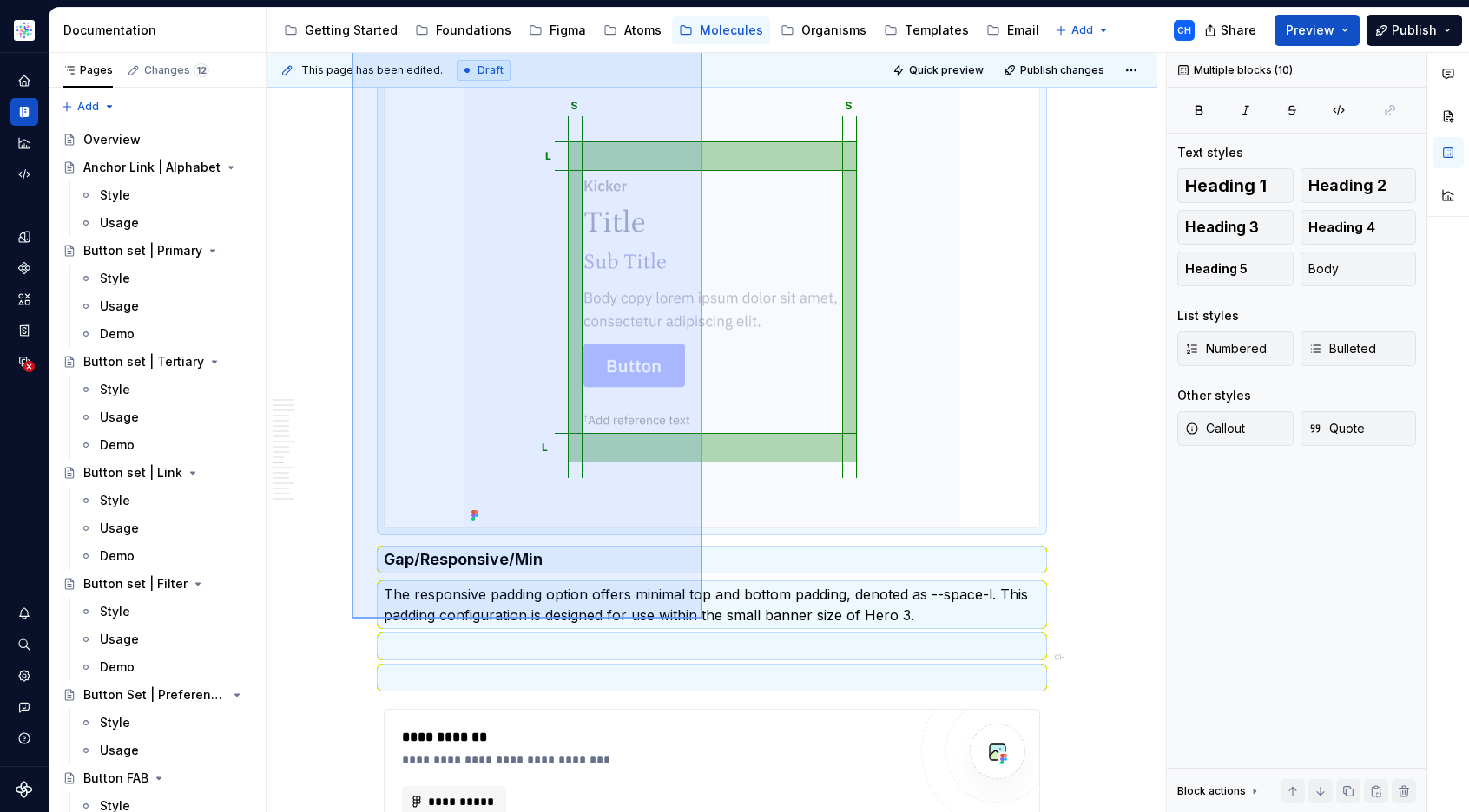
scroll to position [11911, 0]
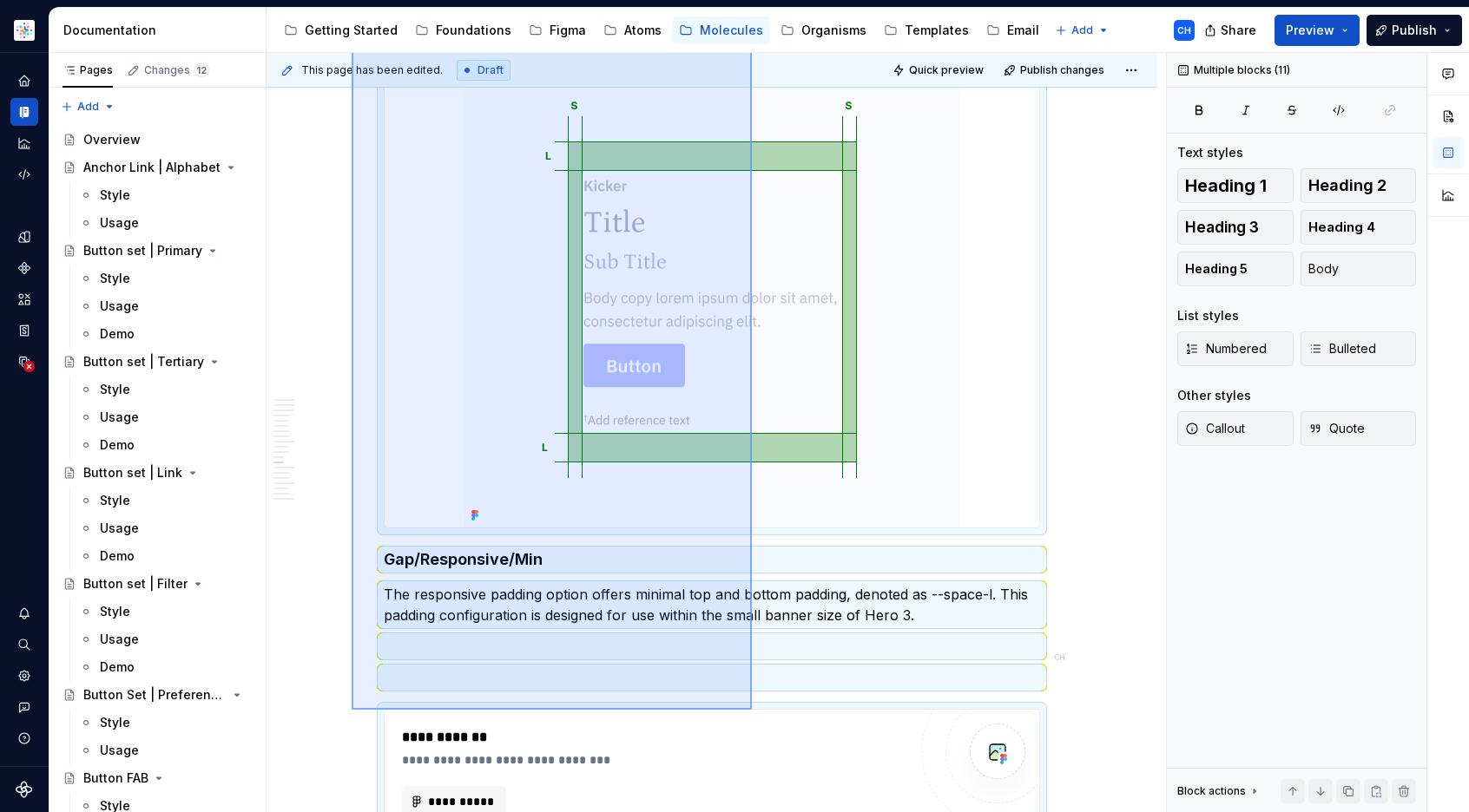
drag, startPoint x: 351, startPoint y: 411, endPoint x: 752, endPoint y: 710, distance: 500.2
click at [752, 710] on div "This page has been edited. Draft Quick preview Publish changes Teaser Content B…" at bounding box center [716, 433] width 899 height 760
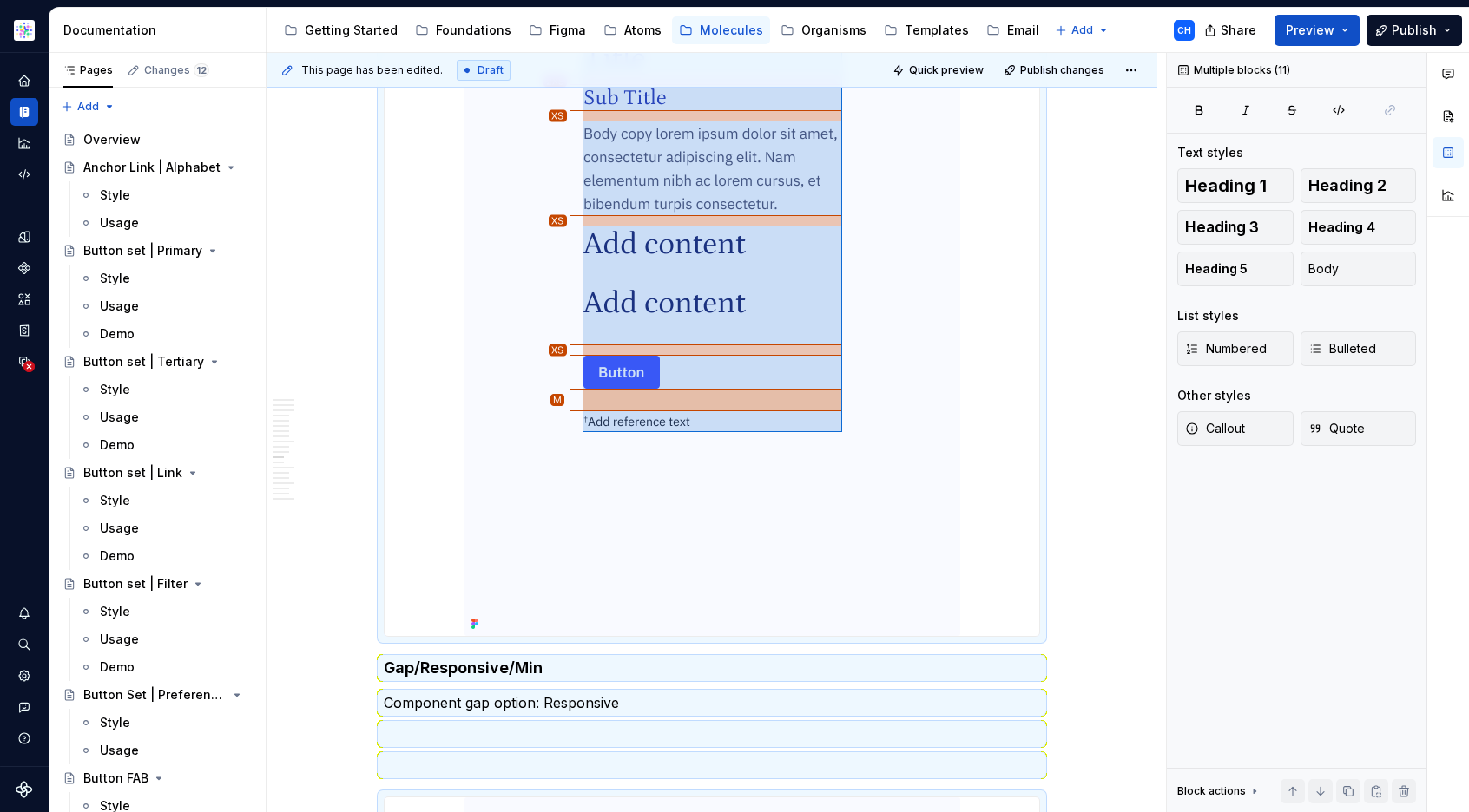
scroll to position [10474, 0]
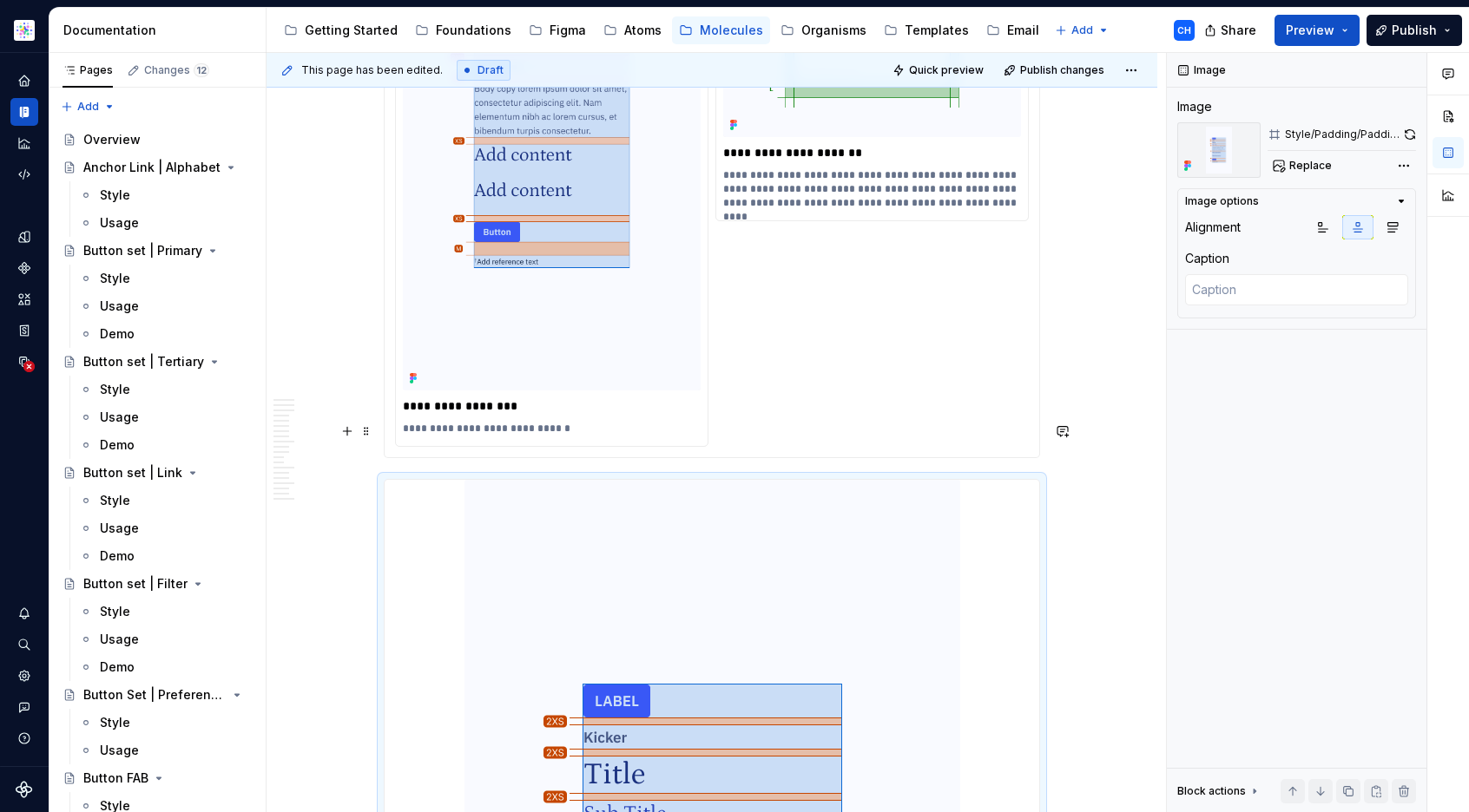
scroll to position [10844, 0]
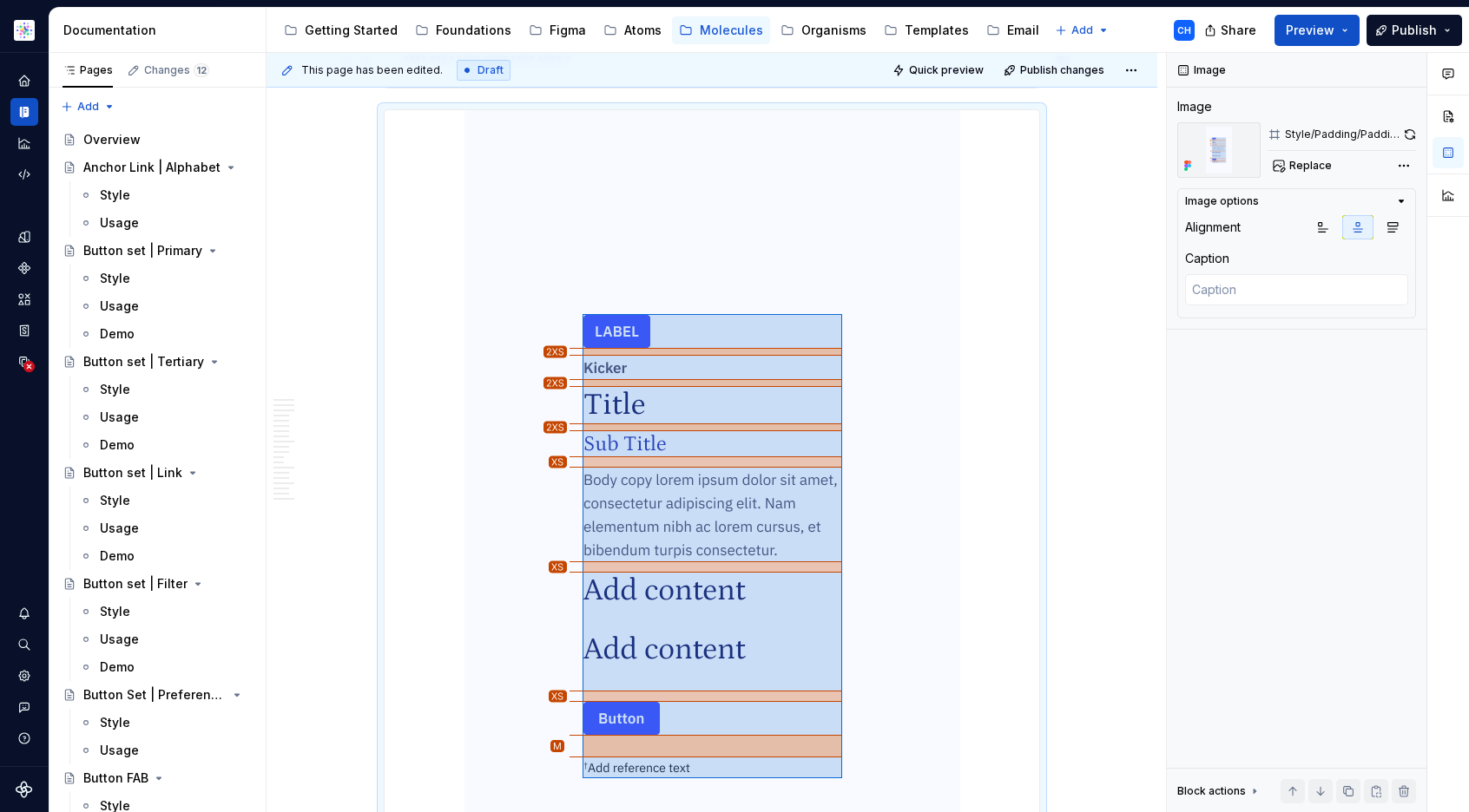
click at [913, 537] on img at bounding box center [712, 546] width 496 height 872
click at [1035, 508] on div at bounding box center [712, 546] width 655 height 872
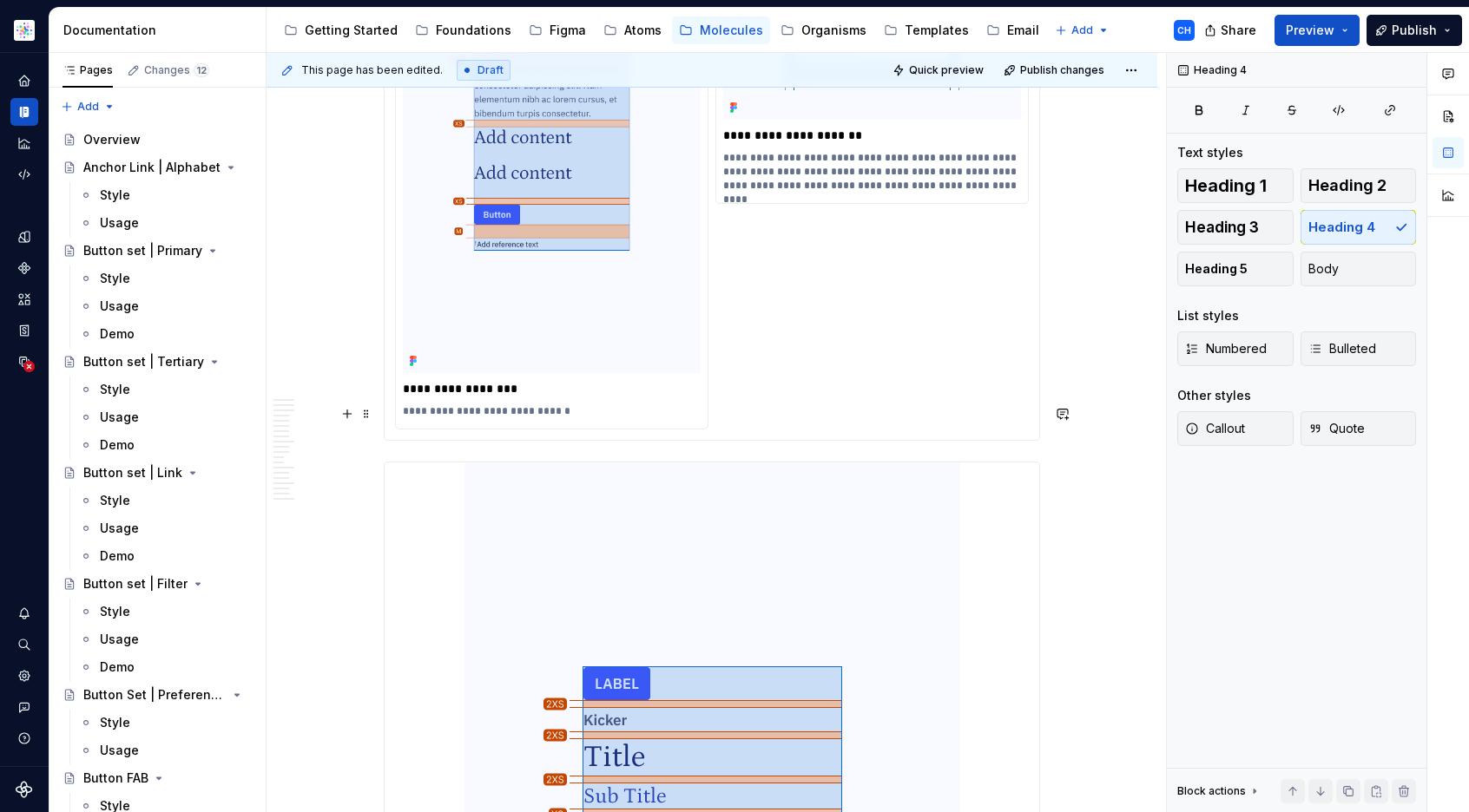
scroll to position [10750, 0]
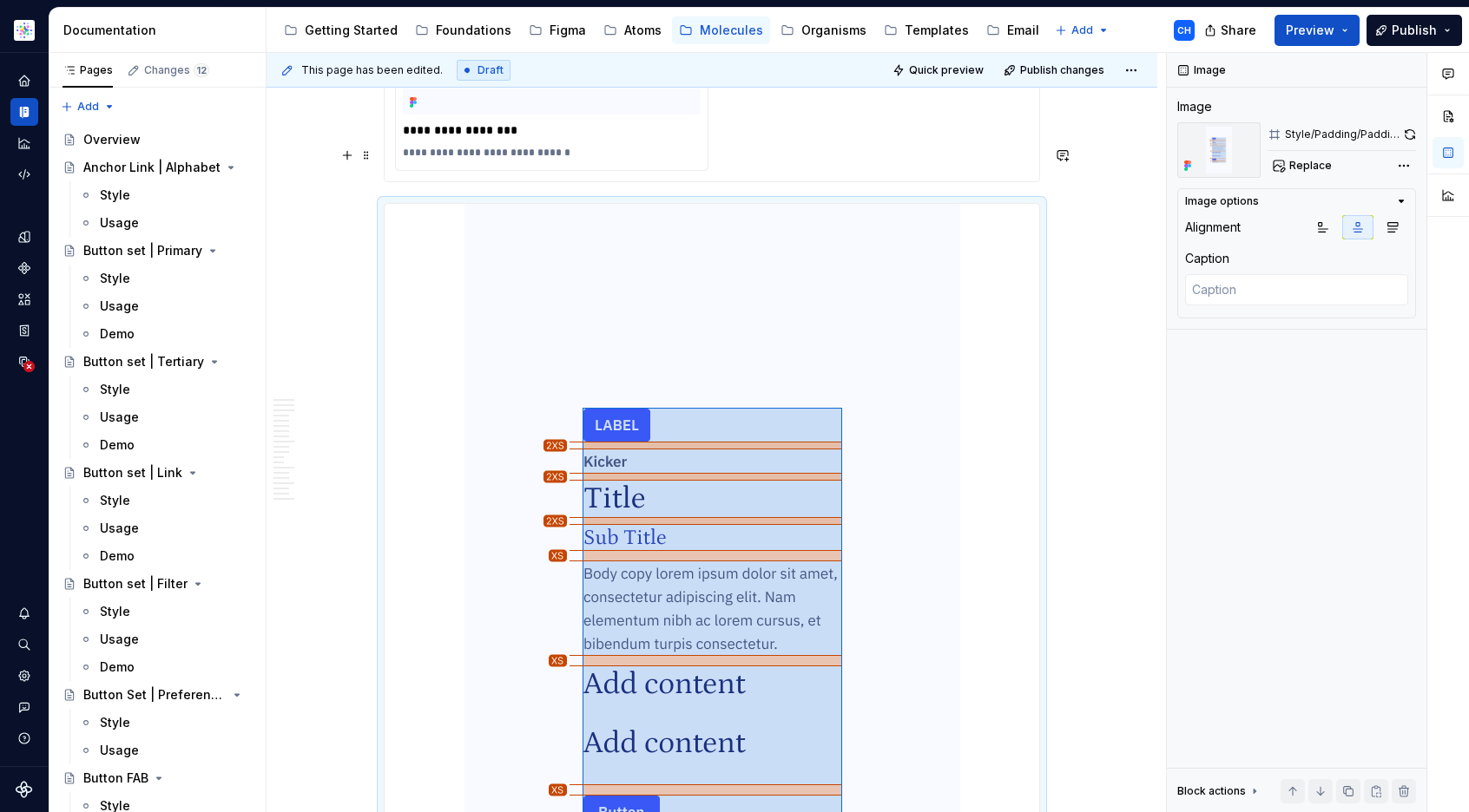
click at [853, 586] on img at bounding box center [712, 640] width 496 height 872
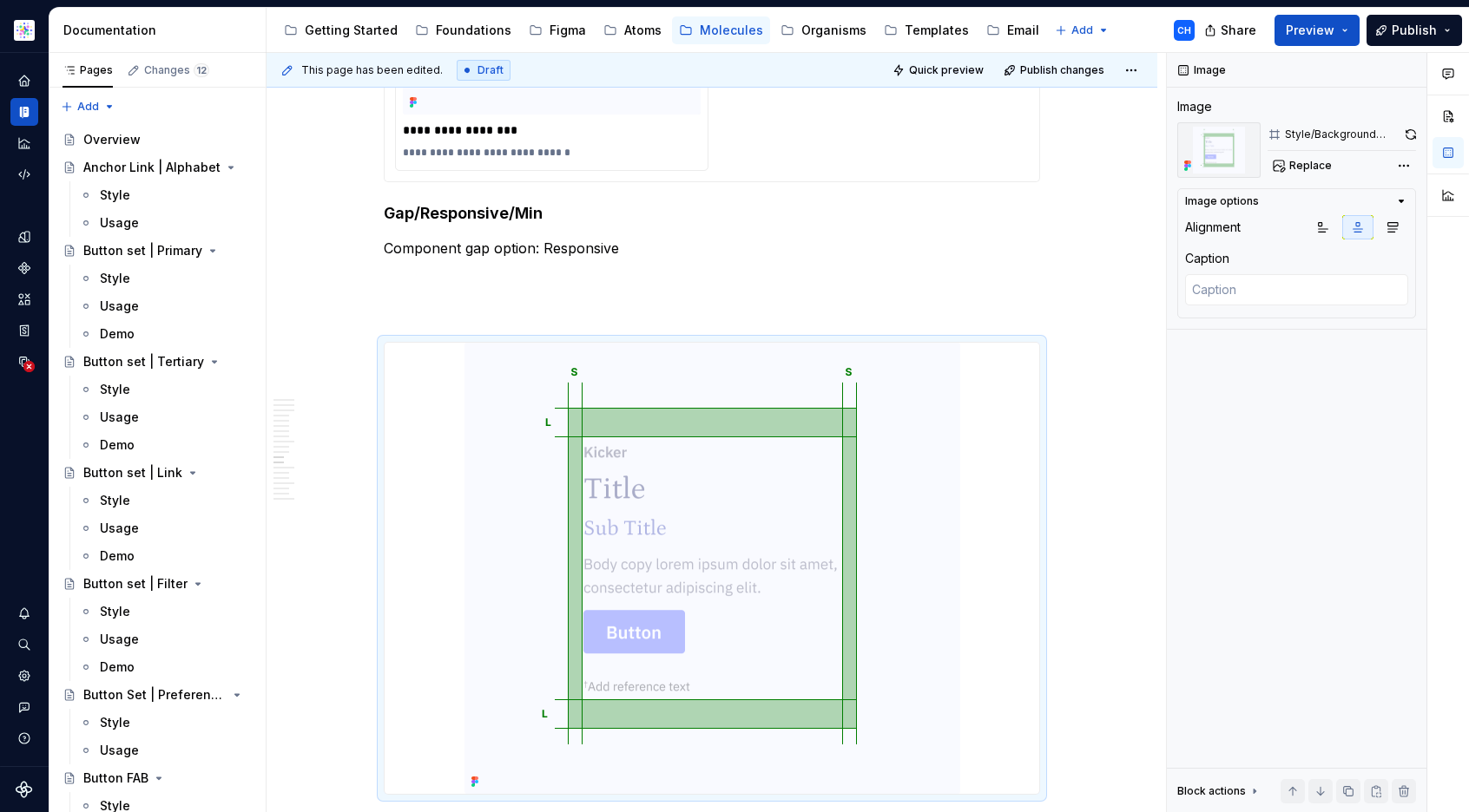
click at [853, 586] on img at bounding box center [712, 568] width 496 height 451
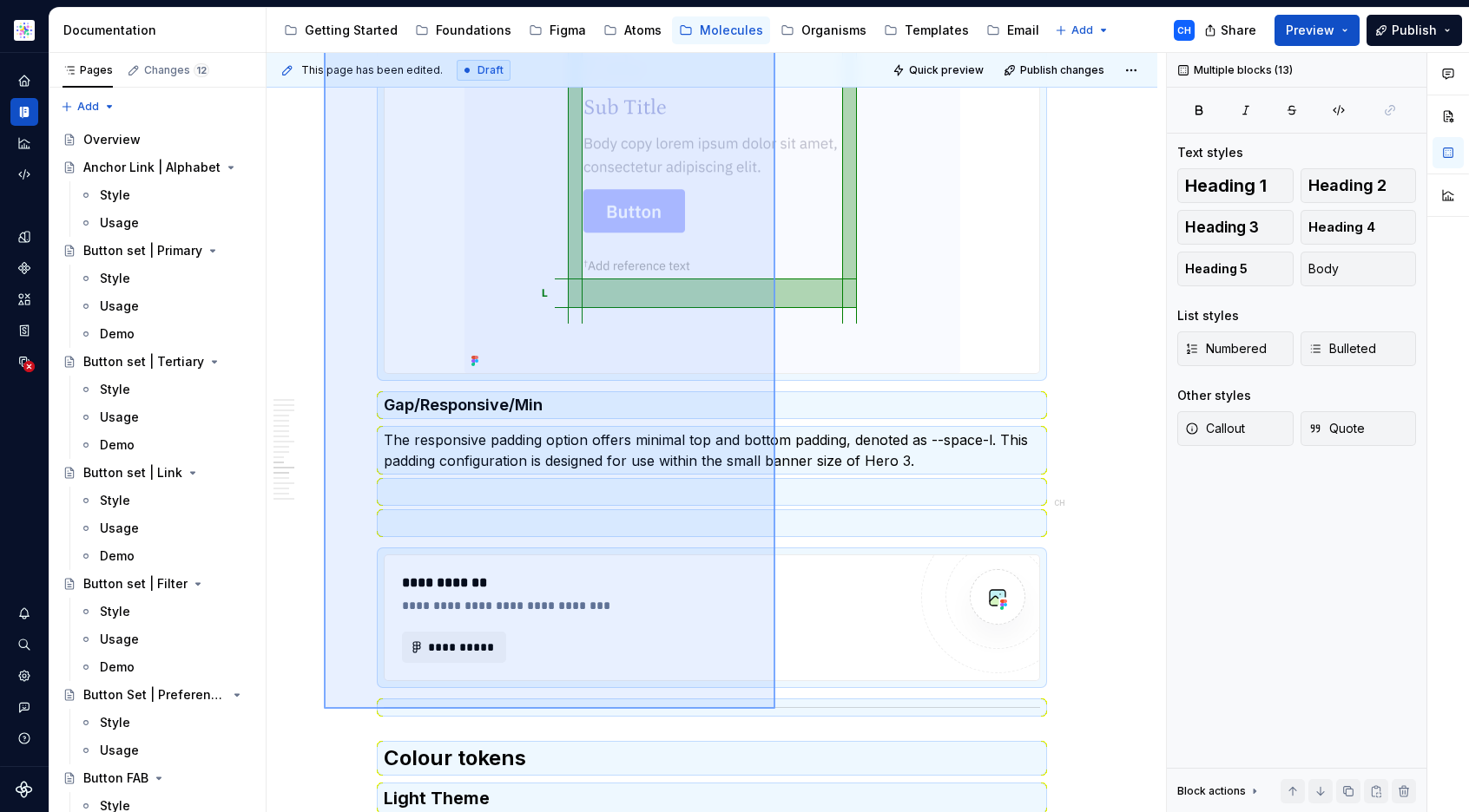
scroll to position [11193, 0]
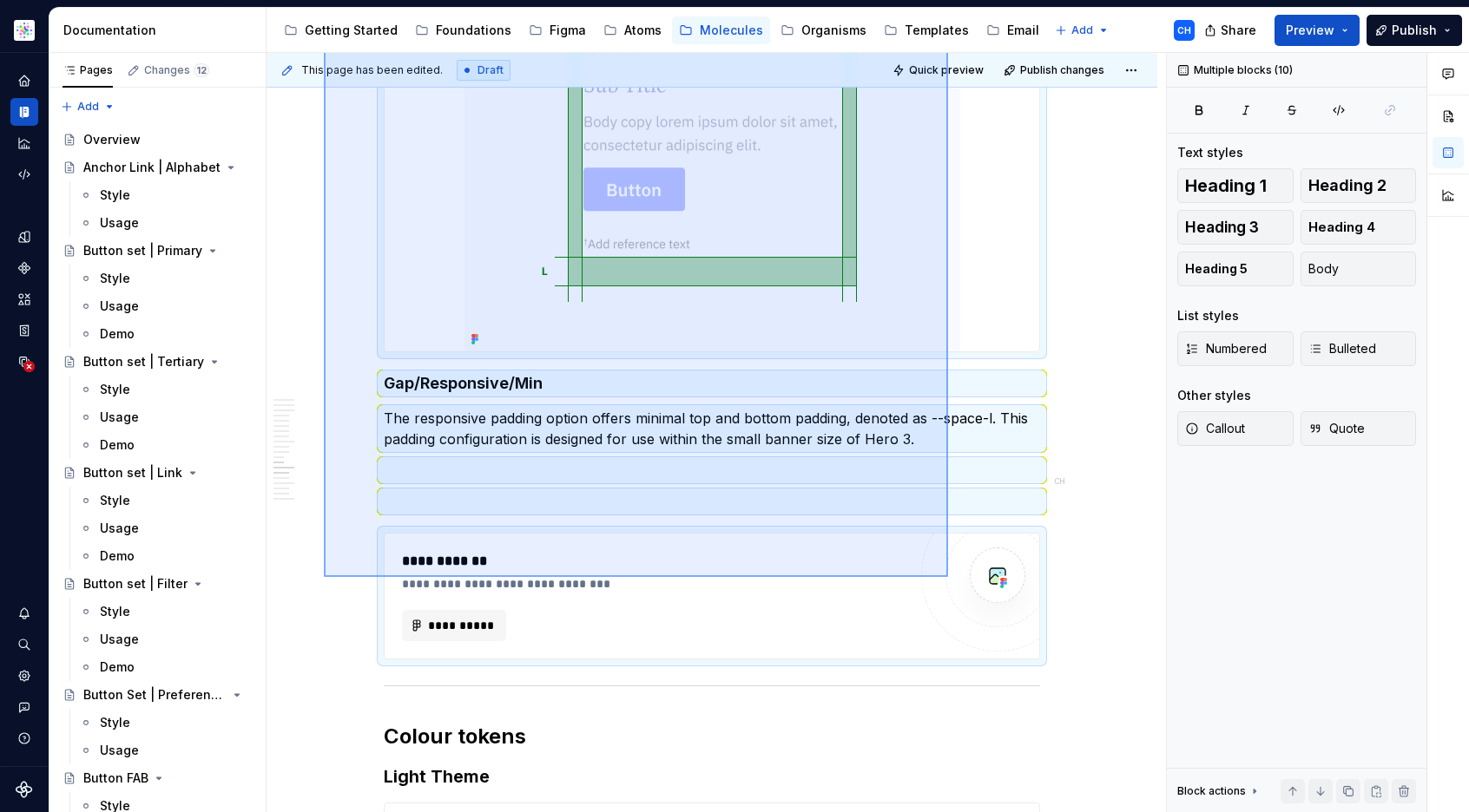
drag, startPoint x: 323, startPoint y: 185, endPoint x: 948, endPoint y: 577, distance: 737.8
click at [948, 577] on div "This page has been edited. Draft Quick preview Publish changes Teaser Content B…" at bounding box center [716, 433] width 899 height 760
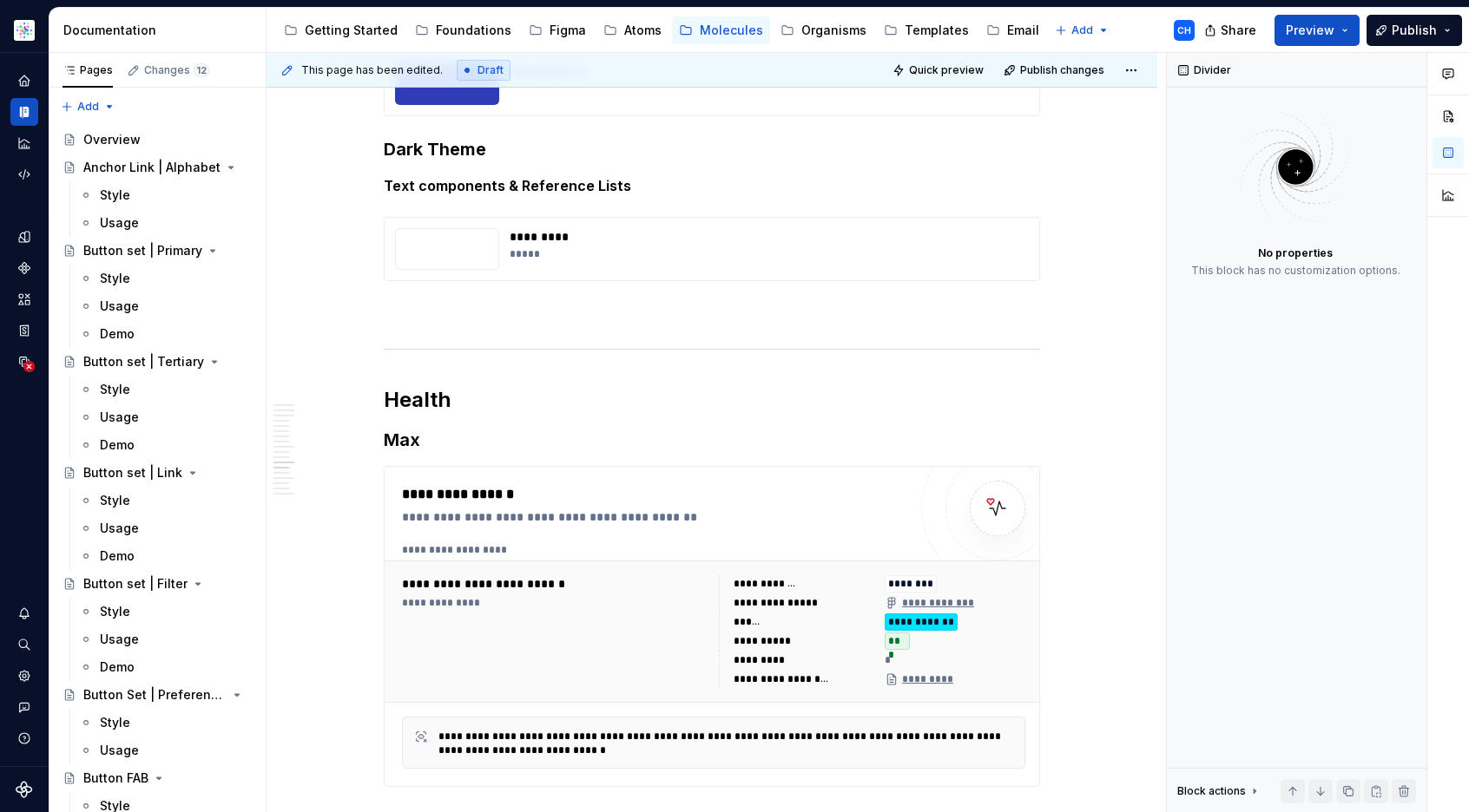
scroll to position [10273, 0]
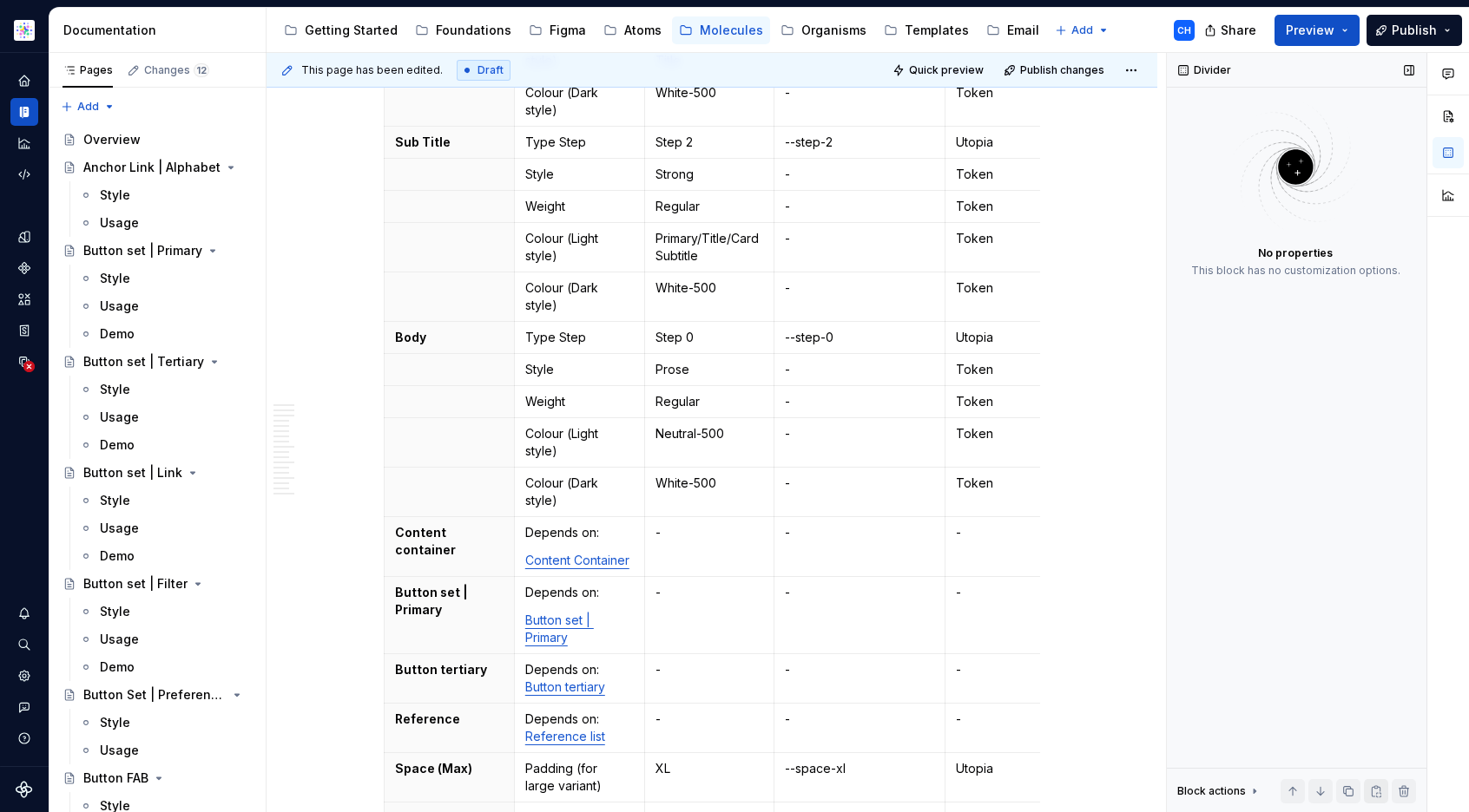
scroll to position [0, 0]
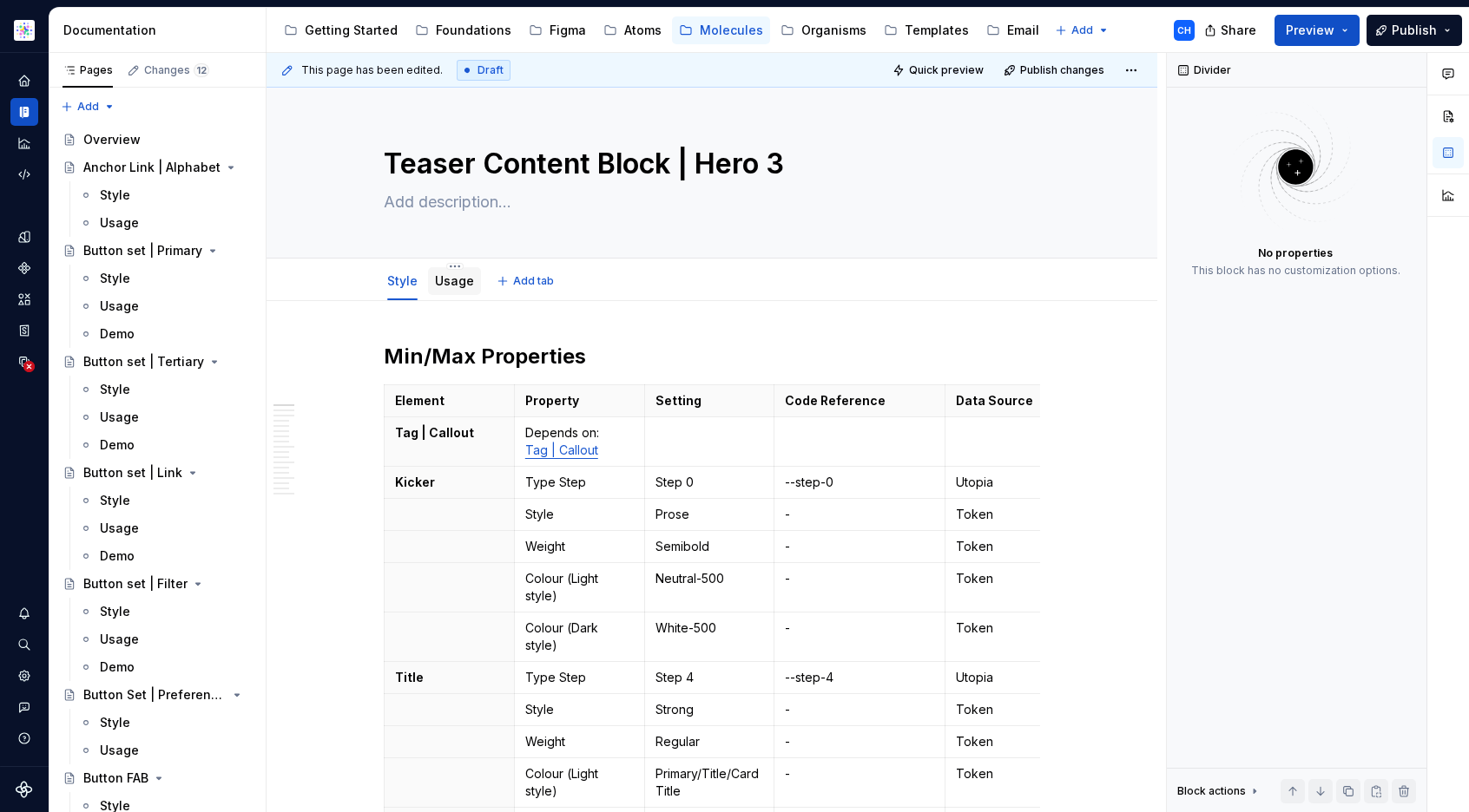
click at [448, 288] on link "Usage" at bounding box center [454, 280] width 39 height 14
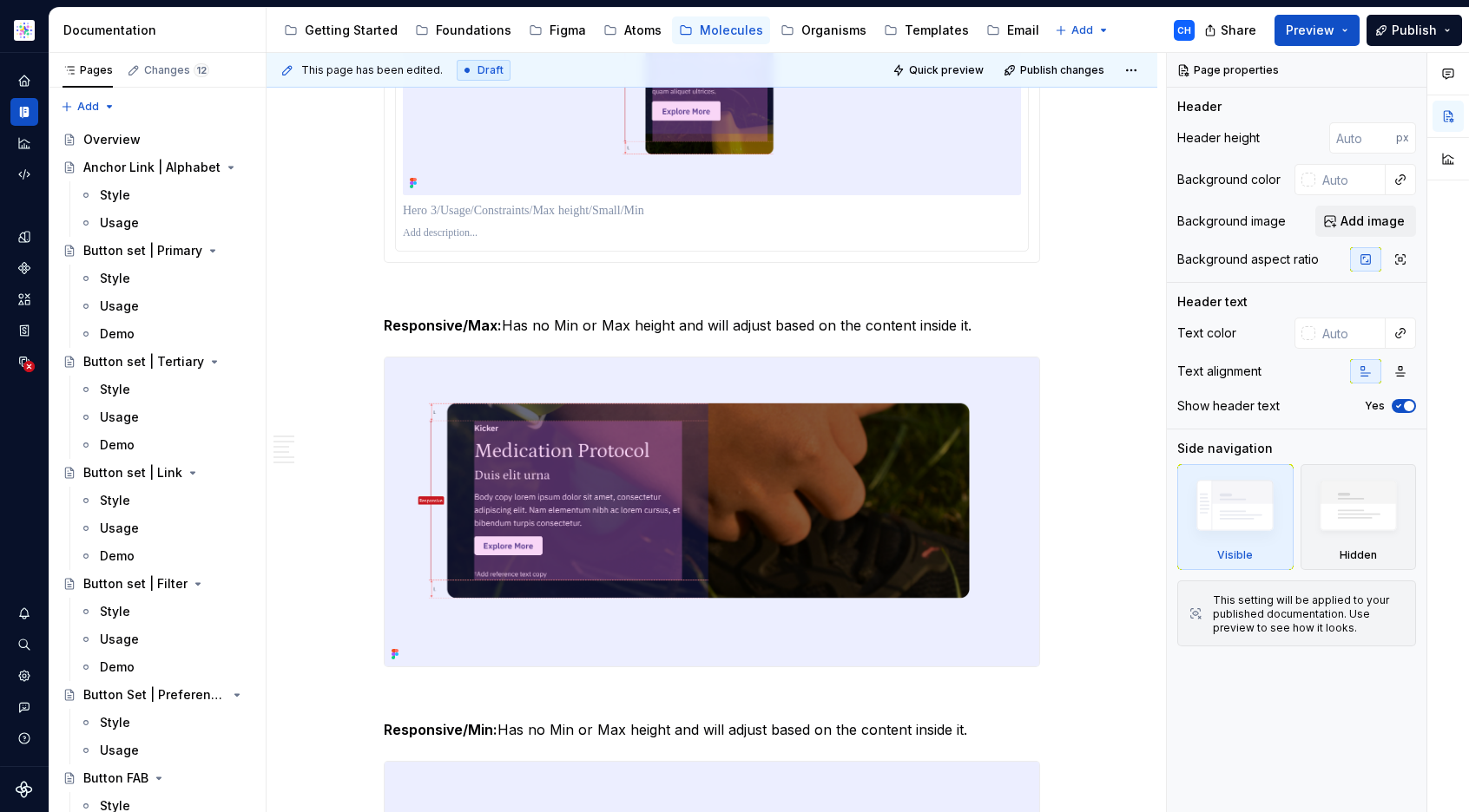
scroll to position [4119, 0]
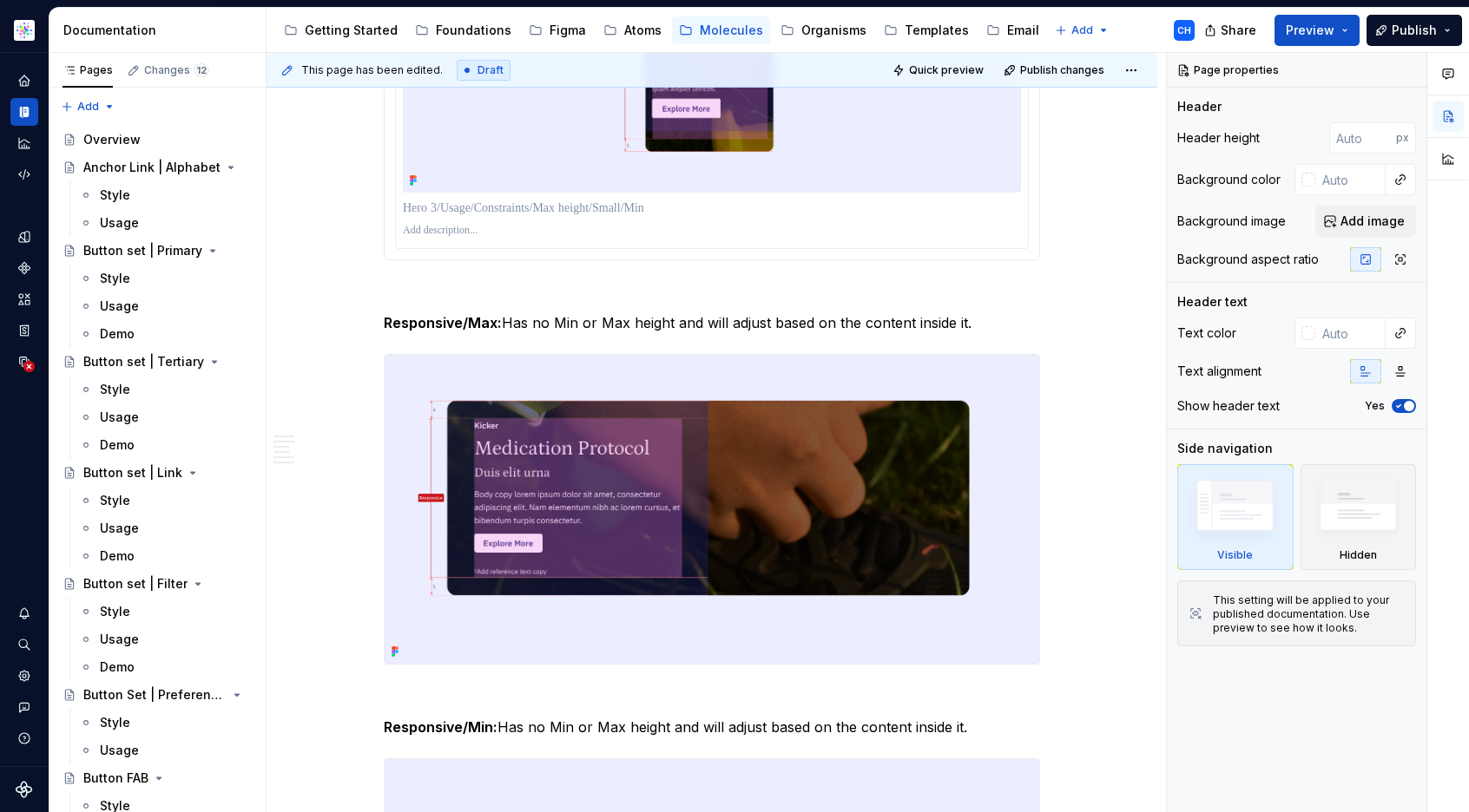
type textarea "*"
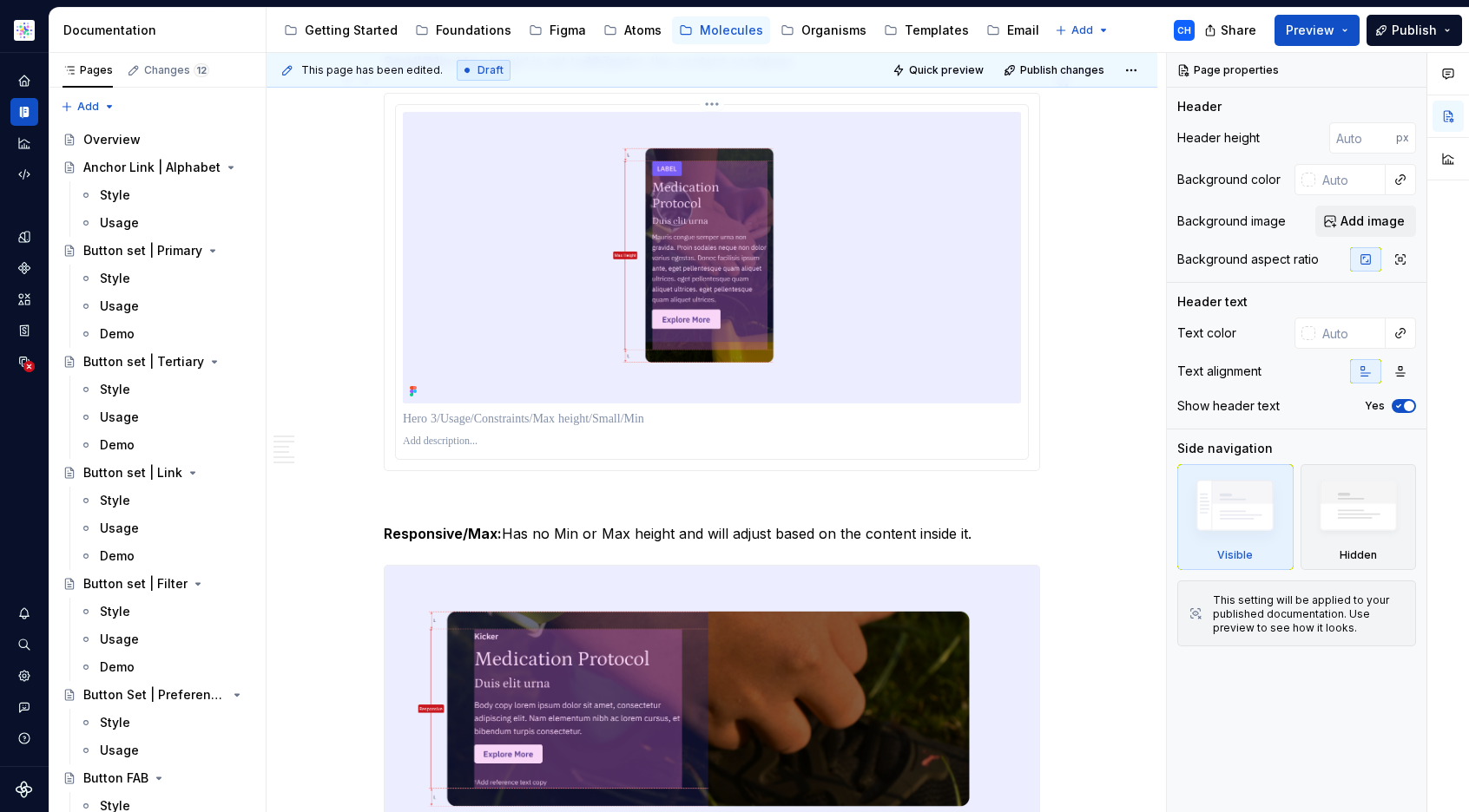
scroll to position [3916, 0]
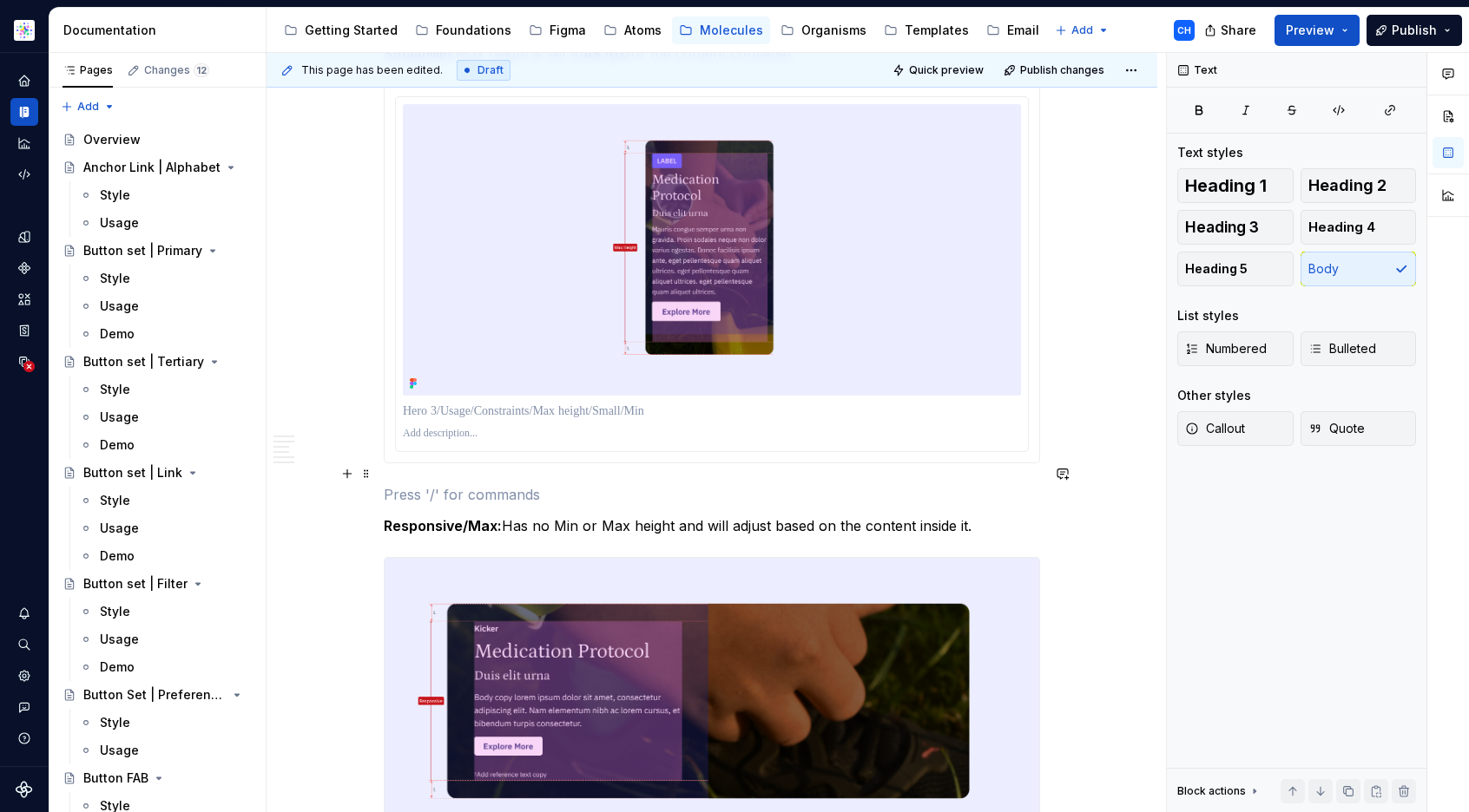
click at [645, 484] on p at bounding box center [712, 495] width 657 height 21
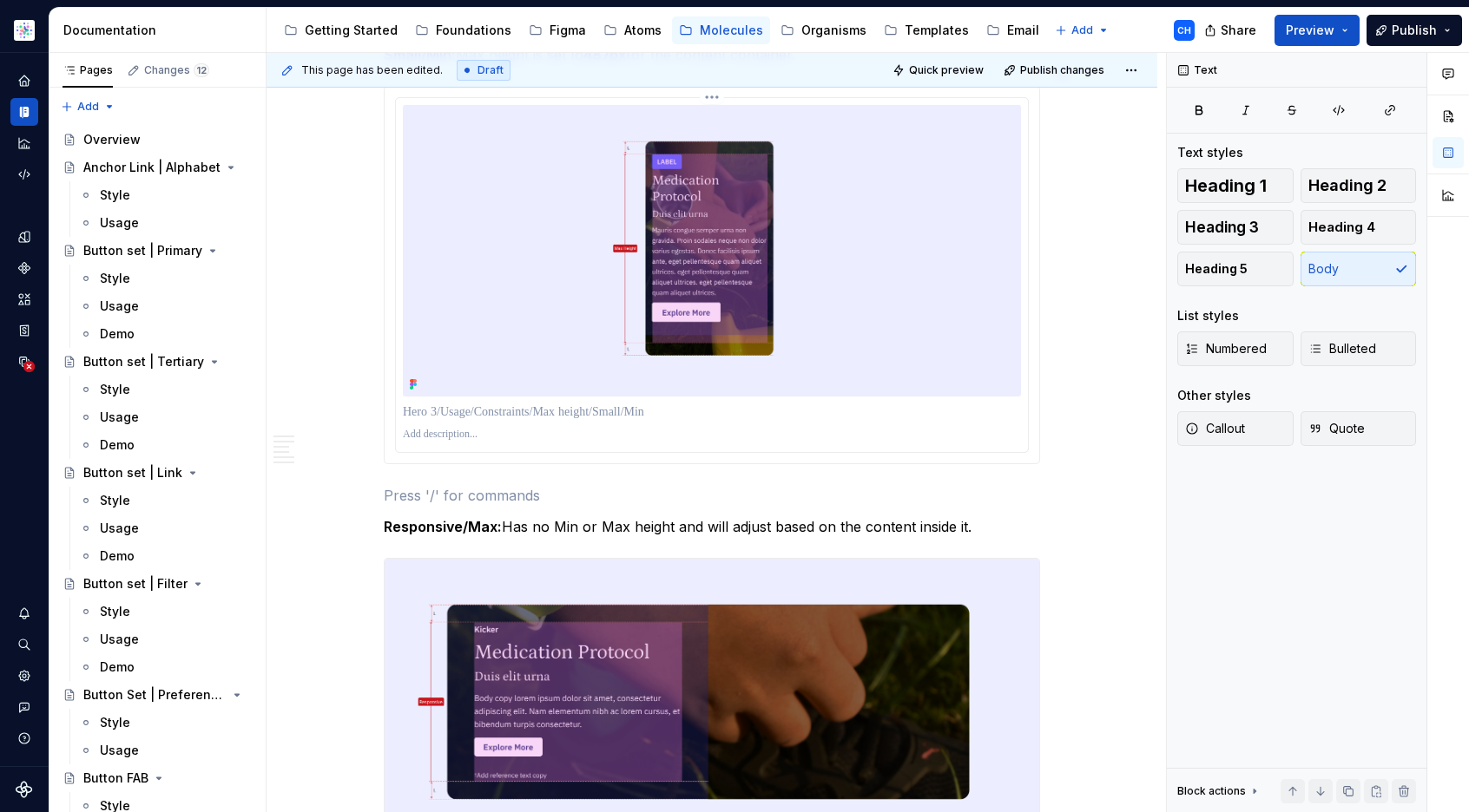
scroll to position [3918, 0]
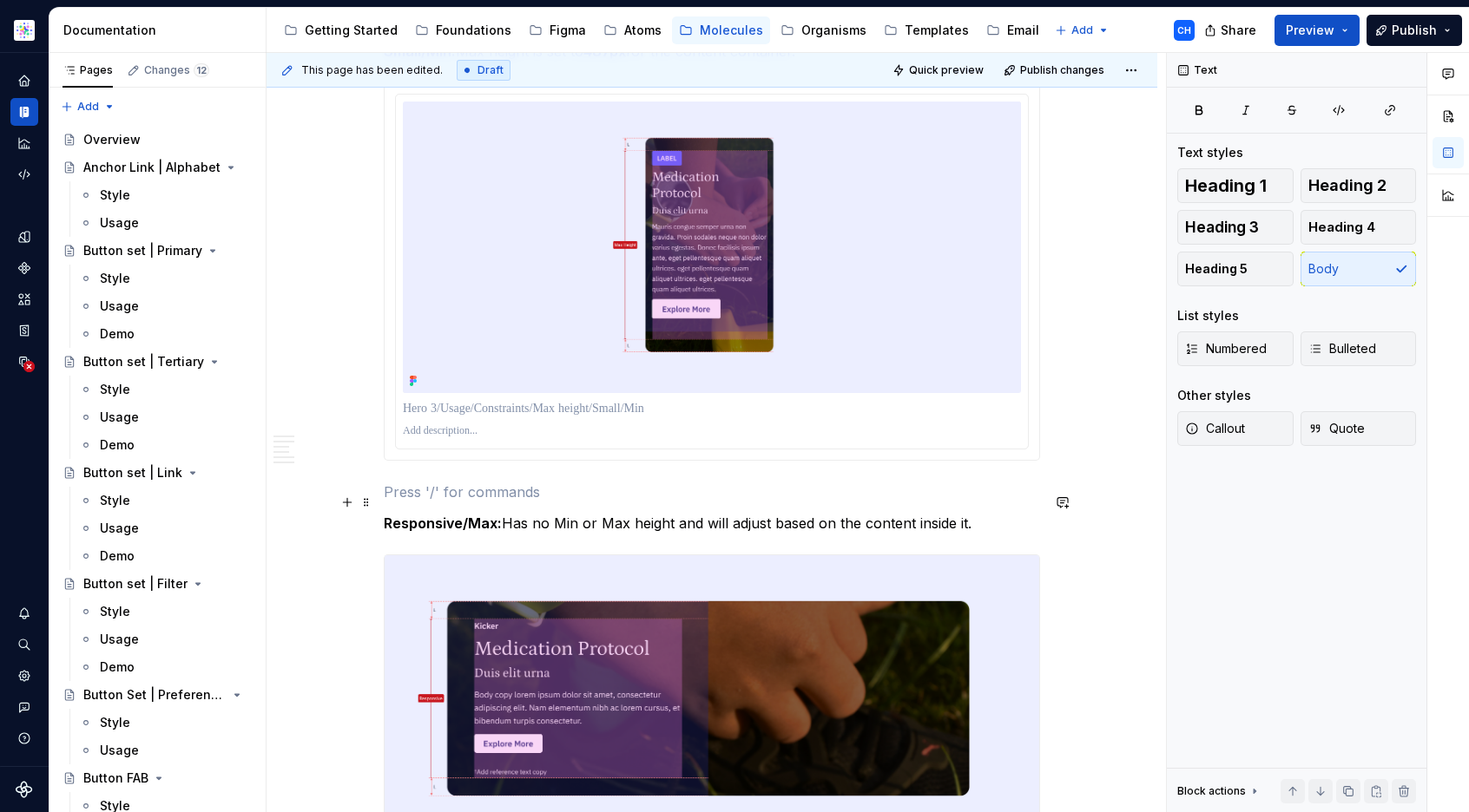
click at [991, 513] on p "Responsive/Max: Has no Min or Max height and will adjust based on the content i…" at bounding box center [712, 523] width 657 height 21
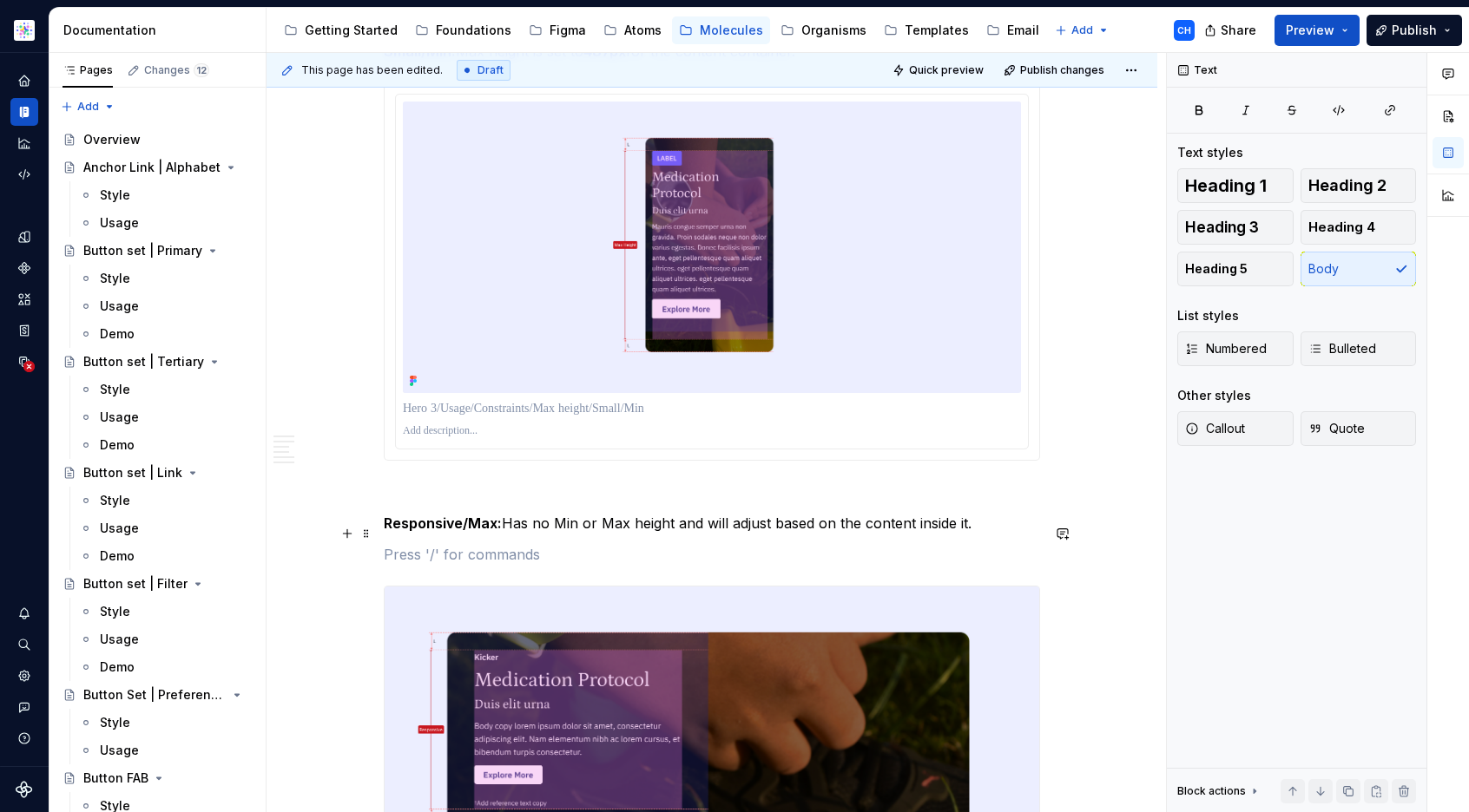
click at [347, 534] on button "button" at bounding box center [347, 533] width 24 height 24
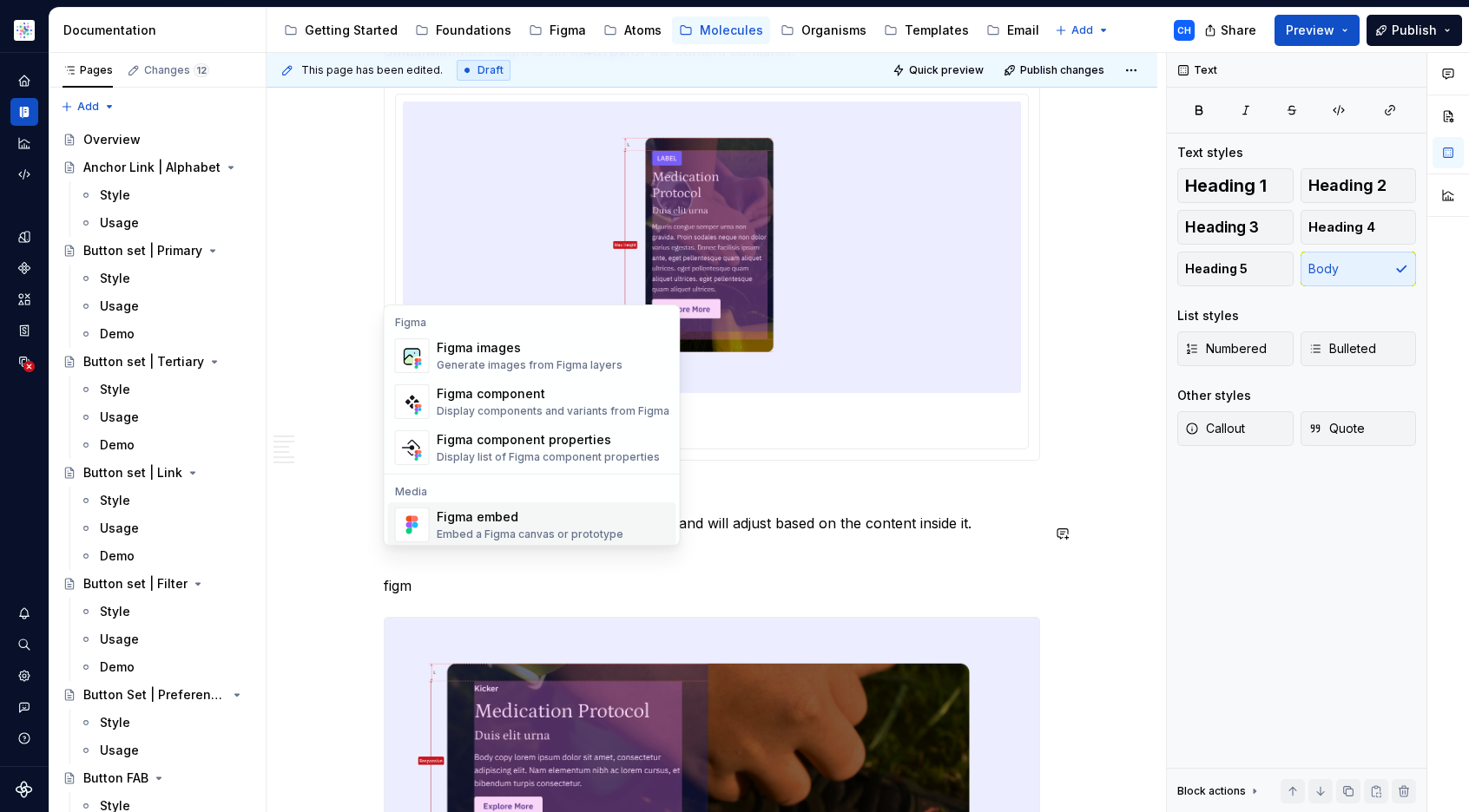
click at [492, 515] on div "Figma embed" at bounding box center [530, 518] width 187 height 17
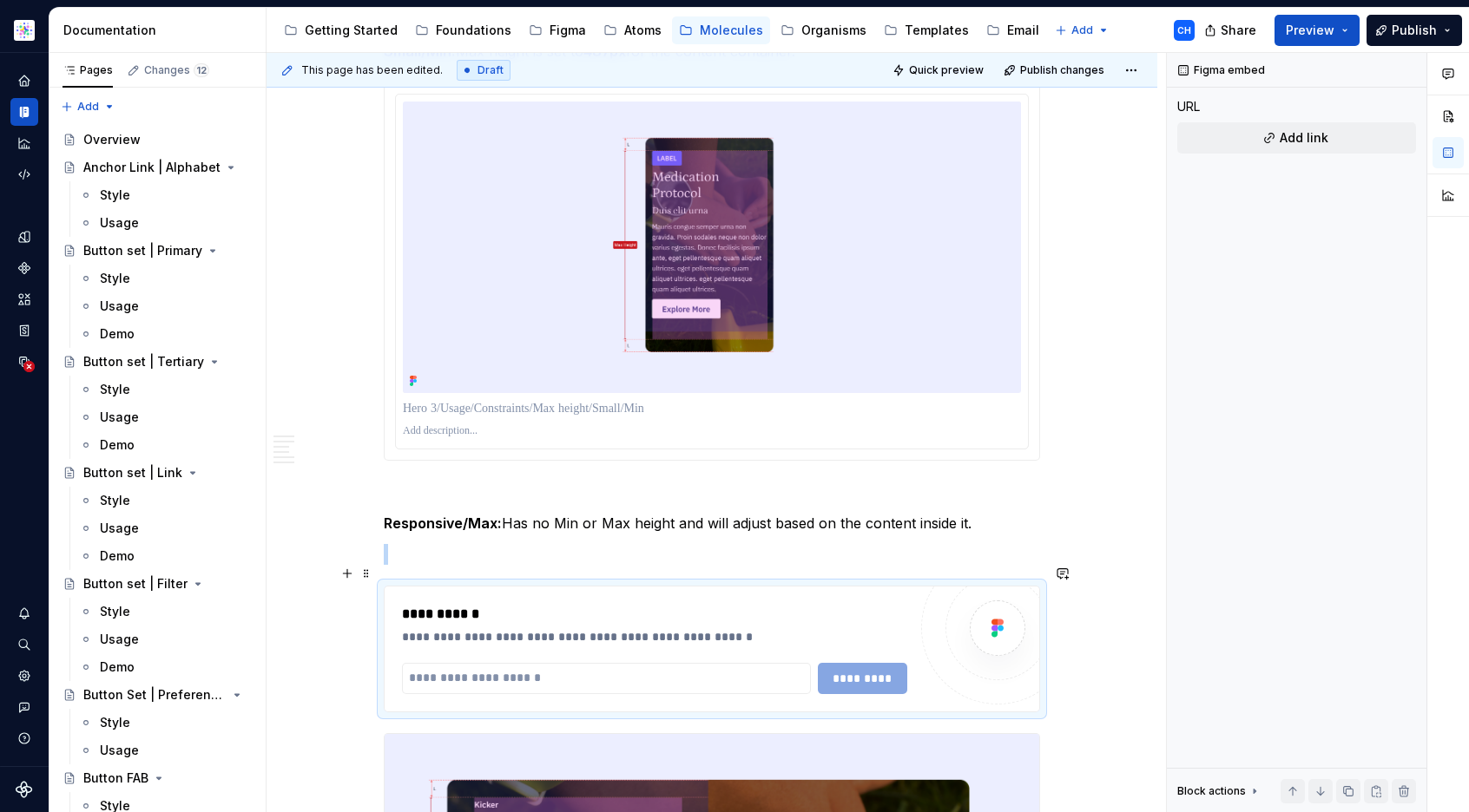
click at [834, 605] on div "**********" at bounding box center [655, 624] width 505 height 41
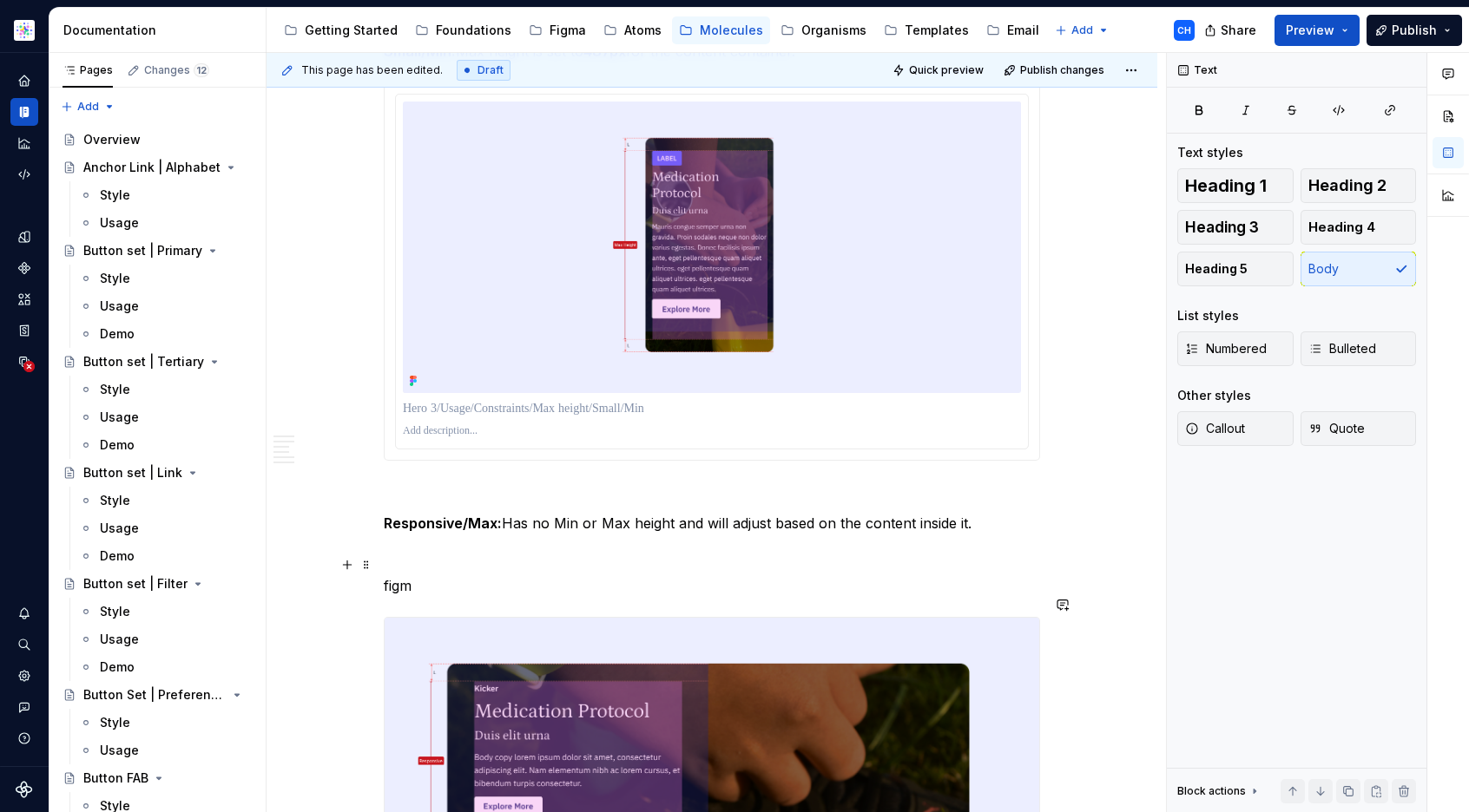
click at [526, 575] on p "figm" at bounding box center [712, 586] width 657 height 21
click at [348, 560] on button "button" at bounding box center [347, 565] width 24 height 24
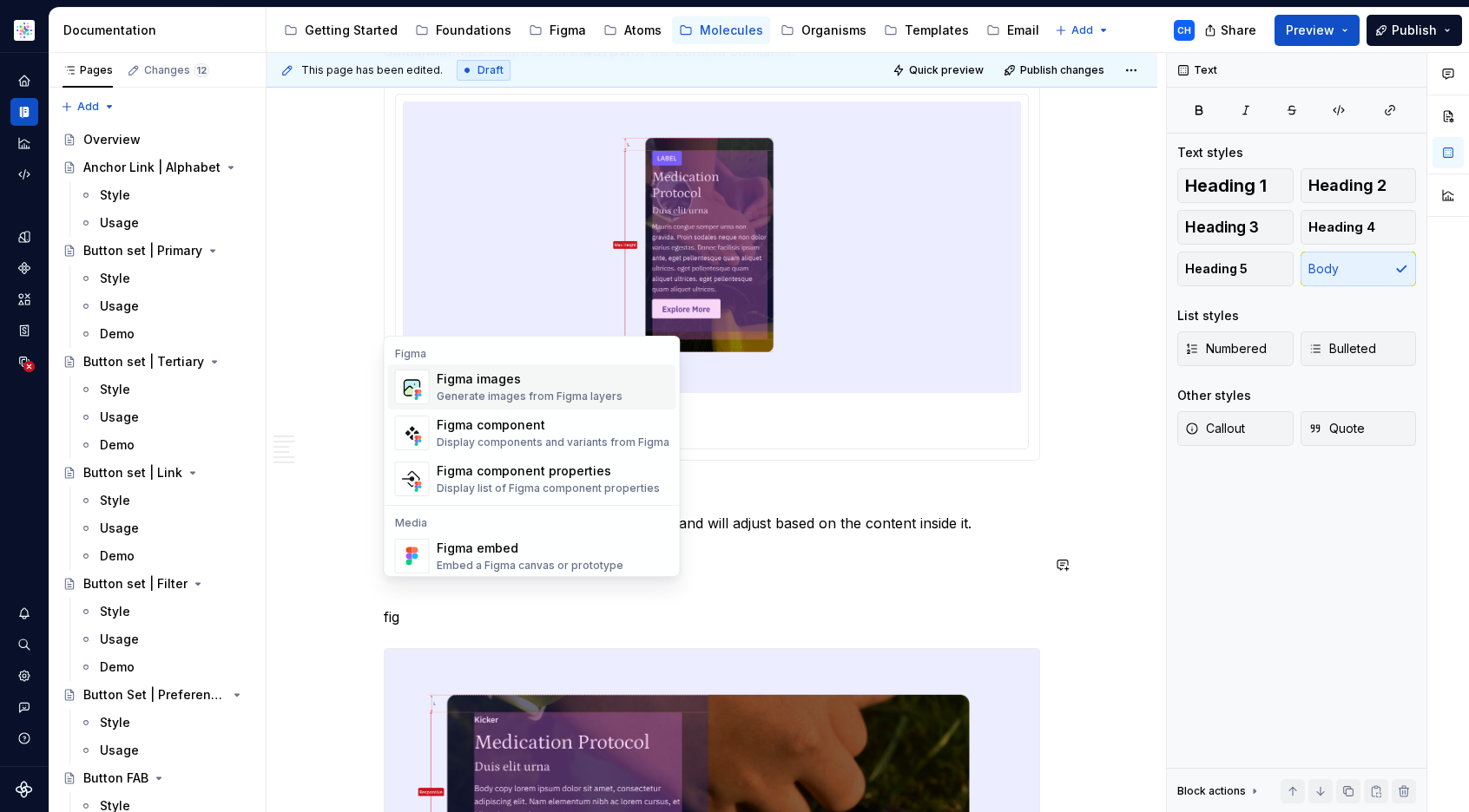
click at [591, 386] on div "Figma images" at bounding box center [529, 379] width 186 height 17
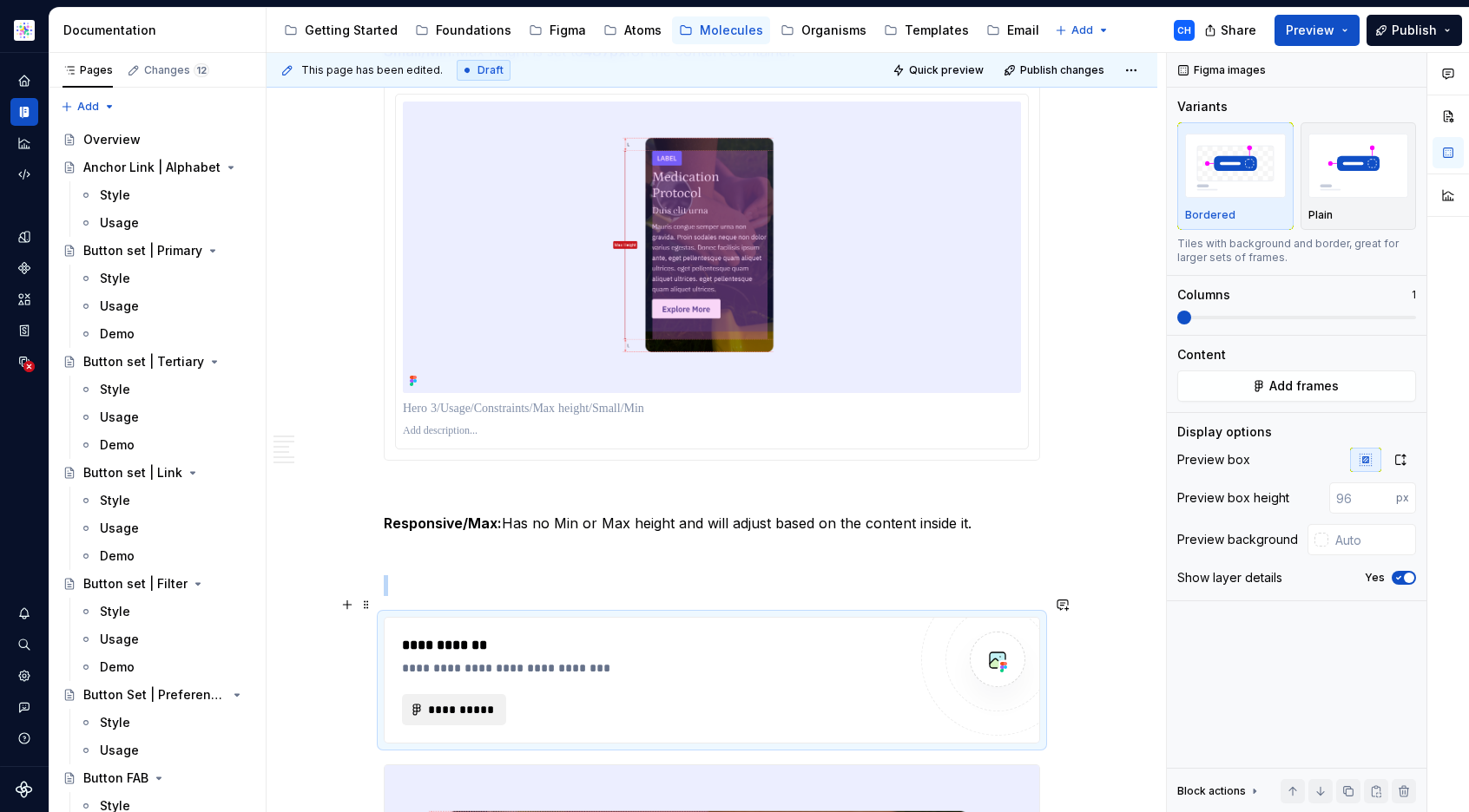
click at [479, 701] on span "**********" at bounding box center [461, 710] width 67 height 17
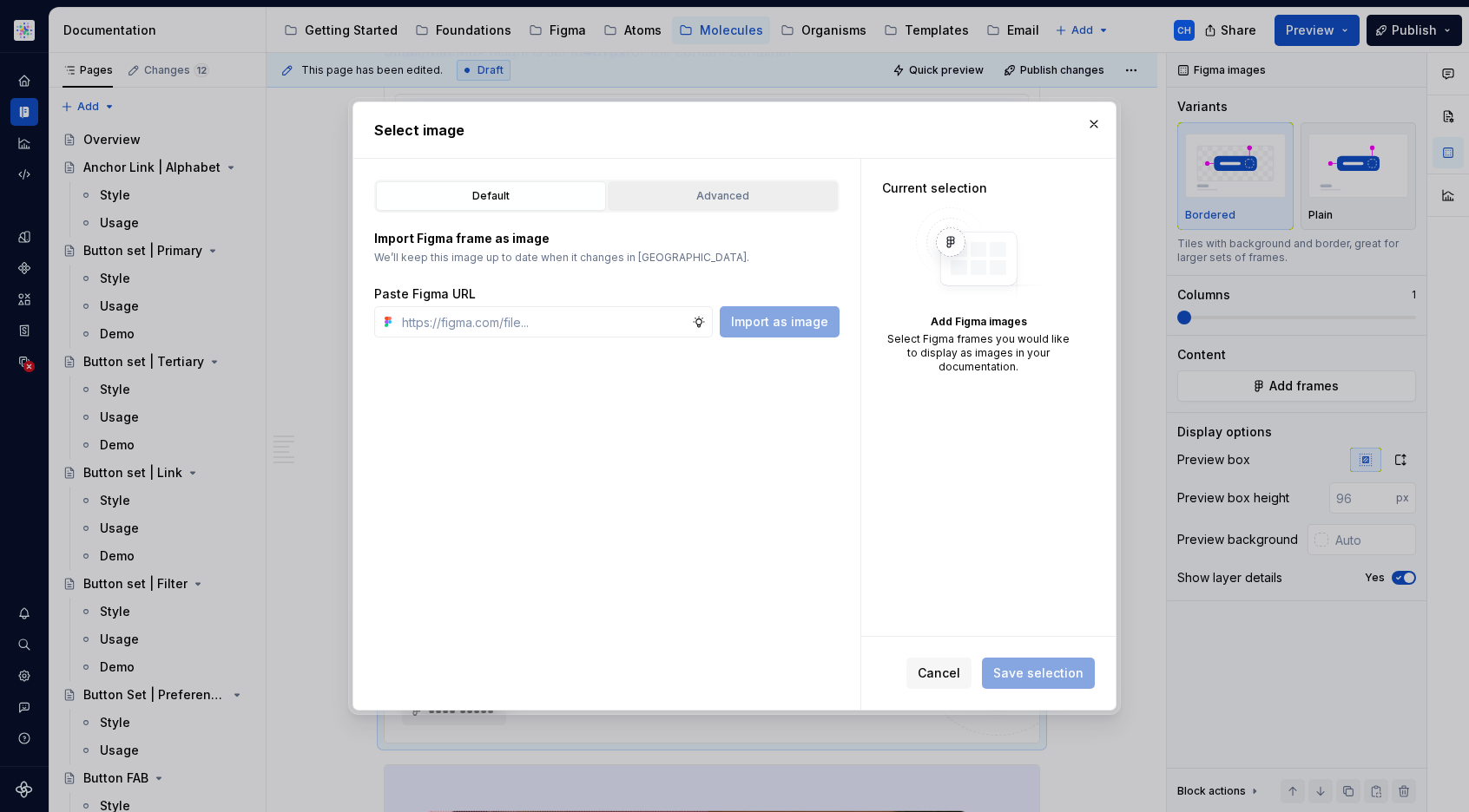
click at [658, 192] on div "Advanced" at bounding box center [723, 196] width 218 height 17
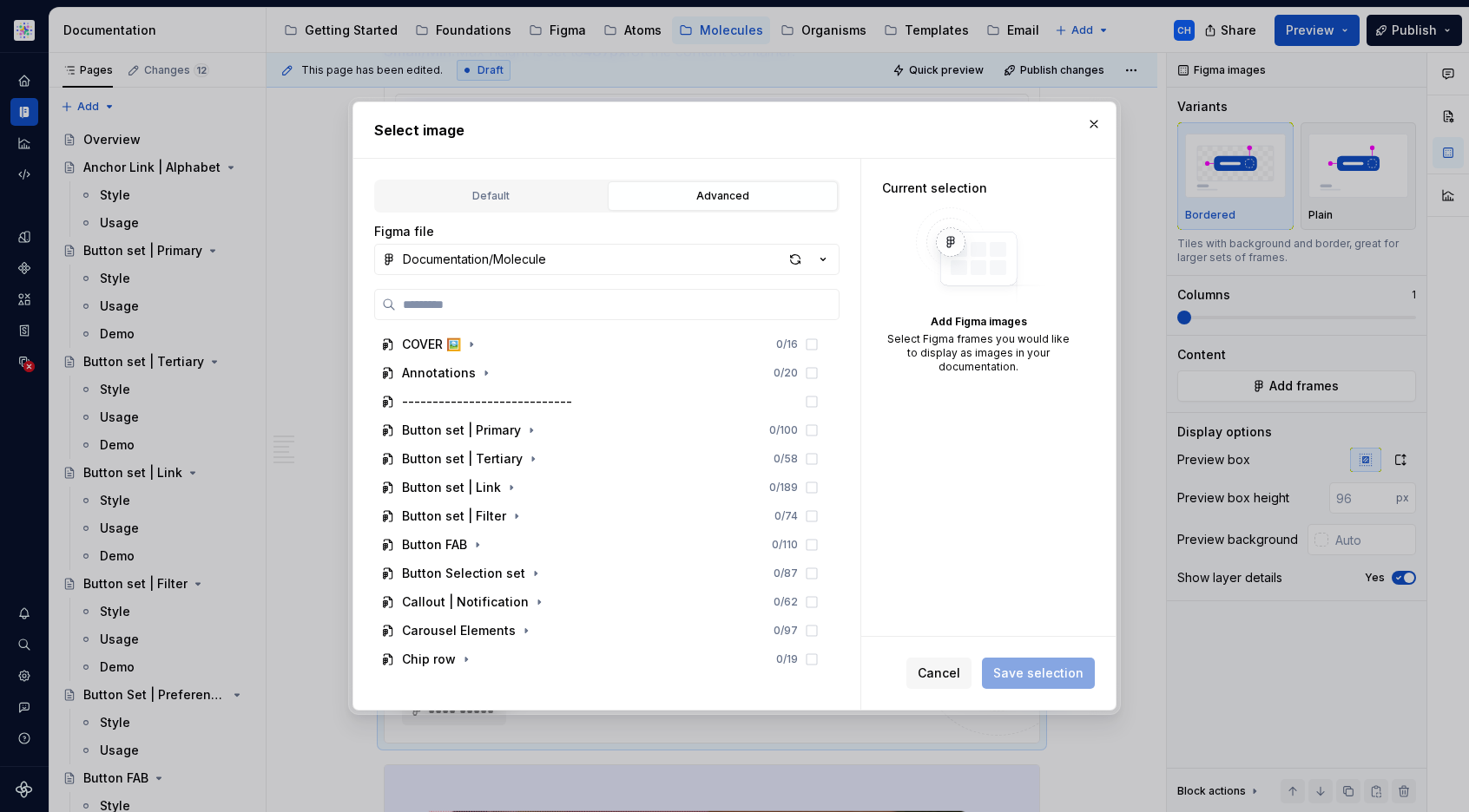
type textarea "*"
click at [521, 305] on input "search" at bounding box center [617, 305] width 443 height 17
paste input "**********"
type input "**********"
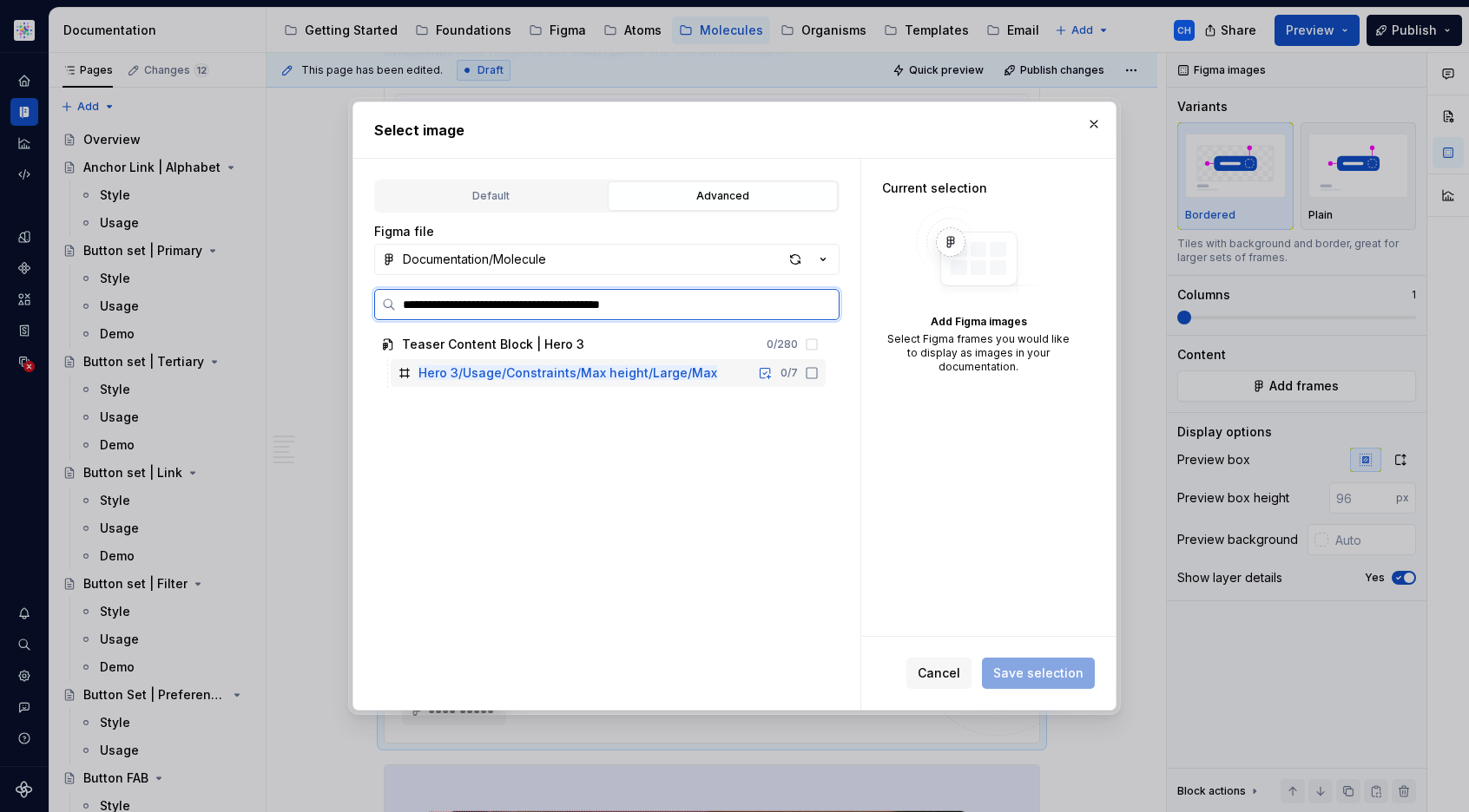
click at [809, 372] on icon at bounding box center [812, 373] width 13 height 13
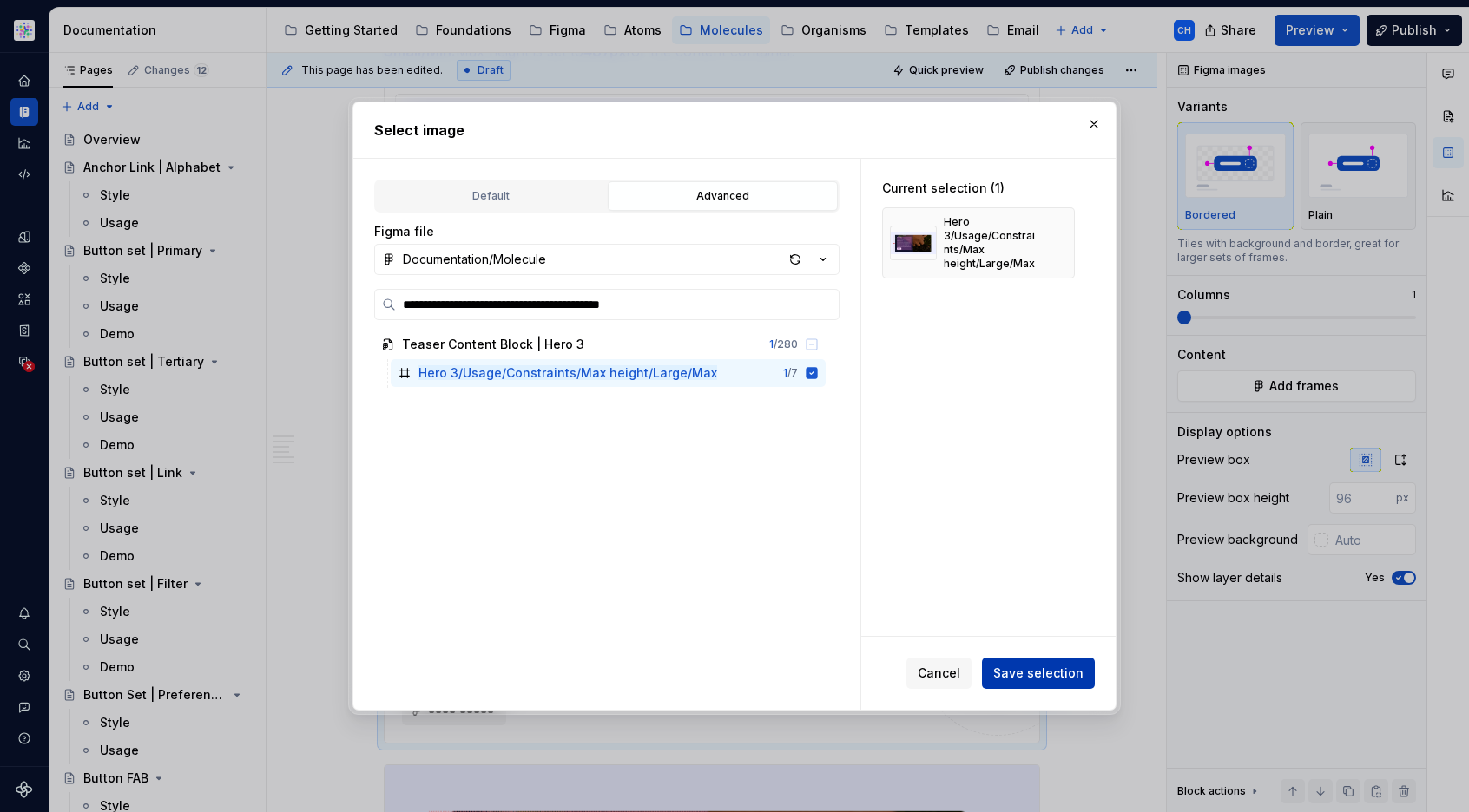
click at [1053, 671] on span "Save selection" at bounding box center [1039, 673] width 90 height 17
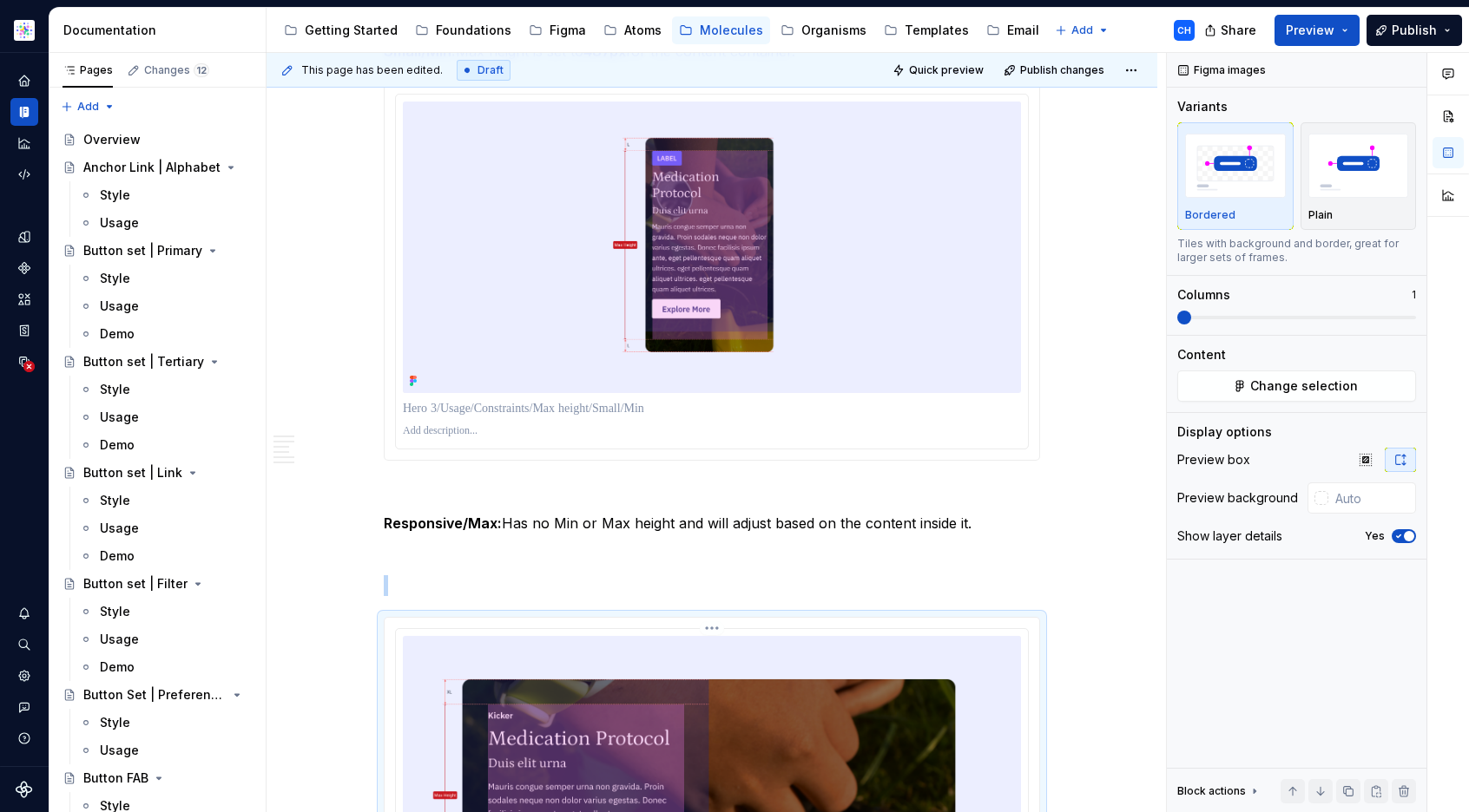
scroll to position [4097, 0]
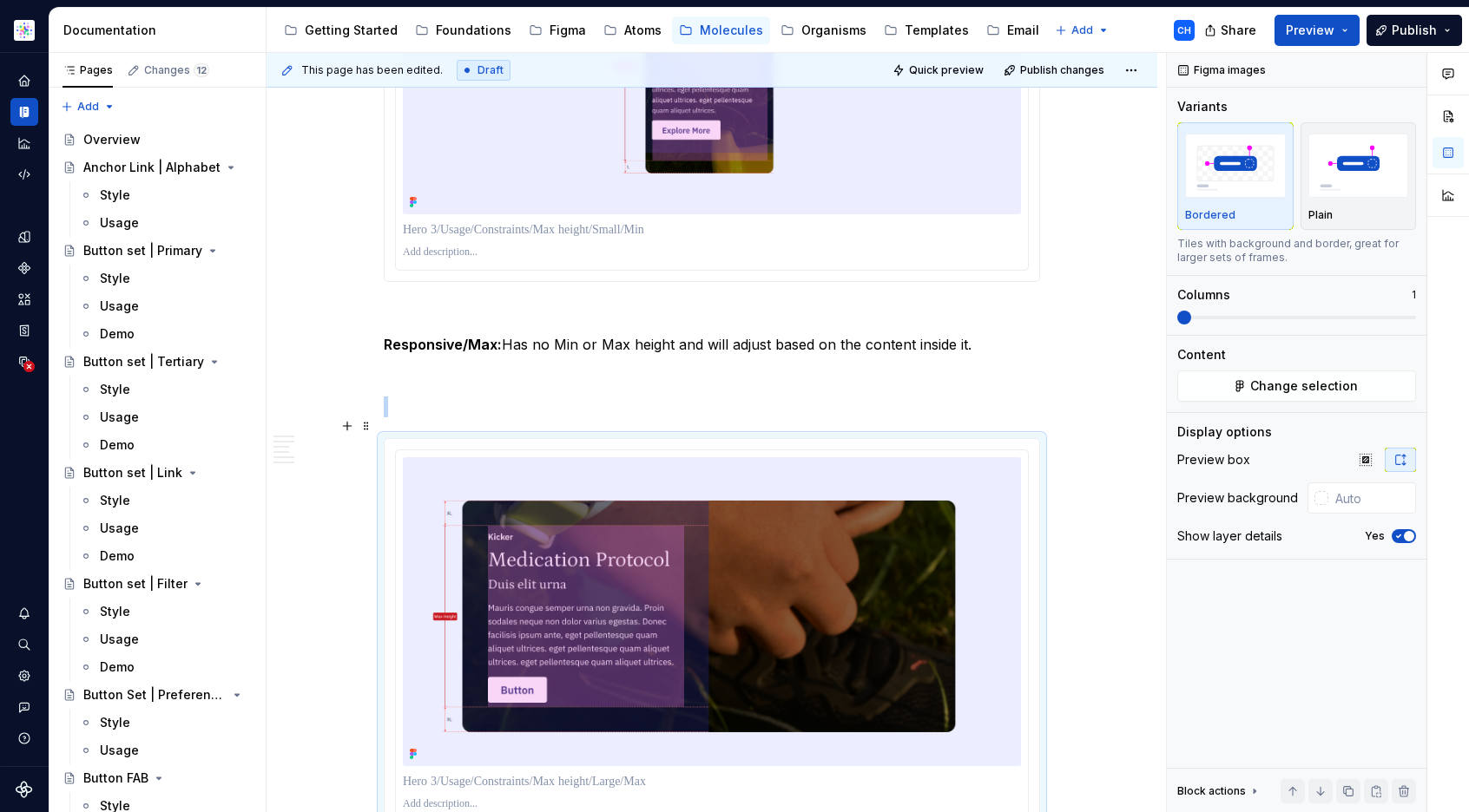
click at [891, 511] on img at bounding box center [712, 611] width 618 height 309
click at [876, 580] on img at bounding box center [712, 611] width 618 height 309
click at [1224, 393] on button "Change selection" at bounding box center [1297, 386] width 239 height 31
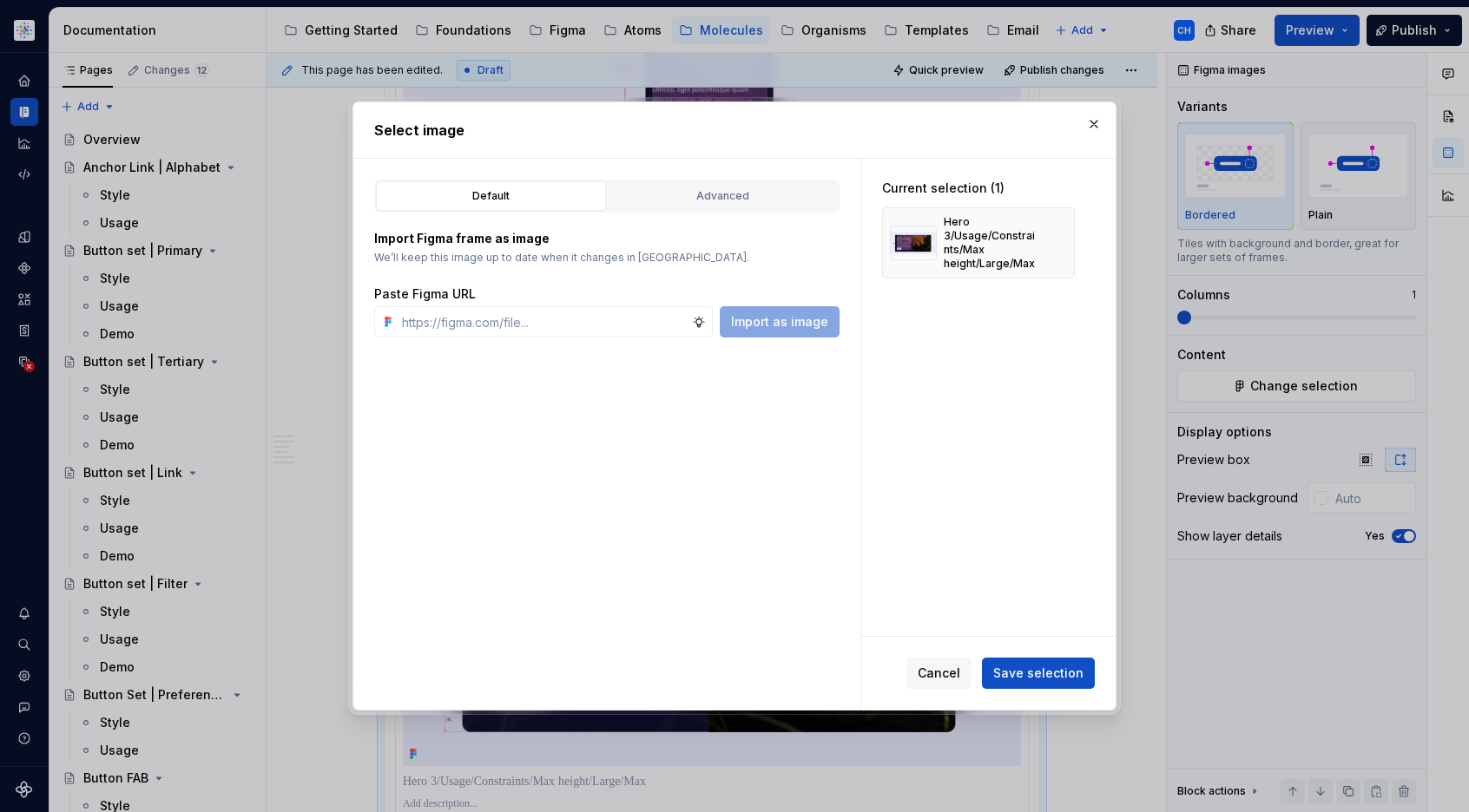
type textarea "*"
click at [671, 216] on div "Import Figma frame as image We’ll keep this image up to date when it changes in…" at bounding box center [606, 275] width 465 height 125
click at [682, 198] on div "Advanced" at bounding box center [723, 196] width 218 height 17
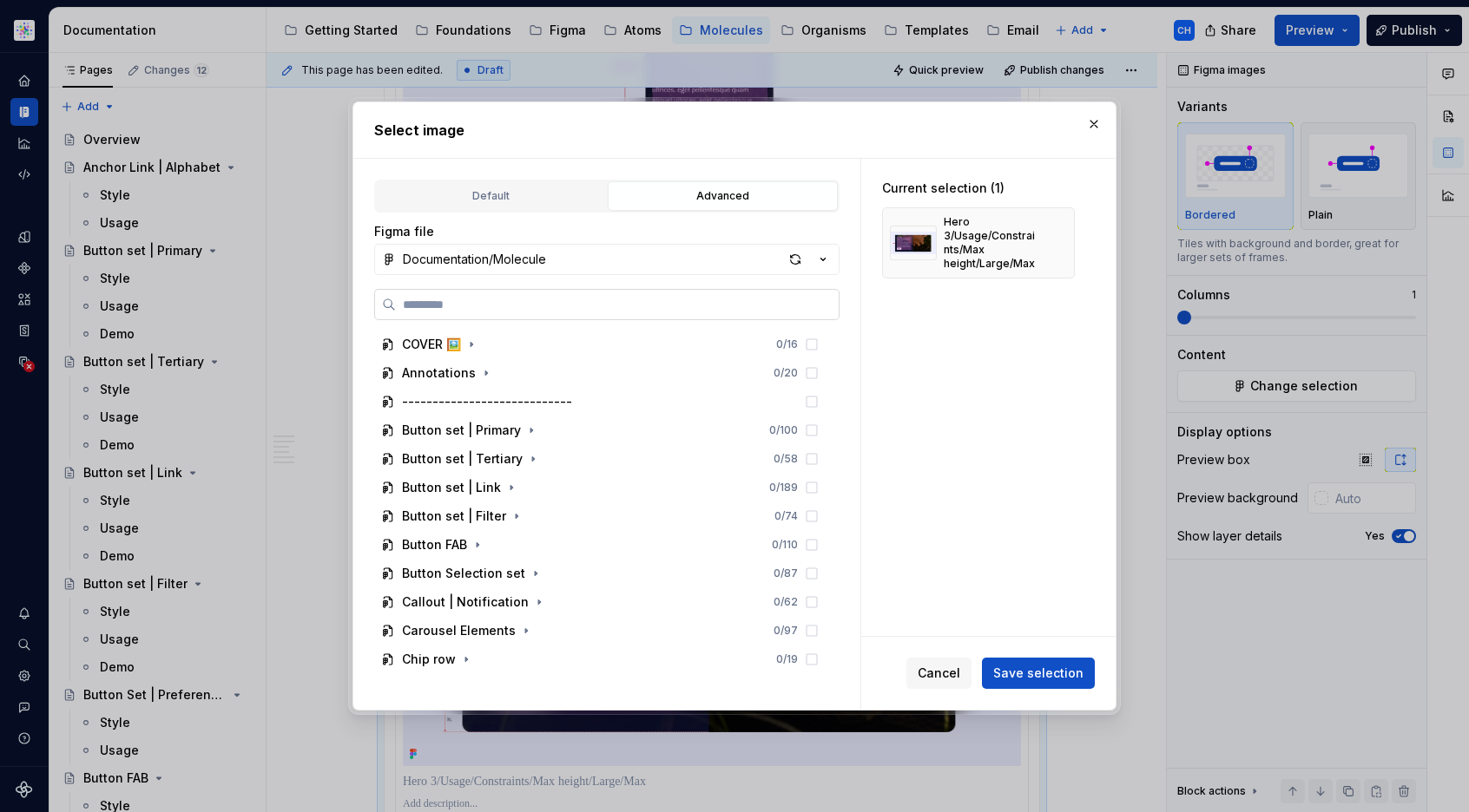
click at [540, 305] on input "search" at bounding box center [617, 305] width 443 height 17
paste input "**********"
type input "**********"
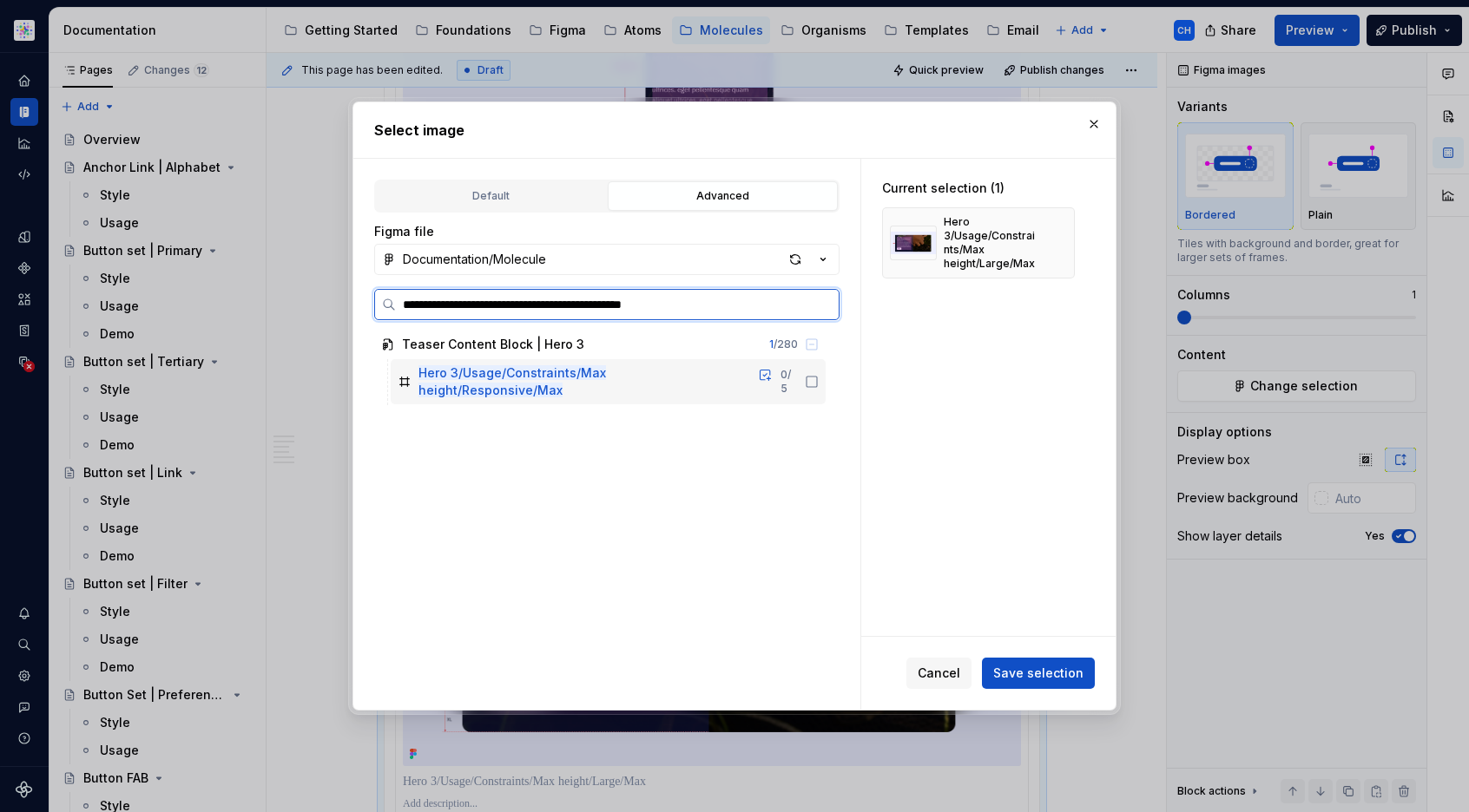
click at [815, 376] on icon at bounding box center [812, 381] width 11 height 11
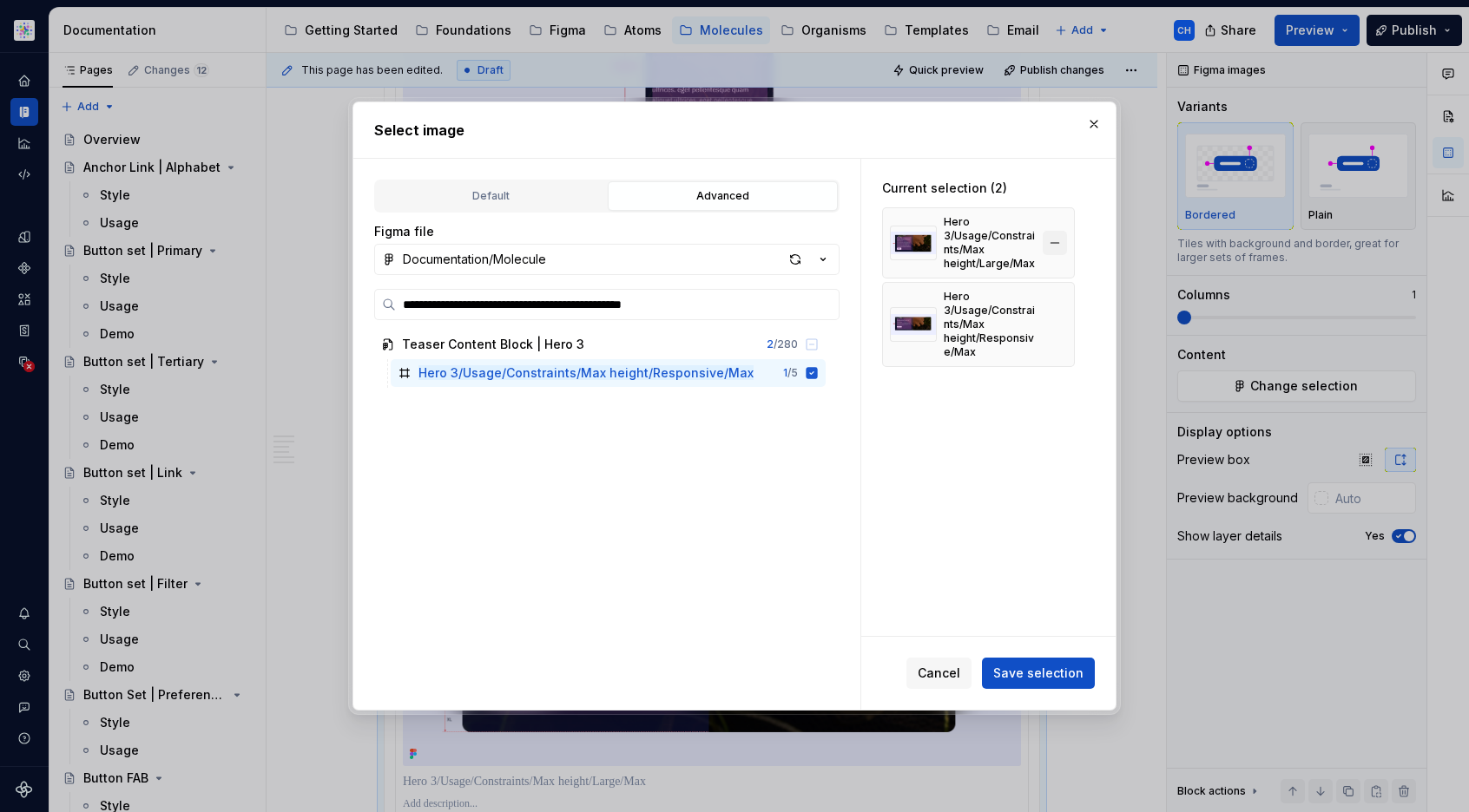
click at [1055, 246] on button "button" at bounding box center [1054, 242] width 24 height 24
click at [1027, 672] on span "Save selection" at bounding box center [1039, 673] width 90 height 17
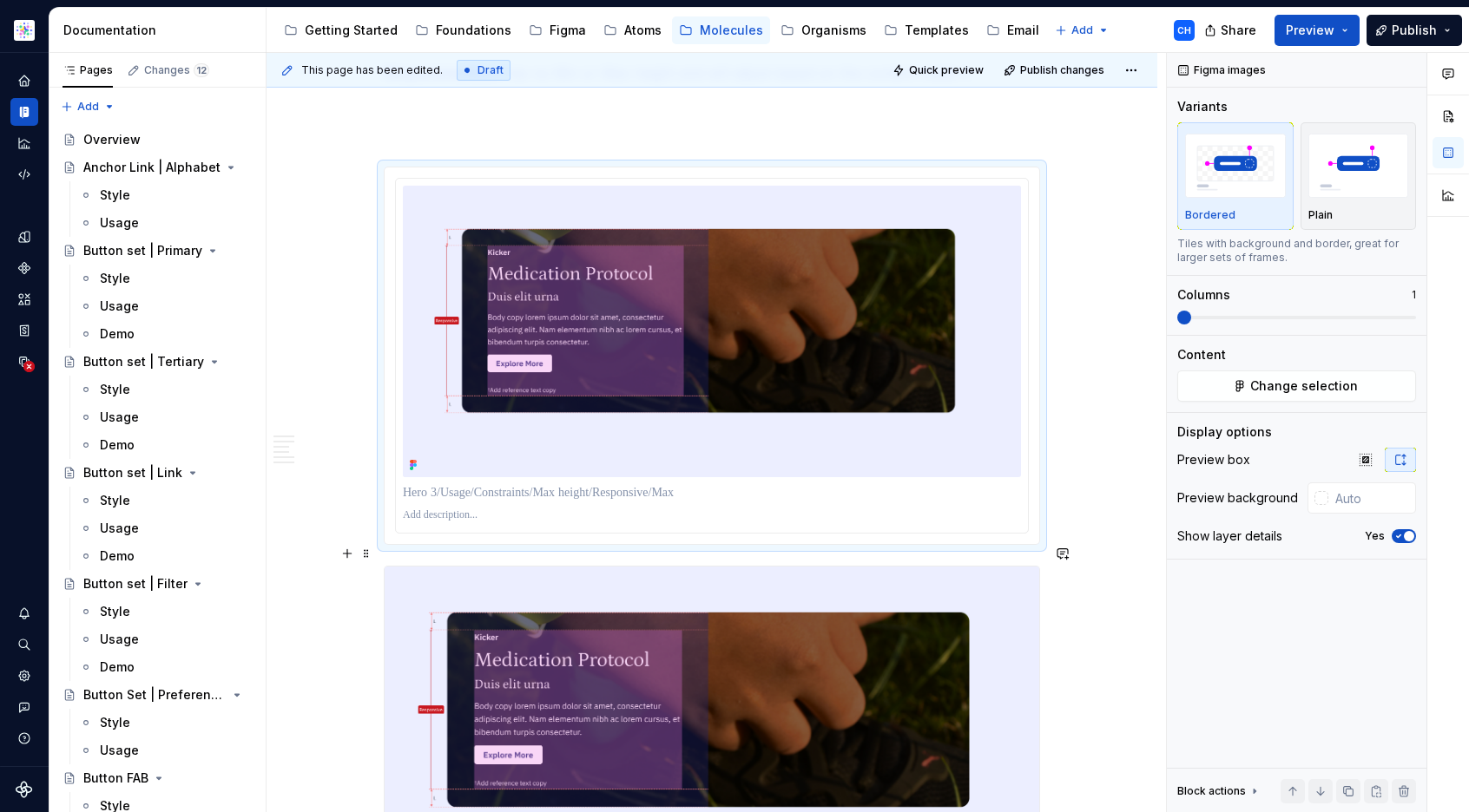
scroll to position [4408, 0]
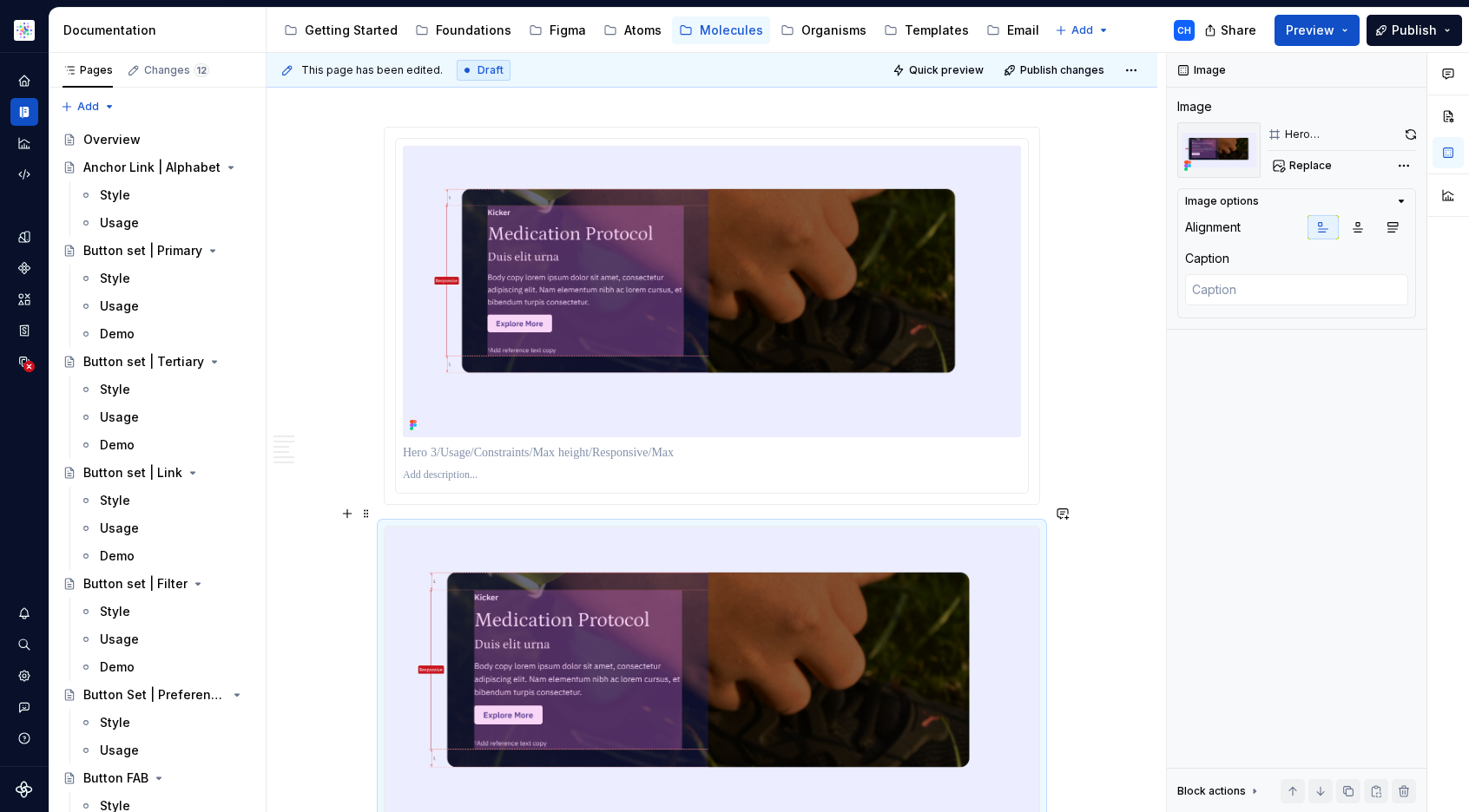
click at [659, 576] on img at bounding box center [712, 680] width 655 height 309
click at [1103, 625] on div "**********" at bounding box center [711, 570] width 890 height 9353
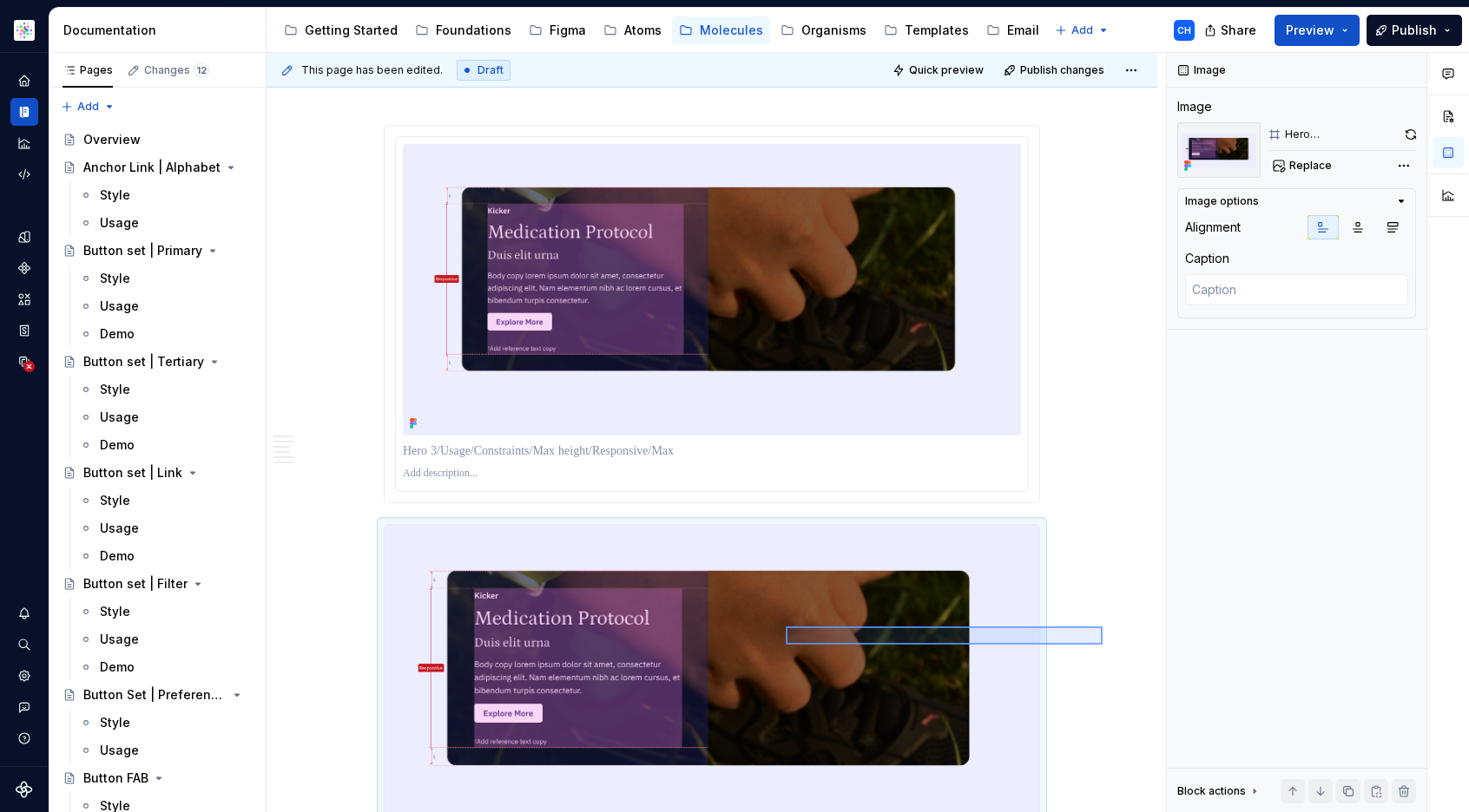
drag, startPoint x: 1060, startPoint y: 633, endPoint x: 786, endPoint y: 645, distance: 274.3
click at [786, 645] on div "**********" at bounding box center [716, 433] width 899 height 760
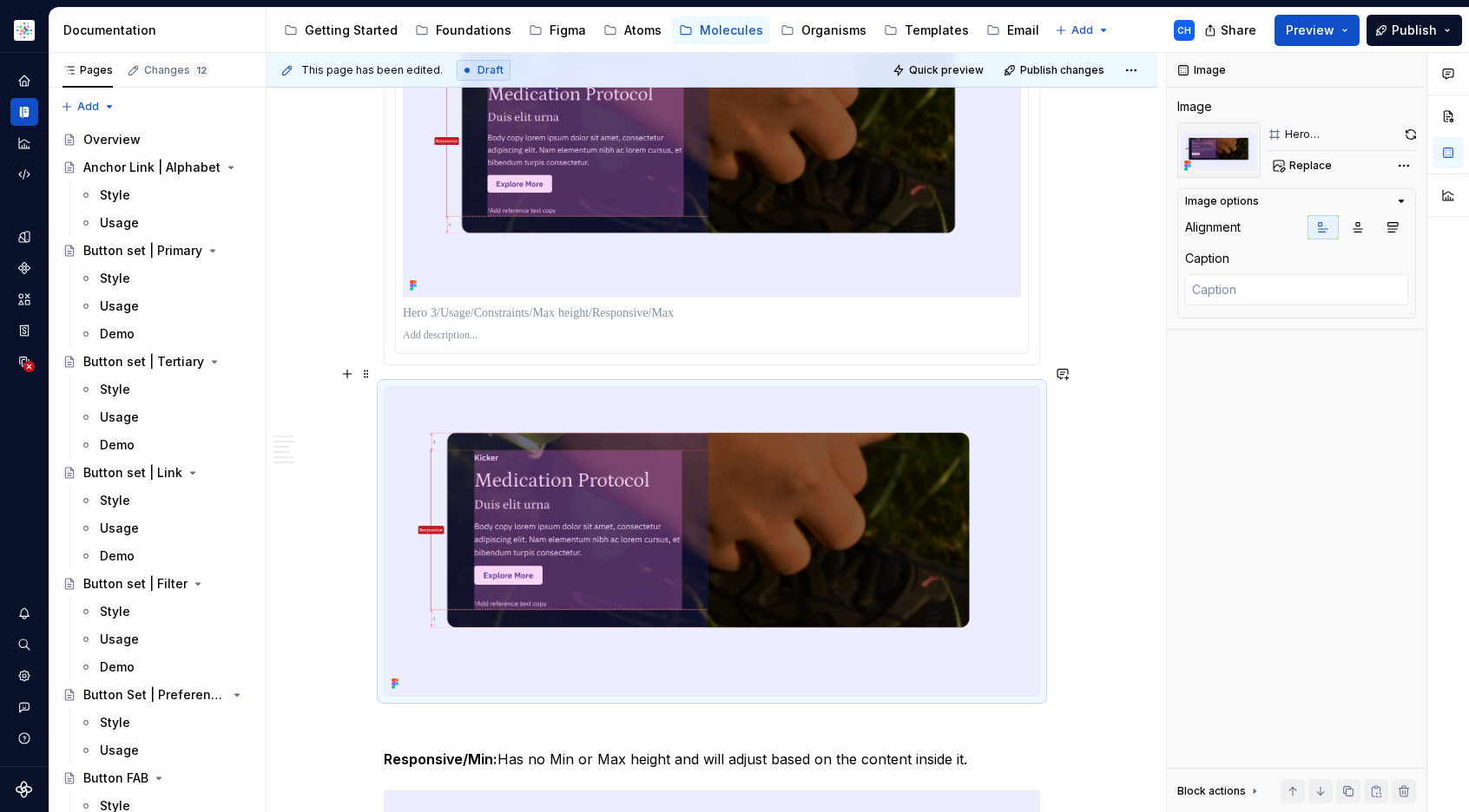
scroll to position [4552, 0]
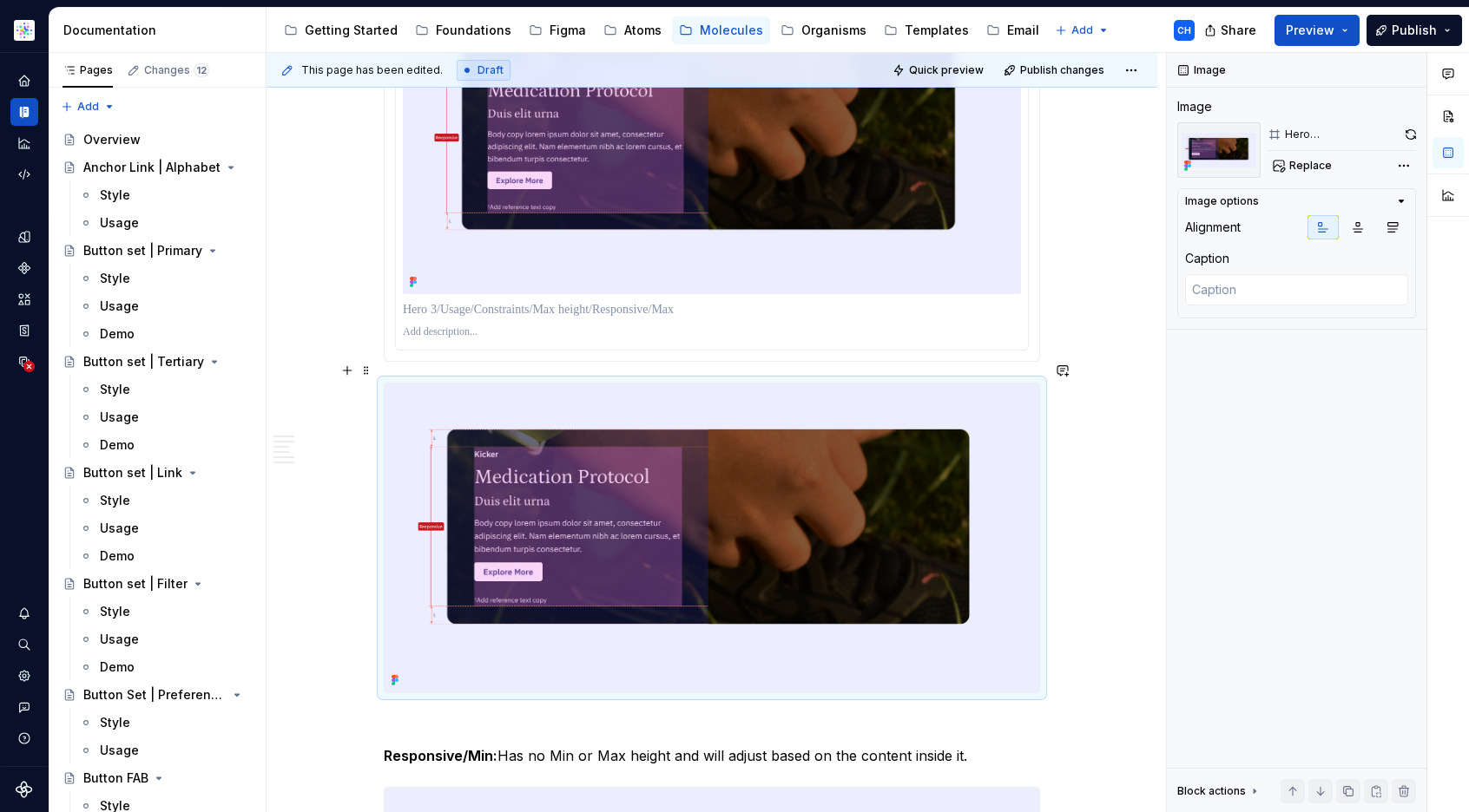
click at [618, 438] on img at bounding box center [712, 538] width 655 height 309
click at [317, 569] on div "**********" at bounding box center [711, 426] width 890 height 9353
click at [555, 555] on img at bounding box center [712, 538] width 655 height 309
click at [346, 736] on button "button" at bounding box center [347, 734] width 24 height 24
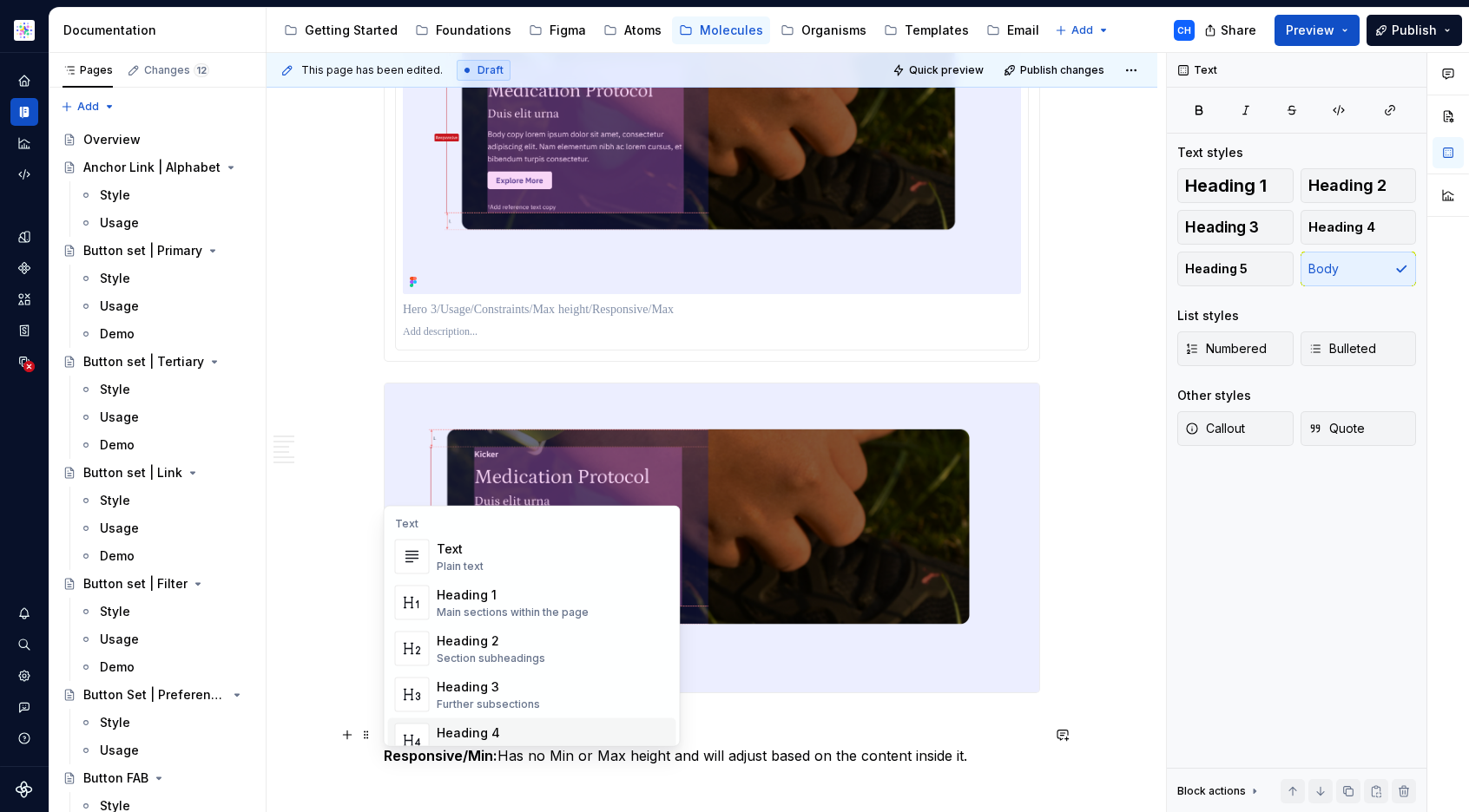
click at [424, 732] on img "Suggestions" at bounding box center [412, 741] width 33 height 35
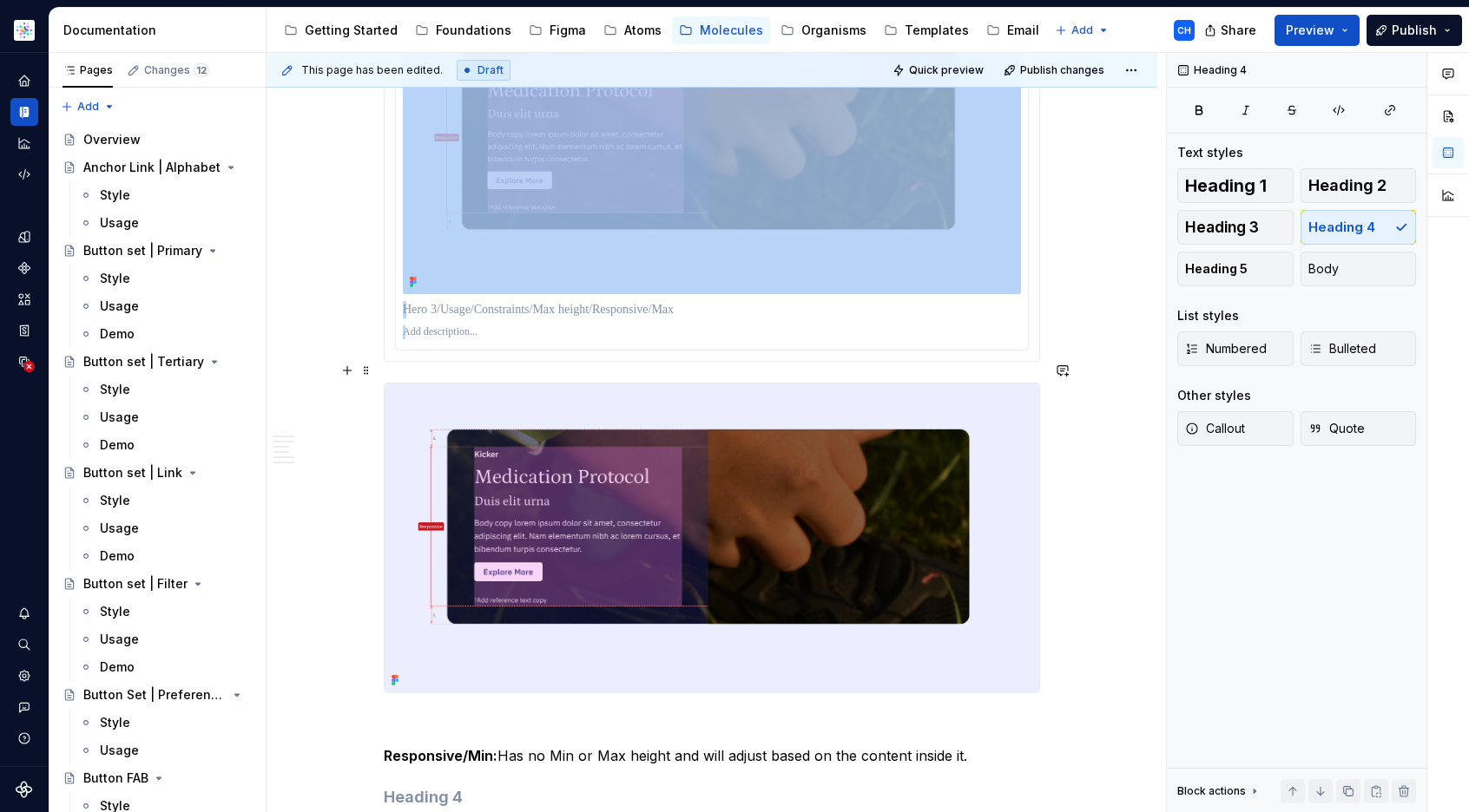
click at [587, 506] on img at bounding box center [712, 538] width 655 height 309
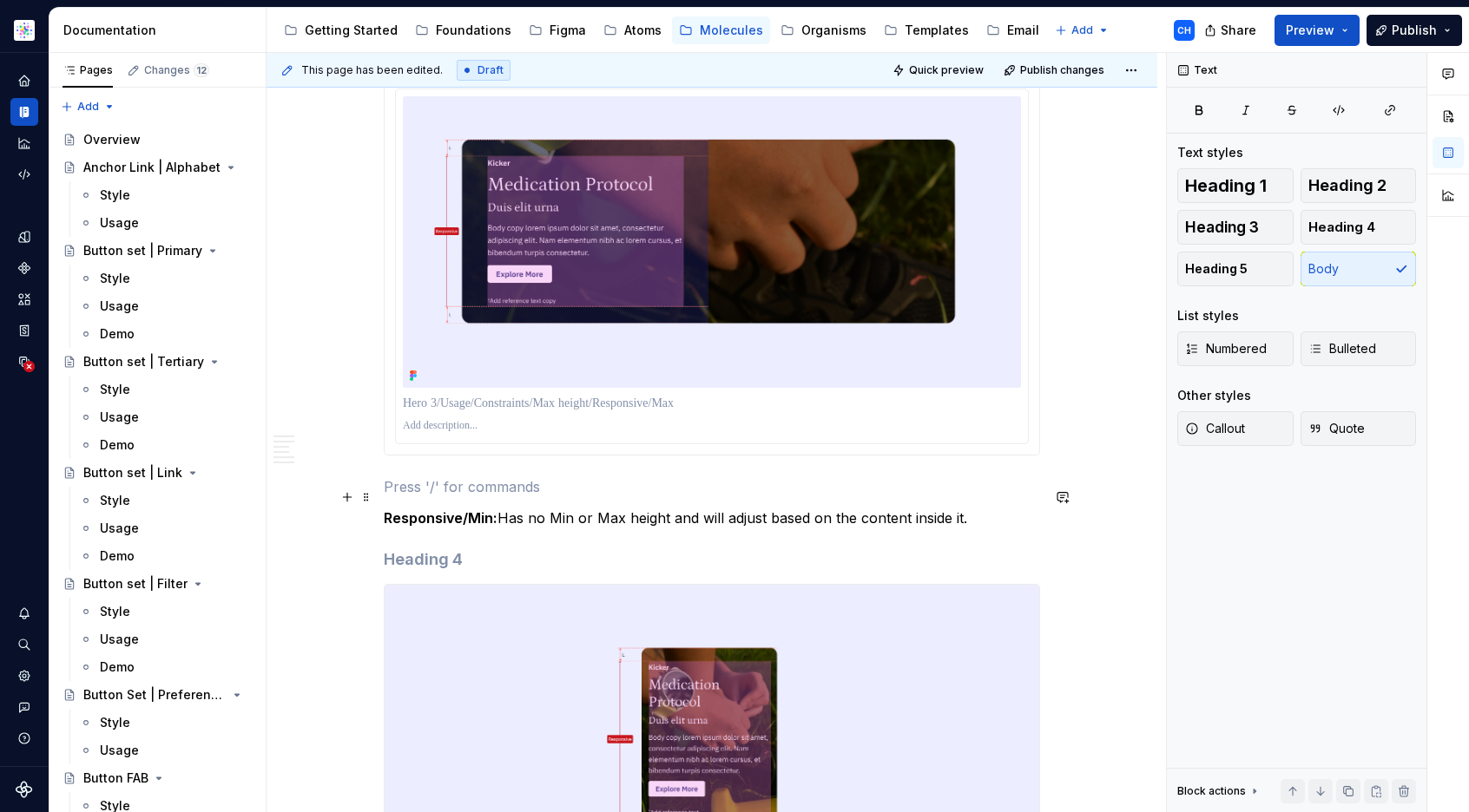
scroll to position [4466, 0]
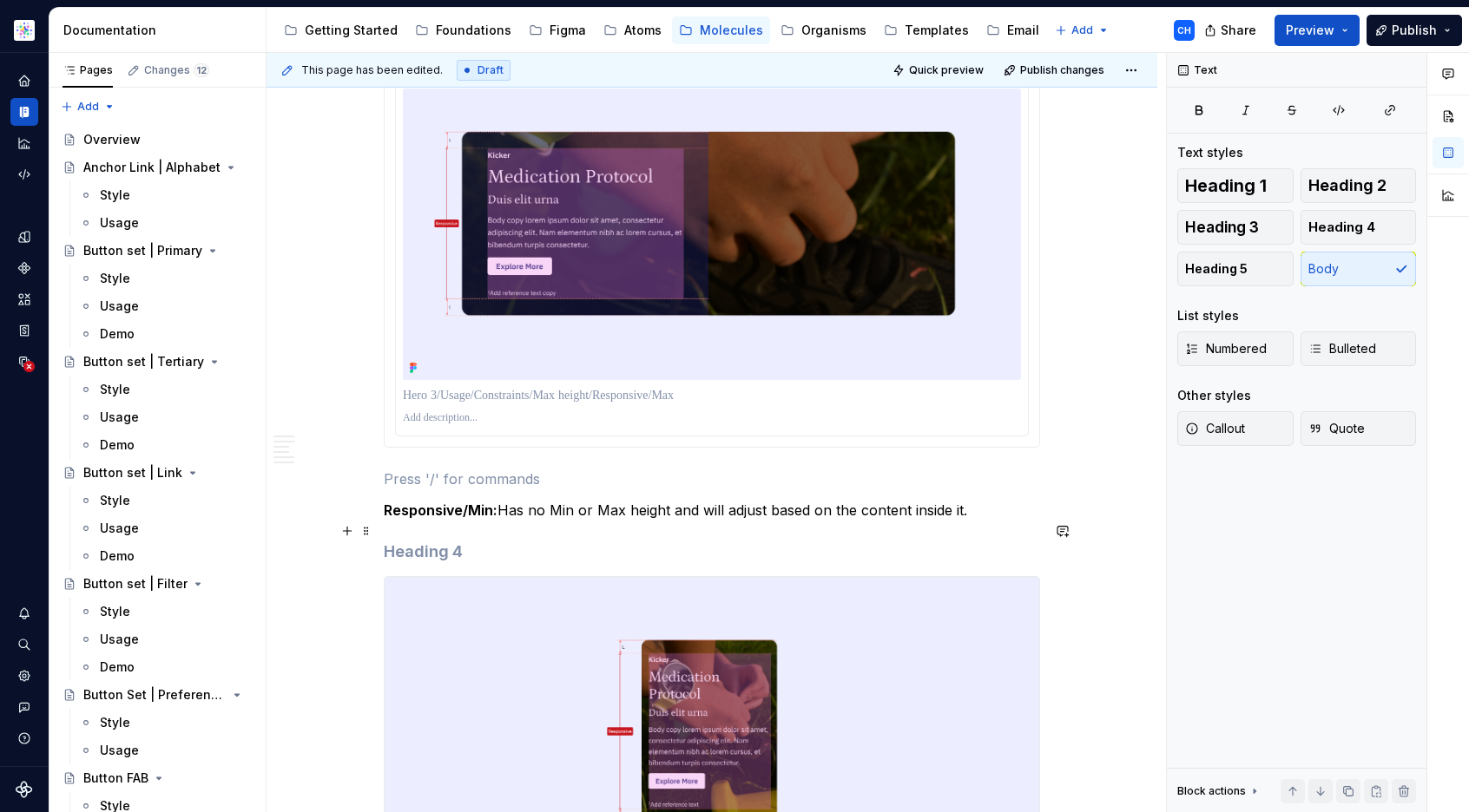
click at [479, 542] on h4 at bounding box center [712, 552] width 657 height 21
click at [387, 542] on h4 at bounding box center [712, 552] width 657 height 21
click at [341, 533] on button "button" at bounding box center [347, 530] width 24 height 24
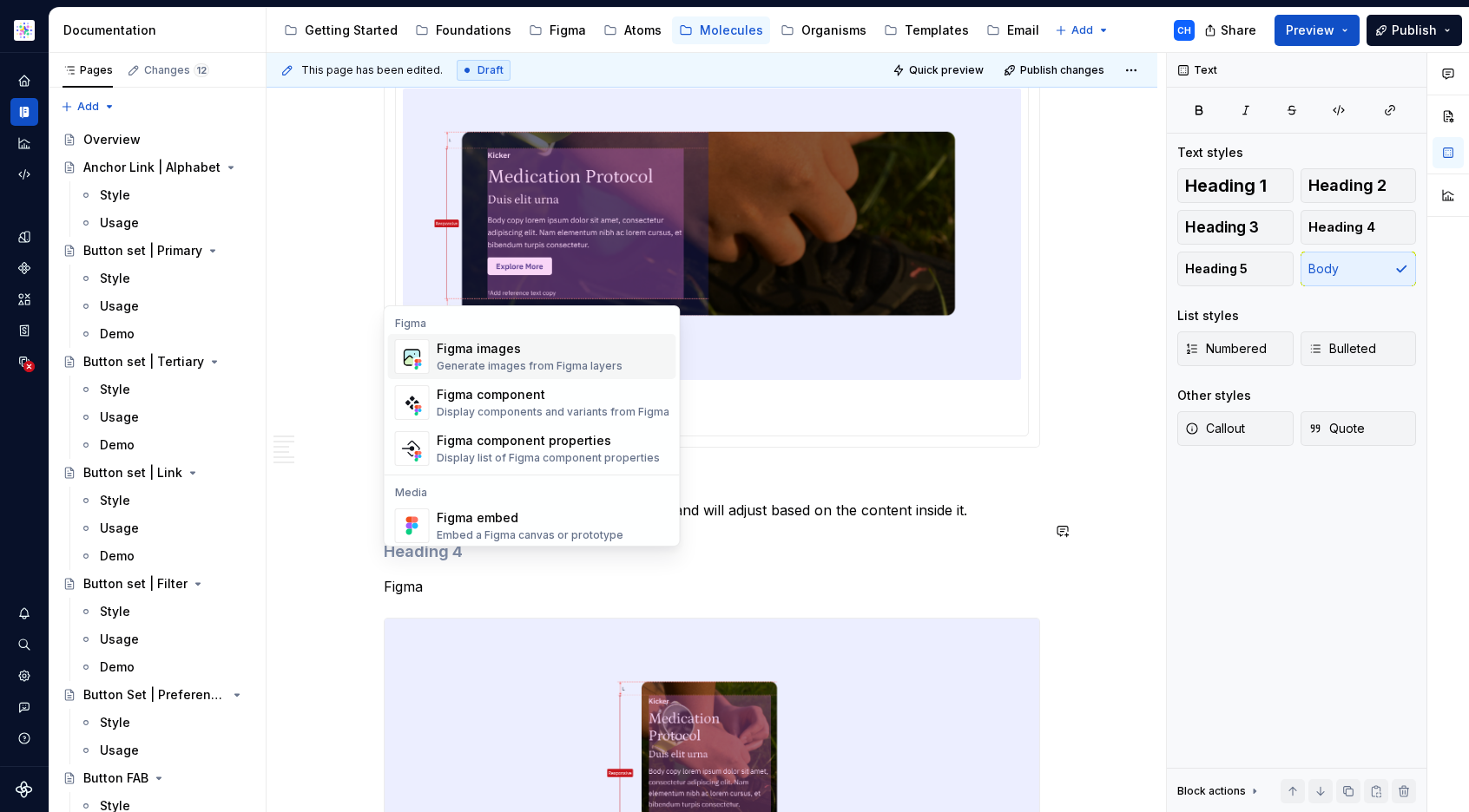
click at [474, 355] on div "Figma images" at bounding box center [529, 349] width 186 height 17
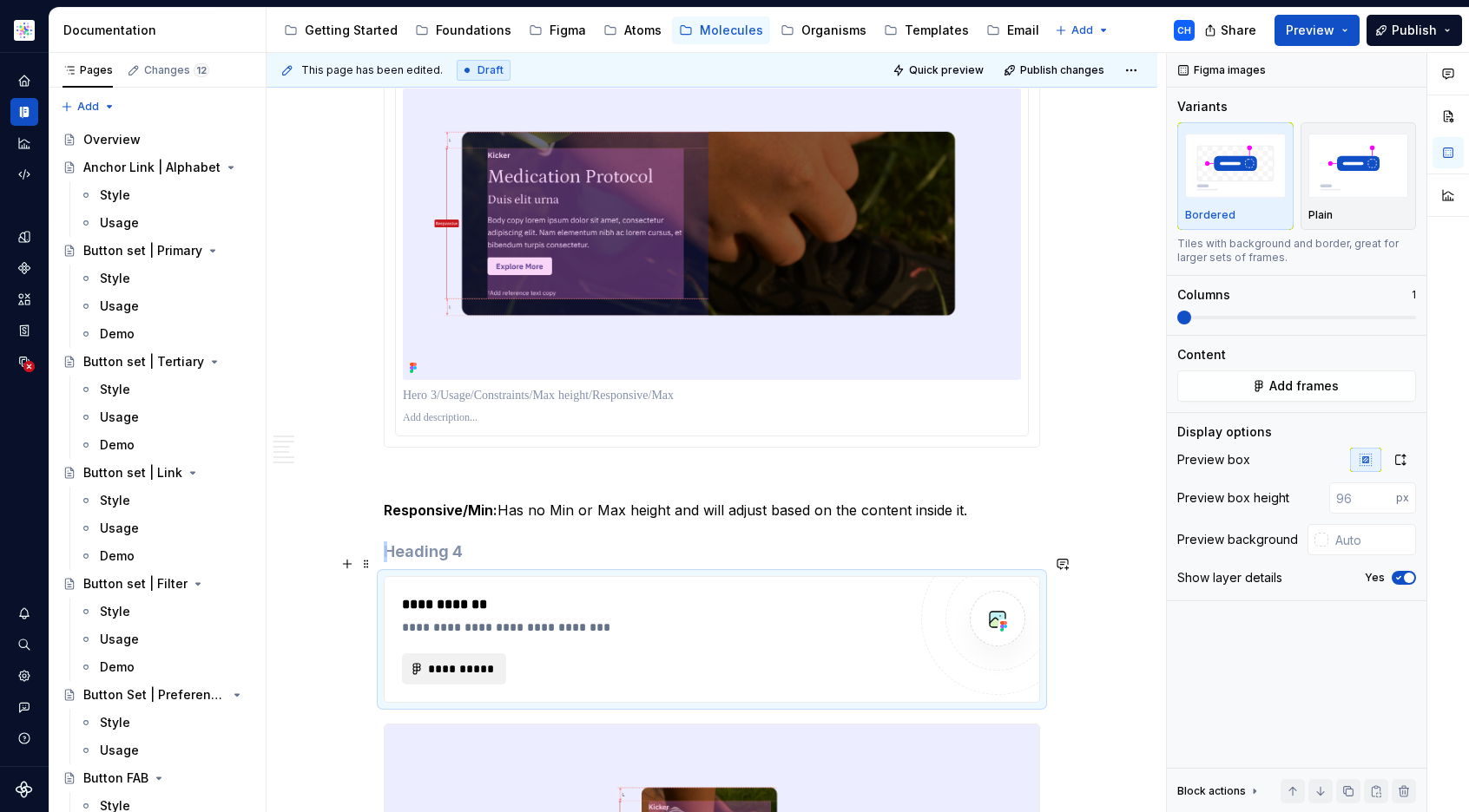
click at [468, 660] on span "**********" at bounding box center [461, 669] width 67 height 17
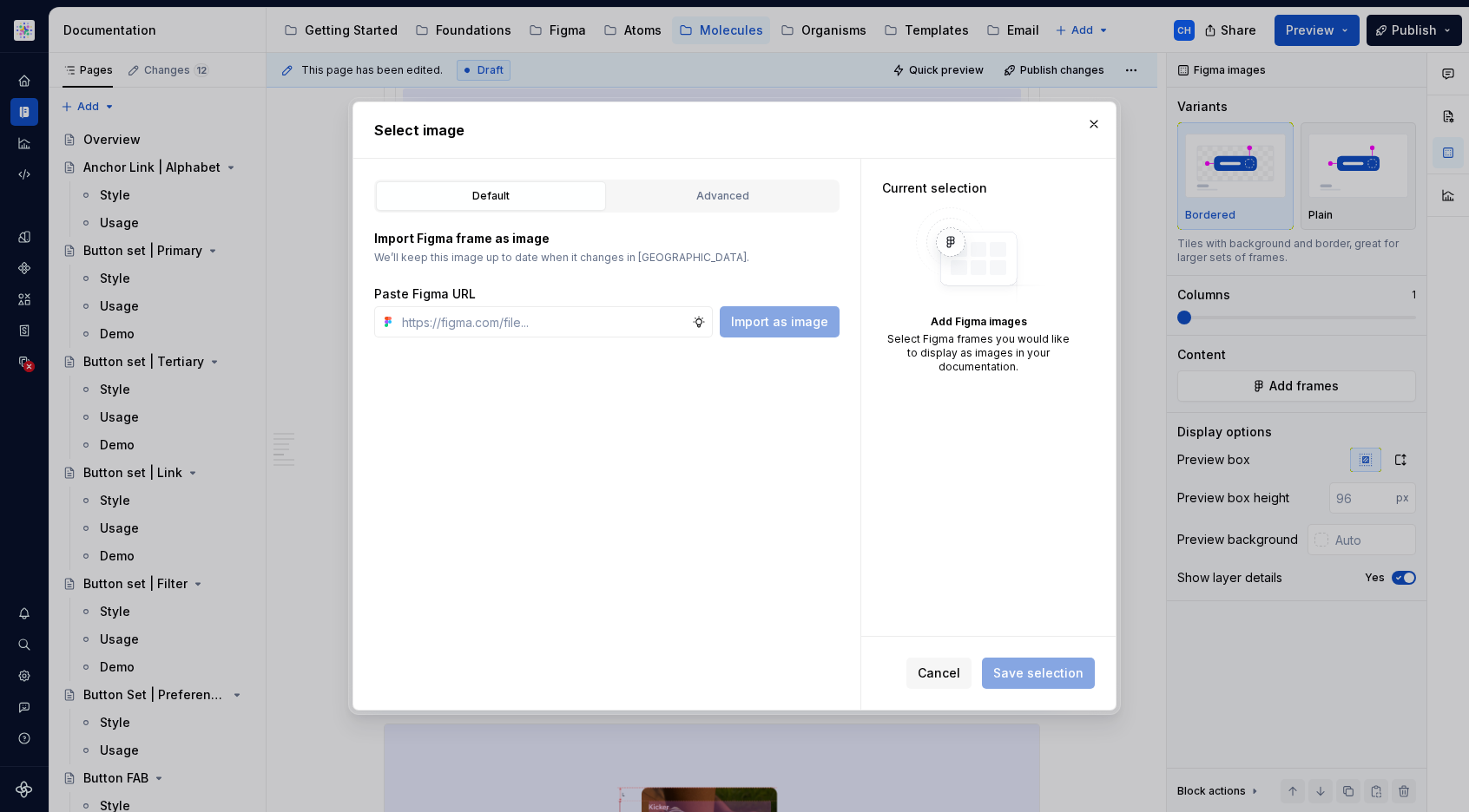
click at [642, 464] on div "Default Advanced Import Figma frame as image We’ll keep this image up to date w…" at bounding box center [606, 434] width 507 height 551
type textarea "*"
click at [703, 206] on button "Advanced" at bounding box center [722, 196] width 230 height 30
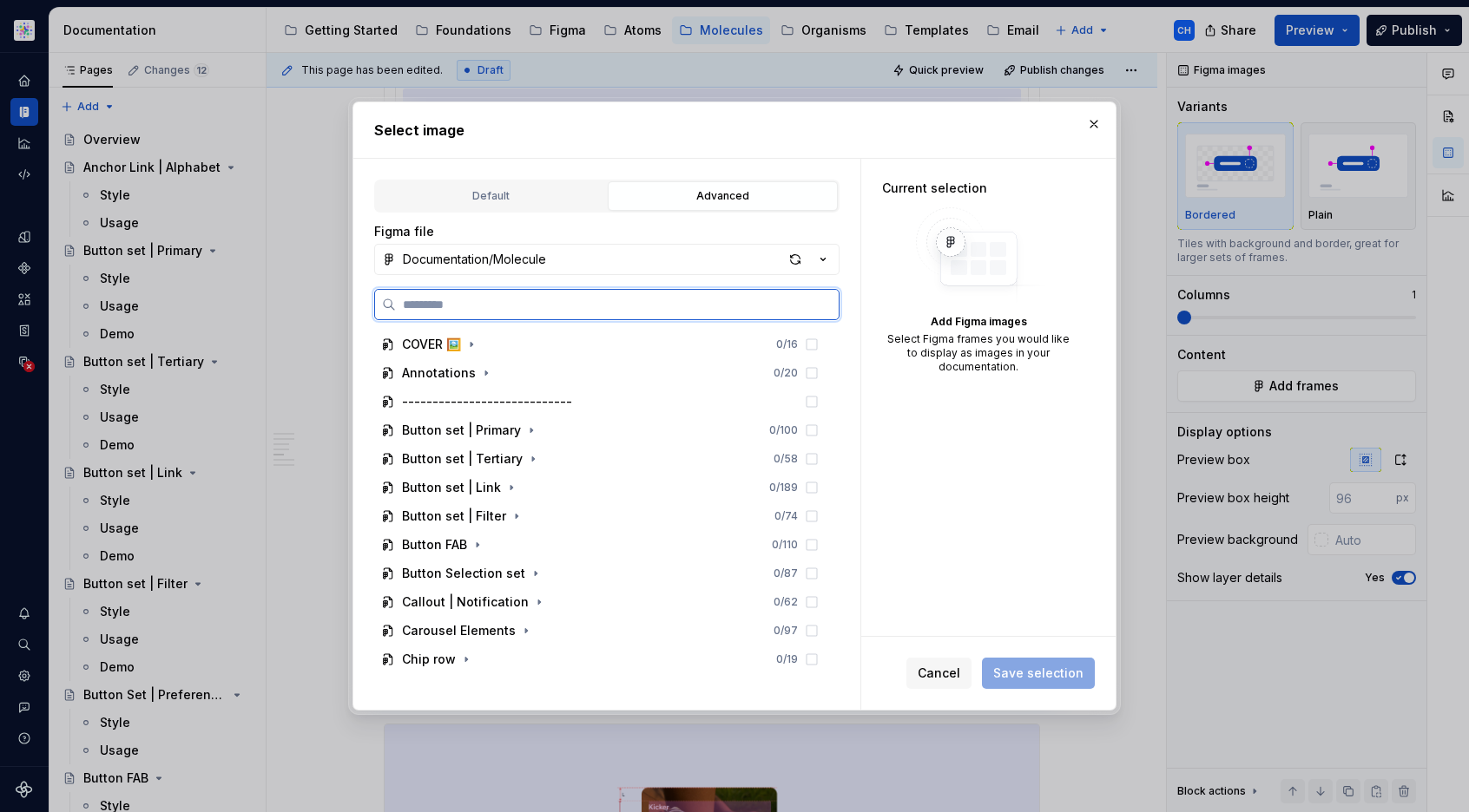
click at [702, 309] on input "search" at bounding box center [617, 305] width 443 height 17
paste input "**********"
type input "**********"
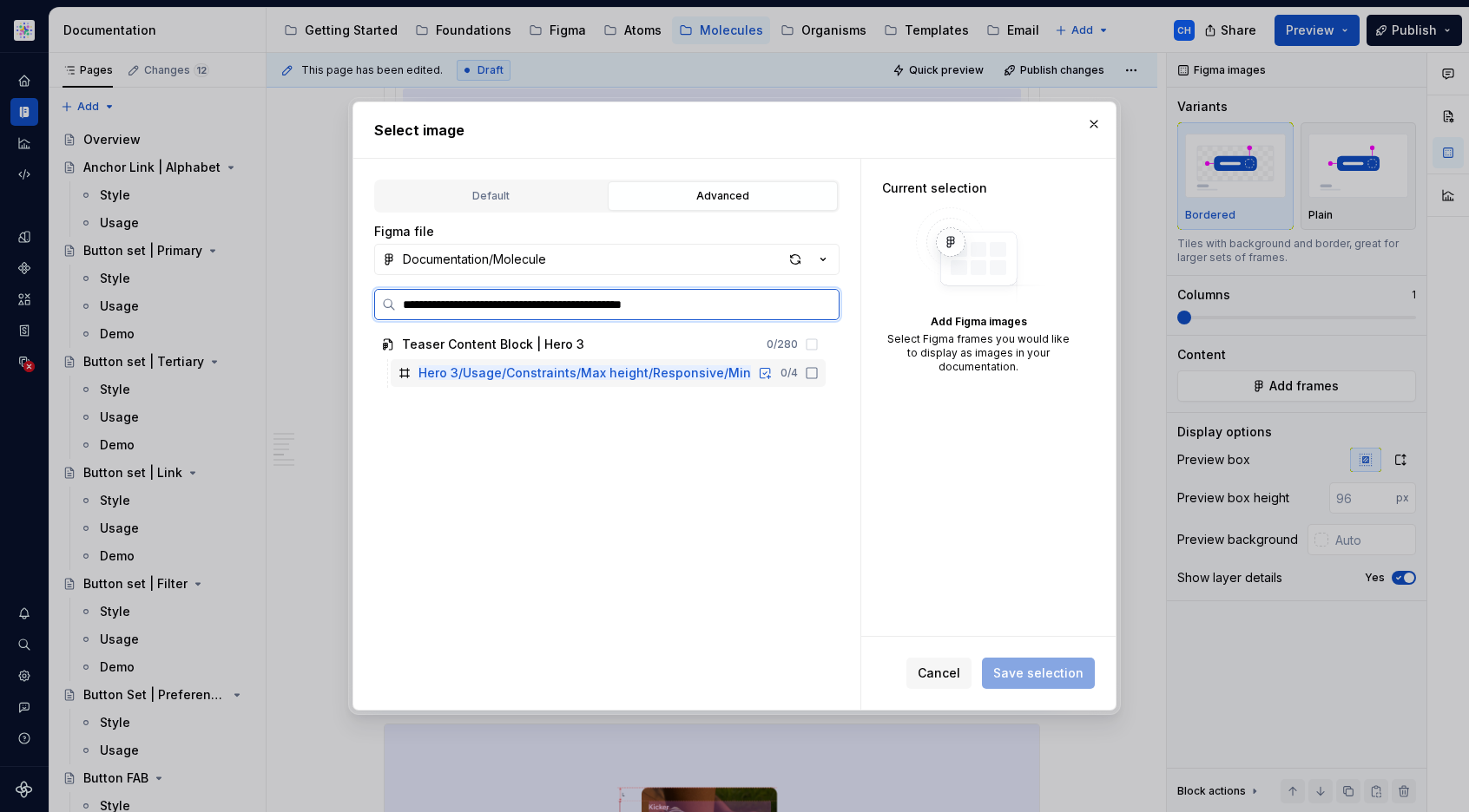
click at [812, 374] on icon at bounding box center [812, 373] width 13 height 13
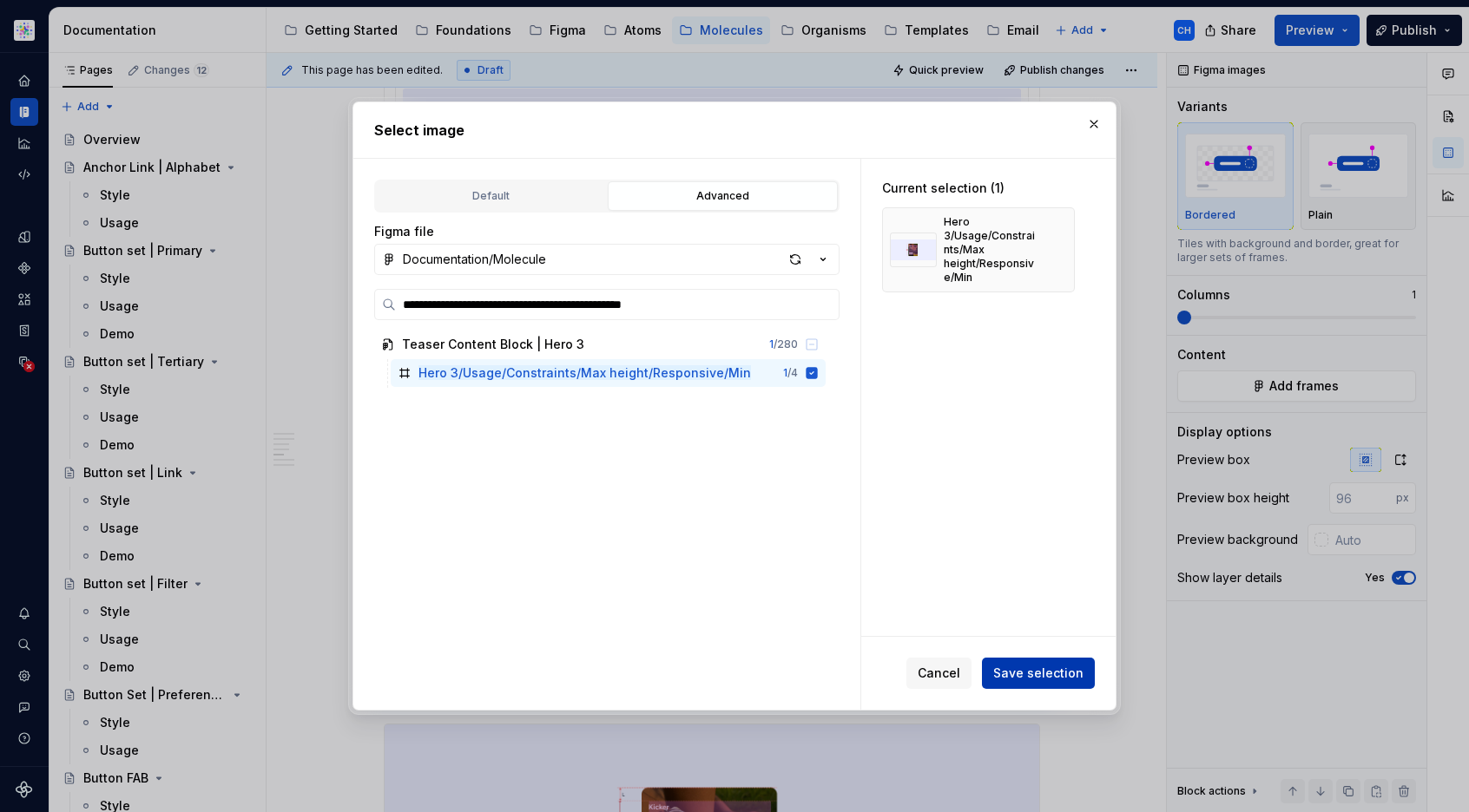
click at [1060, 671] on span "Save selection" at bounding box center [1039, 673] width 90 height 17
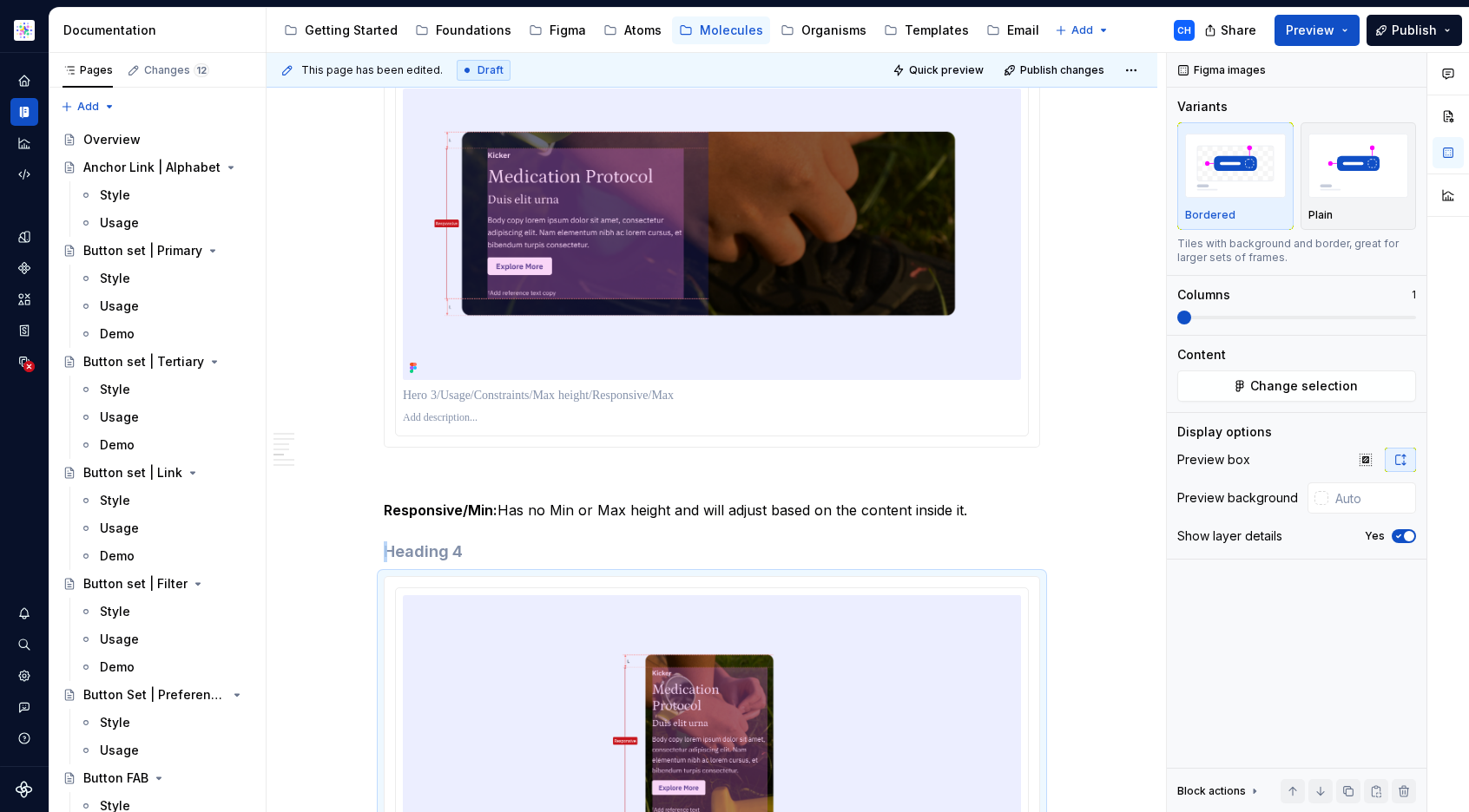
scroll to position [4586, 0]
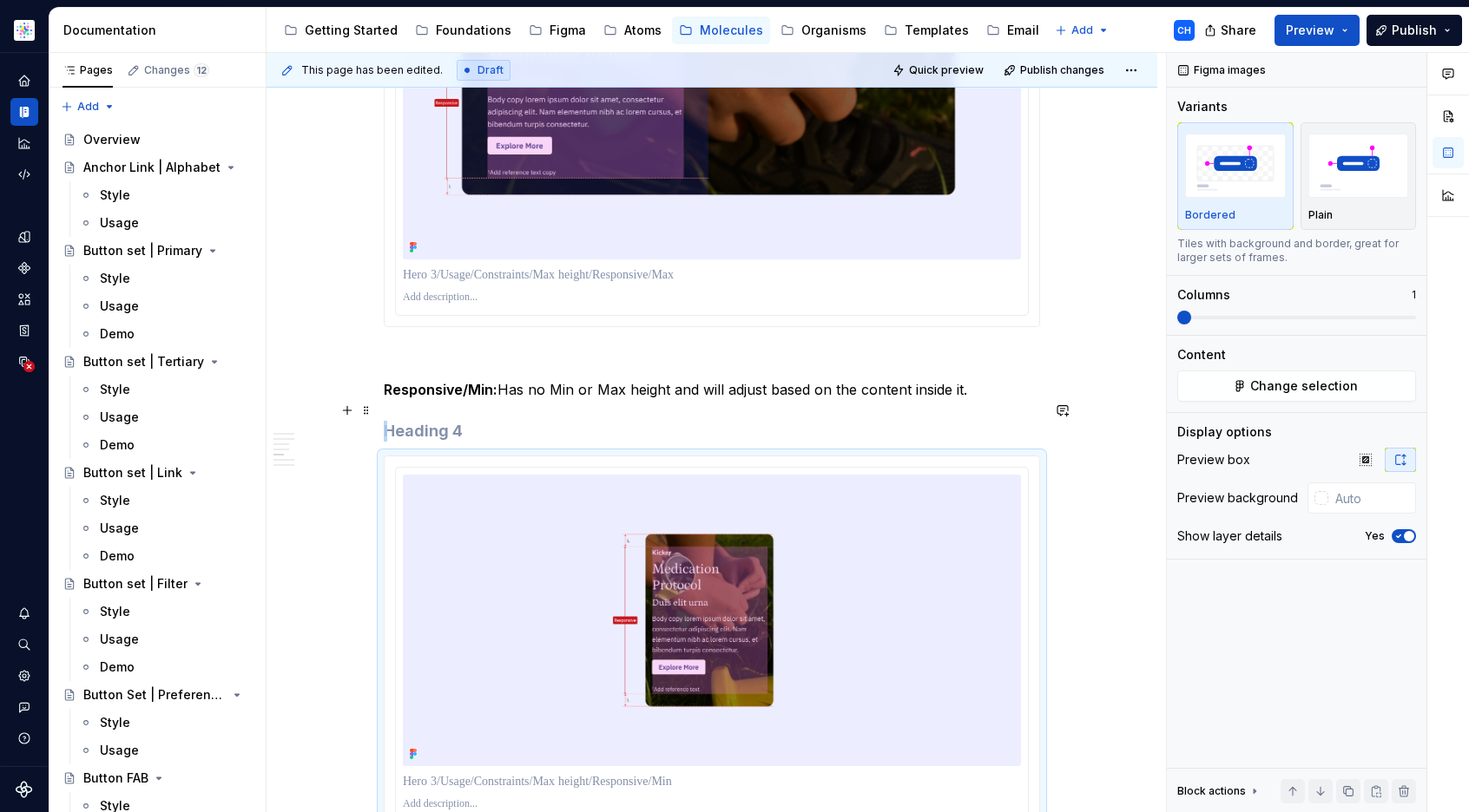
click at [426, 420] on h4 at bounding box center [712, 431] width 657 height 21
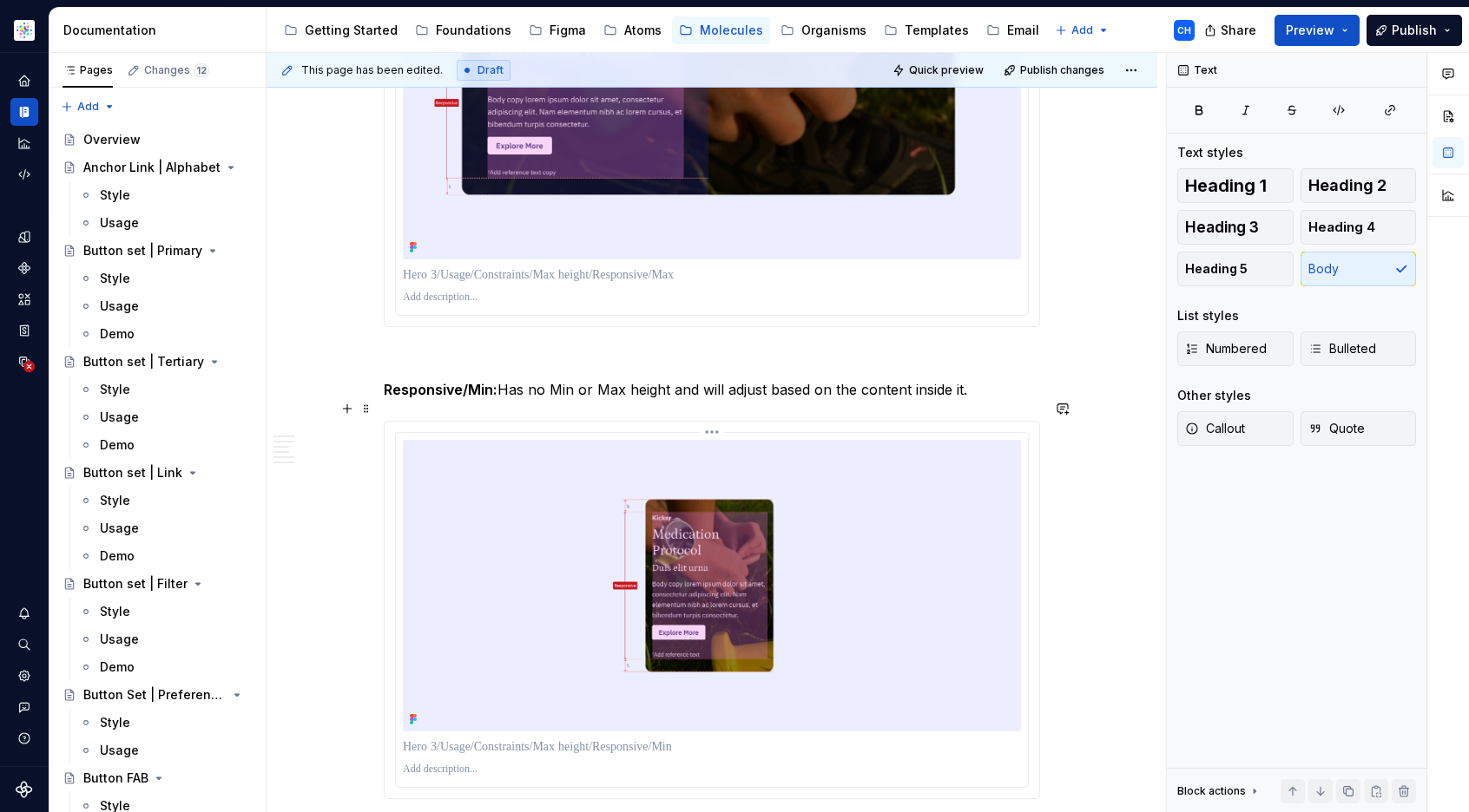
scroll to position [4960, 0]
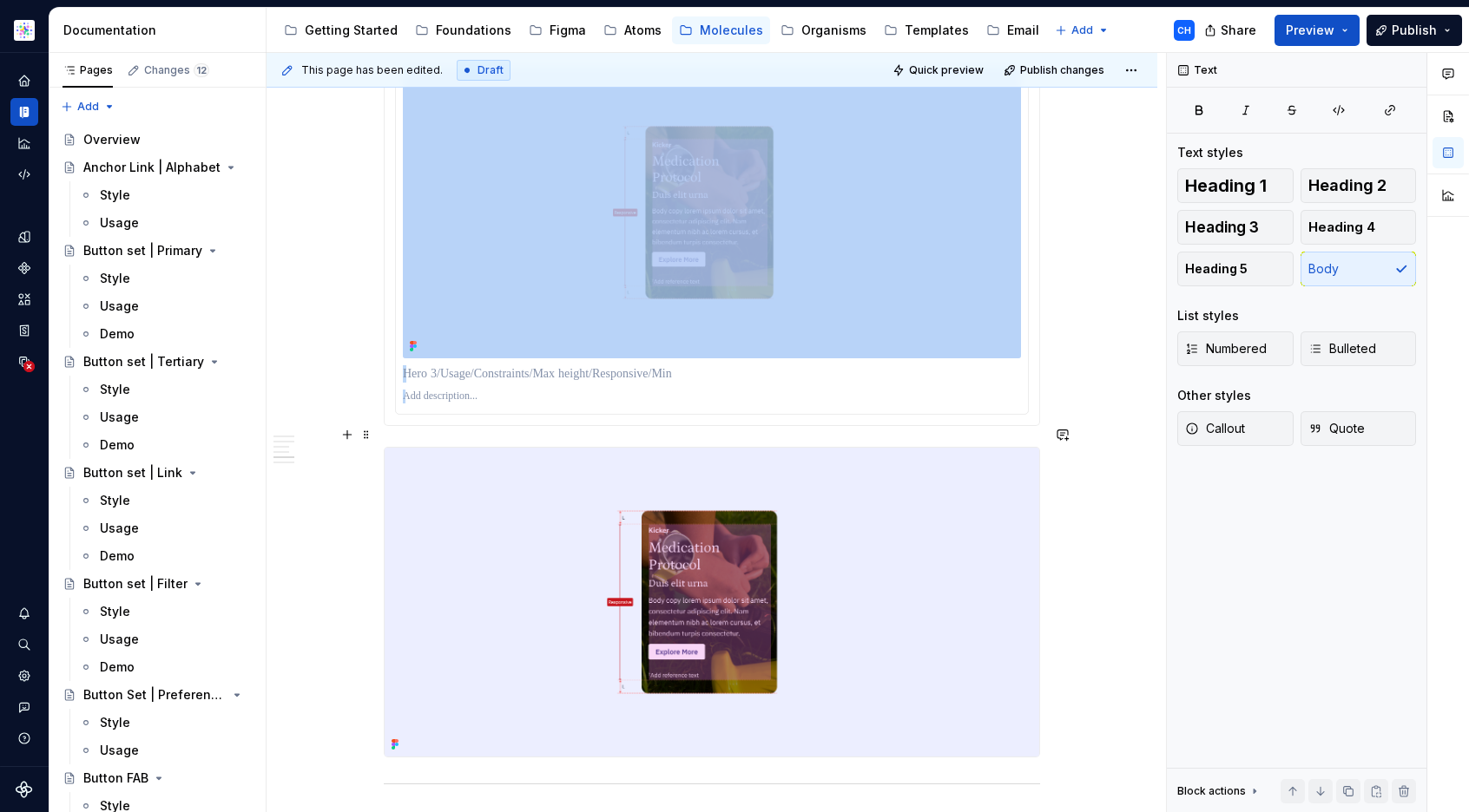
click at [647, 620] on img at bounding box center [712, 601] width 655 height 309
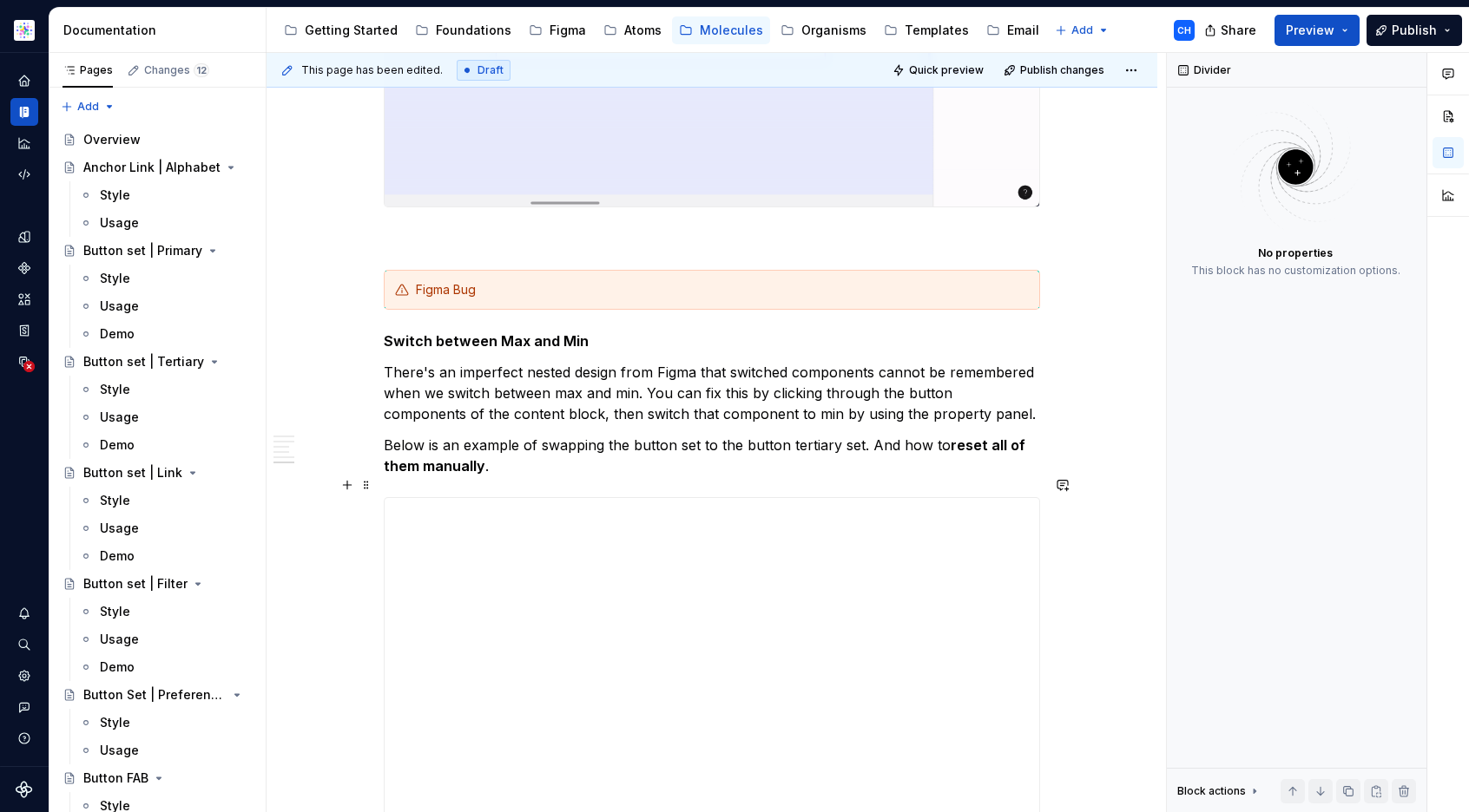
scroll to position [8050, 0]
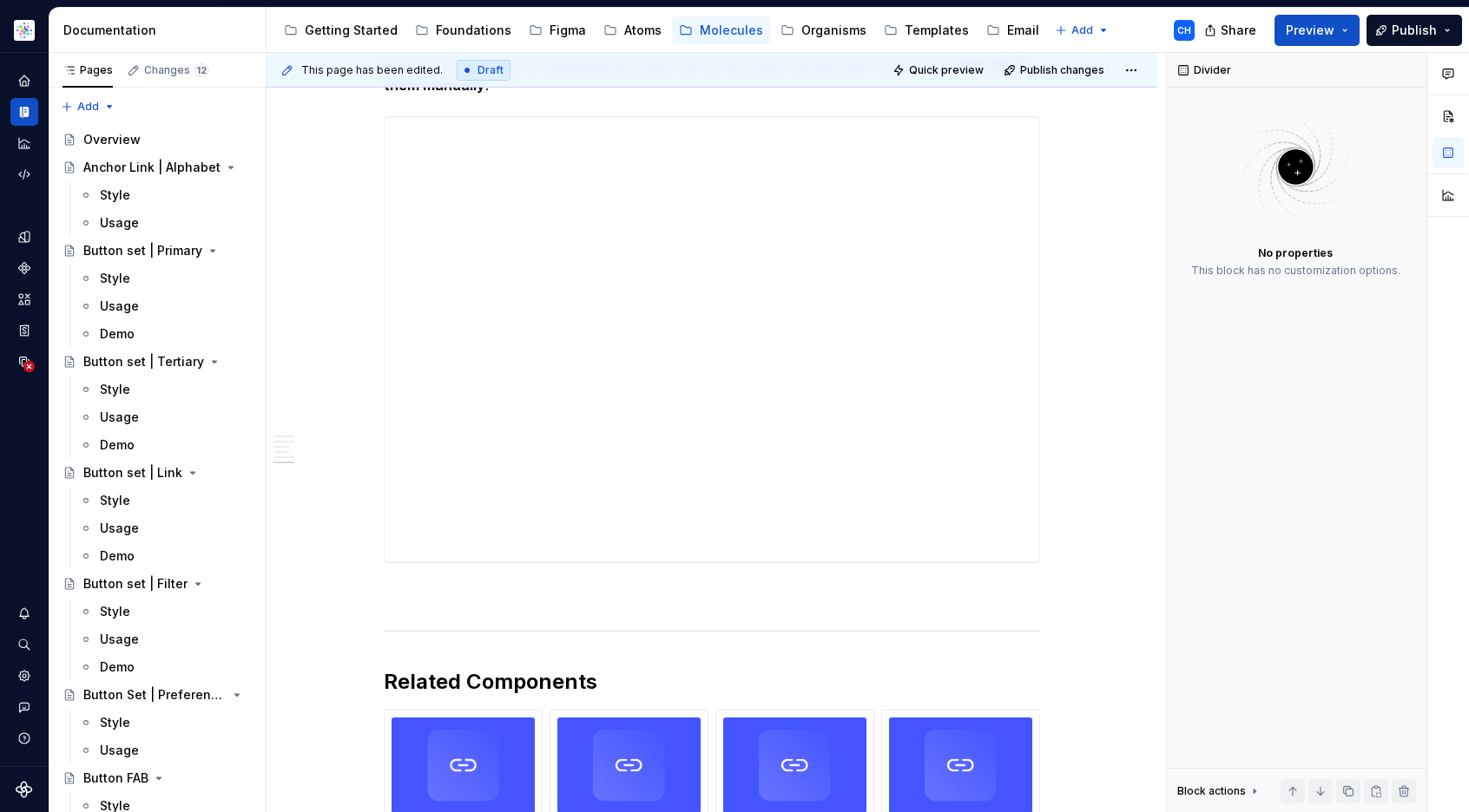
type textarea "*"
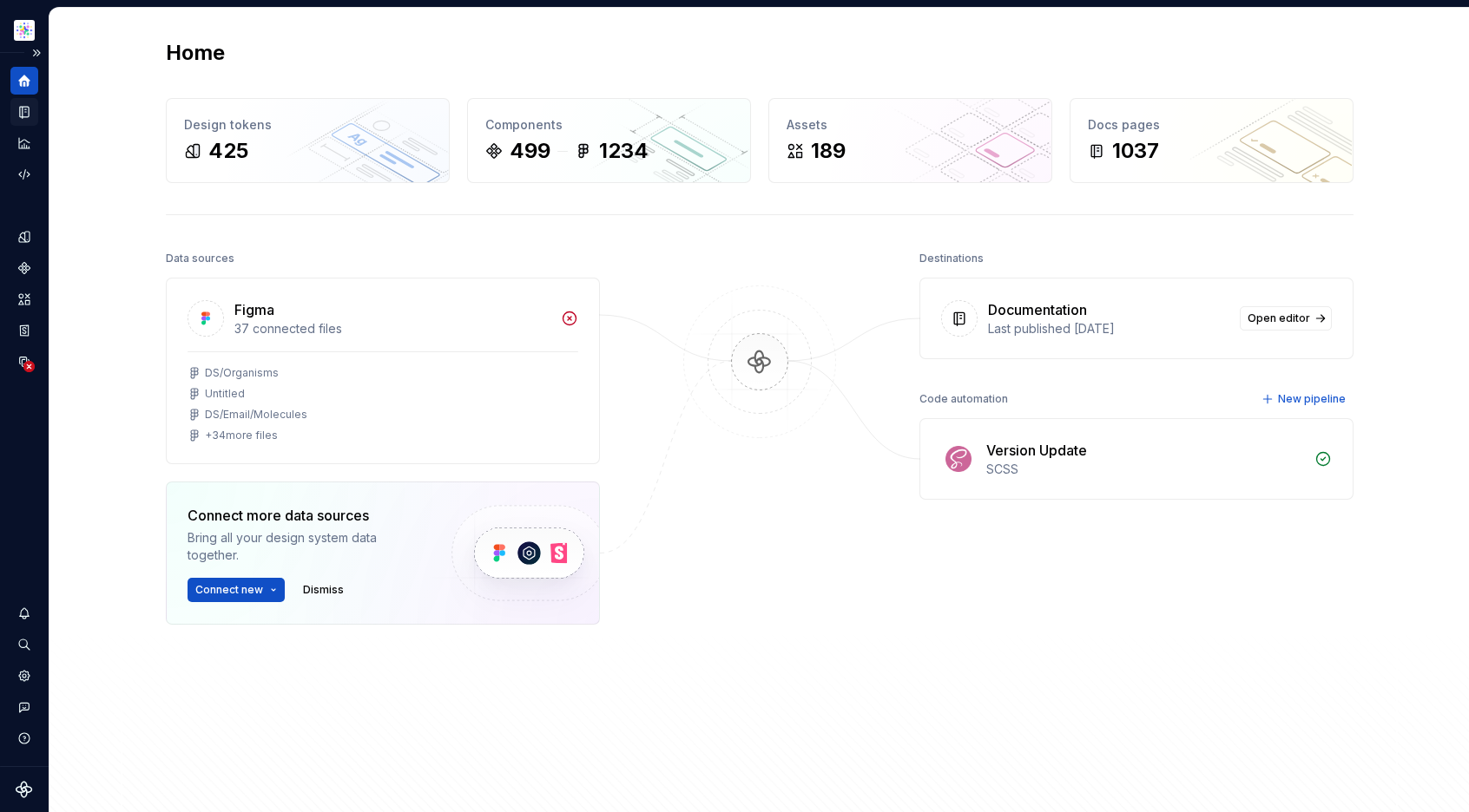
click at [17, 120] on div "Documentation" at bounding box center [24, 112] width 28 height 28
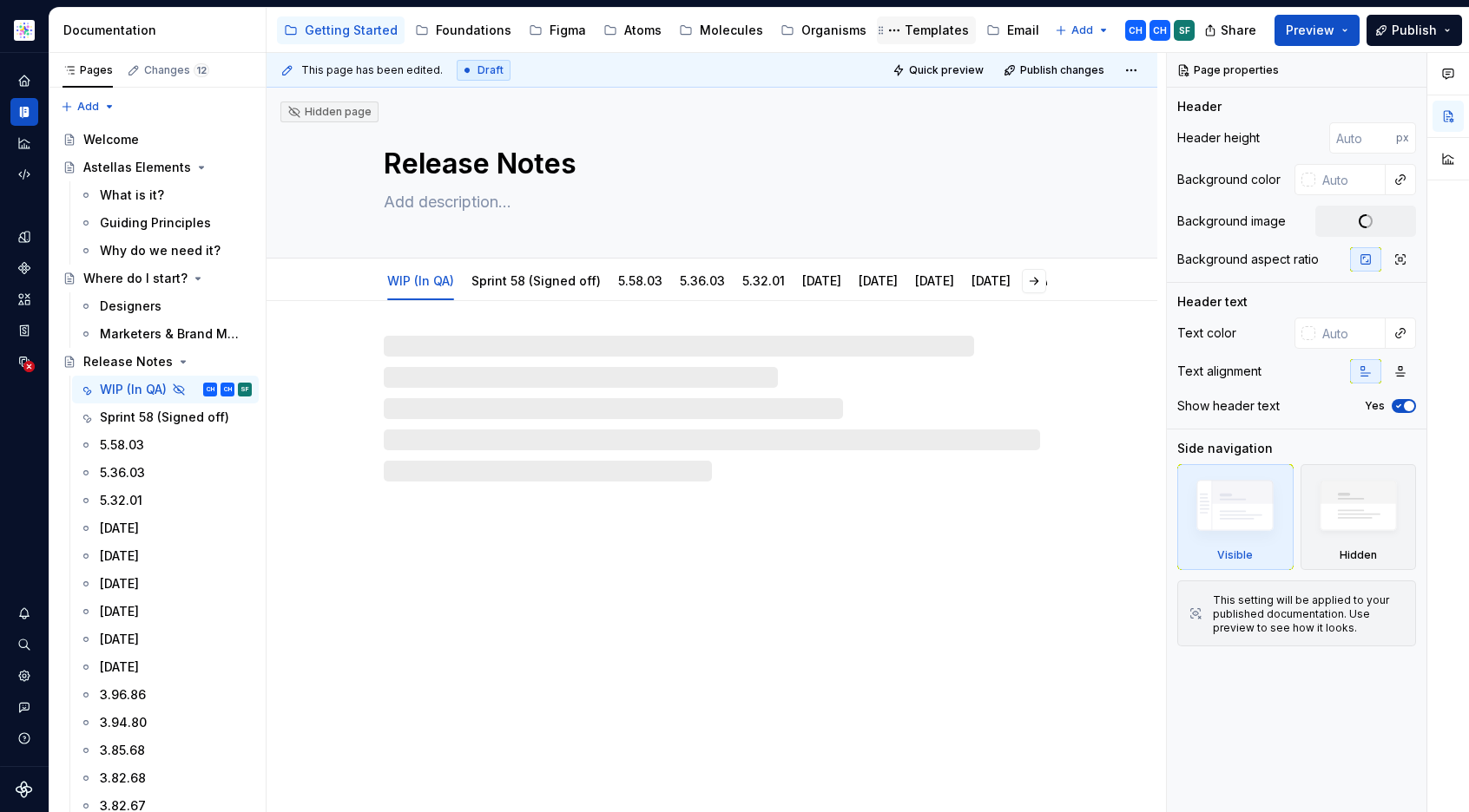
click at [905, 33] on div "Templates" at bounding box center [937, 31] width 64 height 17
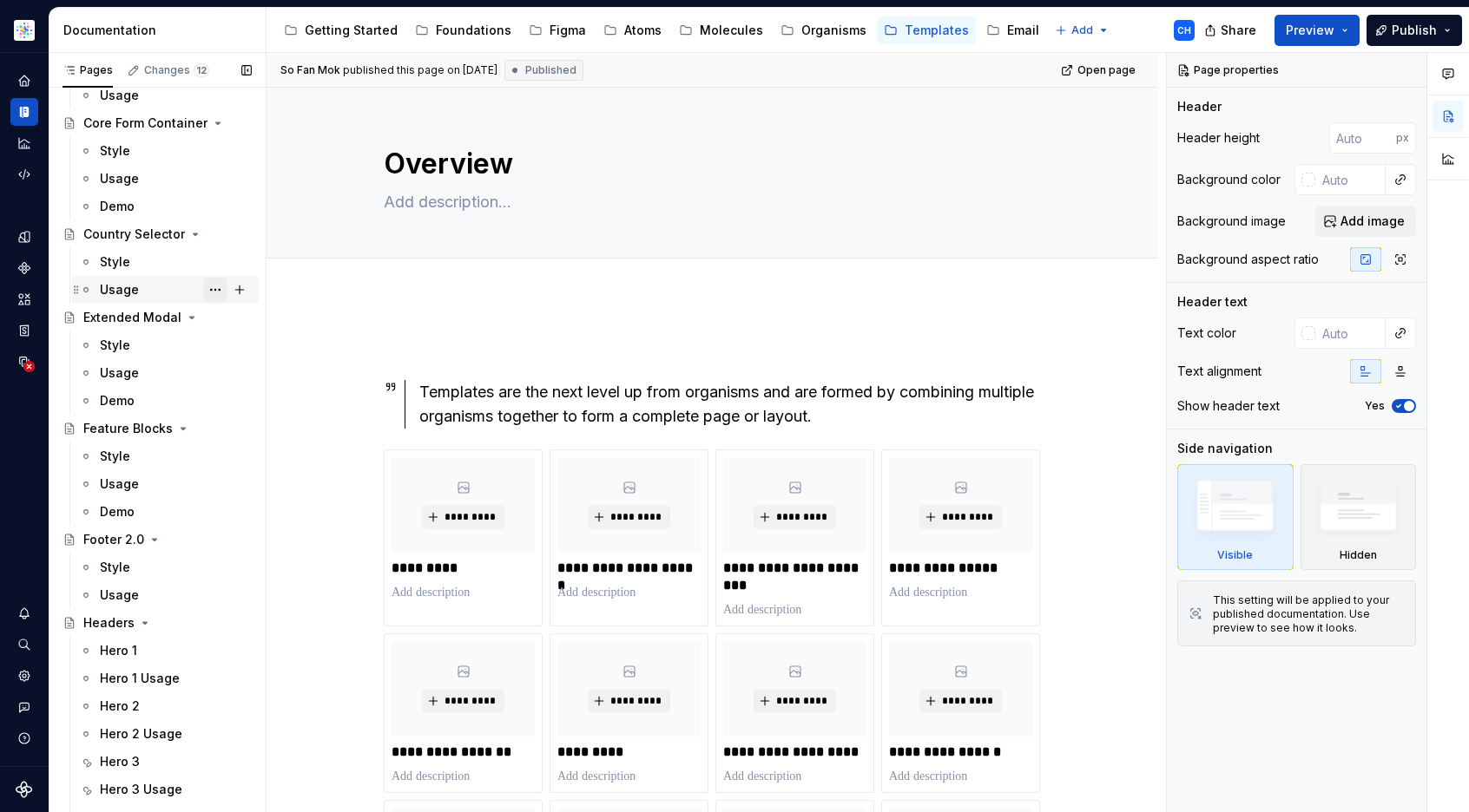
scroll to position [1104, 0]
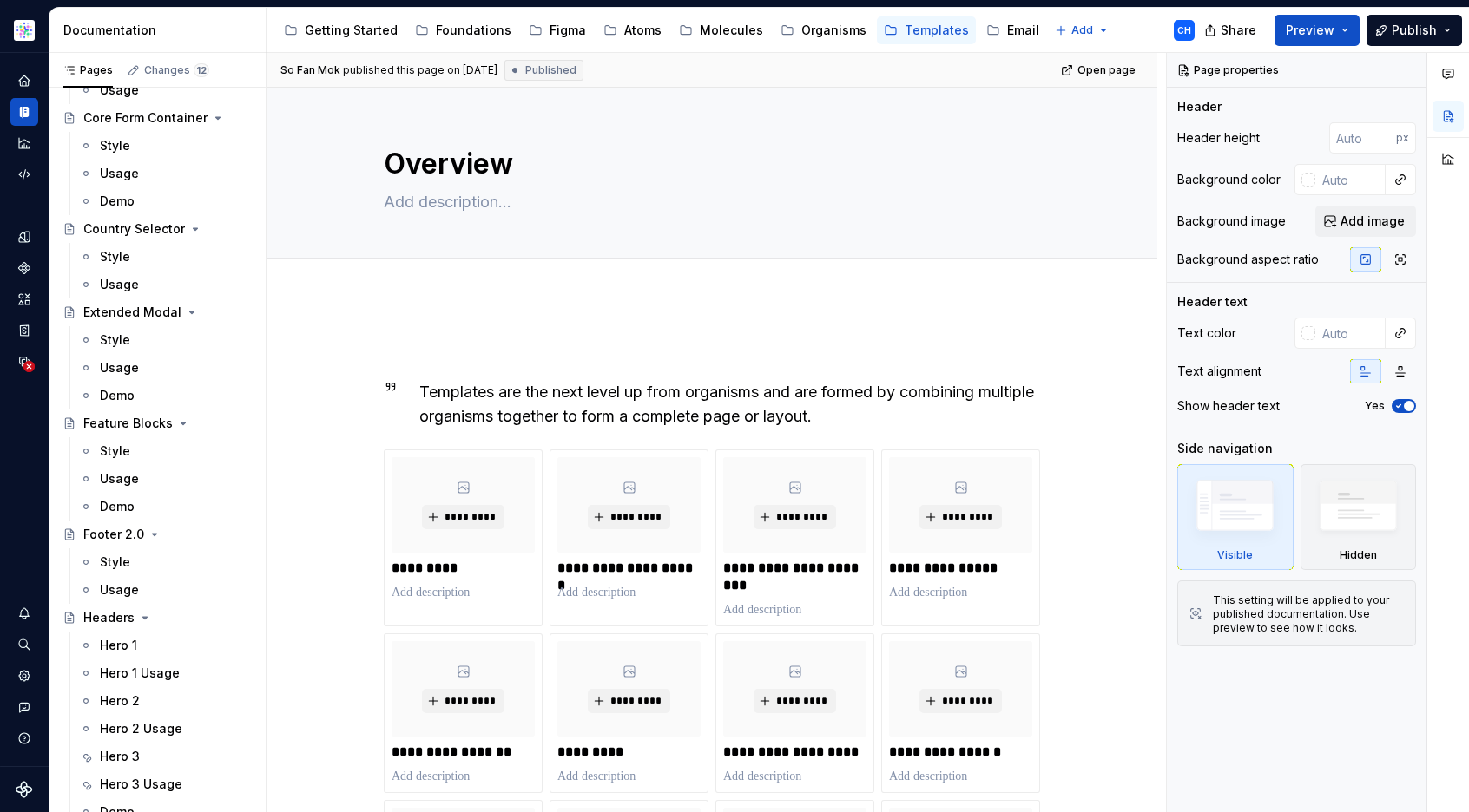
type textarea "*"
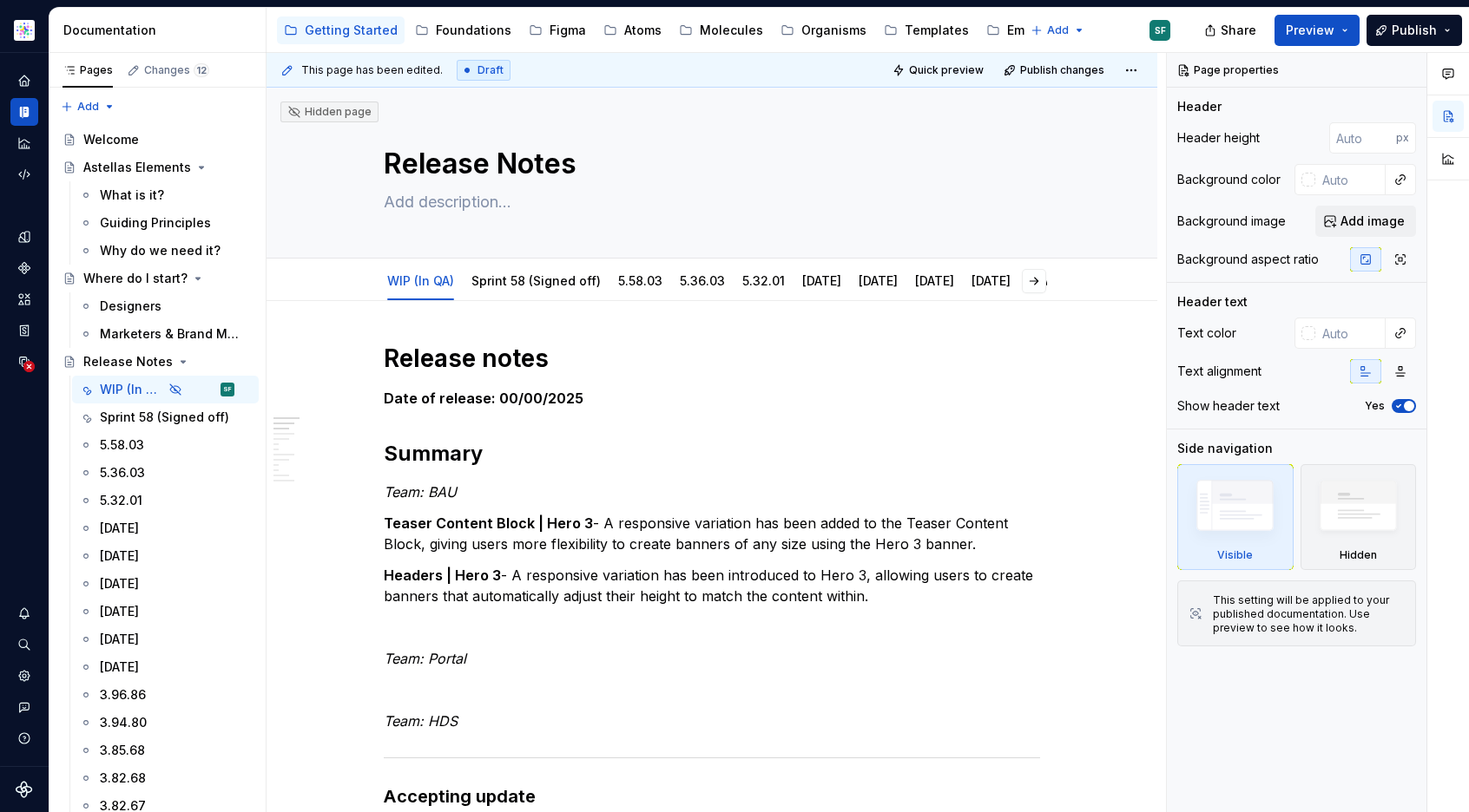
type textarea "*"
